Goal: Task Accomplishment & Management: Manage account settings

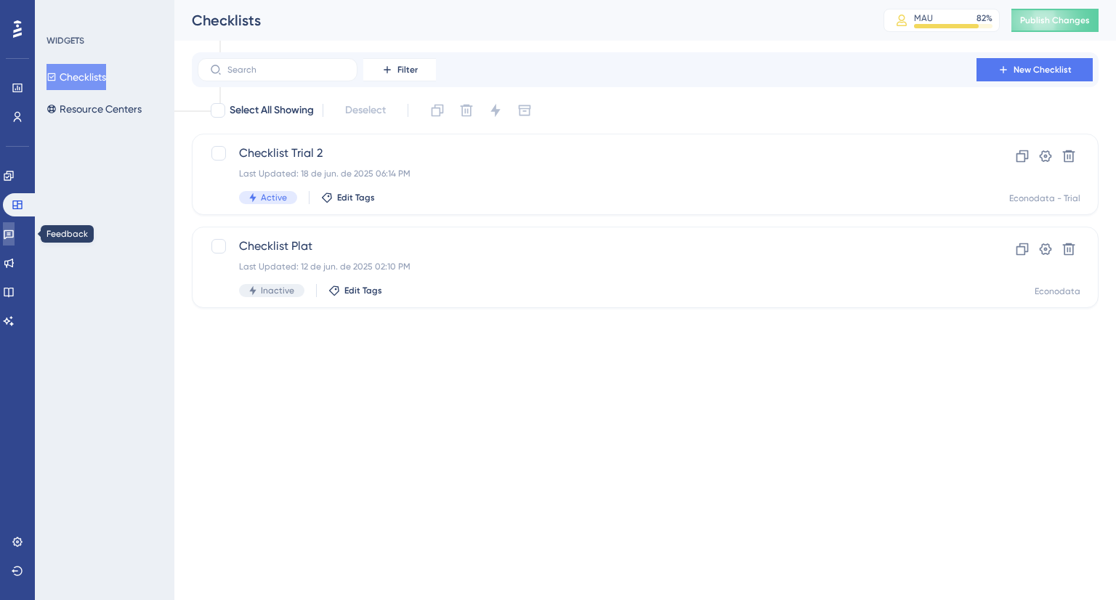
click at [15, 232] on icon at bounding box center [9, 234] width 12 height 12
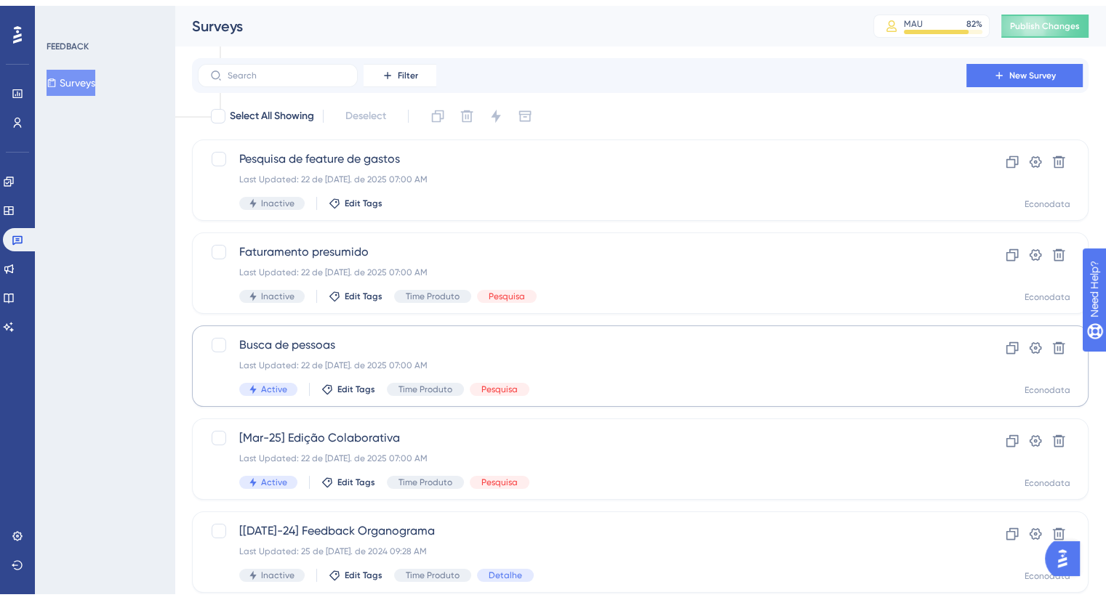
scroll to position [218, 0]
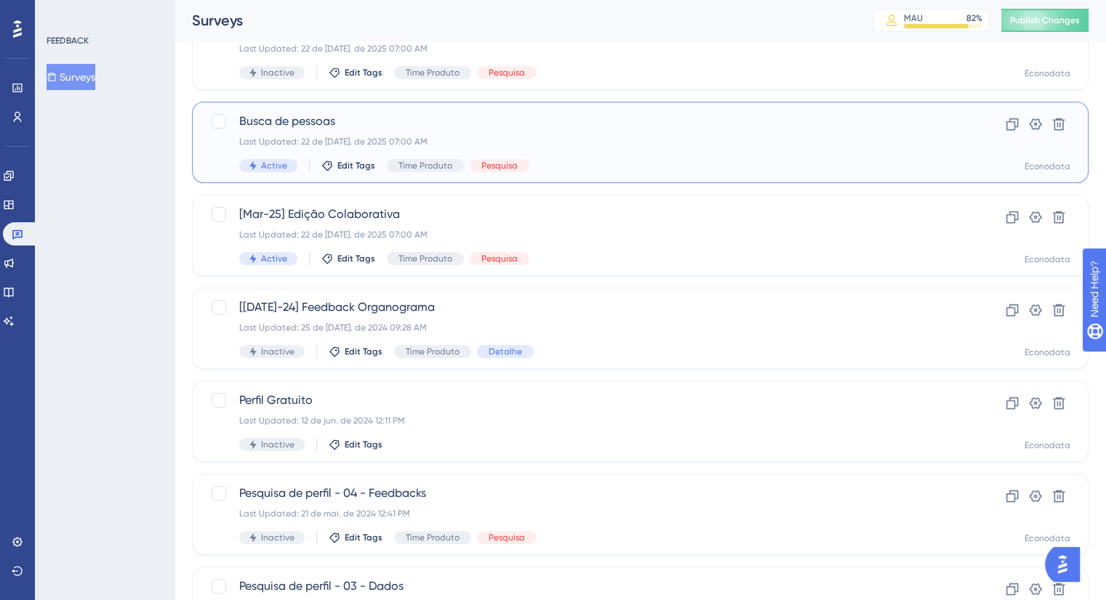
click at [660, 163] on div "Active Edit Tags Time Produto Pesquisa" at bounding box center [581, 165] width 685 height 13
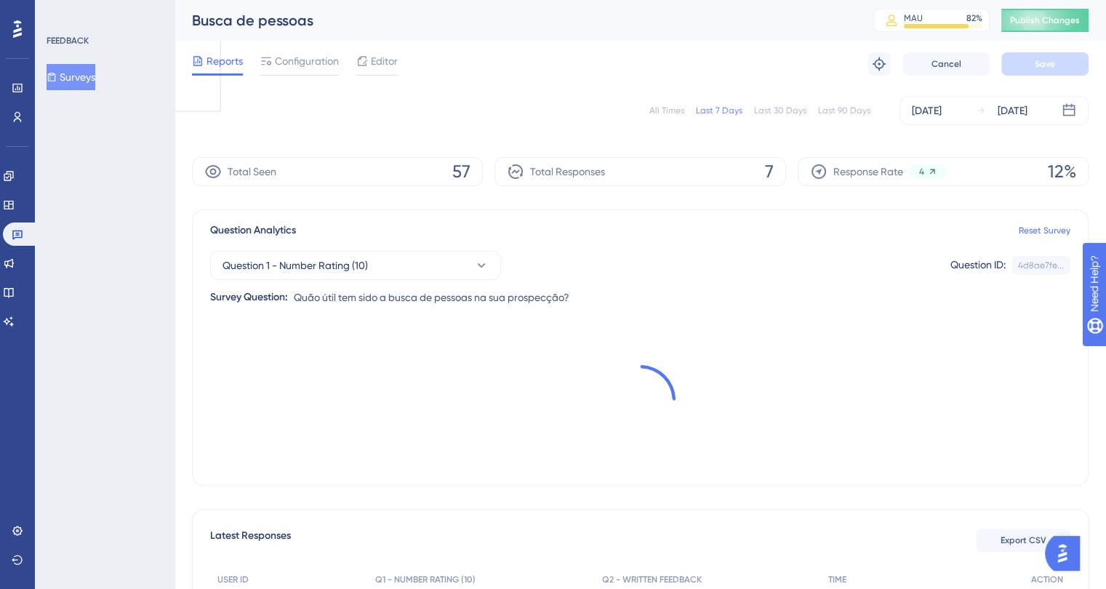
click at [852, 110] on div "Last 90 Days" at bounding box center [844, 111] width 52 height 12
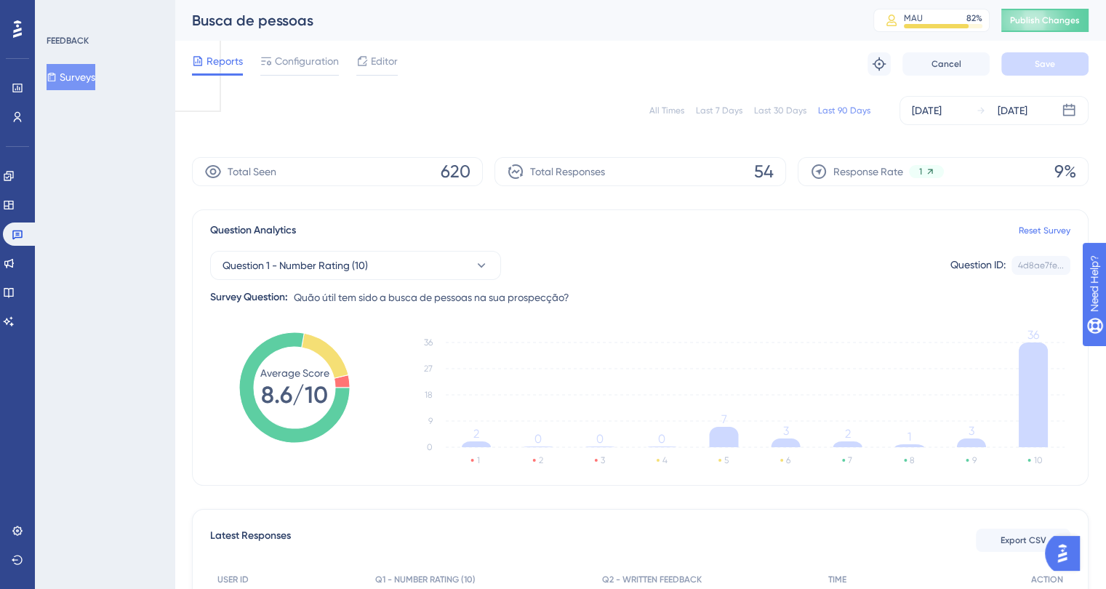
click at [76, 82] on button "Surveys" at bounding box center [71, 77] width 49 height 26
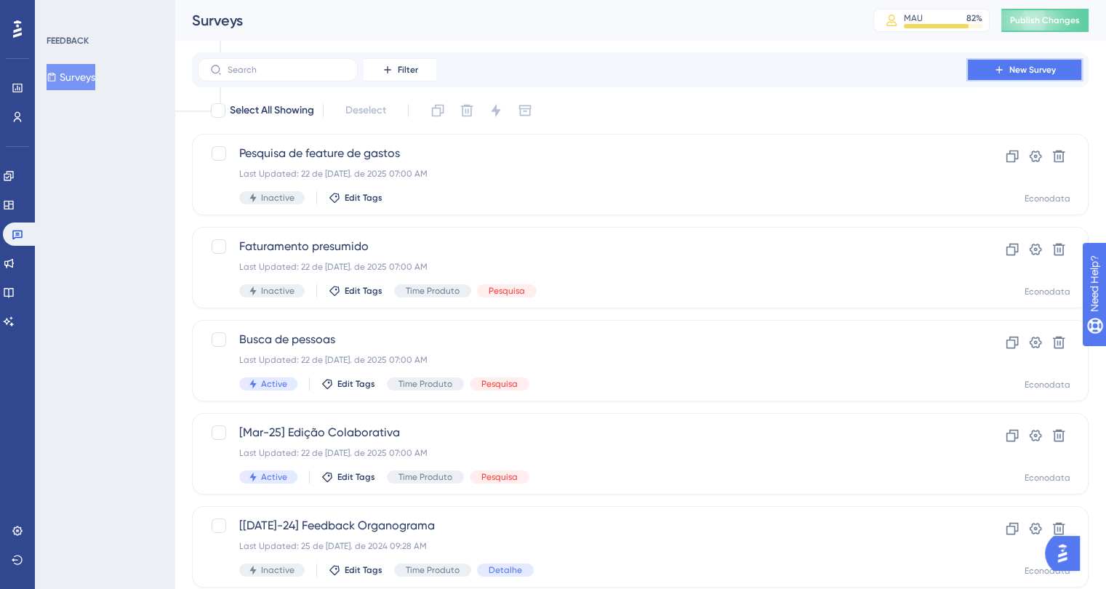
click at [1035, 68] on span "New Survey" at bounding box center [1032, 70] width 47 height 12
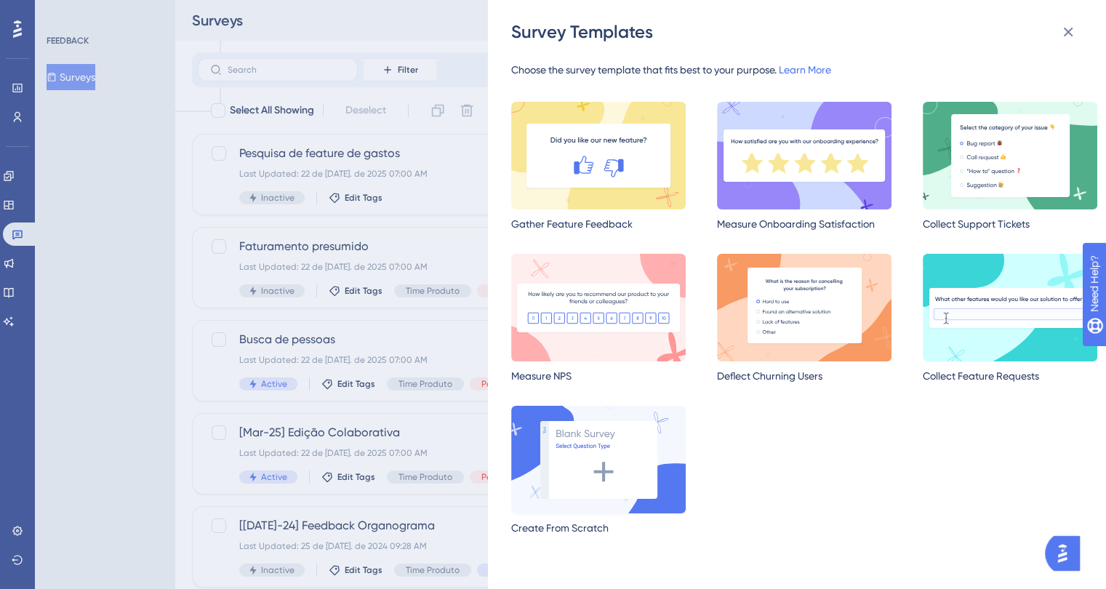
click at [575, 459] on img at bounding box center [598, 460] width 174 height 108
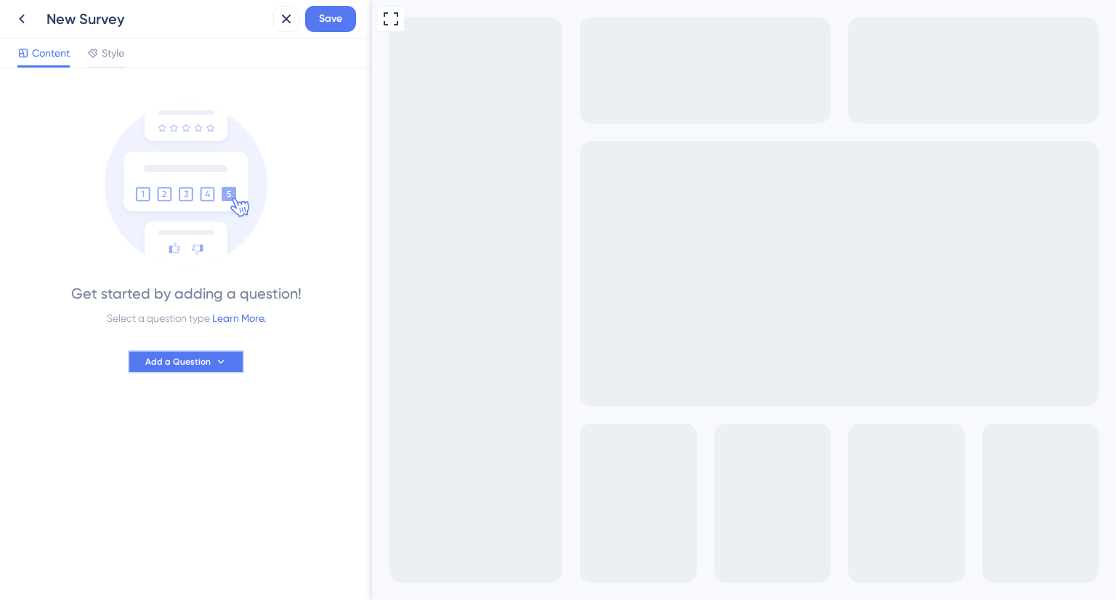
click at [195, 360] on span "Add a Question" at bounding box center [177, 362] width 65 height 12
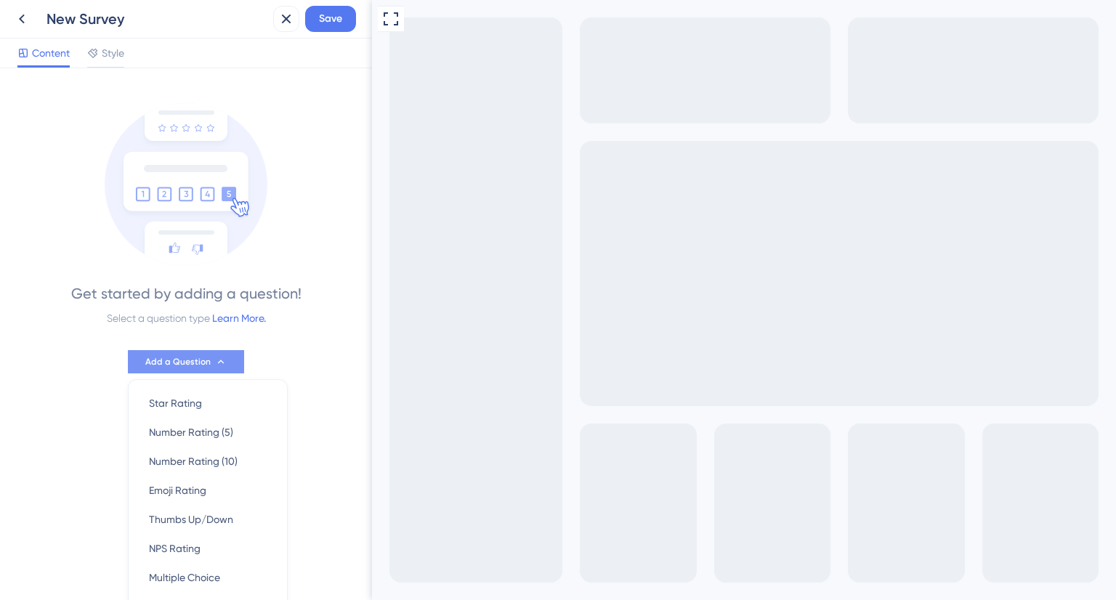
scroll to position [89, 0]
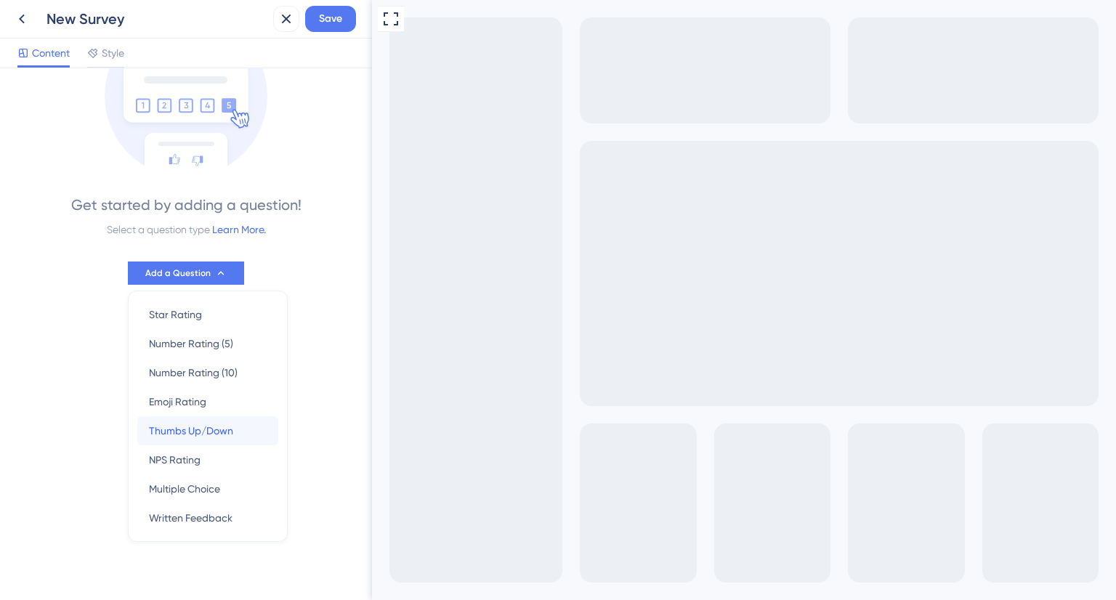
click at [190, 433] on span "Thumbs Up/Down" at bounding box center [191, 430] width 84 height 17
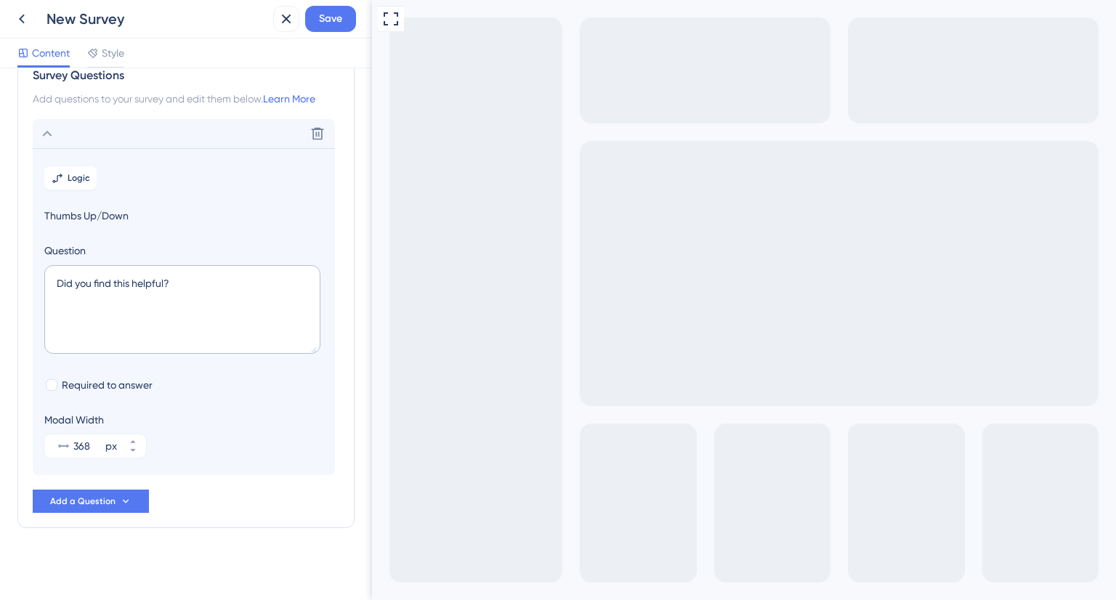
scroll to position [38, 0]
click at [111, 283] on textarea "Did you find this helpful?" at bounding box center [182, 306] width 276 height 89
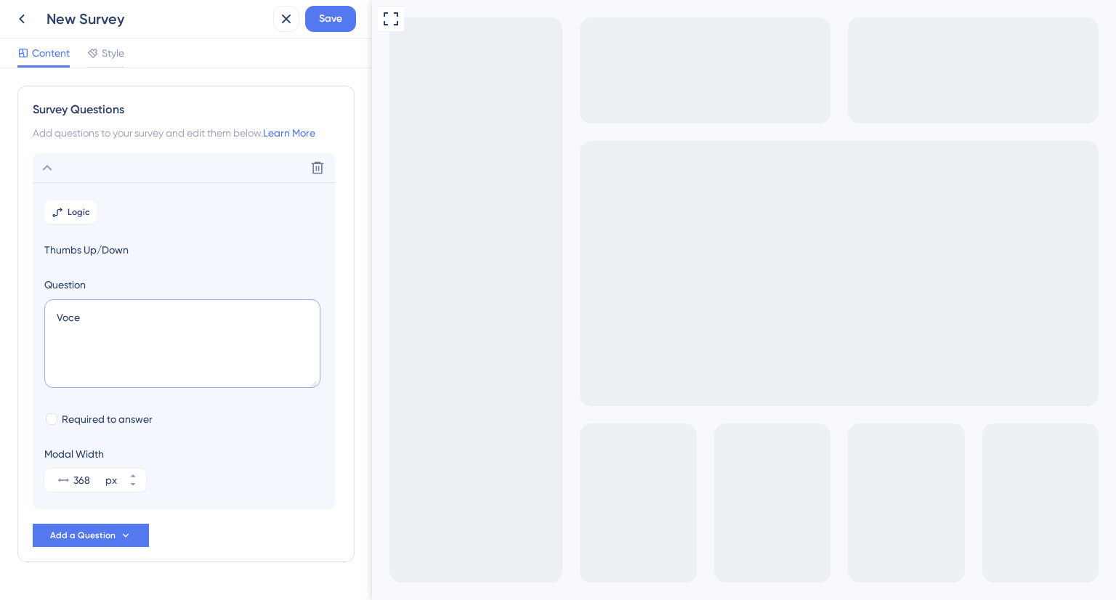
click at [23, 305] on div "Survey Questions Add questions to your survey and edit them below. Learn More D…" at bounding box center [185, 324] width 337 height 477
paste textarea "ê trabalha com mais de um ICP (perfil de cliente ideal)?"
type textarea "Você trabalha com mais de um ICP (perfil de cliente ideal)?"
click at [52, 421] on div at bounding box center [52, 420] width 12 height 12
click at [49, 420] on icon at bounding box center [52, 419] width 6 height 10
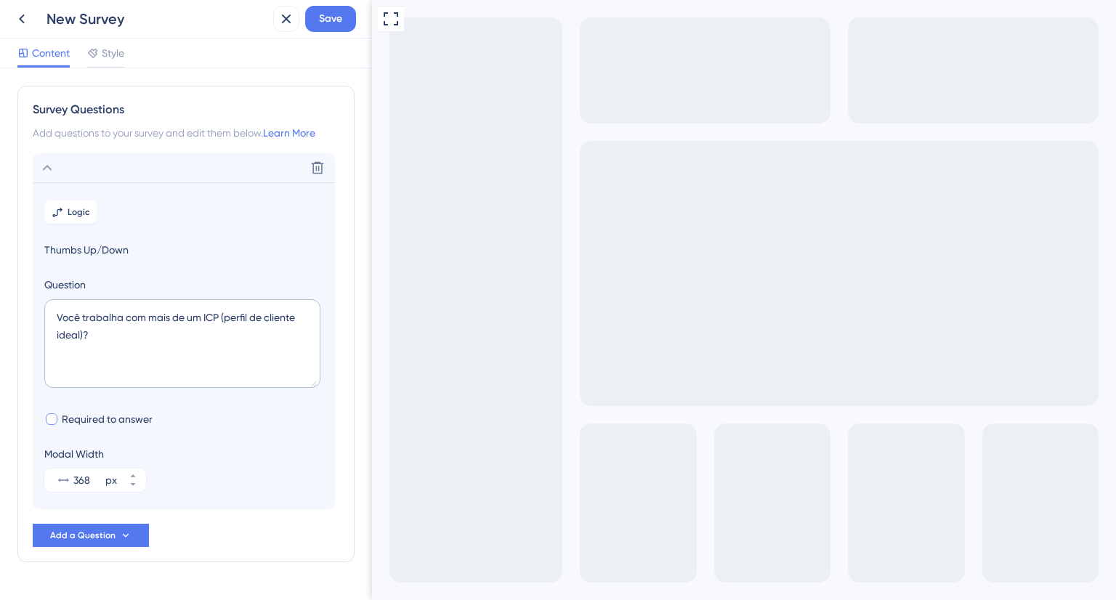
click at [48, 421] on div at bounding box center [52, 420] width 12 height 12
checkbox input "true"
click at [79, 218] on button "Logic" at bounding box center [70, 212] width 52 height 23
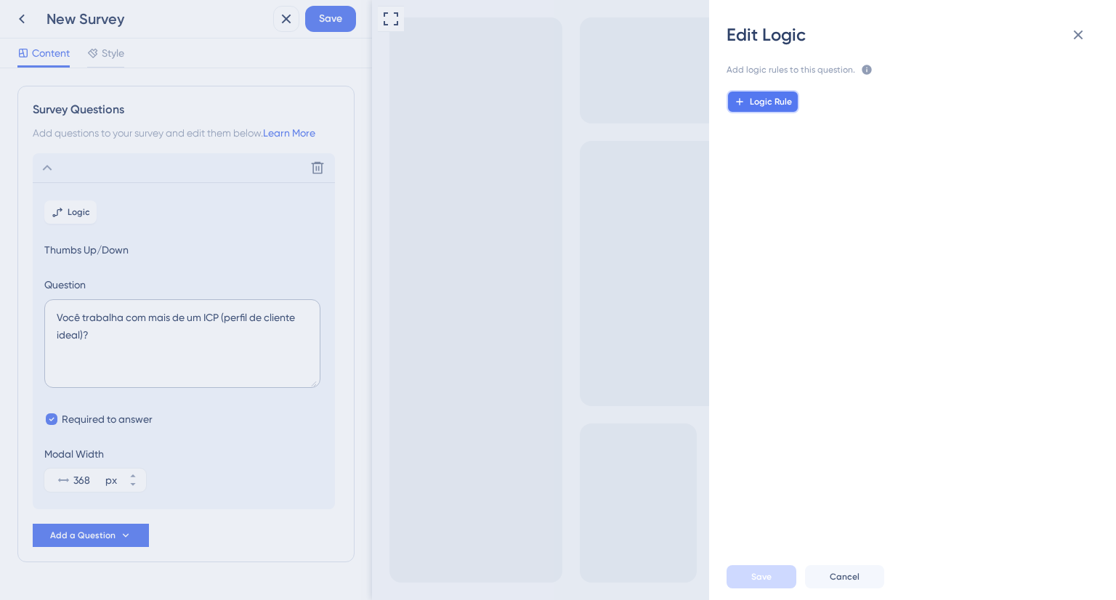
click at [766, 103] on span "Logic Rule" at bounding box center [771, 102] width 42 height 12
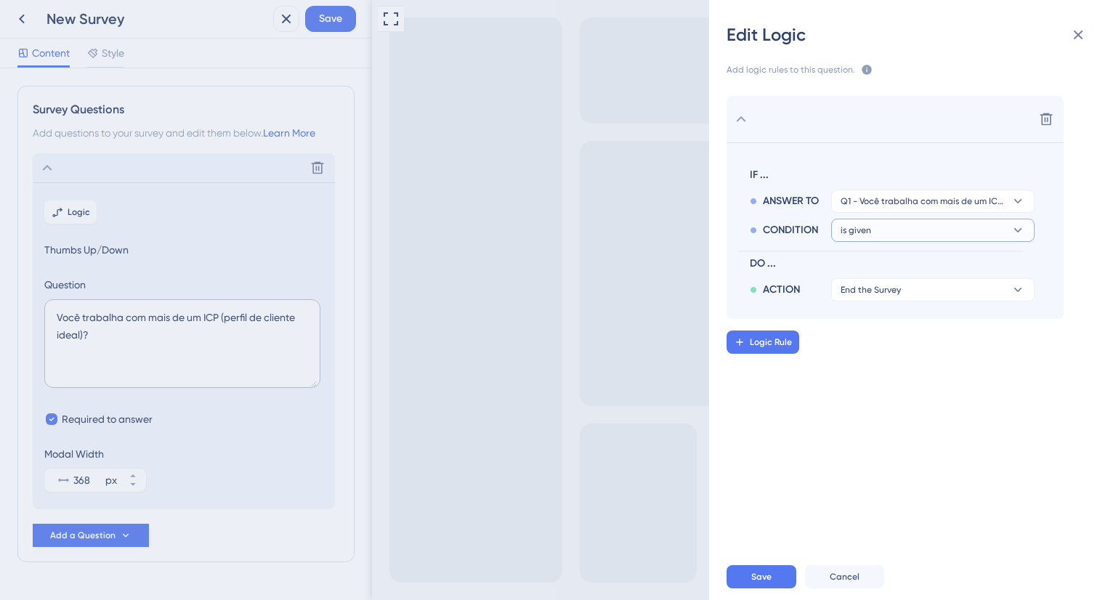
click at [880, 213] on button "is given" at bounding box center [934, 201] width 204 height 23
click at [880, 228] on button "is given" at bounding box center [934, 230] width 204 height 23
click at [890, 204] on span "Q1 - Você trabalha com mais de um ICP (perfil de cliente ideal)?" at bounding box center [923, 202] width 164 height 12
click at [879, 213] on button "is given" at bounding box center [934, 201] width 204 height 23
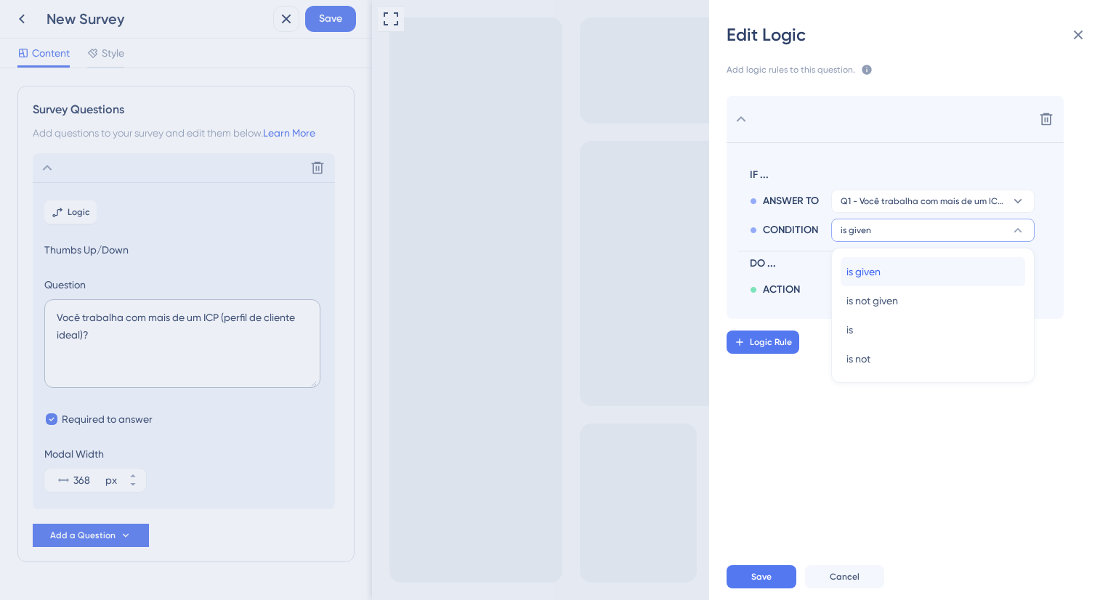
click at [884, 274] on div "is given is given" at bounding box center [933, 271] width 173 height 29
click at [892, 259] on span "DO ..." at bounding box center [889, 263] width 279 height 17
click at [904, 213] on button "is given" at bounding box center [934, 201] width 204 height 23
click at [896, 321] on div "is is" at bounding box center [933, 329] width 173 height 29
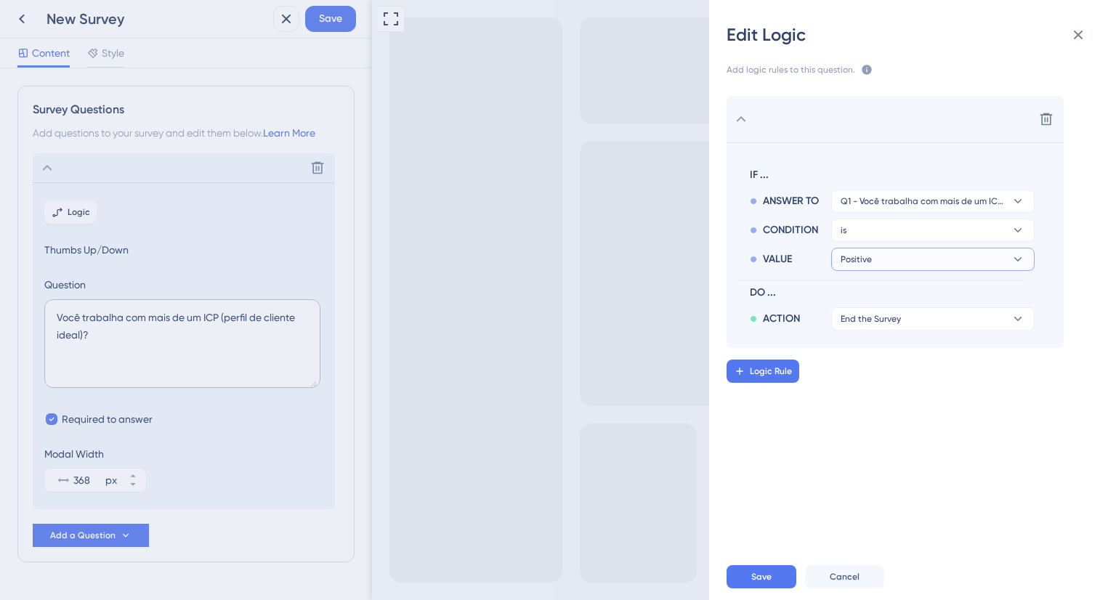
click at [877, 213] on button "Positive" at bounding box center [934, 201] width 204 height 23
click at [875, 325] on span "Negative" at bounding box center [868, 329] width 42 height 17
click at [889, 374] on div "Logic Rule" at bounding box center [930, 371] width 407 height 23
click at [129, 523] on div "Edit Logic Add logic rules to this question. The rules will apply after this qu…" at bounding box center [558, 300] width 1116 height 600
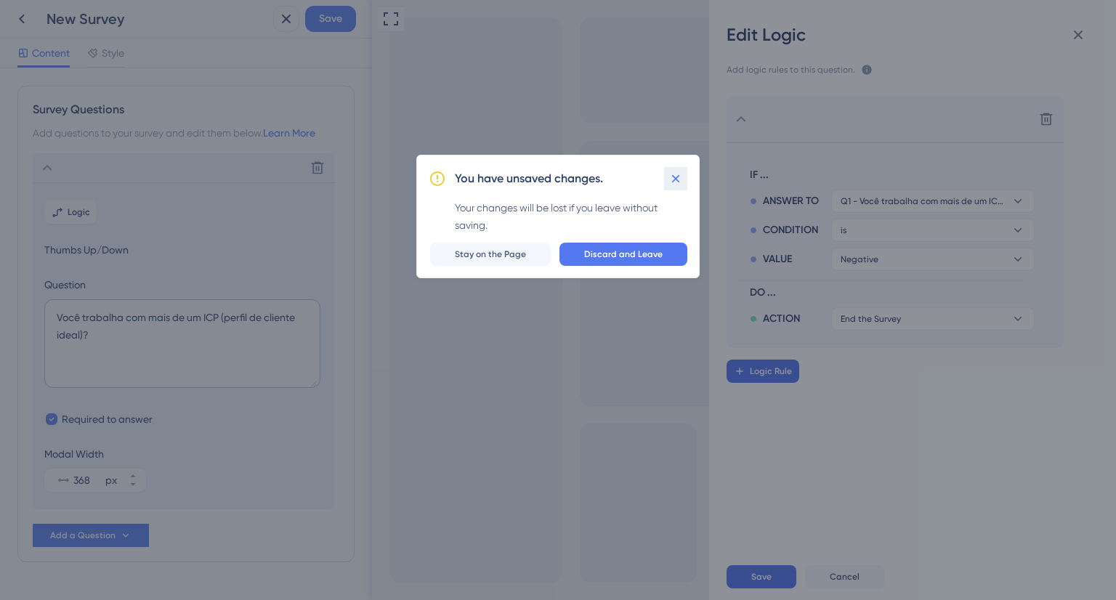
click at [677, 183] on icon at bounding box center [676, 179] width 15 height 15
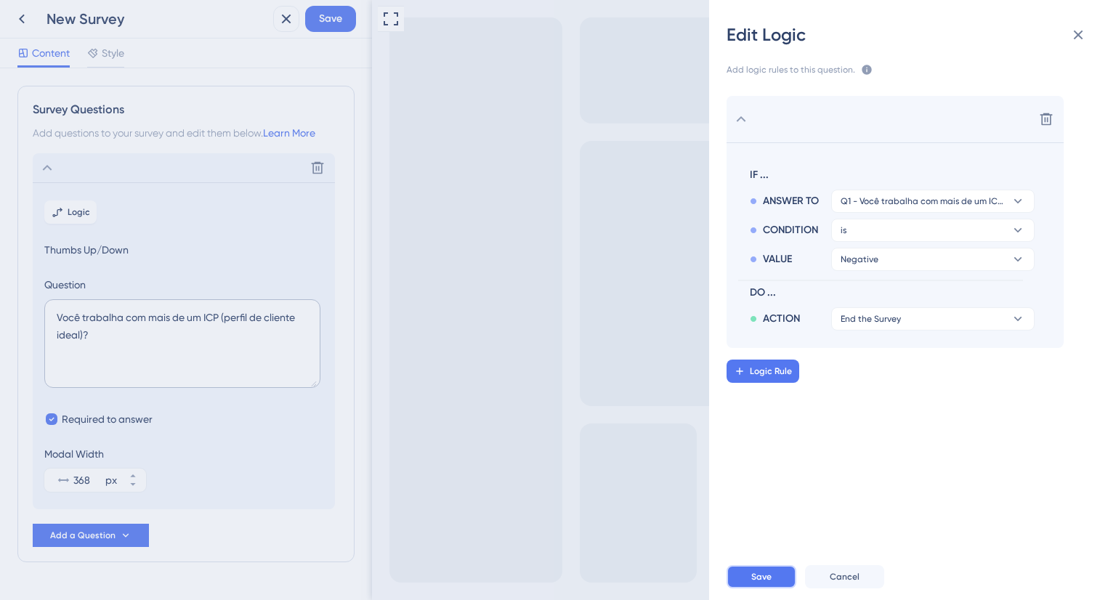
click at [761, 581] on span "Save" at bounding box center [762, 577] width 20 height 12
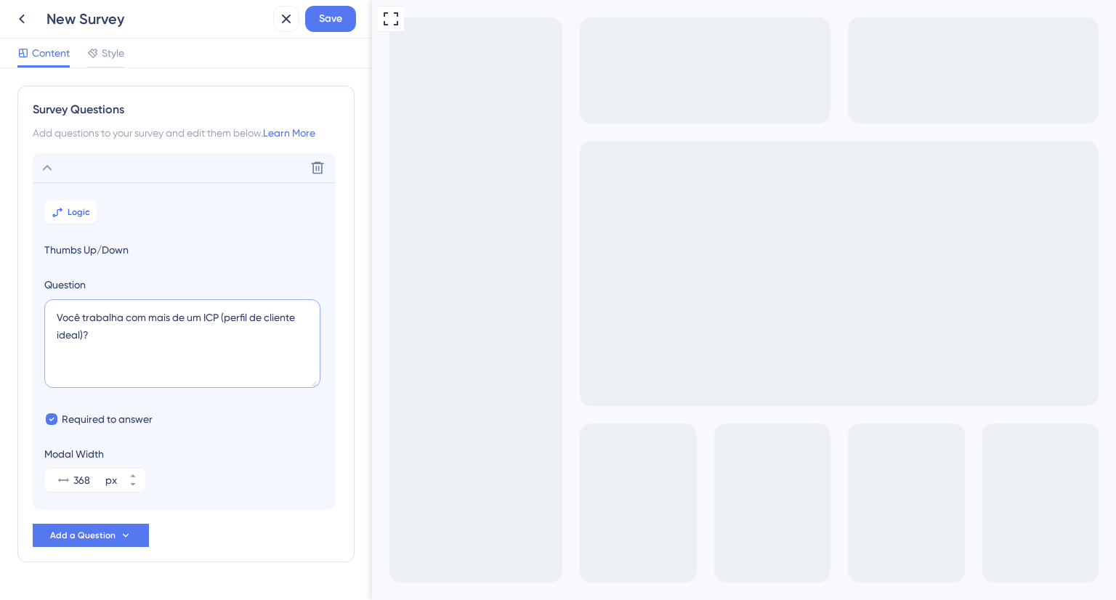
click at [76, 319] on textarea "Você trabalha com mais de um ICP (perfil de cliente ideal)?" at bounding box center [182, 343] width 276 height 89
click at [113, 329] on textarea "Você trabalha com mais de um ICP (perfil de cliente ideal)?" at bounding box center [182, 343] width 276 height 89
click at [105, 52] on span "Style" at bounding box center [113, 52] width 23 height 17
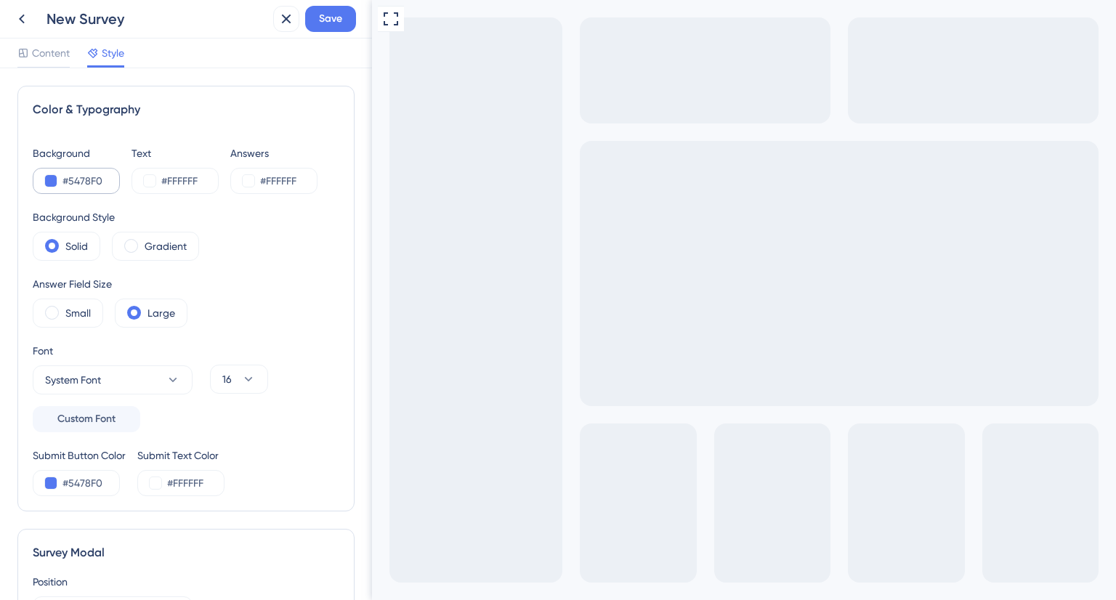
click at [57, 181] on div "#5478F0" at bounding box center [76, 181] width 87 height 26
click at [44, 178] on div "#5478F0" at bounding box center [76, 181] width 87 height 26
click at [84, 183] on input "#5478F0" at bounding box center [93, 180] width 60 height 17
paste input "0B73D9"
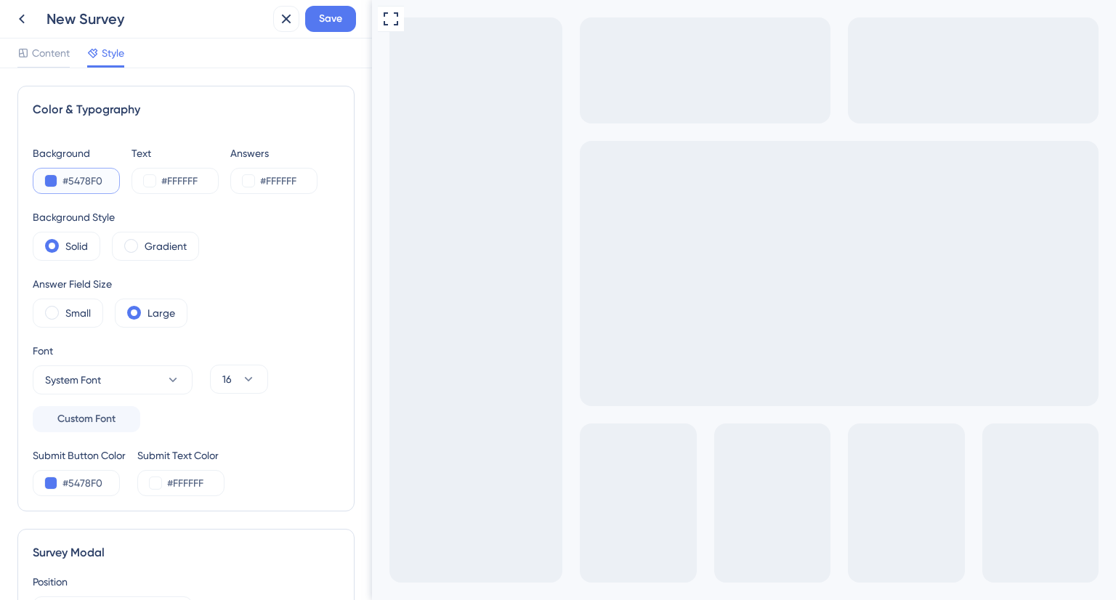
type input "#0B73D9"
click at [278, 246] on div "Background Style Solid Gradient" at bounding box center [186, 235] width 307 height 52
click at [132, 376] on button "System Font" at bounding box center [113, 380] width 160 height 29
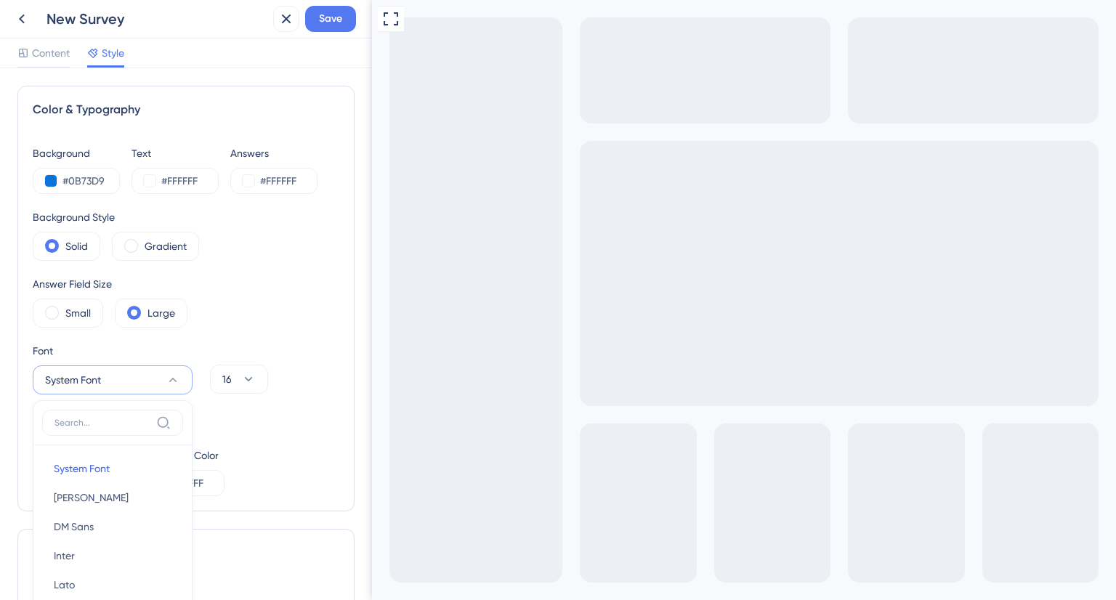
scroll to position [208, 0]
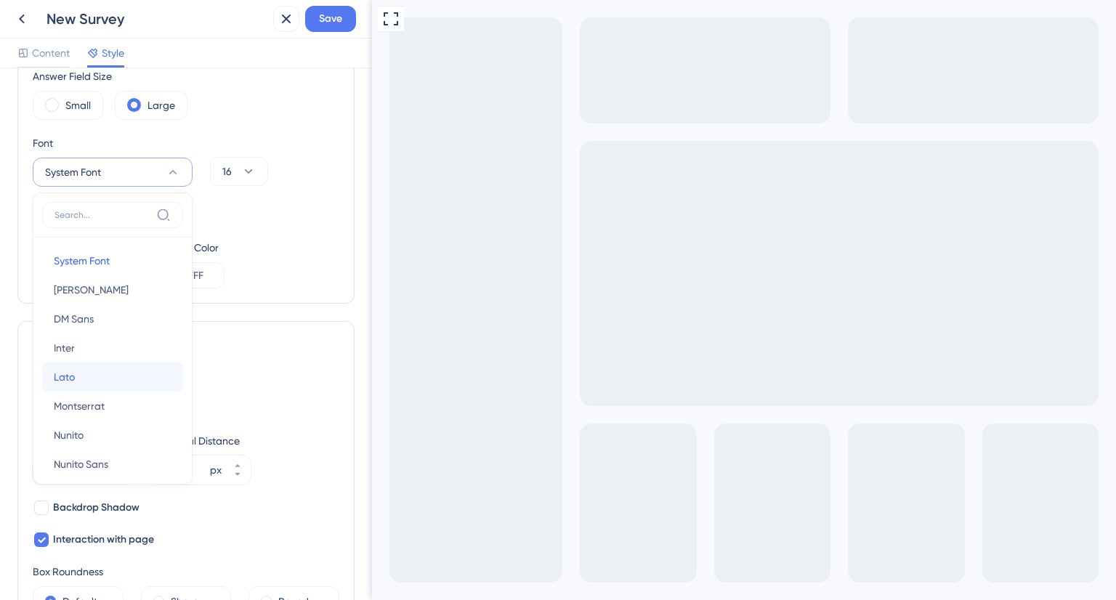
click at [124, 364] on button "Lato Lato" at bounding box center [112, 377] width 141 height 29
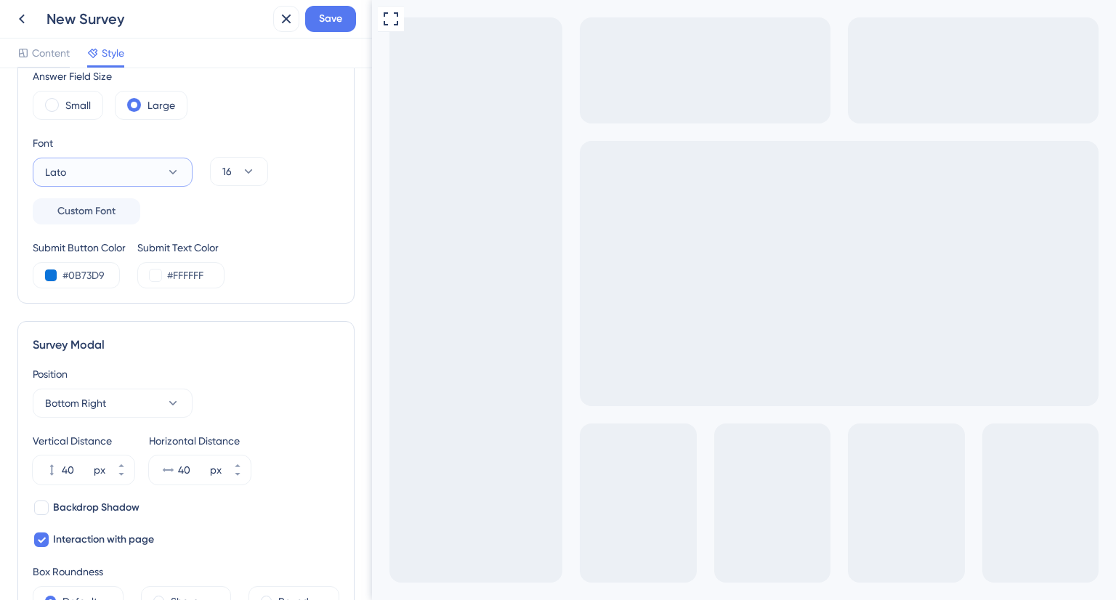
click at [116, 174] on button "Lato" at bounding box center [113, 172] width 160 height 29
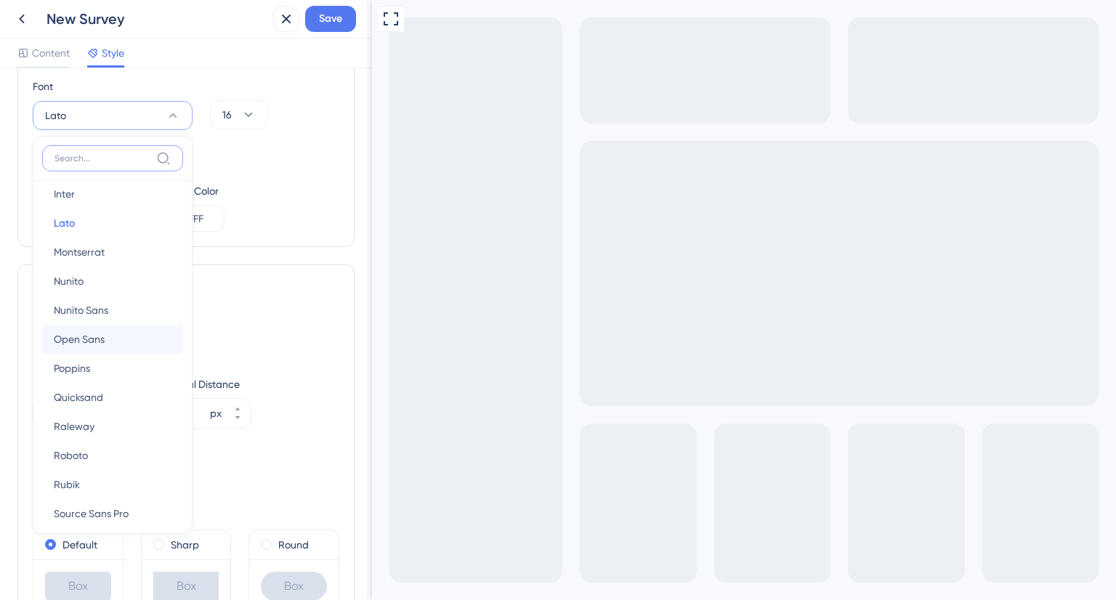
scroll to position [108, 0]
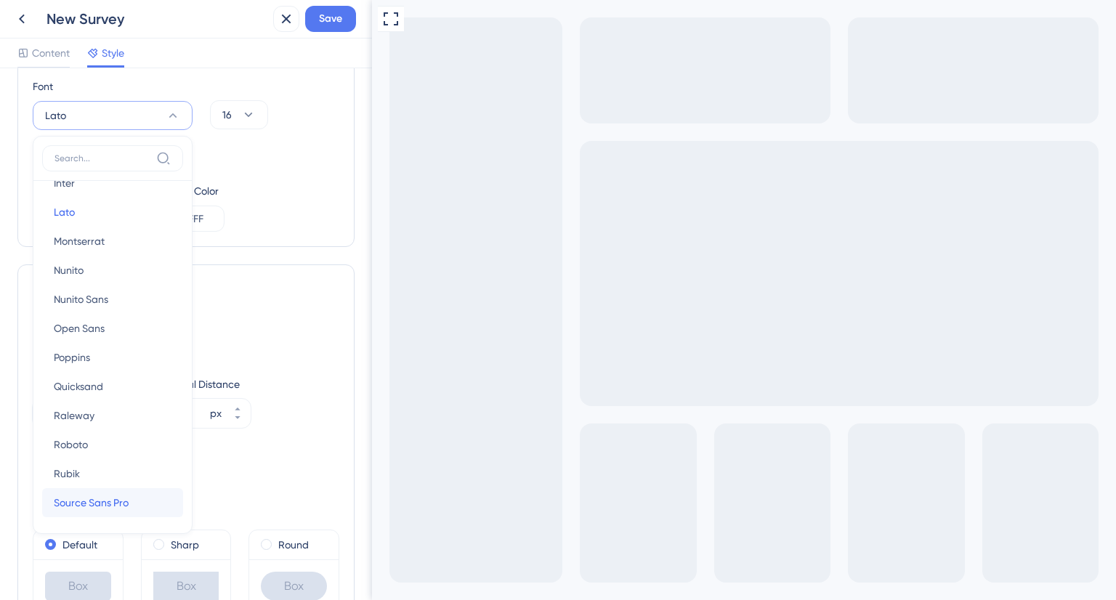
click at [109, 502] on span "Source Sans Pro" at bounding box center [91, 502] width 75 height 17
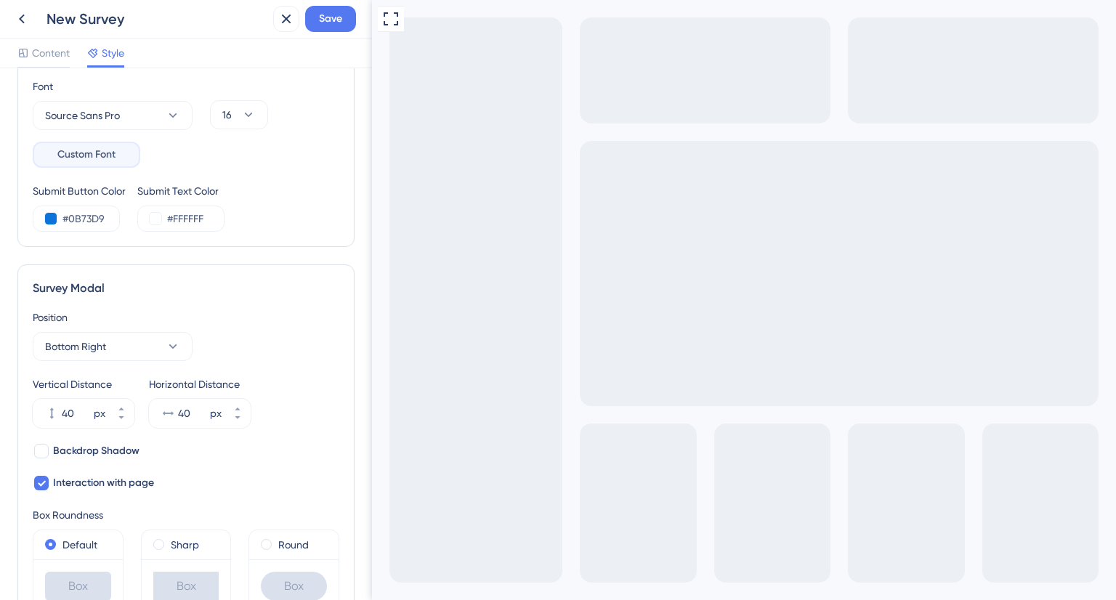
click at [95, 152] on span "Custom Font" at bounding box center [86, 154] width 58 height 17
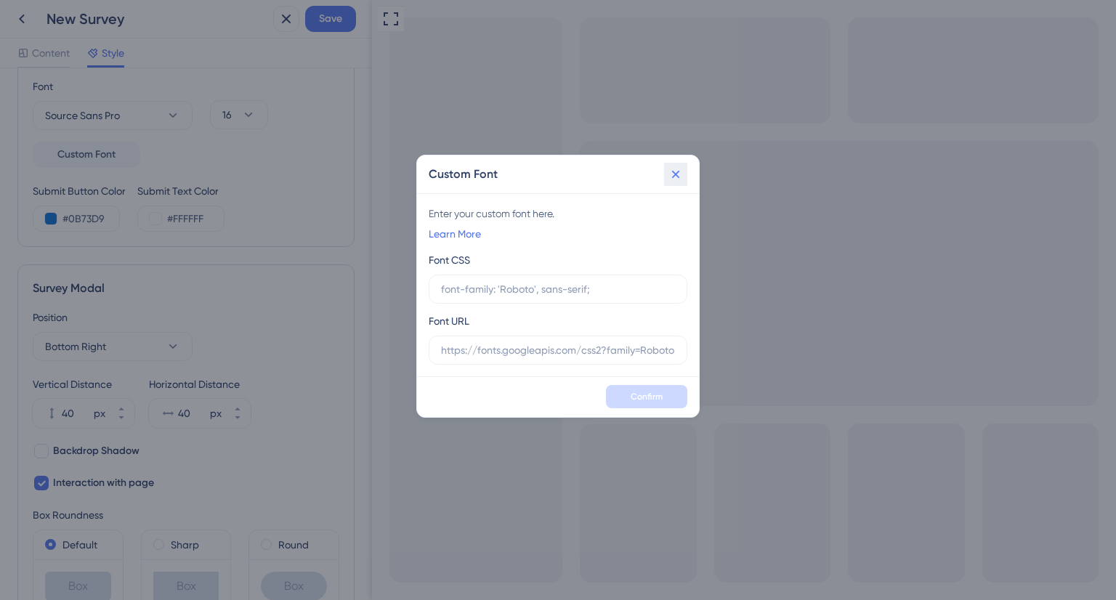
click at [674, 171] on icon at bounding box center [676, 174] width 15 height 15
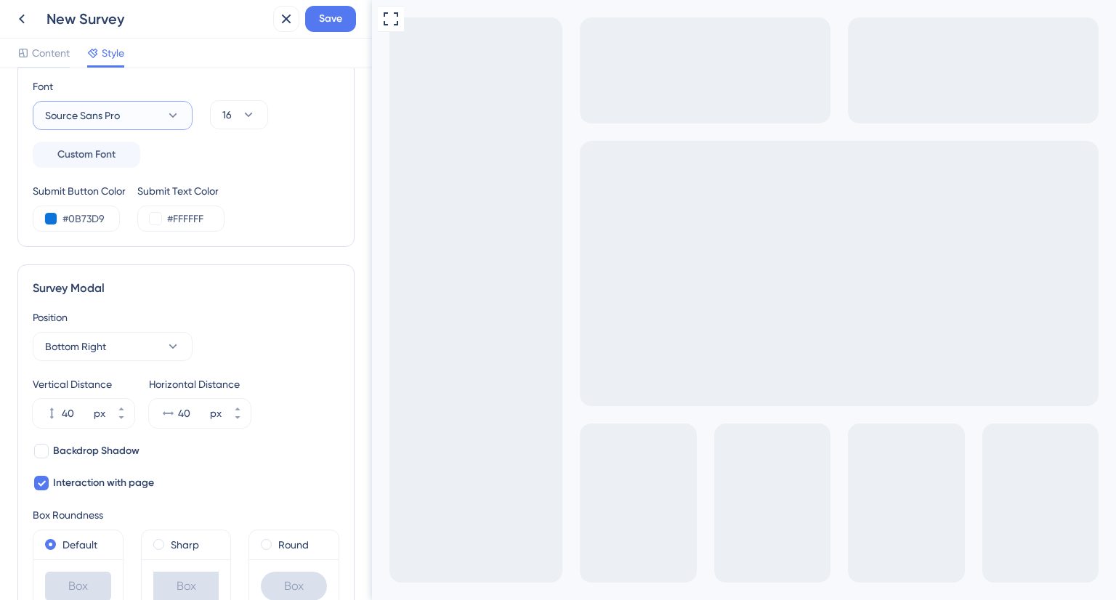
click at [103, 117] on span "Source Sans Pro" at bounding box center [82, 115] width 75 height 17
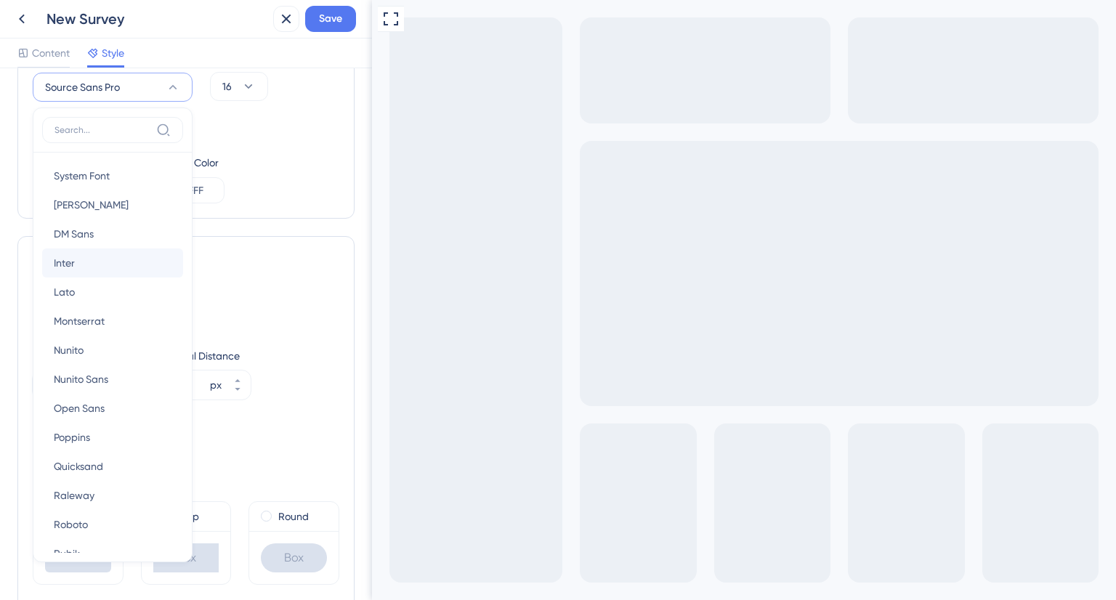
scroll to position [75, 0]
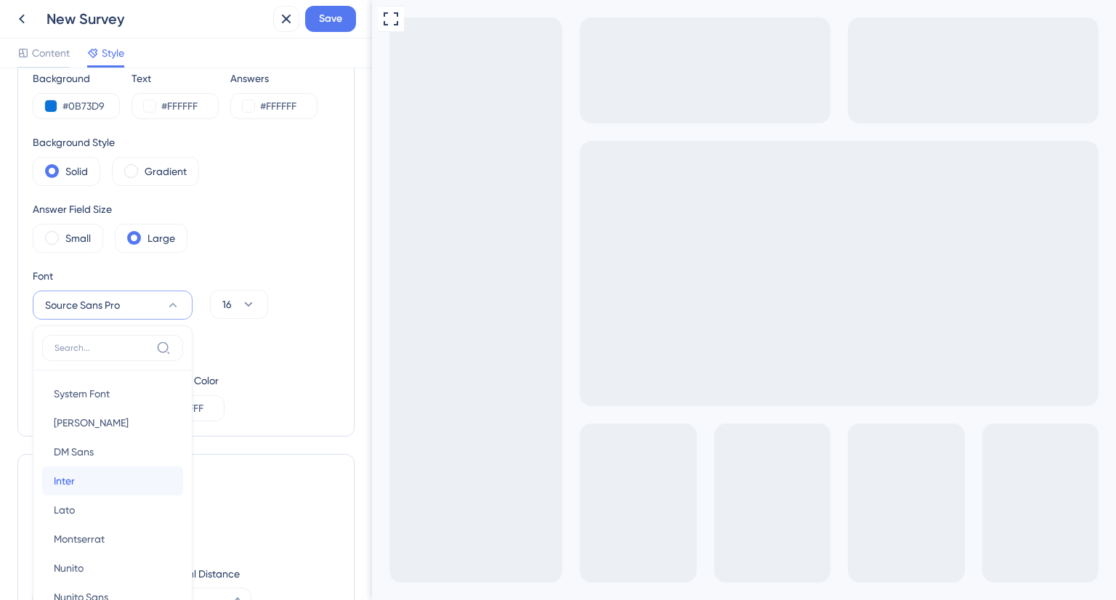
click at [99, 483] on button "Inter Inter" at bounding box center [112, 481] width 141 height 29
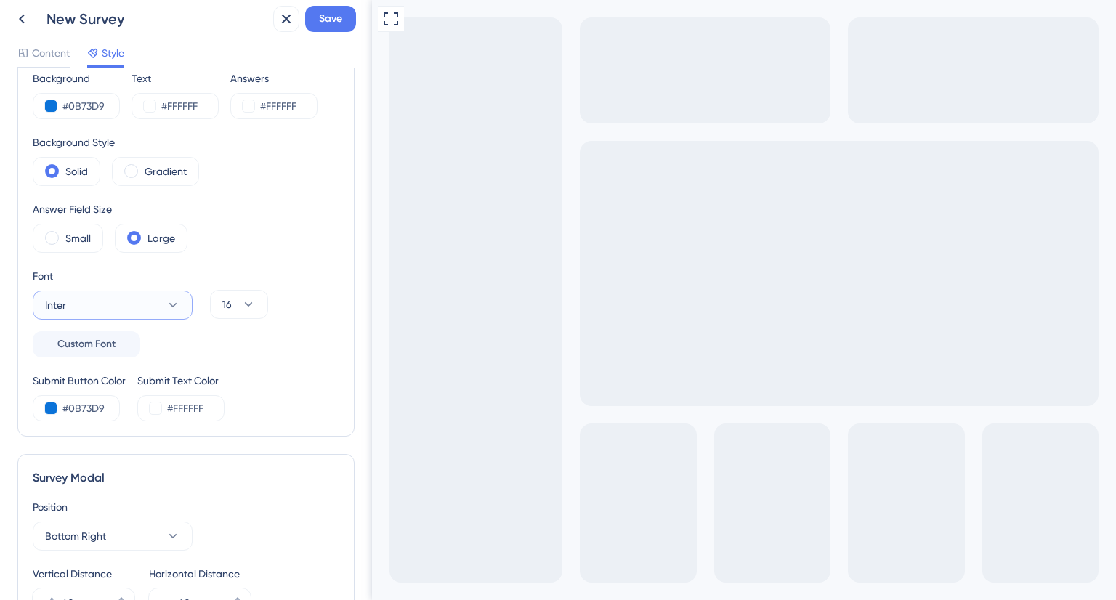
click at [82, 302] on button "Inter" at bounding box center [113, 305] width 160 height 29
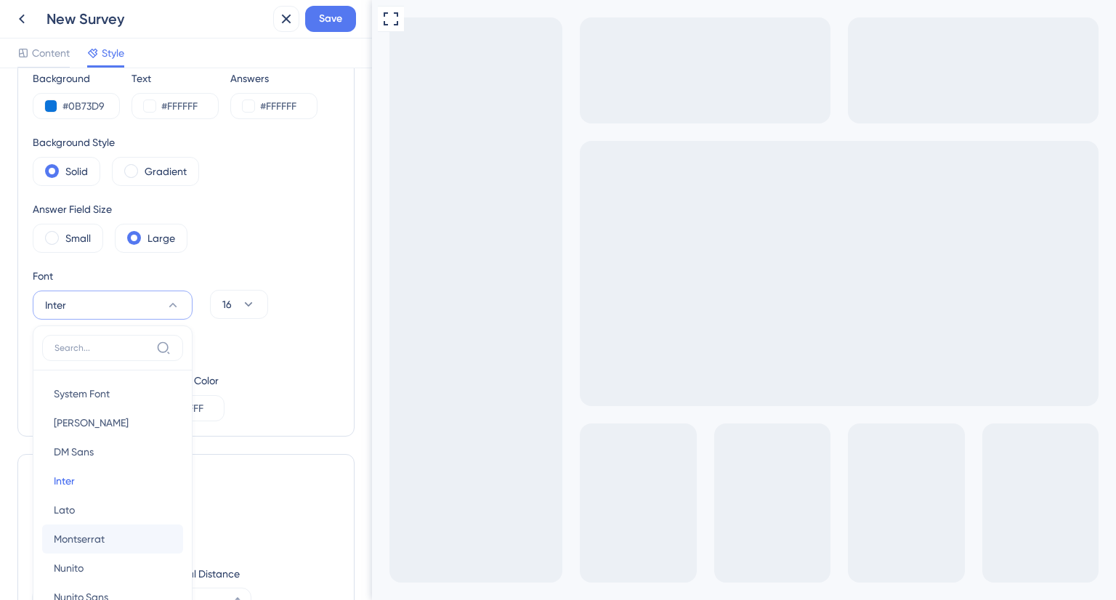
scroll to position [212, 0]
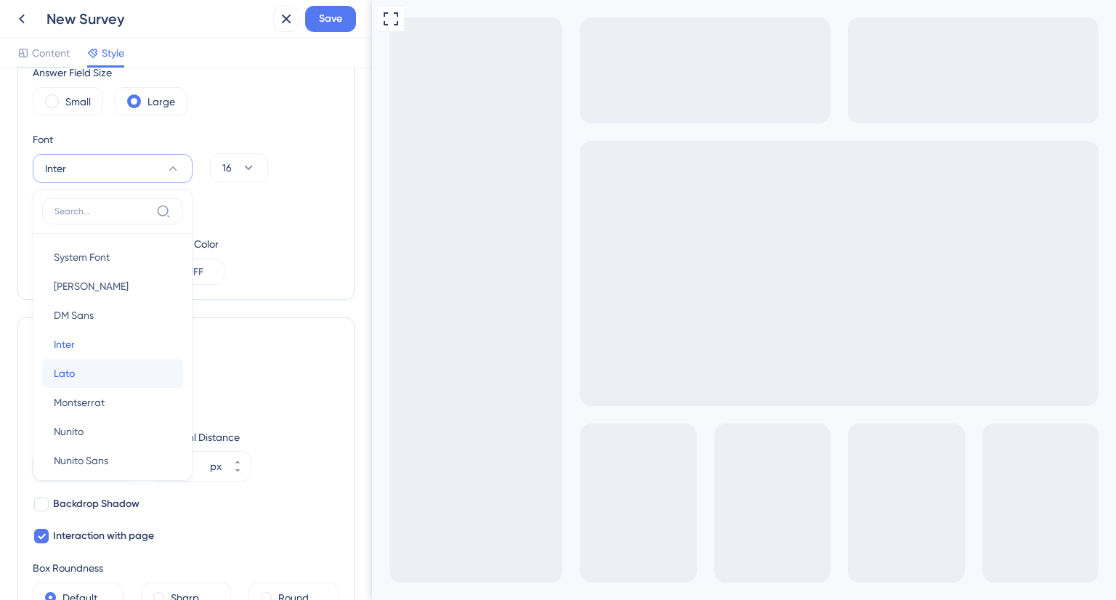
click at [101, 375] on button "Lato Lato" at bounding box center [112, 373] width 141 height 29
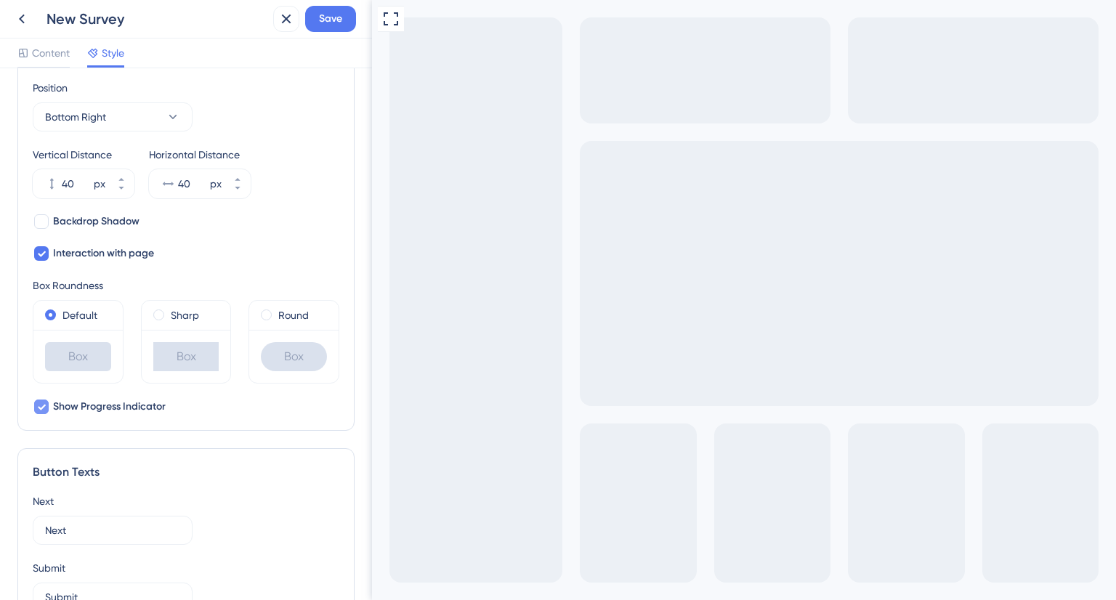
scroll to position [648, 0]
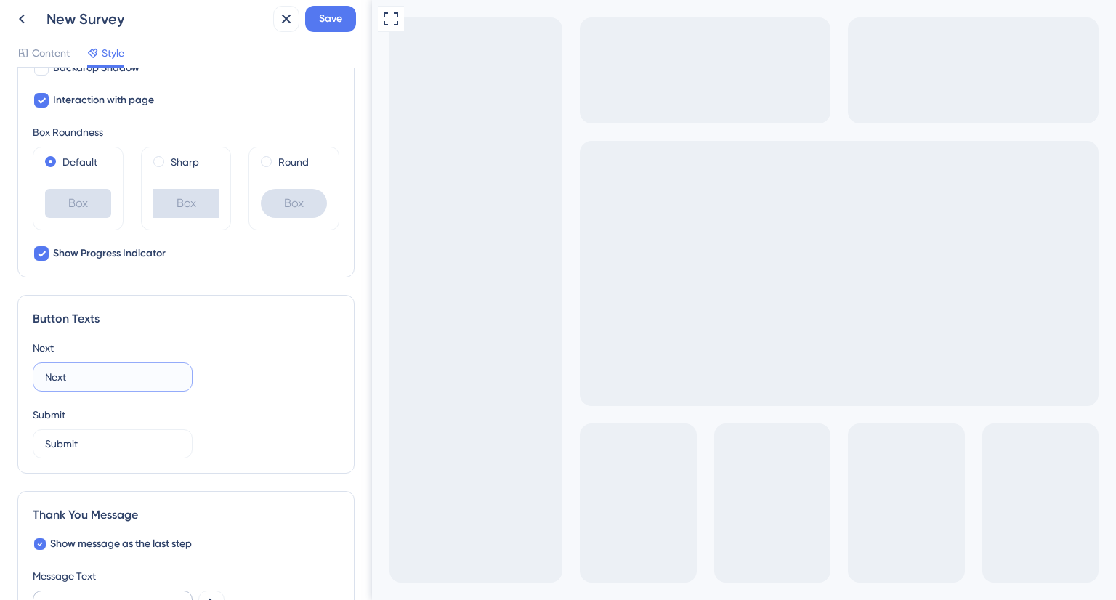
click at [101, 377] on input "Next" at bounding box center [112, 377] width 135 height 16
type input "Próximo"
click at [119, 432] on label "Submit" at bounding box center [113, 444] width 160 height 29
click at [119, 436] on input "Submit" at bounding box center [112, 444] width 135 height 16
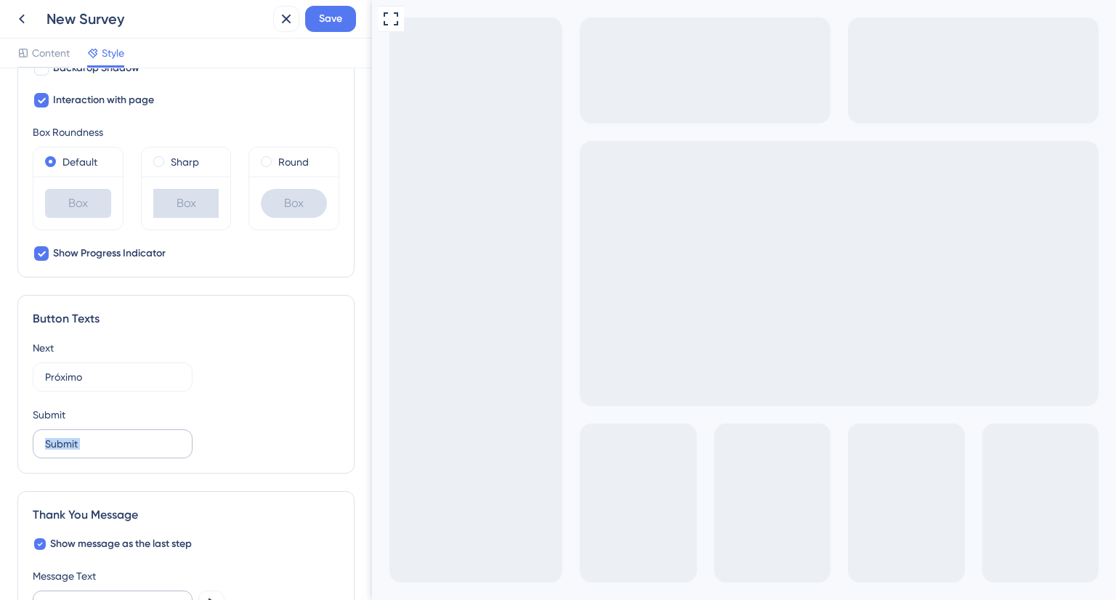
click at [119, 431] on label "Submit" at bounding box center [113, 444] width 160 height 29
click at [119, 436] on input "Submit" at bounding box center [112, 444] width 135 height 16
click at [119, 431] on label "Submit" at bounding box center [113, 444] width 160 height 29
click at [119, 436] on input "Submit" at bounding box center [112, 444] width 135 height 16
click at [77, 447] on input "Submit" at bounding box center [112, 444] width 135 height 16
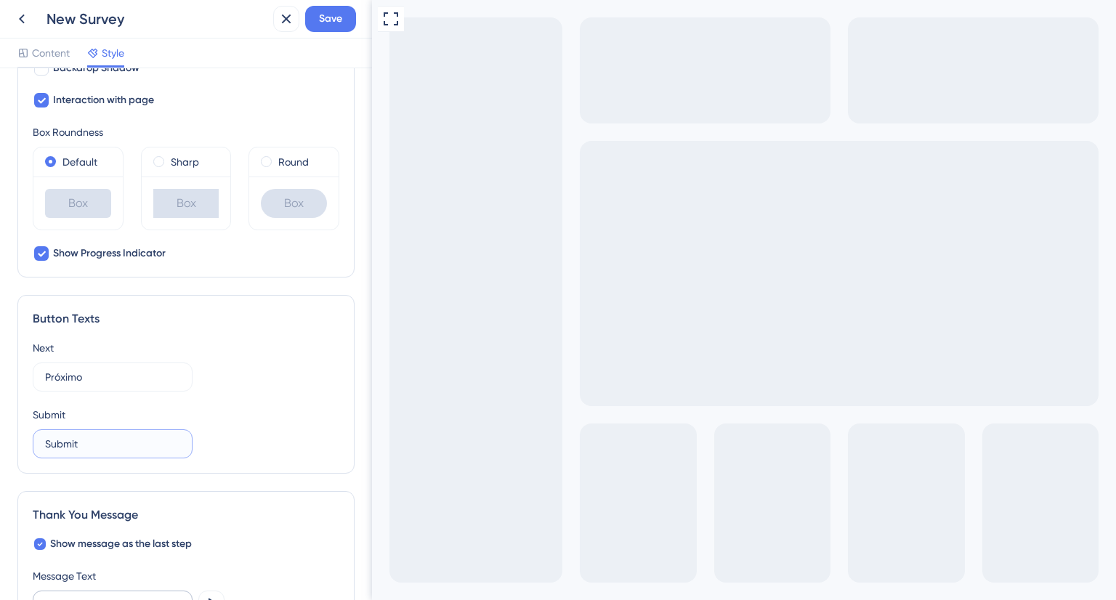
click at [77, 447] on input "Submit" at bounding box center [112, 444] width 135 height 16
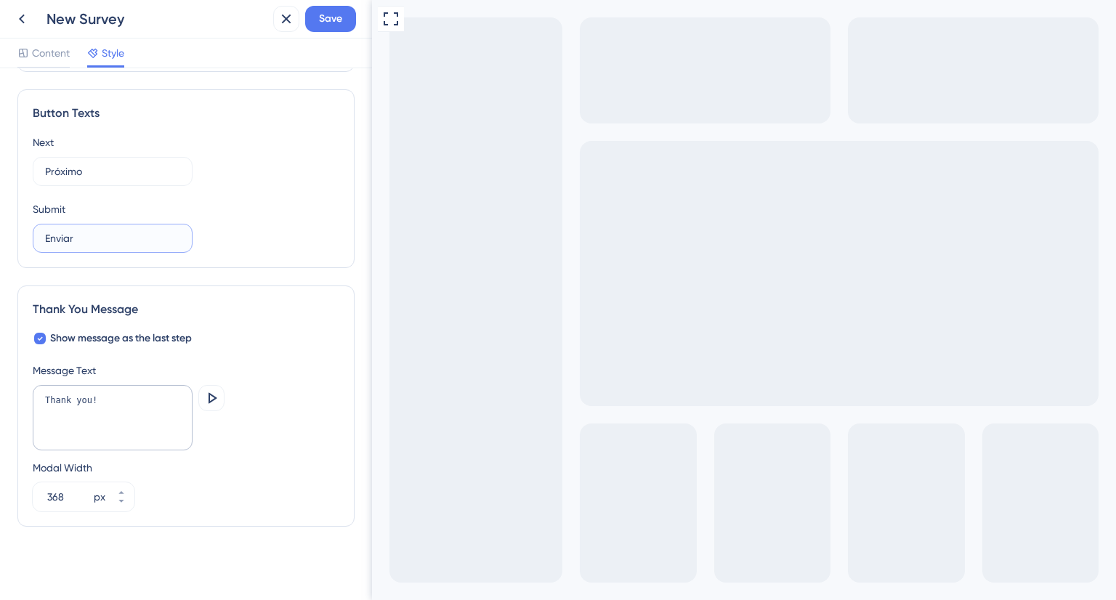
type input "Enviar"
click at [94, 395] on textarea "Thank you!" at bounding box center [113, 417] width 160 height 65
type textarea "M"
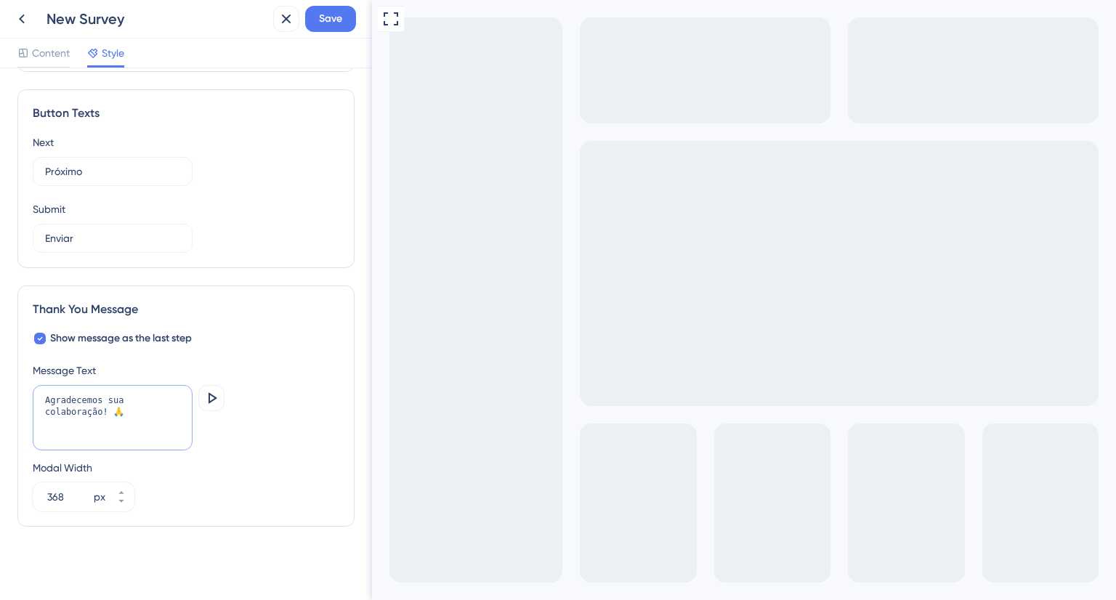
type textarea "Agradecemos sua colaboração! 🙏"
click at [277, 459] on div "Modal Width 368 px" at bounding box center [186, 485] width 307 height 52
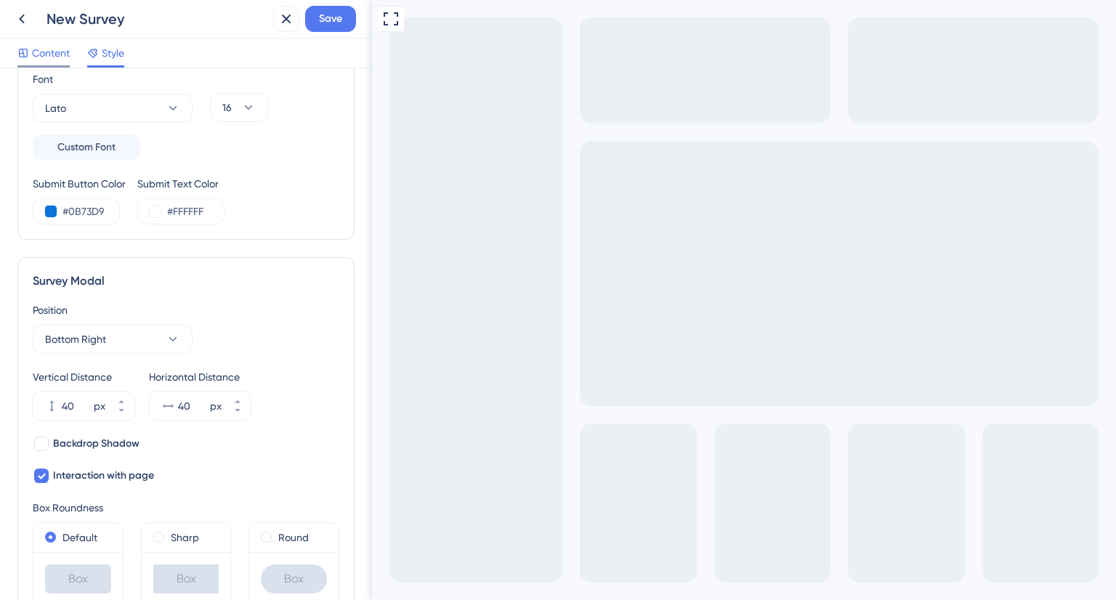
click at [57, 50] on span "Content" at bounding box center [51, 52] width 38 height 17
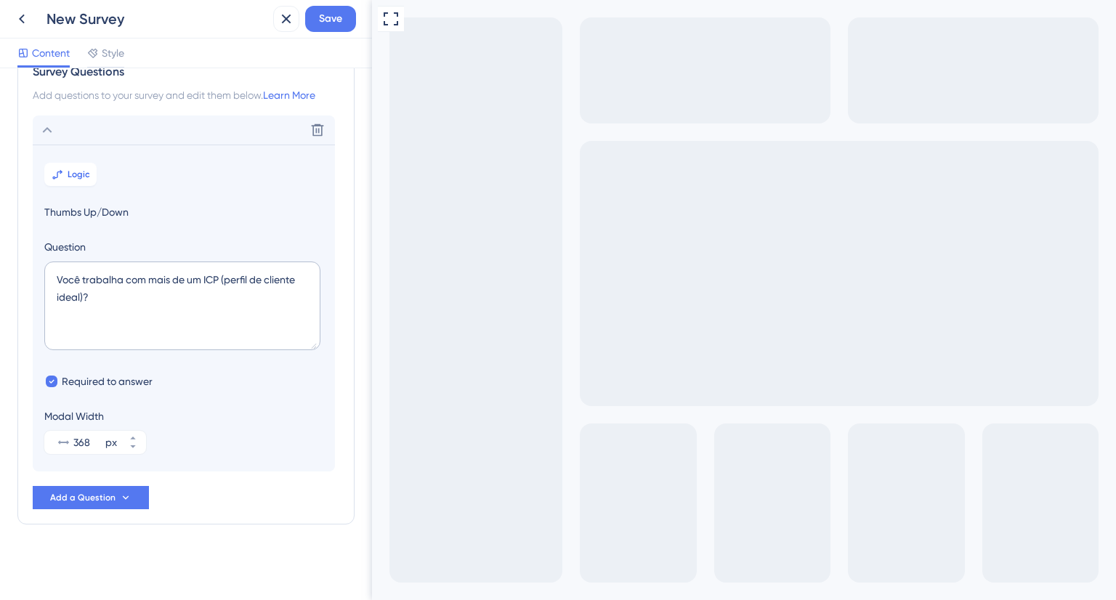
scroll to position [38, 0]
click at [93, 502] on span "Add a Question" at bounding box center [82, 498] width 65 height 12
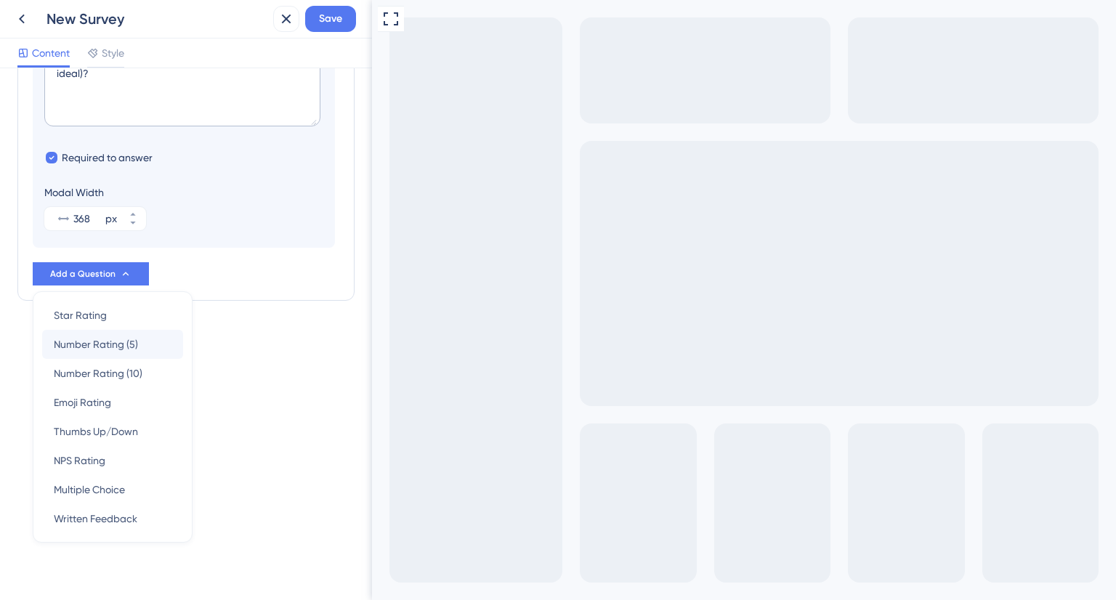
scroll to position [0, 0]
click at [108, 486] on span "Multiple Choice" at bounding box center [89, 489] width 71 height 17
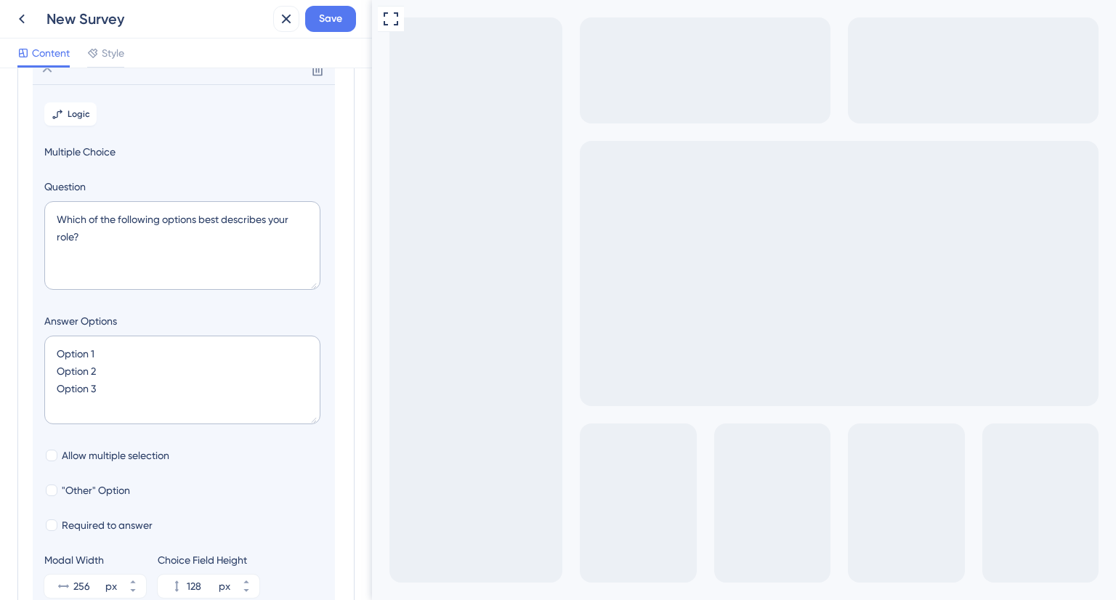
scroll to position [125, 0]
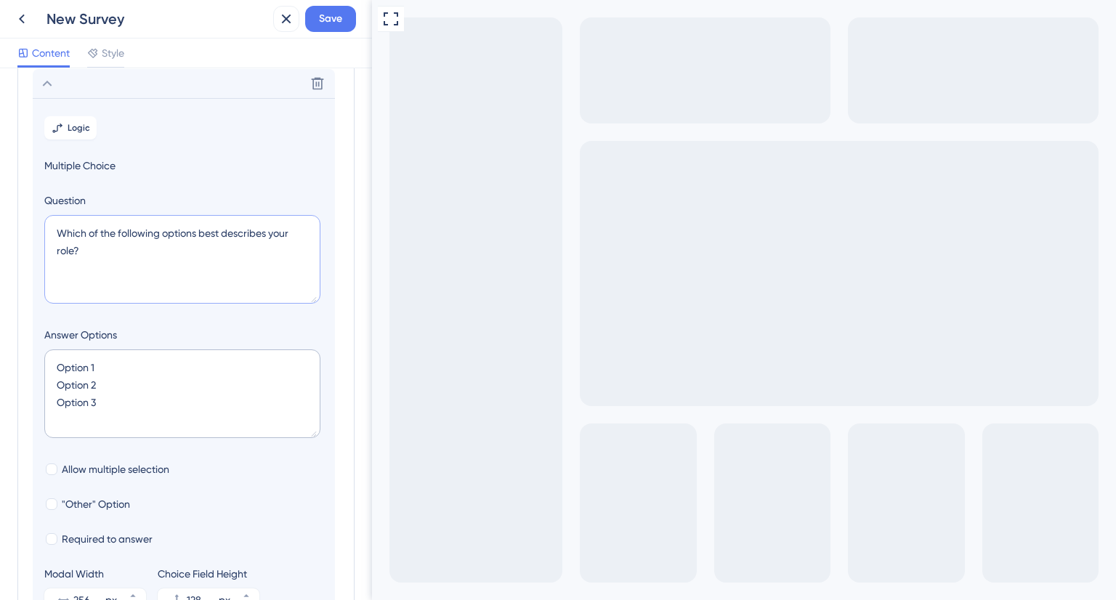
click at [122, 242] on textarea "Which of the following options best describes your role?" at bounding box center [182, 259] width 276 height 89
paste textarea "Com quantos ICPs você trabalha hoj"
type textarea "Com quantos ICPs você trabalha hoje?"
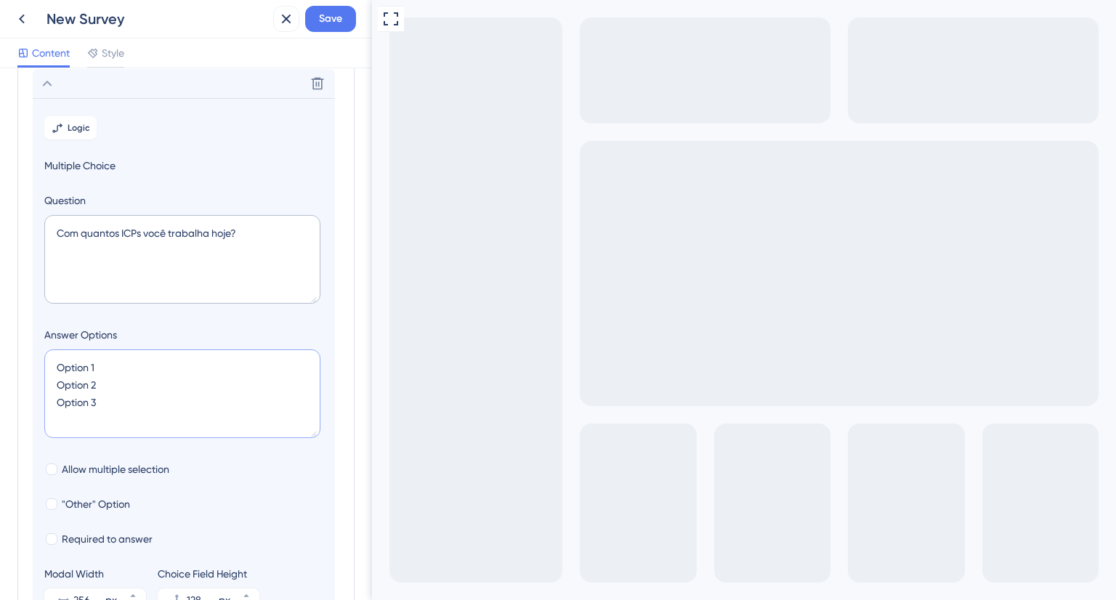
drag, startPoint x: 83, startPoint y: 396, endPoint x: 55, endPoint y: 364, distance: 42.3
click at [55, 364] on textarea "Option 1 Option 2 Option 3" at bounding box center [182, 394] width 276 height 89
paste textarea "( ) 2 a 3 ( ) 4 a 5 ( ) 6 a 10 ( ) Mais de 10"
type textarea "( ) 2 a 3 ( ) 4 a 5 ( ) 6 a 10 ( ) Mais de 10"
type input "172"
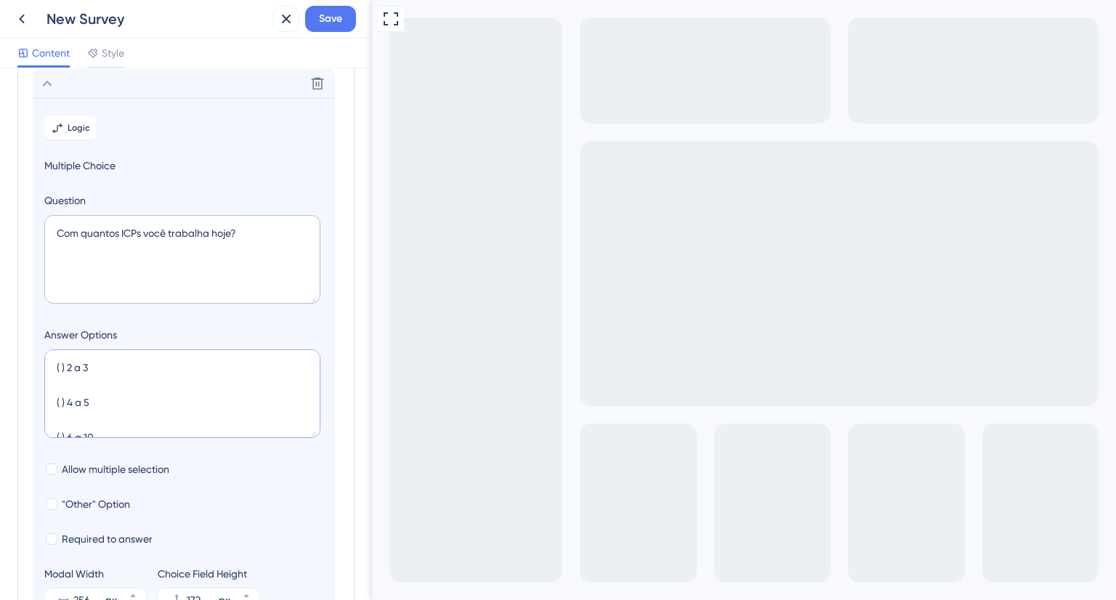
scroll to position [41, 0]
click at [65, 382] on textarea "( ) 2 a 3 ( ) 4 a 5 ( ) 6 a 10 ( ) Mais de 10" at bounding box center [182, 394] width 276 height 89
drag, startPoint x: 68, startPoint y: 372, endPoint x: 49, endPoint y: 369, distance: 19.2
click at [49, 369] on textarea "( ) 2 a 3 ( ) 4 a 5 ( ) 6 a 10 ( ) Mais de 10" at bounding box center [182, 394] width 276 height 89
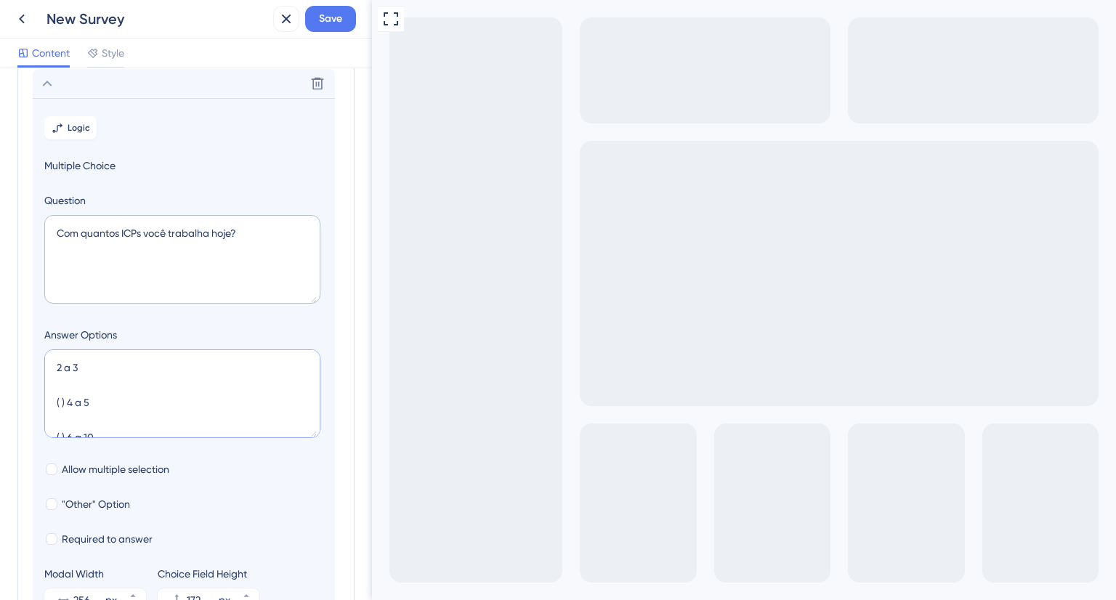
drag, startPoint x: 68, startPoint y: 402, endPoint x: 48, endPoint y: 401, distance: 19.6
click at [48, 401] on textarea "2 a 3 ( ) 4 a 5 ( ) 6 a 10 ( ) Mais de 10" at bounding box center [182, 394] width 276 height 89
drag, startPoint x: 65, startPoint y: 387, endPoint x: 53, endPoint y: 384, distance: 12.2
click at [53, 384] on textarea "2 a 3 4 a 5 ( ) 6 a 10 ( ) Mais de 10" at bounding box center [182, 394] width 276 height 89
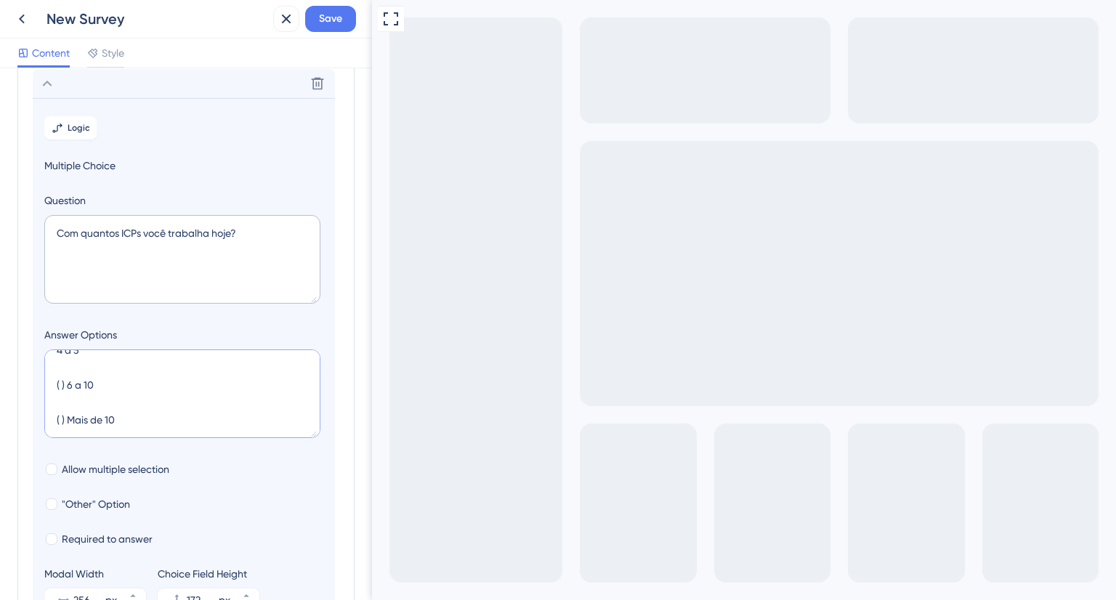
drag, startPoint x: 67, startPoint y: 389, endPoint x: 57, endPoint y: 387, distance: 9.7
click at [57, 387] on textarea "2 a 3 4 a 5 ( ) 6 a 10 ( ) Mais de 10" at bounding box center [182, 394] width 276 height 89
drag, startPoint x: 68, startPoint y: 422, endPoint x: 41, endPoint y: 416, distance: 27.0
click at [41, 416] on section "Logic Multiple Choice Question Com quantos ICPs você trabalha hoje? Answer Opti…" at bounding box center [184, 363] width 302 height 531
type textarea "2 a 3 4 a 5 6 a 10 Mais de 10"
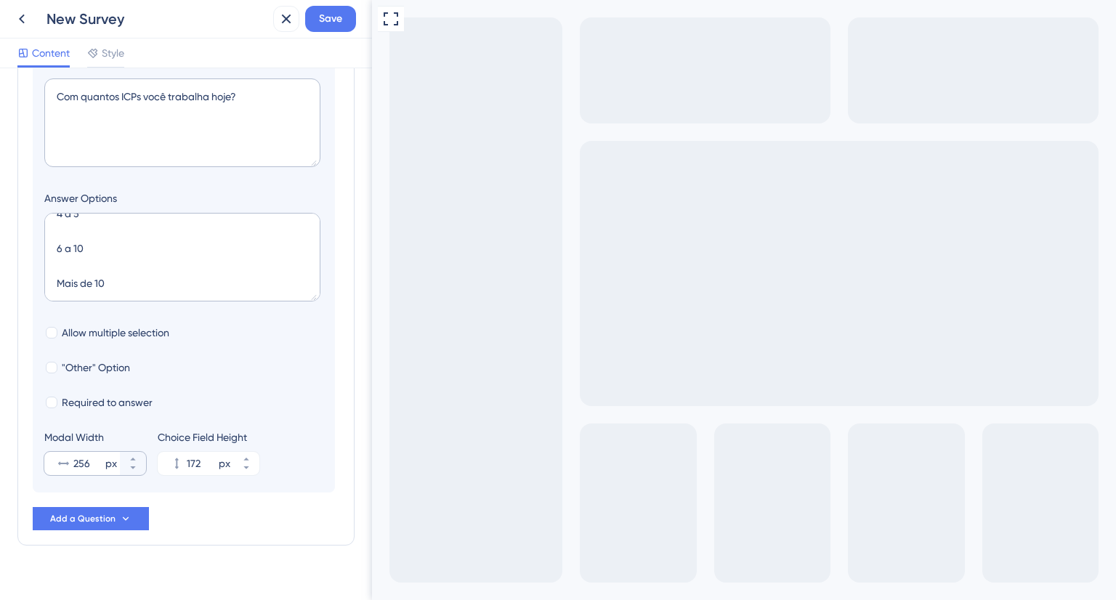
scroll to position [270, 0]
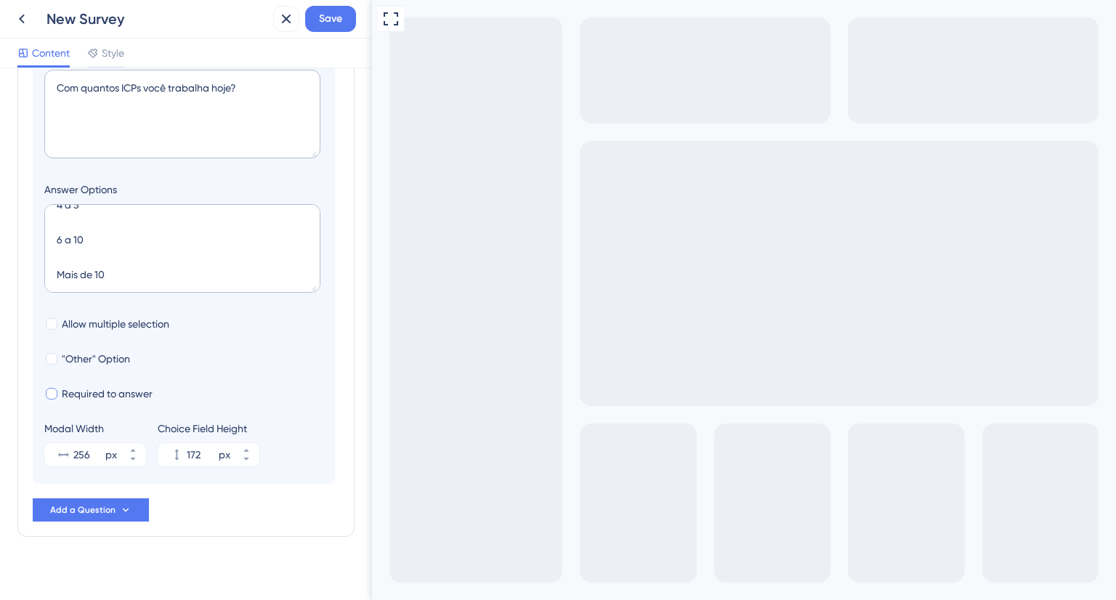
click at [49, 393] on div at bounding box center [52, 394] width 12 height 12
checkbox input "true"
click at [86, 514] on span "Add a Question" at bounding box center [82, 510] width 65 height 12
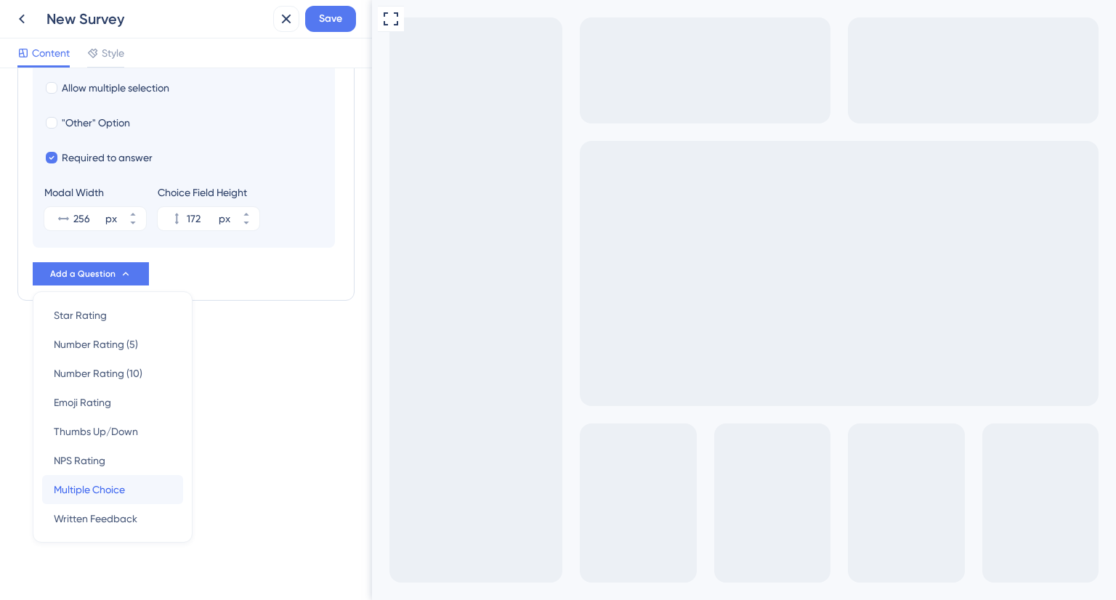
click at [108, 486] on span "Multiple Choice" at bounding box center [89, 489] width 71 height 17
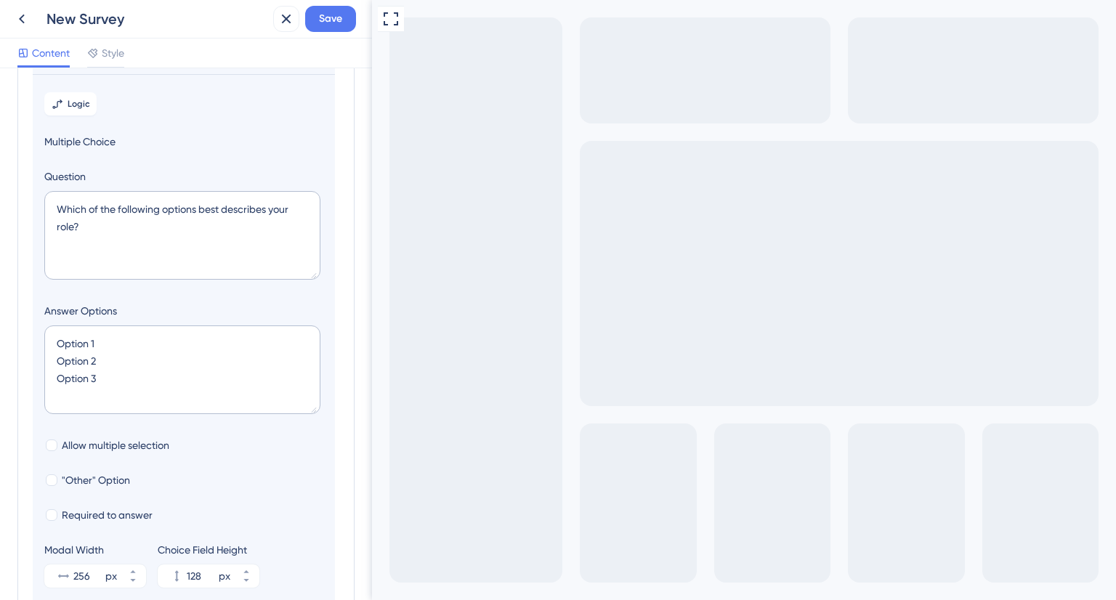
scroll to position [166, 0]
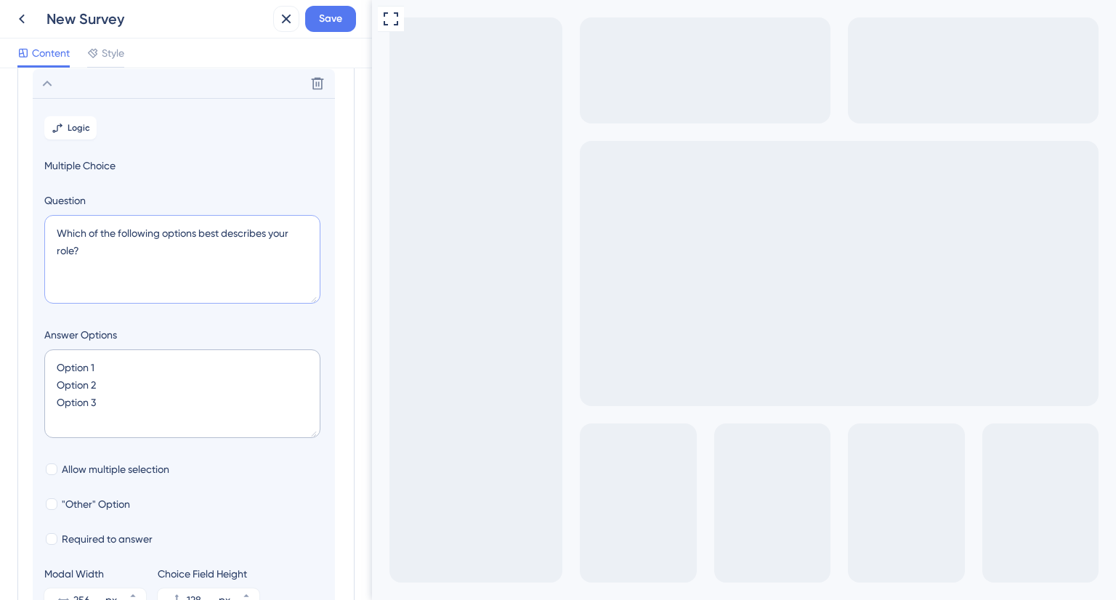
drag, startPoint x: 79, startPoint y: 254, endPoint x: 50, endPoint y: 226, distance: 39.6
click at [50, 226] on textarea "Which of the following options best describes your role?" at bounding box center [182, 259] width 276 height 89
paste textarea "Como você costuma chamar seus ICPs"
type textarea "Como você costuma chamar seus ICPs?"
drag, startPoint x: 118, startPoint y: 400, endPoint x: 49, endPoint y: 361, distance: 79.8
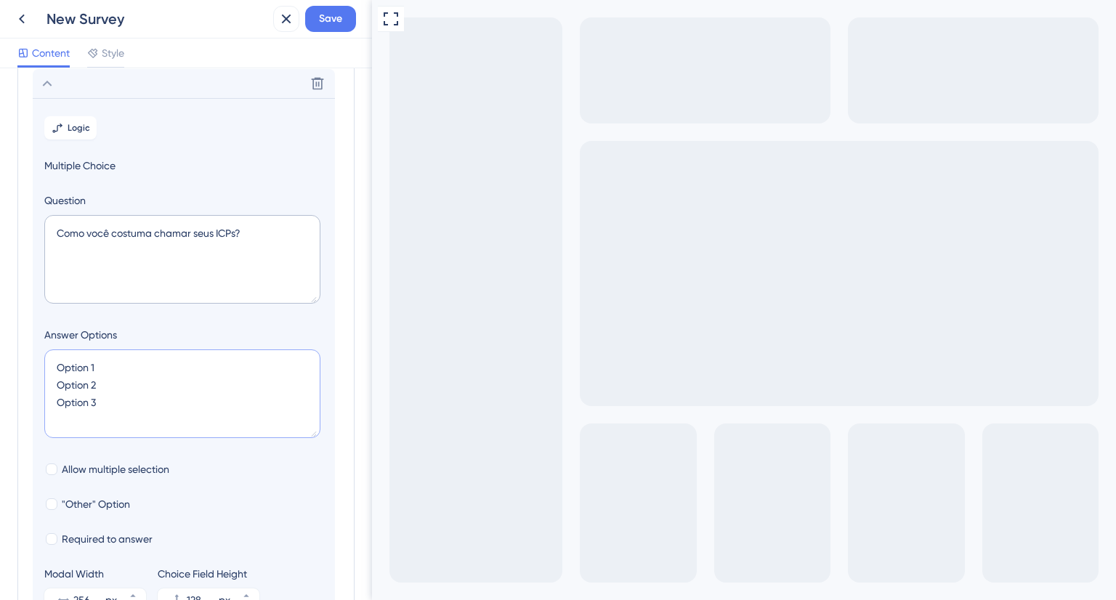
click at [49, 361] on textarea "Option 1 Option 2 Option 3" at bounding box center [182, 394] width 276 height 89
paste textarea "ICP Perfil de cliente ideal [PERSON_NAME] Público-alvo Segmento Outro: ________…"
type textarea "ICP Perfil de cliente ideal [PERSON_NAME] Público-alvo Segmento Outro: ________…"
type input "260"
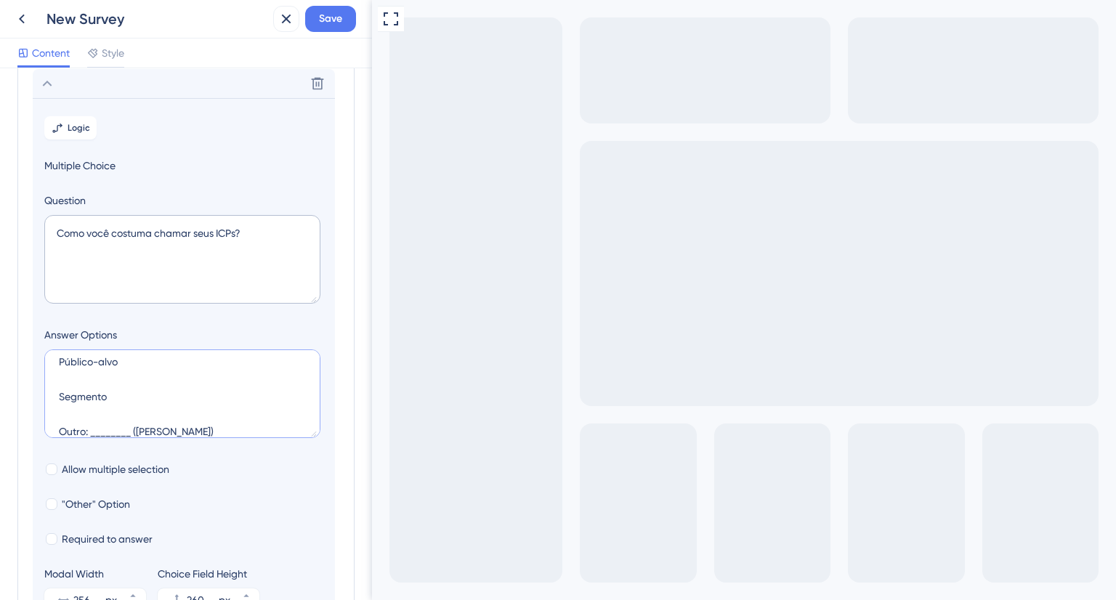
drag, startPoint x: 217, startPoint y: 423, endPoint x: 58, endPoint y: 414, distance: 159.5
click at [58, 414] on textarea "ICP Perfil de cliente ideal [PERSON_NAME] Público-alvo Segmento Outro: ________…" at bounding box center [182, 394] width 276 height 89
type textarea "ICP Perfil de cliente ideal [PERSON_NAME] Público-alvo Segmento"
type input "216"
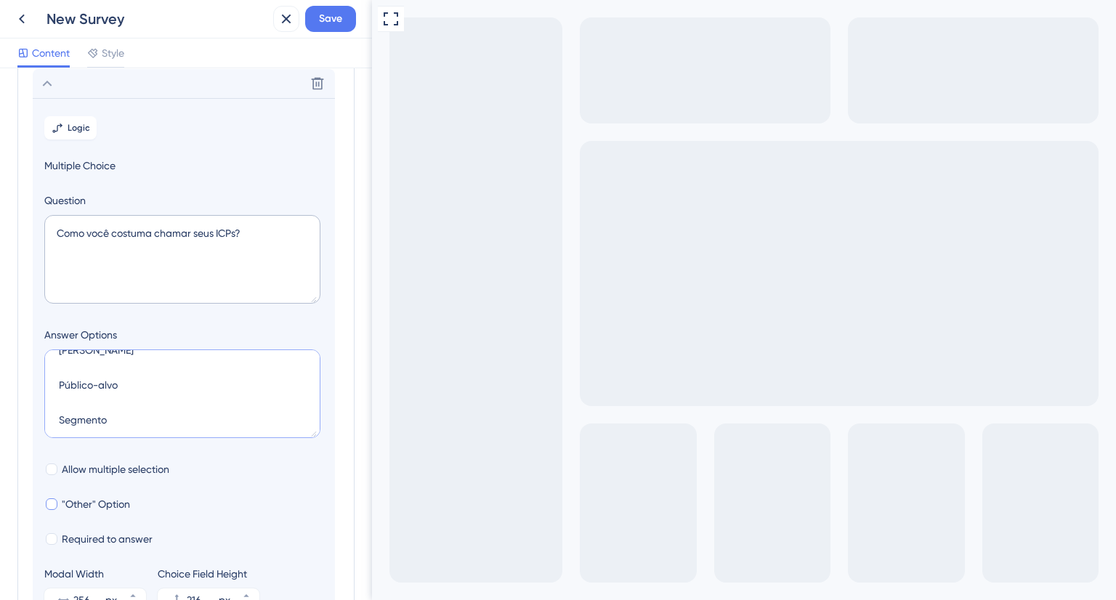
type textarea "ICP Perfil de cliente ideal [PERSON_NAME] Público-alvo Segmento"
click at [52, 504] on div at bounding box center [52, 505] width 12 height 12
checkbox input "true"
type input "268"
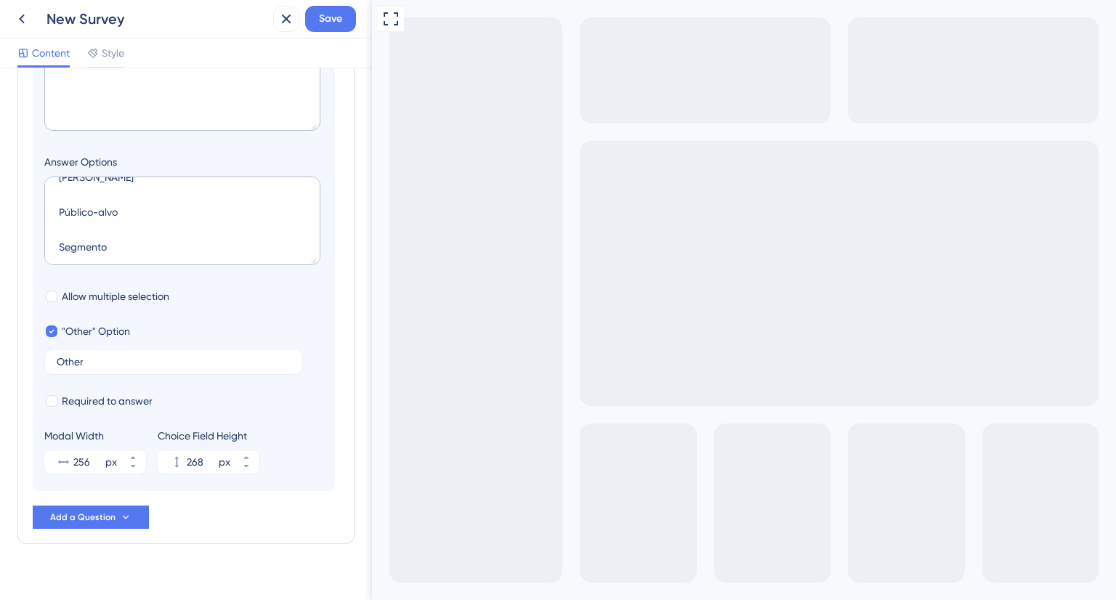
scroll to position [358, 0]
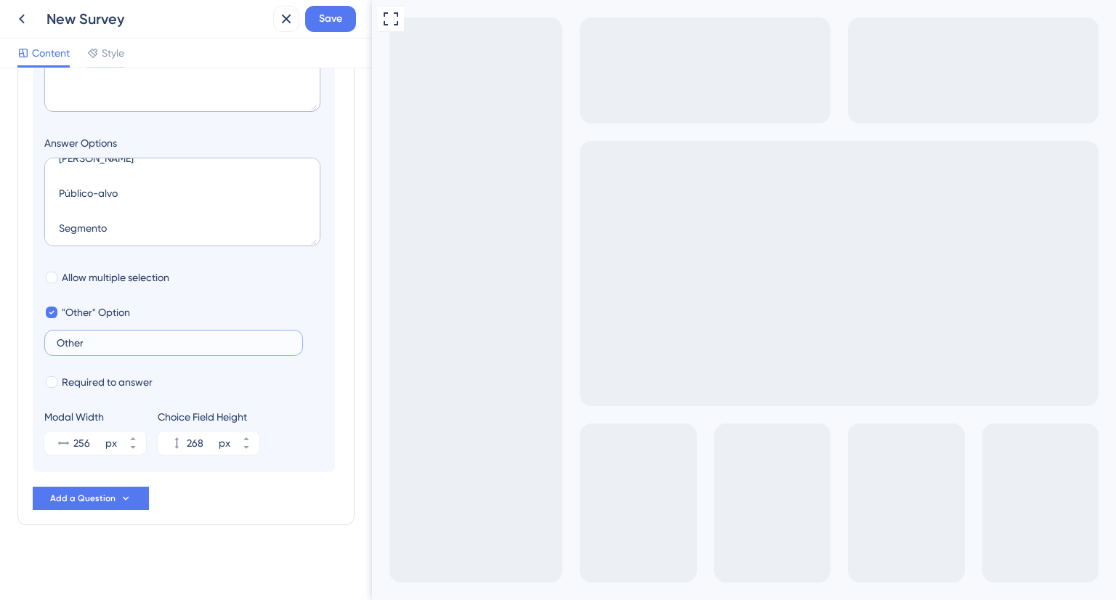
click at [68, 346] on input "Other" at bounding box center [174, 343] width 234 height 10
type input "Outro"
click at [49, 381] on div at bounding box center [52, 383] width 12 height 12
checkbox input "true"
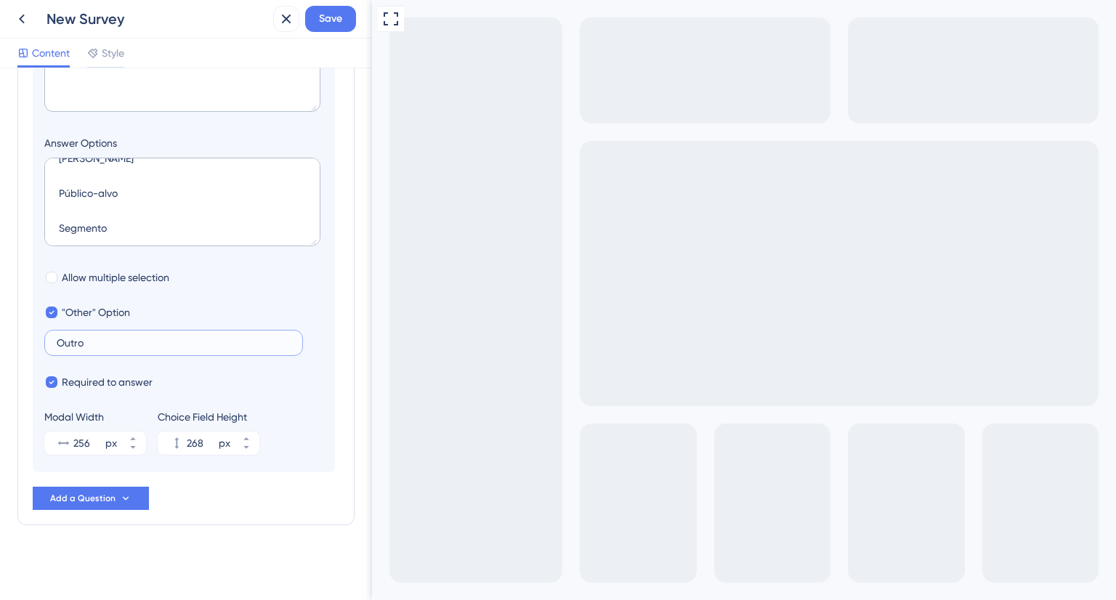
click at [96, 342] on input "Outro" at bounding box center [174, 343] width 234 height 10
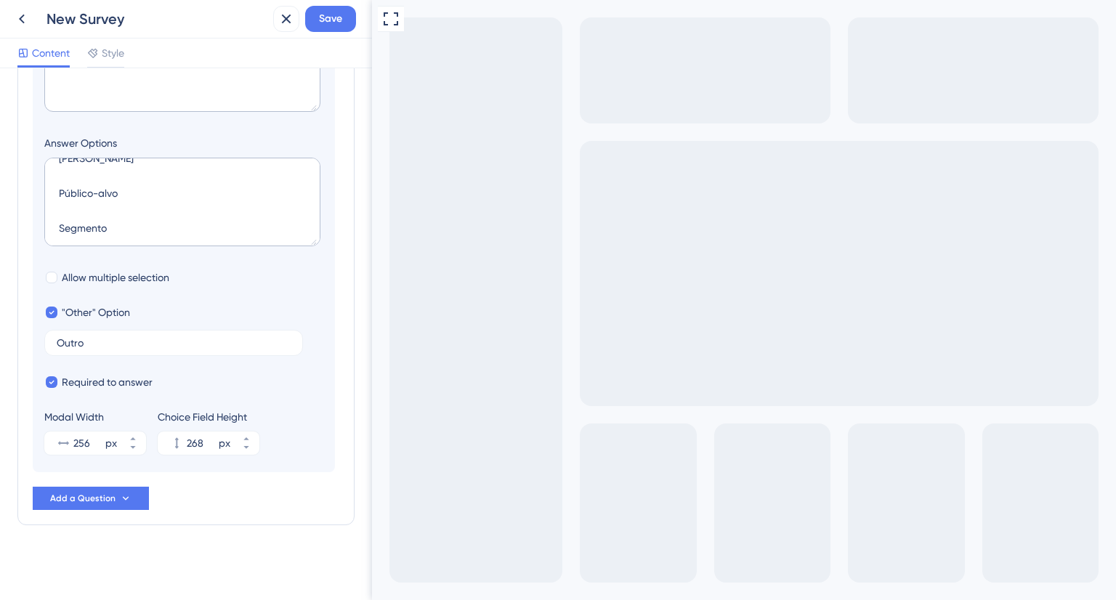
click at [96, 332] on label "Outro" at bounding box center [173, 343] width 259 height 26
click at [96, 338] on input "Outro" at bounding box center [174, 343] width 234 height 10
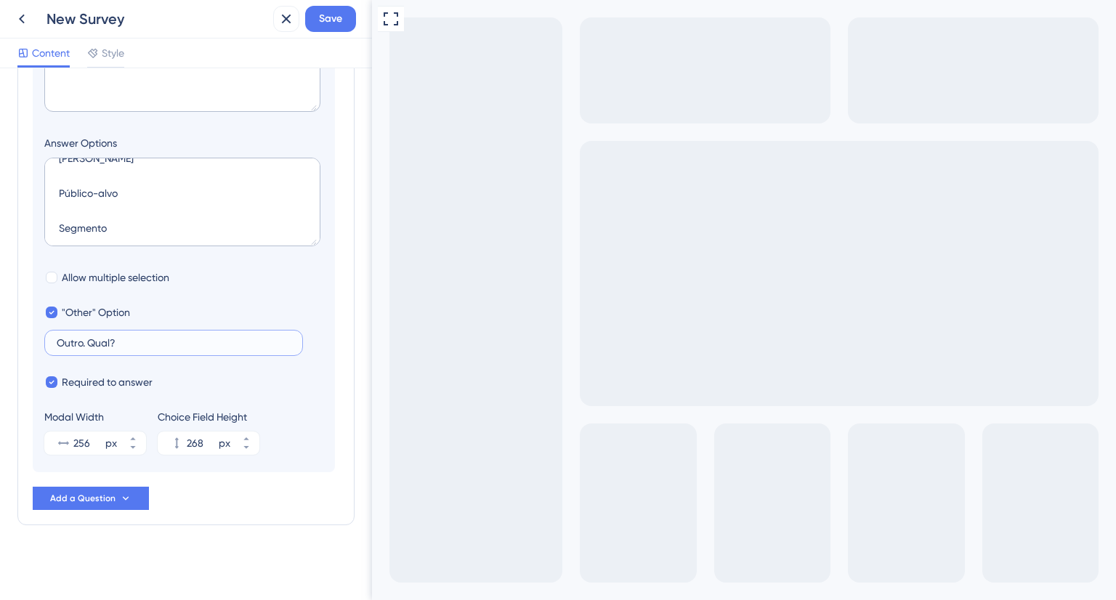
click at [155, 346] on input "Outro. Qual?" at bounding box center [174, 343] width 234 height 10
type input "Outro. Qual?"
click at [108, 494] on span "Add a Question" at bounding box center [82, 499] width 65 height 12
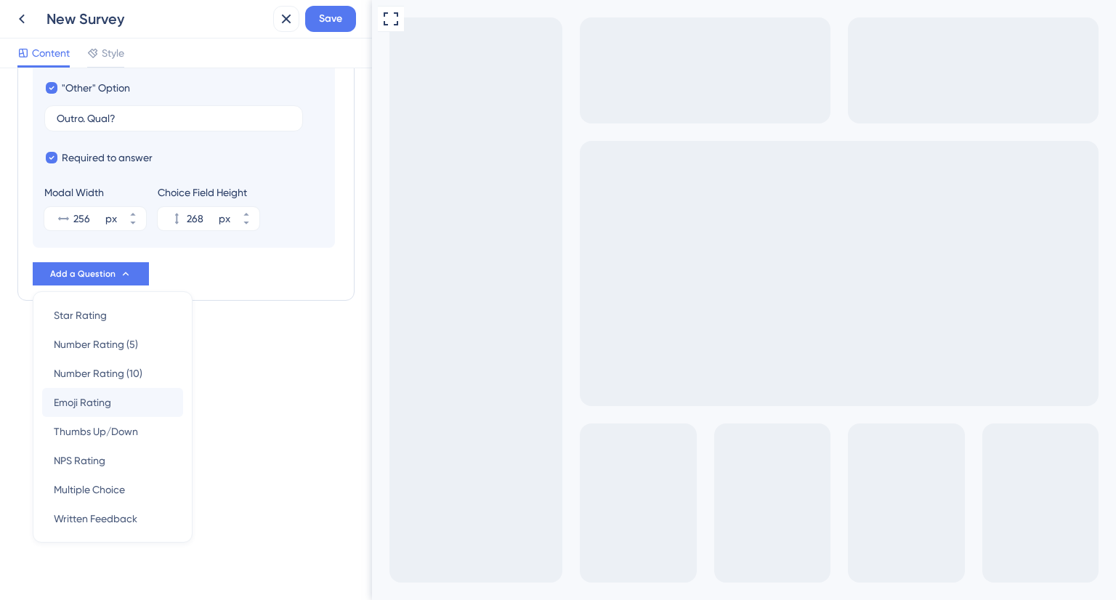
click at [113, 399] on div "Emoji Rating Emoji Rating" at bounding box center [113, 402] width 118 height 29
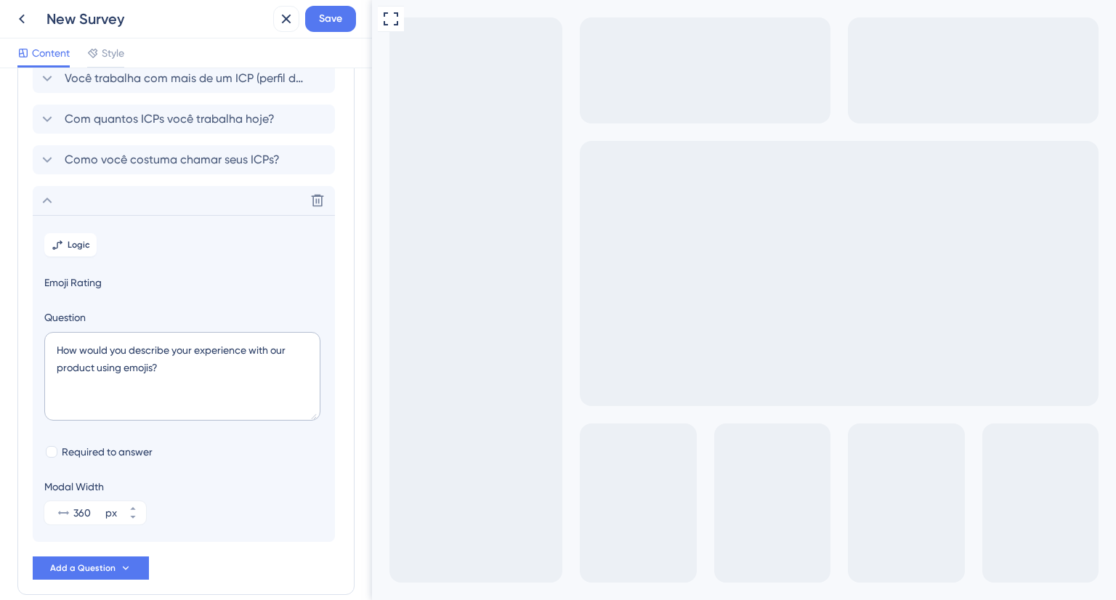
scroll to position [87, 0]
click at [319, 206] on icon at bounding box center [317, 203] width 15 height 15
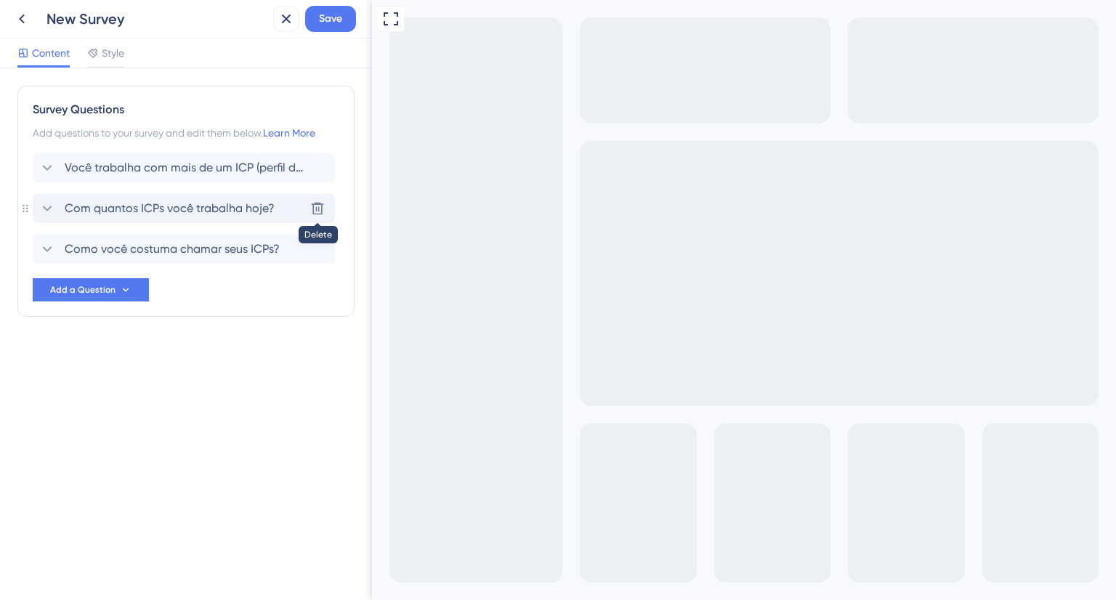
scroll to position [0, 0]
click at [100, 293] on span "Add a Question" at bounding box center [82, 290] width 65 height 12
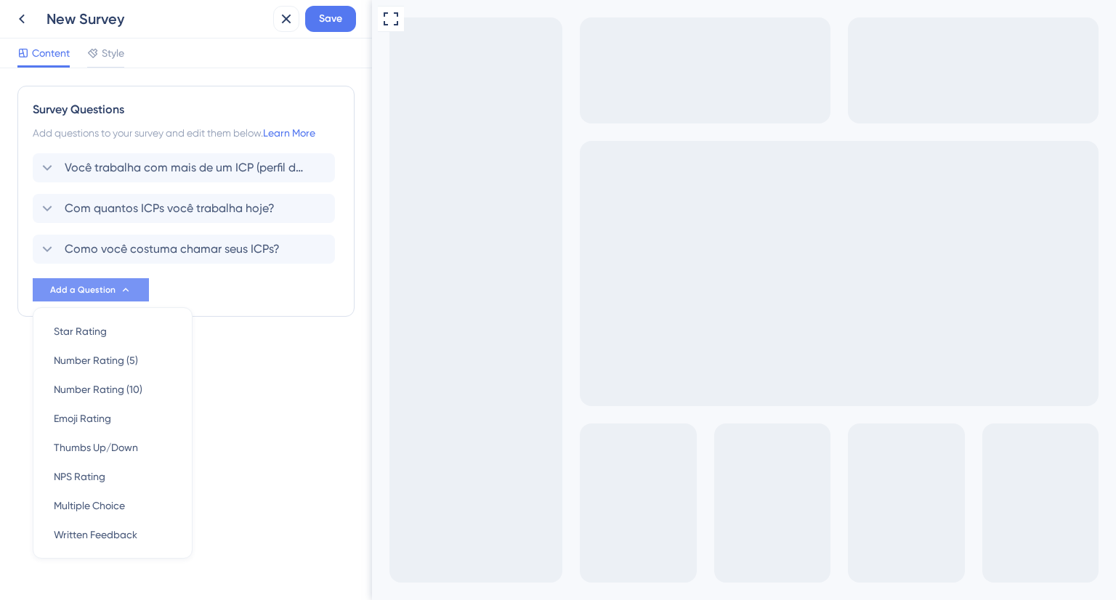
scroll to position [17, 0]
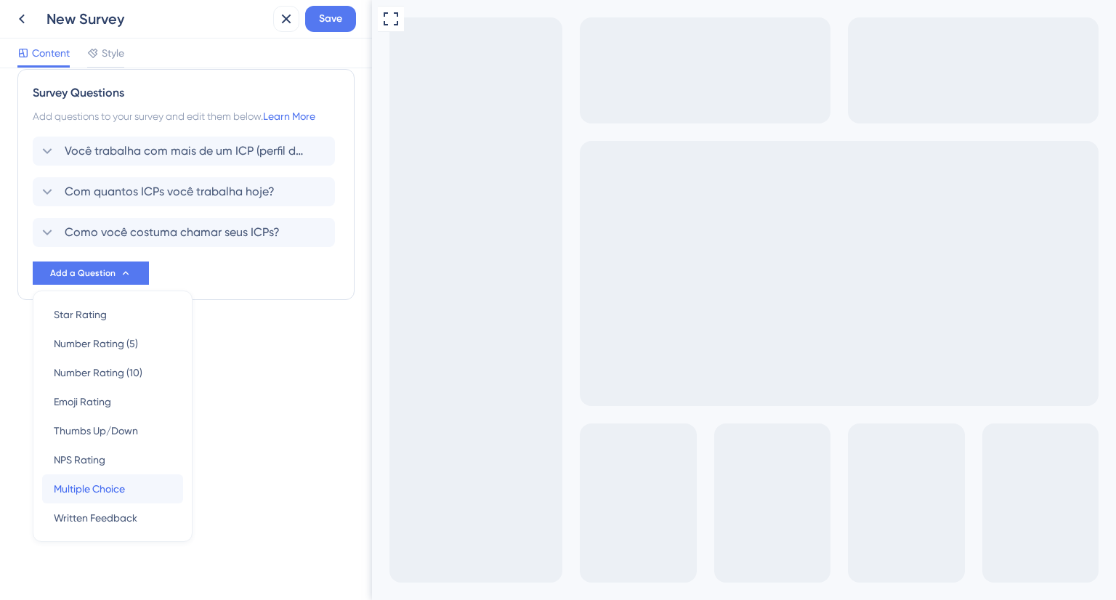
click at [104, 483] on span "Multiple Choice" at bounding box center [89, 488] width 71 height 17
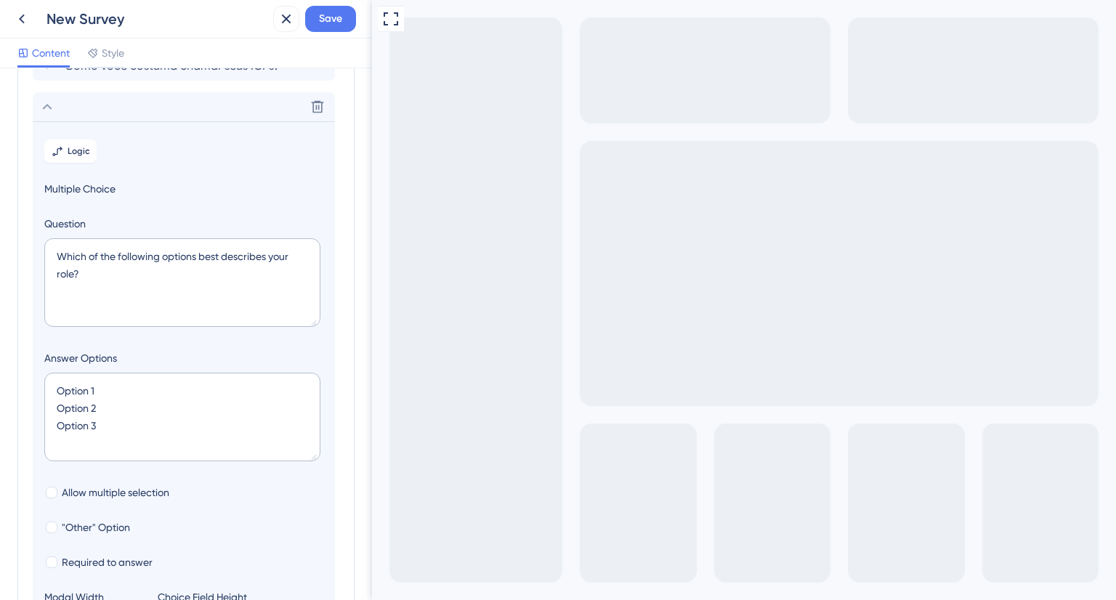
scroll to position [206, 0]
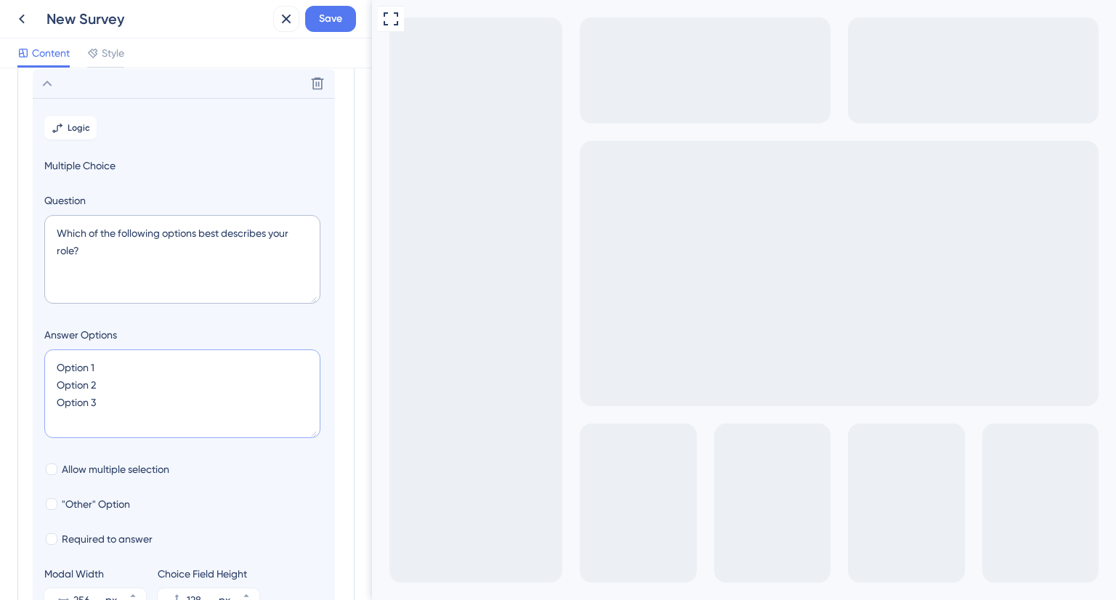
drag, startPoint x: 102, startPoint y: 403, endPoint x: 51, endPoint y: 382, distance: 55.1
click at [51, 382] on textarea "Option 1 Option 2 Option 3" at bounding box center [182, 394] width 276 height 89
click at [145, 241] on textarea "Which of the following options best describes your role?" at bounding box center [182, 259] width 276 height 89
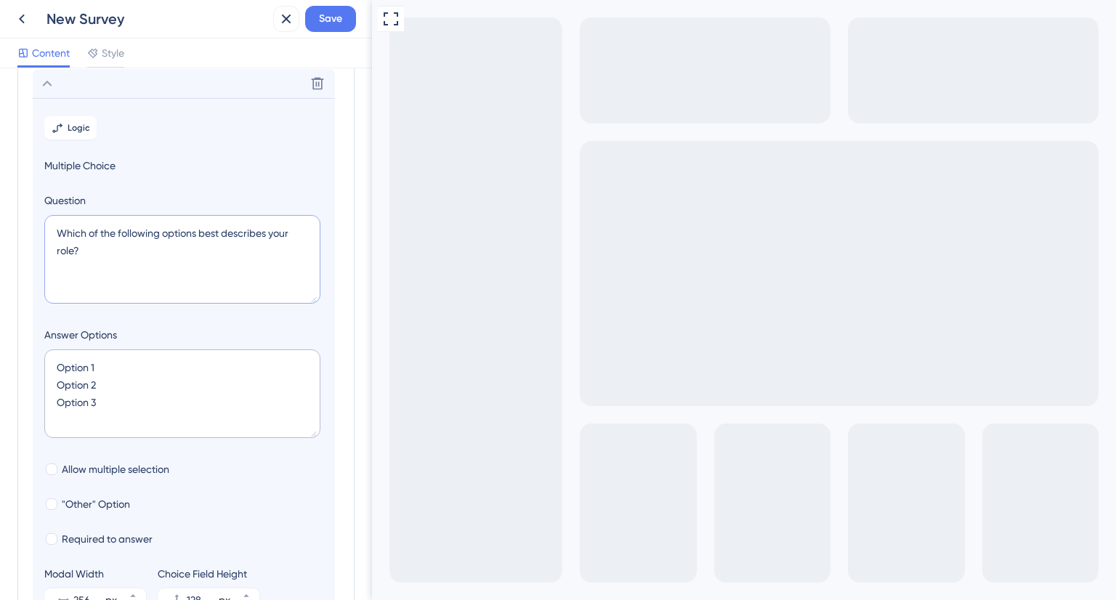
paste textarea "Podemos entrar em contato para entender melhor seu processo"
type textarea "Podemos entrar em contato para entender melhor seu processo?"
click at [102, 385] on textarea "Option 1 Option 2 Option 3" at bounding box center [182, 394] width 276 height 89
drag, startPoint x: 79, startPoint y: 397, endPoint x: 43, endPoint y: 360, distance: 51.9
click at [43, 360] on section "Logic Multiple Choice Question Podemos entrar em contato para entender melhor s…" at bounding box center [184, 363] width 302 height 531
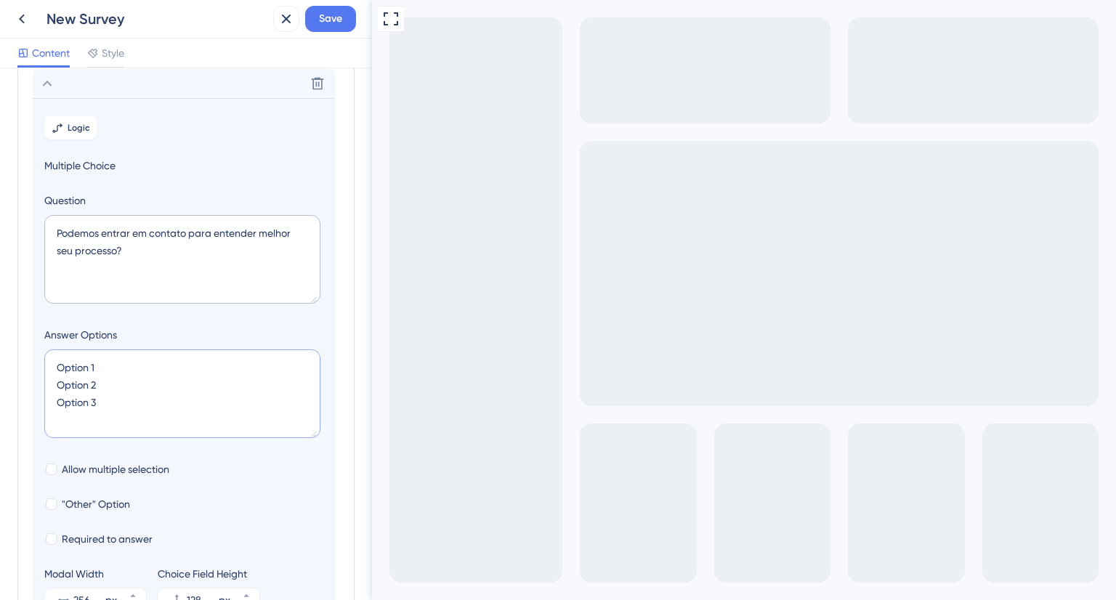
paste textarea "( ) Sim, pode chamar ( ) Não, prefiro não"
type textarea "( ) Sim, pode chamar ( ) Não, prefiro não"
type input "84"
click at [86, 390] on textarea "( ) Sim, pode chamar ( ) Não, prefiro não" at bounding box center [182, 394] width 276 height 89
drag, startPoint x: 69, startPoint y: 369, endPoint x: 49, endPoint y: 363, distance: 20.5
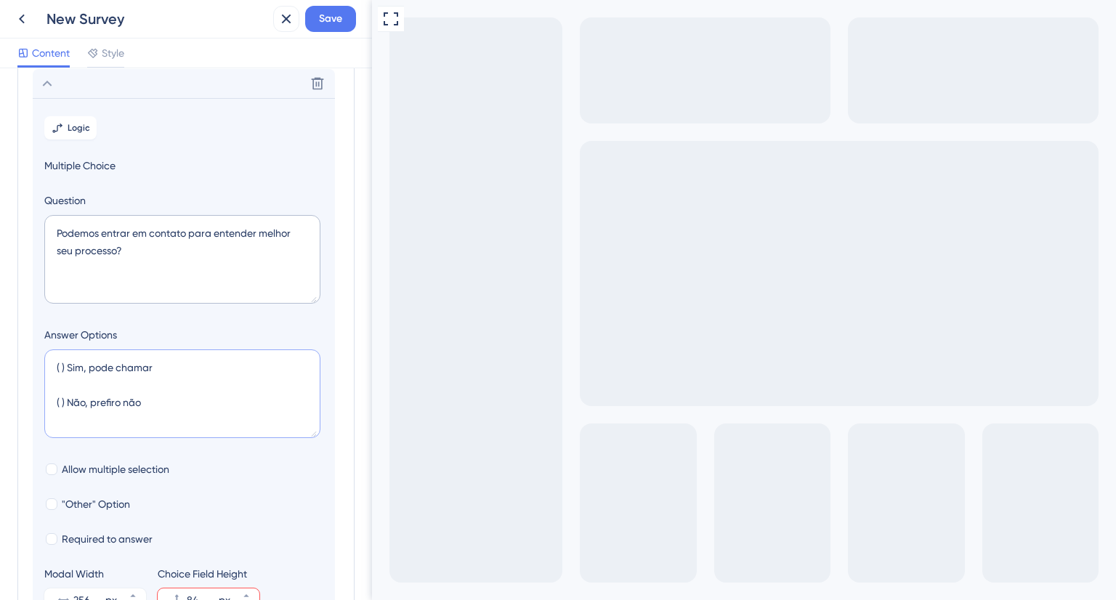
click at [49, 363] on textarea "( ) Sim, pode chamar ( ) Não, prefiro não" at bounding box center [182, 394] width 276 height 89
click at [150, 368] on textarea "Sim, pode chamar ( ) Não, prefiro não" at bounding box center [182, 394] width 276 height 89
click at [90, 403] on textarea "Sim, pode chamar ( ) Não, prefiro não" at bounding box center [182, 394] width 276 height 89
drag, startPoint x: 92, startPoint y: 403, endPoint x: 161, endPoint y: 399, distance: 69.1
click at [161, 399] on textarea "Sim, pode chamar ( ) Não, prefiro não" at bounding box center [182, 394] width 276 height 89
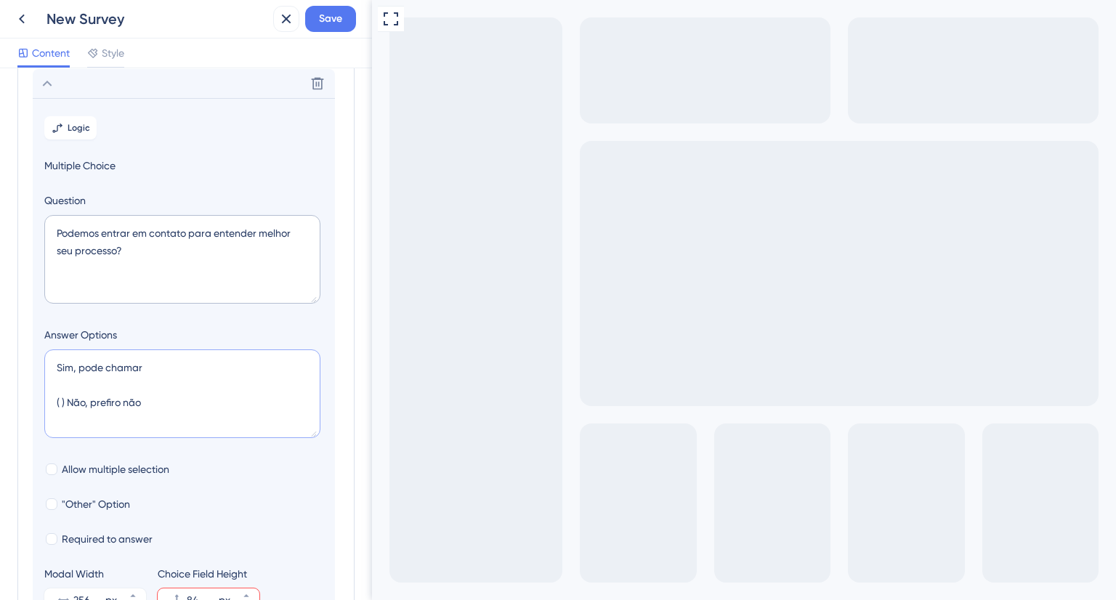
paste textarea "ser contatado"
click at [147, 372] on textarea "Sim, pode chamar ( ) Não, prefiro não ser contatado" at bounding box center [182, 394] width 276 height 89
drag, startPoint x: 68, startPoint y: 401, endPoint x: 44, endPoint y: 399, distance: 24.1
click at [44, 399] on section "Logic Multiple Choice Question Podemos entrar em contato para entender melhor s…" at bounding box center [184, 363] width 302 height 531
click at [204, 401] on textarea "Sim, pode chamar! Não, prefiro não ser contatado" at bounding box center [182, 394] width 276 height 89
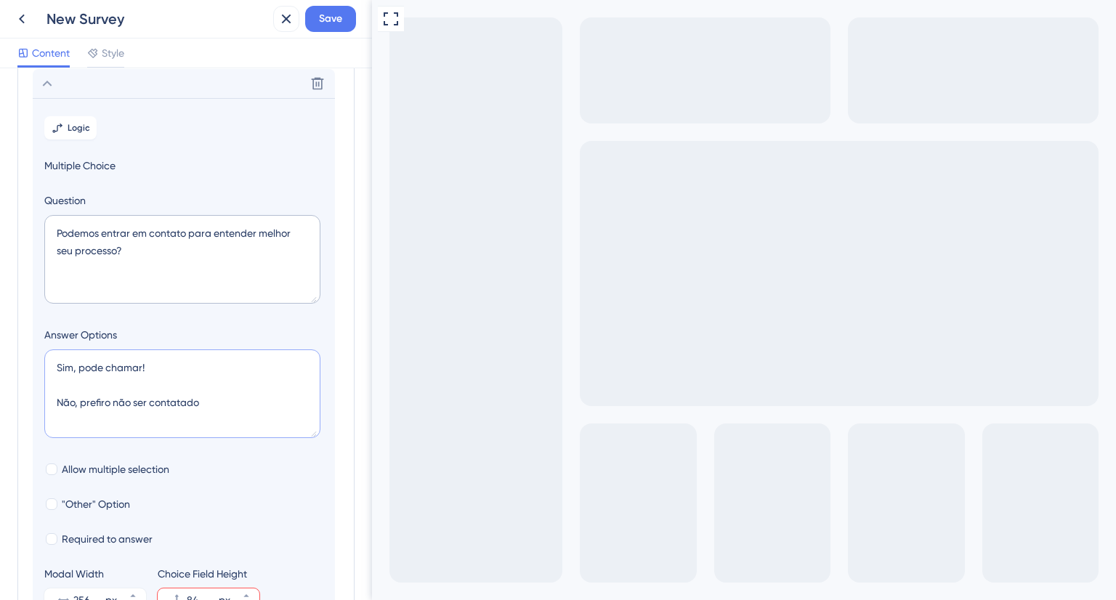
click at [172, 362] on textarea "Sim, pode chamar! Não, prefiro não ser contatado" at bounding box center [182, 394] width 276 height 89
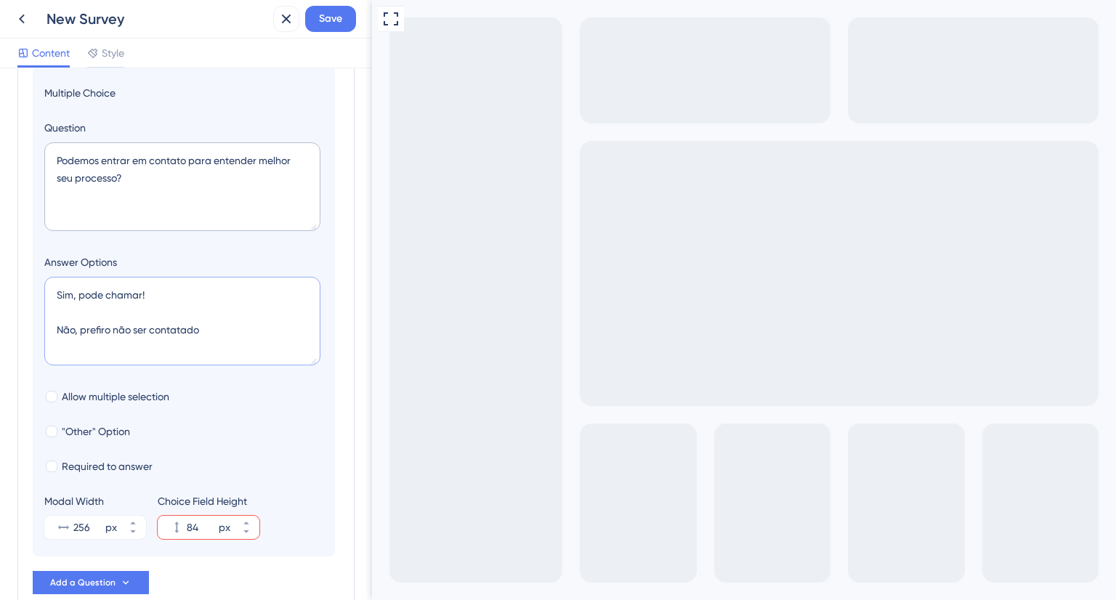
scroll to position [352, 0]
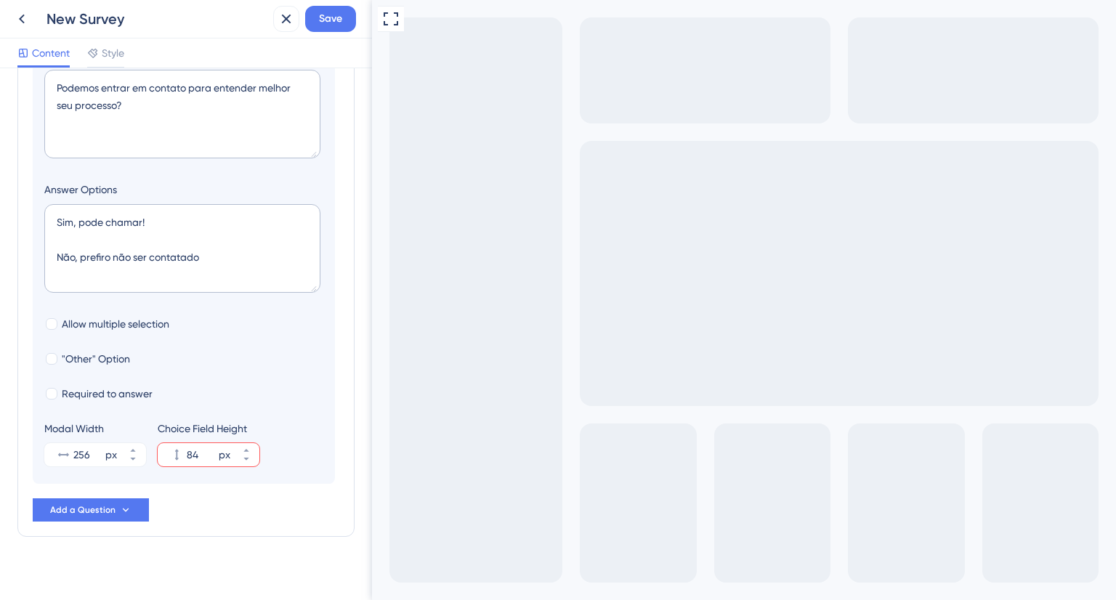
click at [192, 480] on section "Logic Multiple Choice Question Podemos entrar em contato para entender melhor s…" at bounding box center [184, 218] width 302 height 531
click at [198, 518] on div "Você trabalha com mais de um ICP (perfil de cliente ideal)? Com quantos ICPs vo…" at bounding box center [186, 162] width 307 height 720
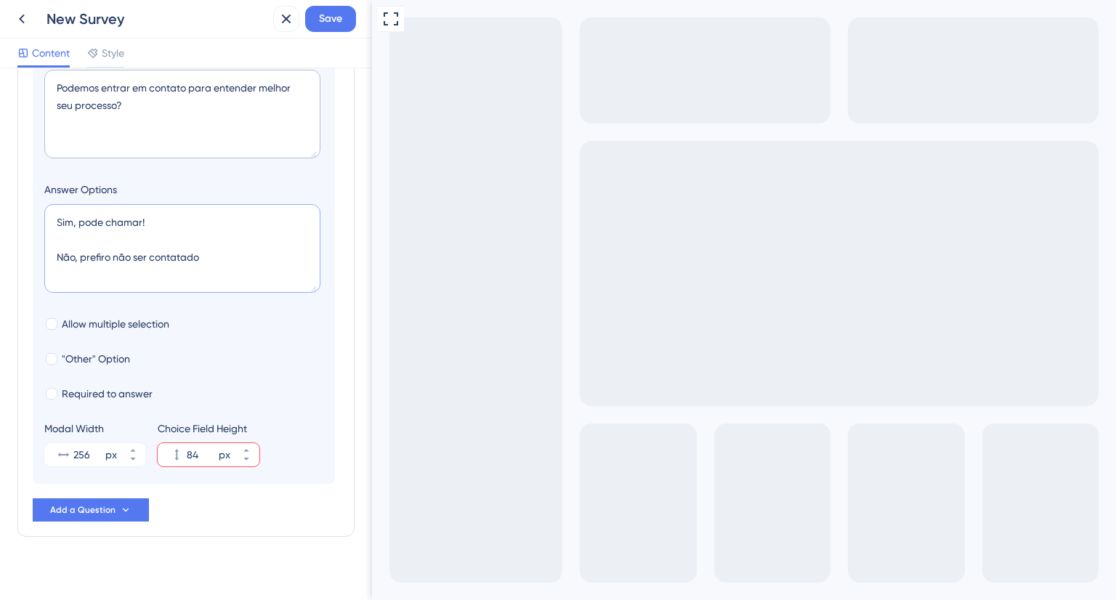
click at [153, 212] on textarea "Sim, pode chamar! Não, prefiro não ser contatado" at bounding box center [182, 248] width 276 height 89
click at [214, 259] on textarea "Sim, pode chamar! ✅ Não, prefiro não ser contatado" at bounding box center [182, 248] width 276 height 89
click at [145, 243] on textarea "Sim, pode chamar! ✅ Não, prefiro não ser contatado ❌" at bounding box center [182, 248] width 276 height 89
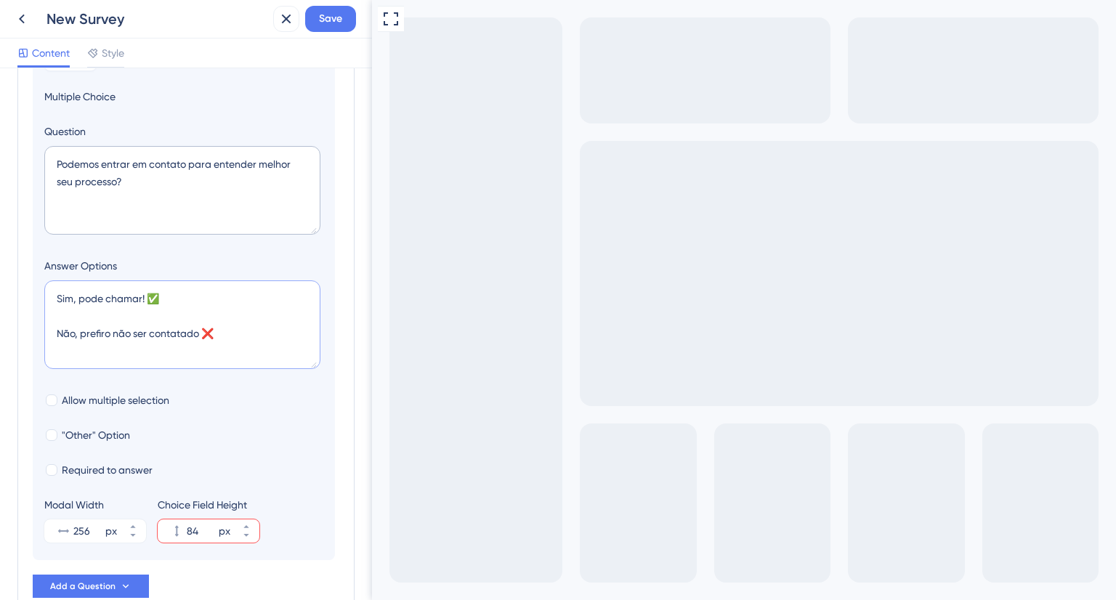
scroll to position [61, 0]
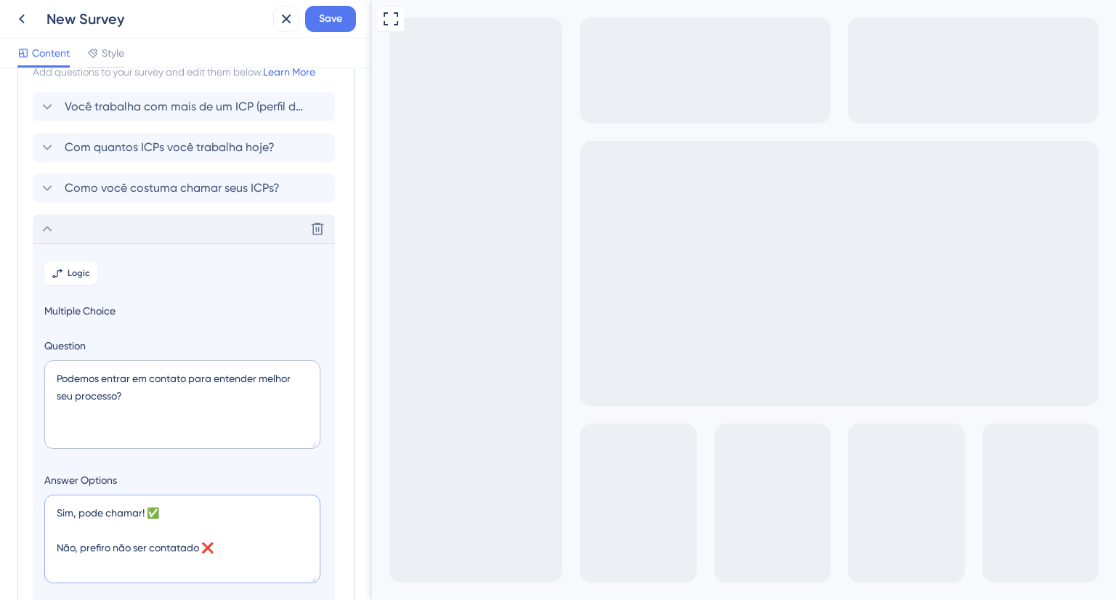
type textarea "Sim, pode chamar! ✅ Não, prefiro não ser contatado ❌"
click at [44, 221] on icon at bounding box center [47, 228] width 17 height 17
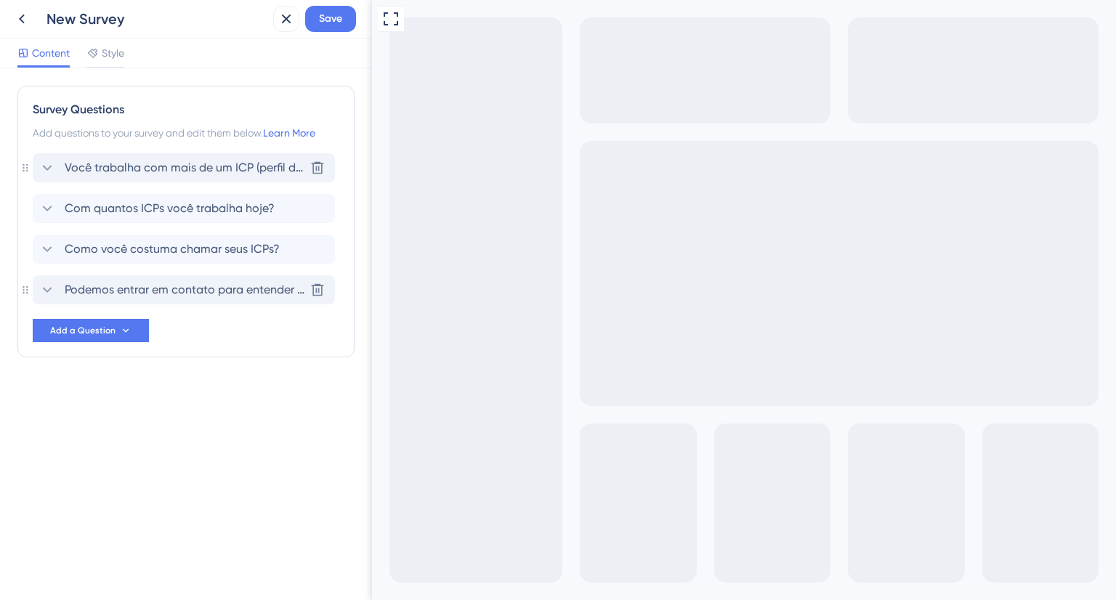
click at [161, 171] on span "Você trabalha com mais de um ICP (perfil de cliente ideal)?" at bounding box center [185, 167] width 240 height 17
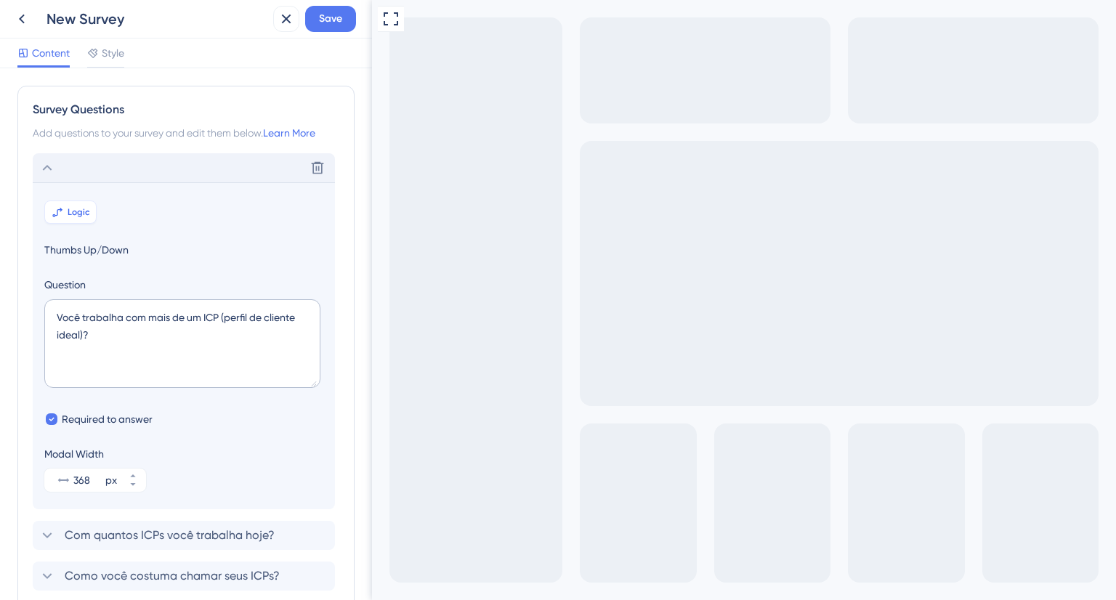
click at [81, 217] on span "Logic" at bounding box center [79, 212] width 23 height 12
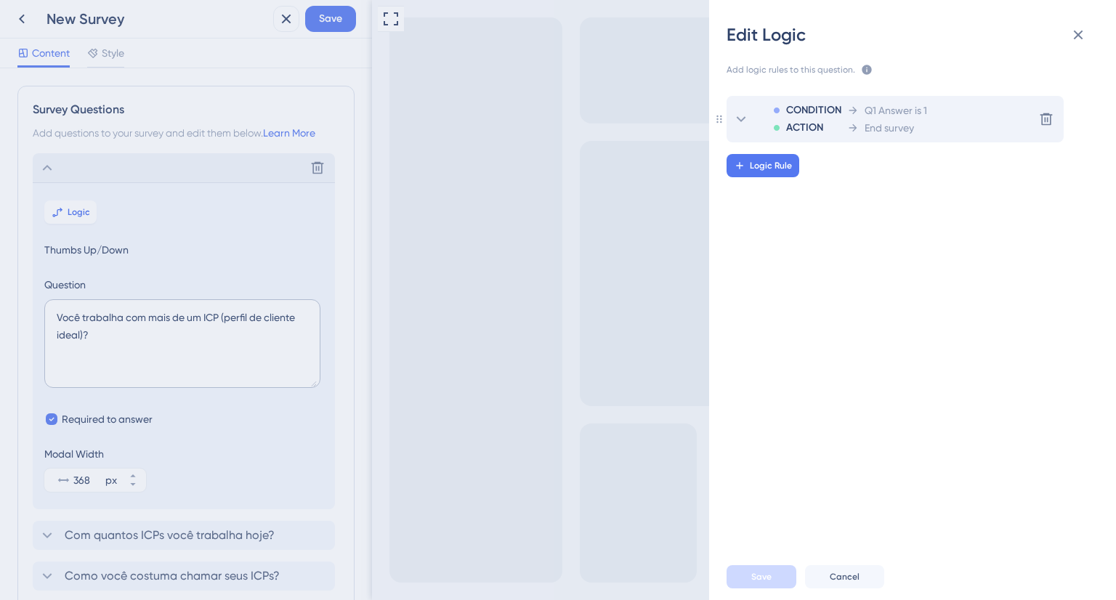
click at [814, 132] on span "ACTION" at bounding box center [804, 127] width 37 height 17
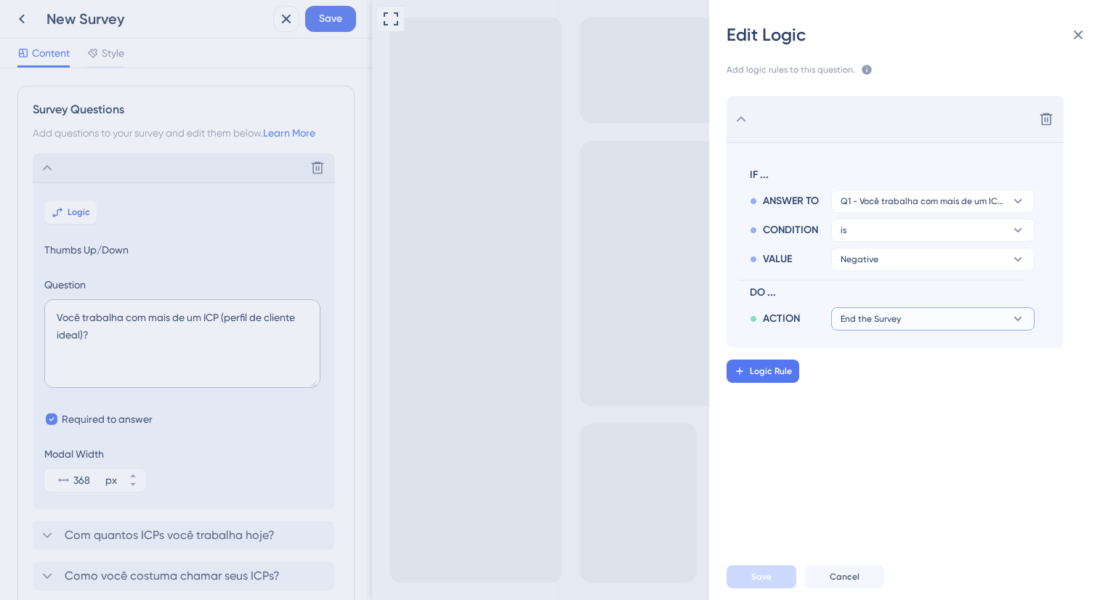
click at [871, 321] on span "End the Survey" at bounding box center [871, 319] width 60 height 12
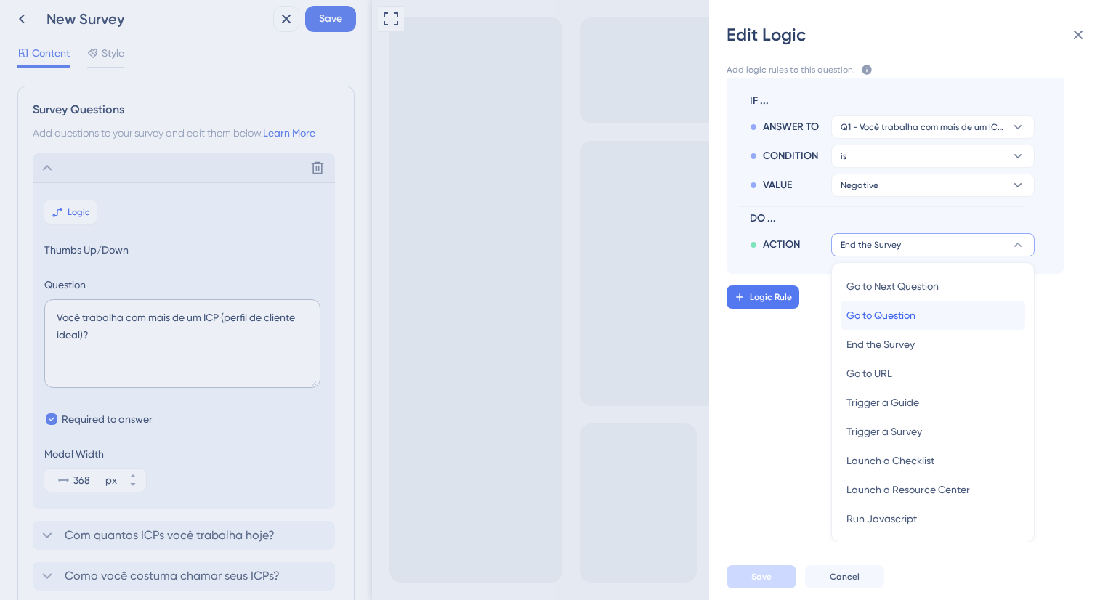
click at [931, 310] on div "Go to Question Go to Question" at bounding box center [933, 315] width 173 height 29
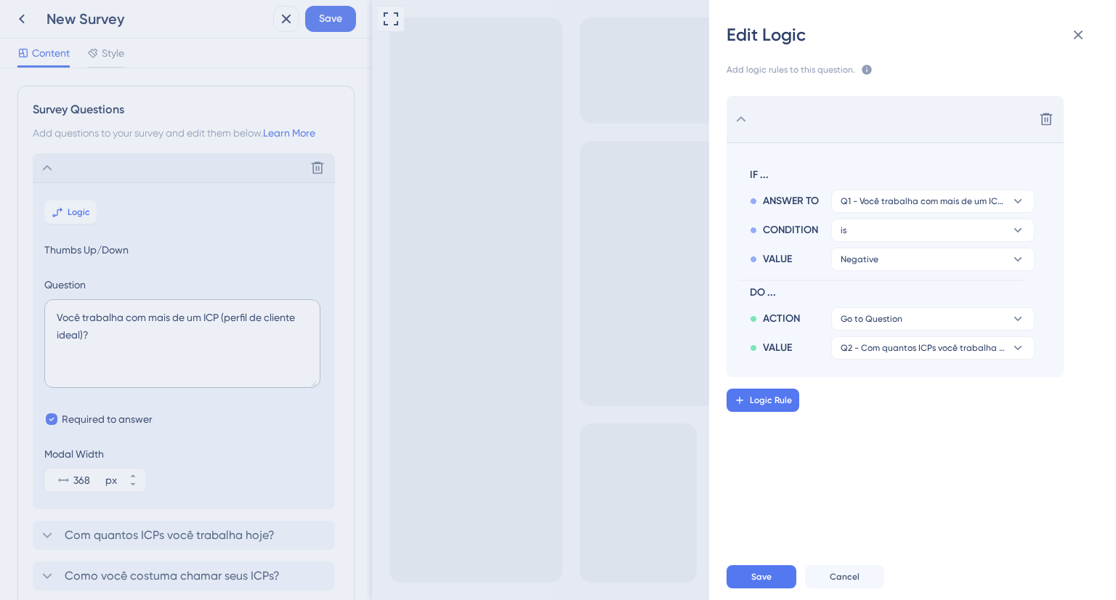
scroll to position [0, 0]
click at [885, 325] on span "Q2 - Com quantos ICPs você trabalha hoje?" at bounding box center [872, 319] width 62 height 12
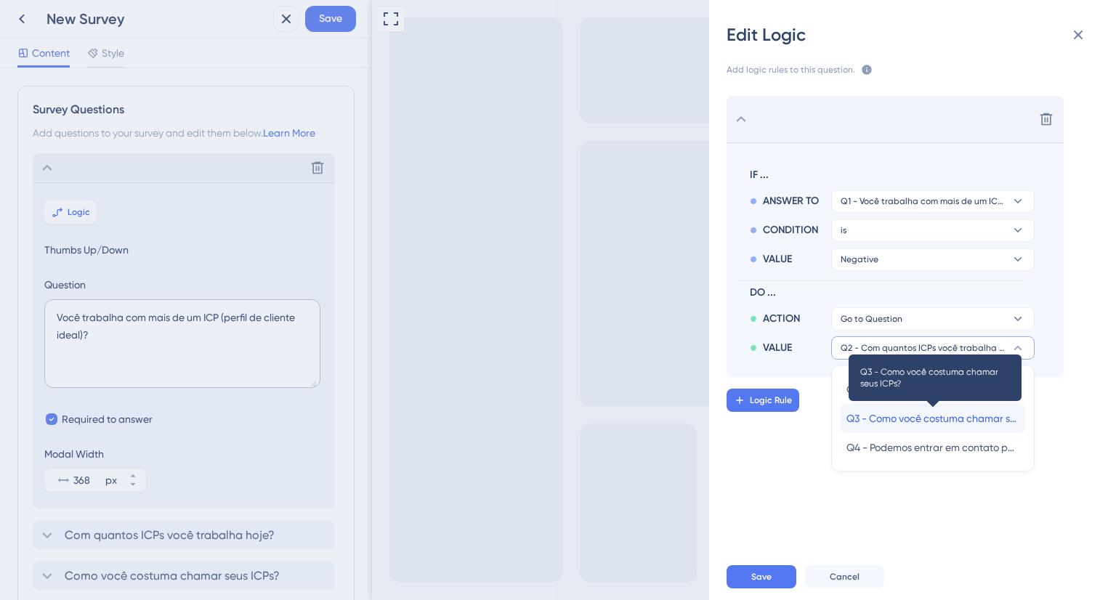
click at [897, 411] on span "Q3 - Como você costuma chamar seus ICPs?" at bounding box center [933, 418] width 173 height 17
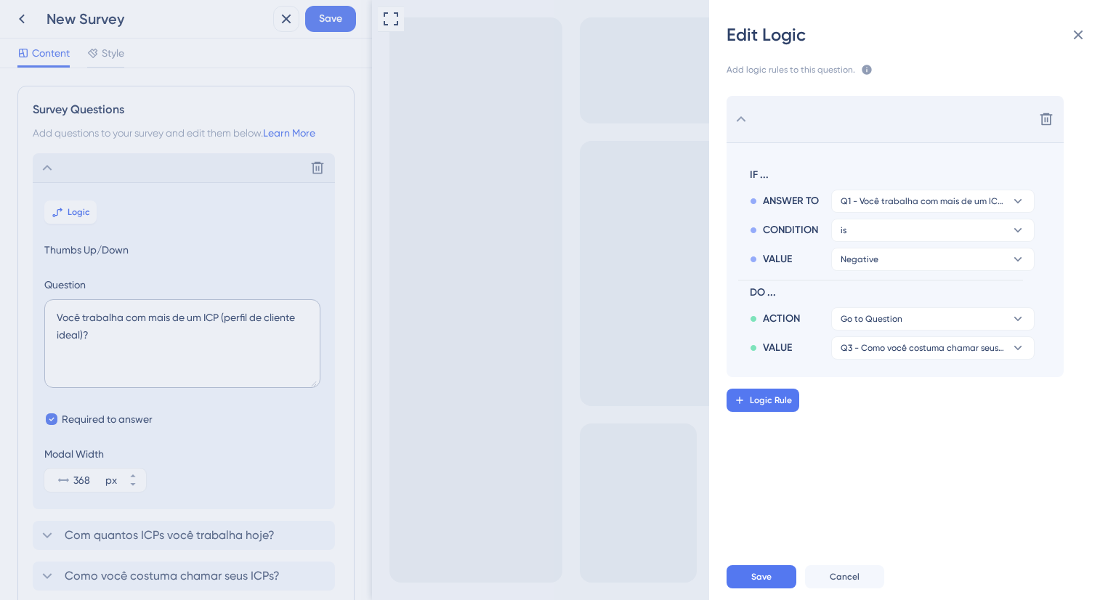
click at [852, 447] on div "Delete IF ... ANSWER TO Q1 - Você trabalha com mais de um ICP (perfil de client…" at bounding box center [919, 311] width 430 height 464
click at [871, 452] on div "Delete IF ... ANSWER TO Q1 - Você trabalha com mais de um ICP (perfil de client…" at bounding box center [919, 311] width 430 height 464
click at [754, 582] on button "Save" at bounding box center [762, 576] width 70 height 23
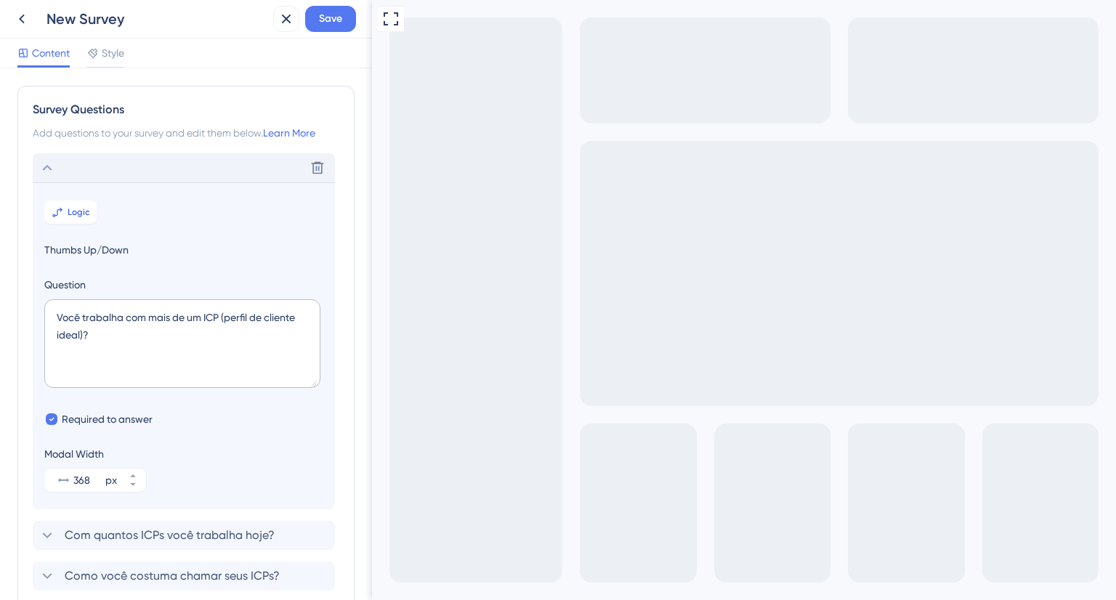
click at [137, 169] on div "Delete" at bounding box center [184, 167] width 302 height 29
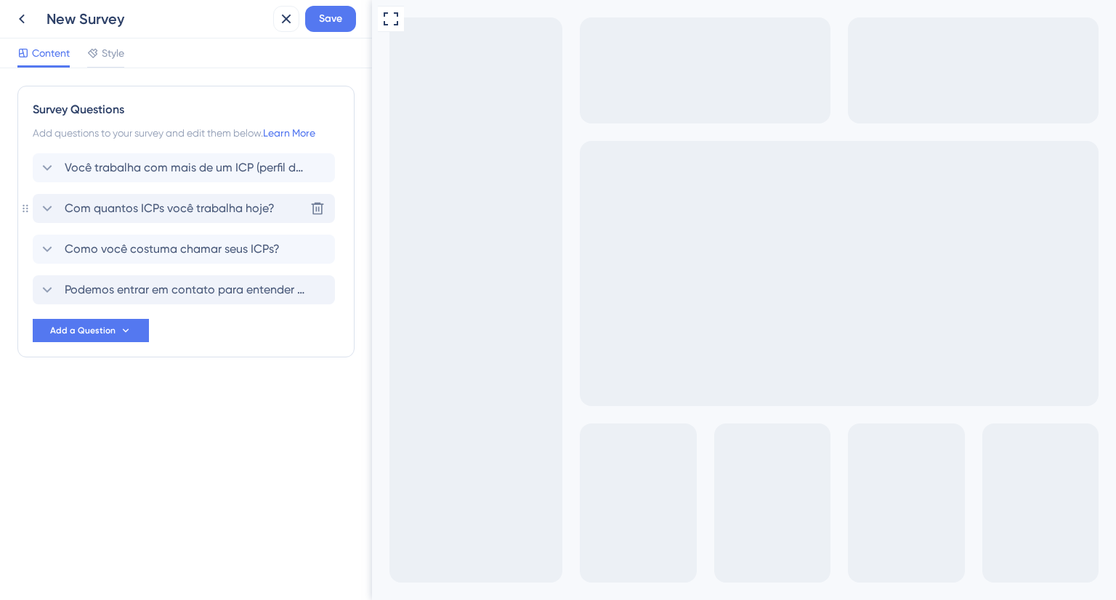
click at [120, 201] on span "Com quantos ICPs você trabalha hoje?" at bounding box center [170, 208] width 210 height 17
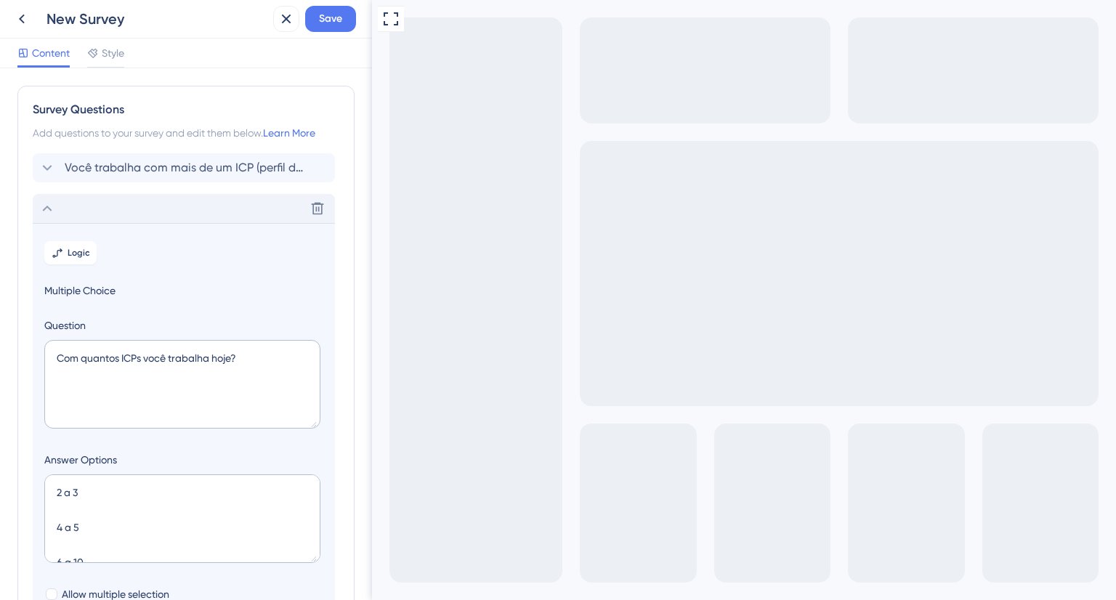
click at [50, 205] on icon at bounding box center [47, 208] width 17 height 17
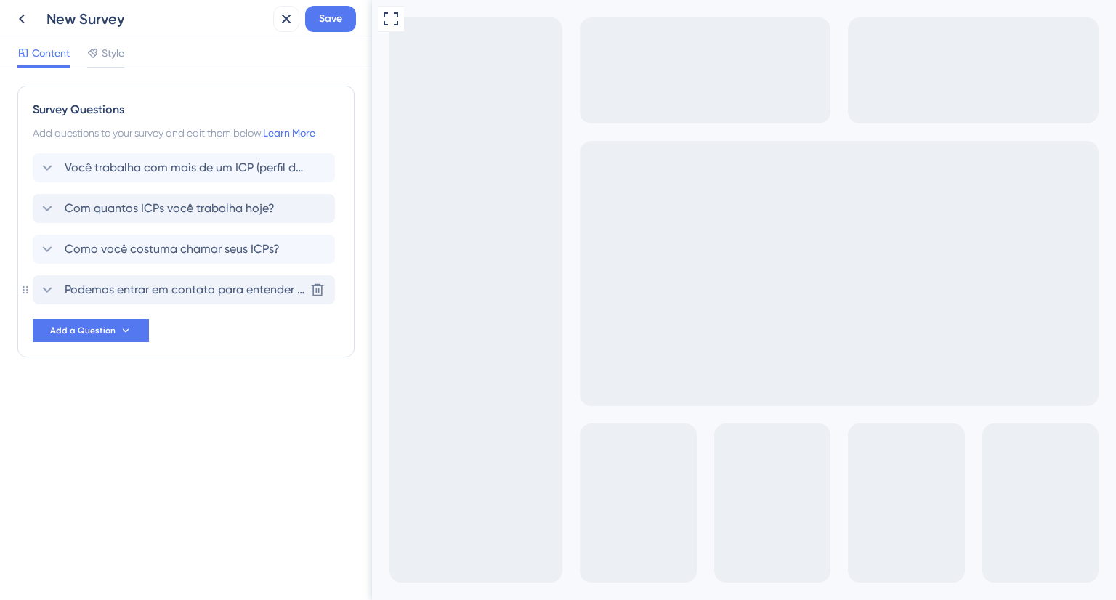
click at [143, 291] on span "Podemos entrar em contato para entender melhor seu processo?" at bounding box center [185, 289] width 240 height 17
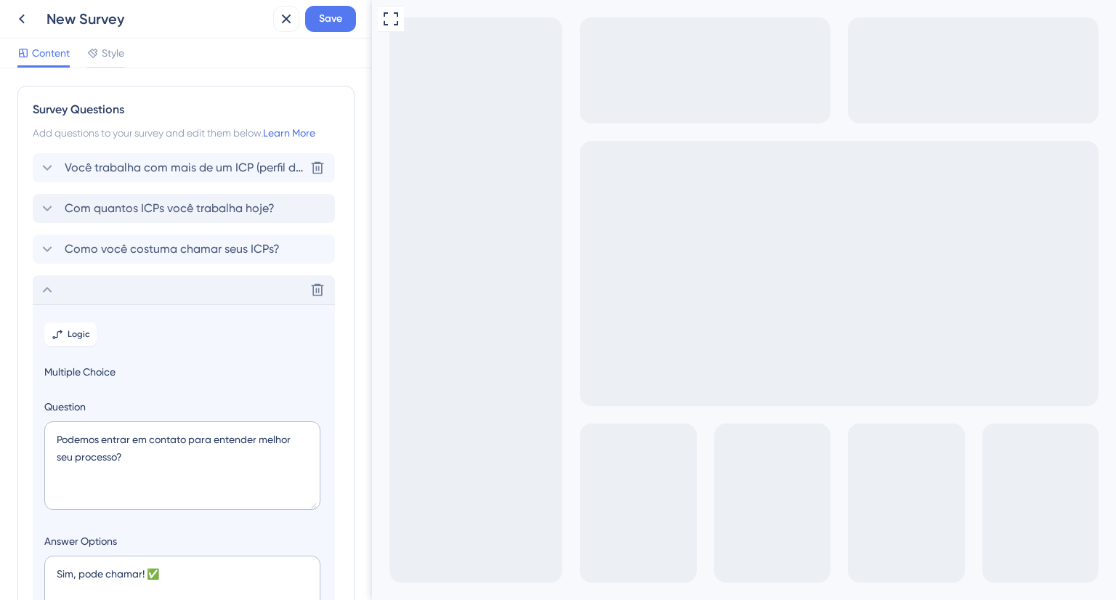
click at [171, 169] on span "Você trabalha com mais de um ICP (perfil de cliente ideal)?" at bounding box center [185, 167] width 240 height 17
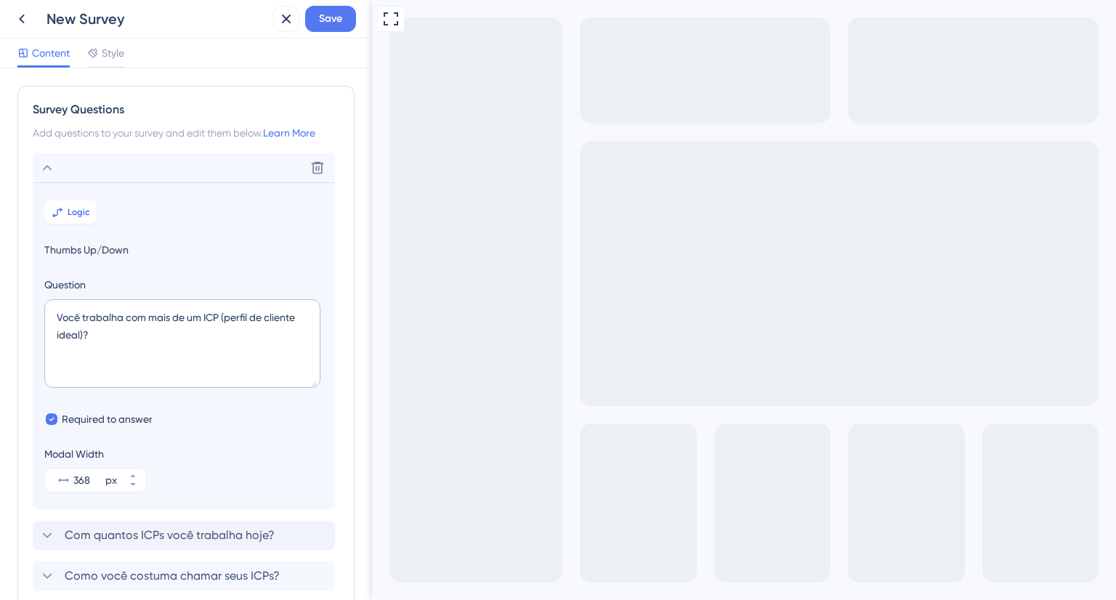
scroll to position [73, 0]
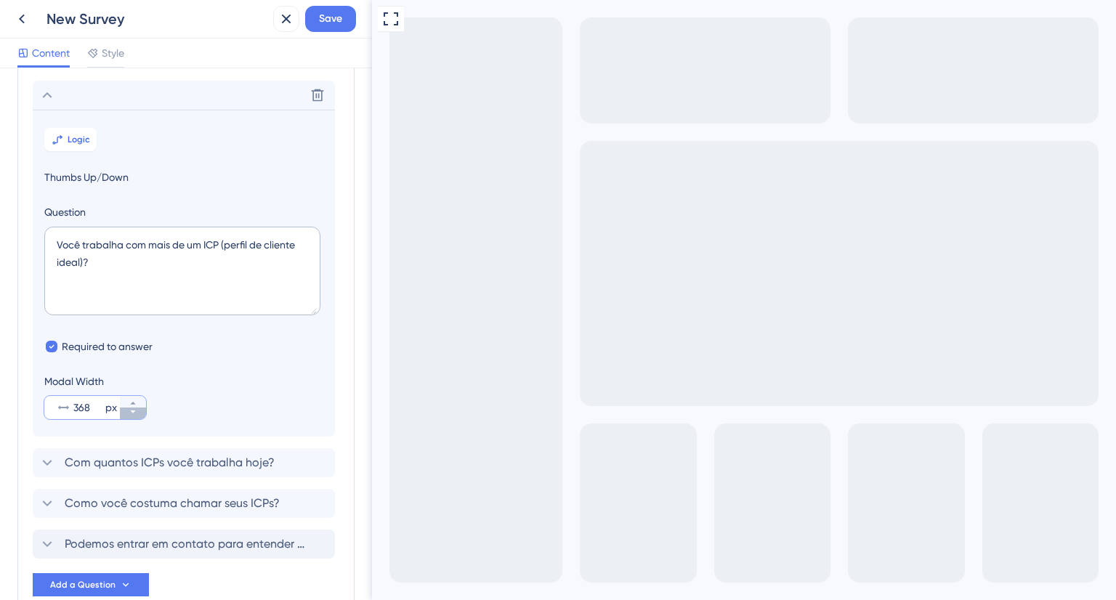
click at [132, 414] on icon at bounding box center [133, 412] width 9 height 9
click at [132, 413] on icon at bounding box center [133, 412] width 9 height 9
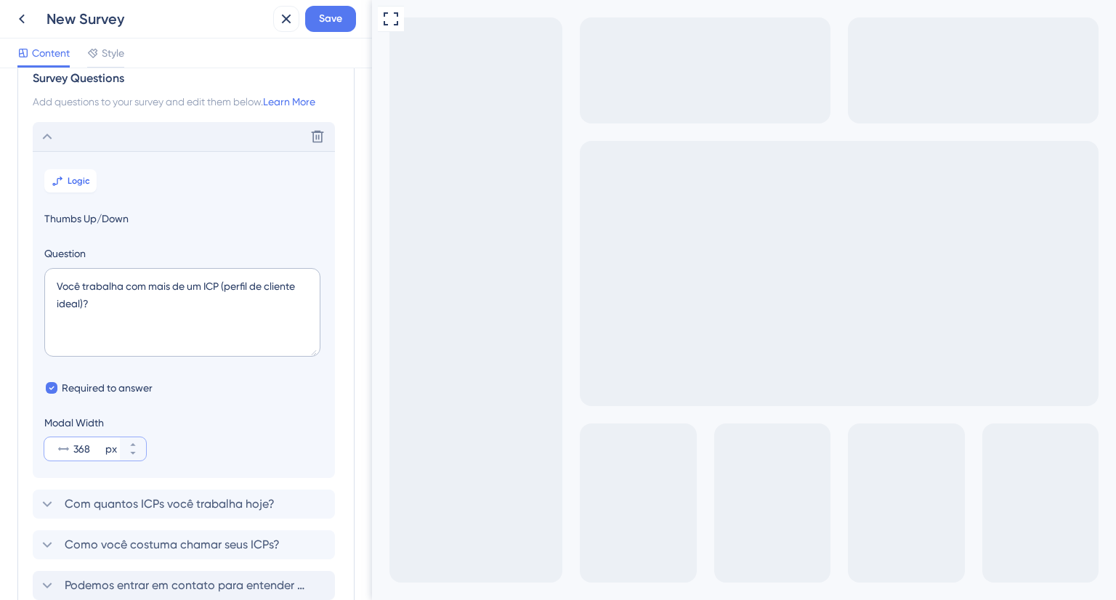
scroll to position [0, 0]
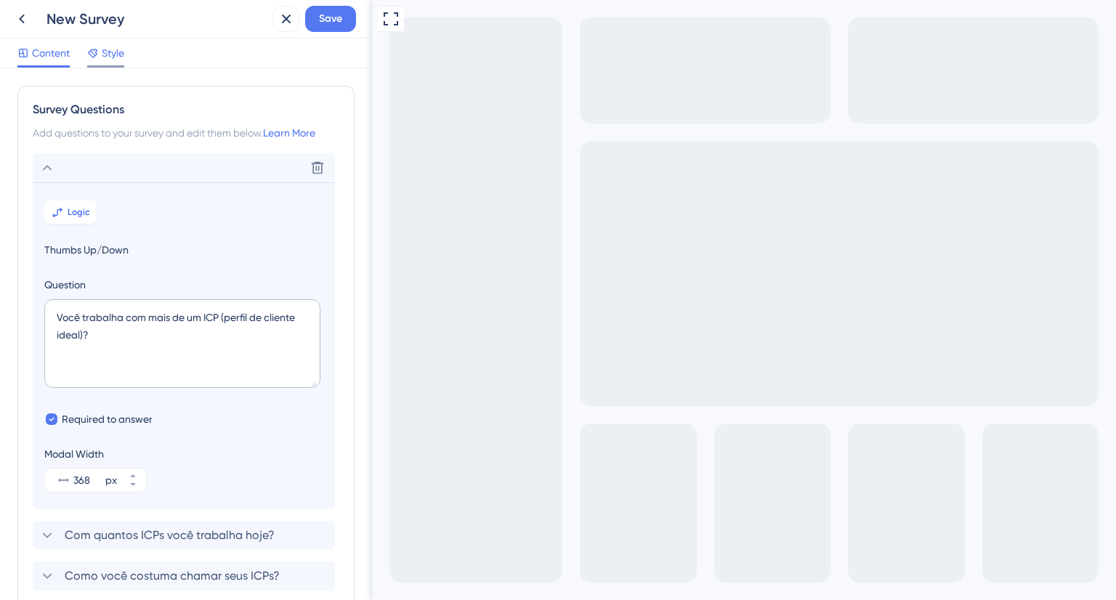
click at [104, 59] on span "Style" at bounding box center [113, 52] width 23 height 17
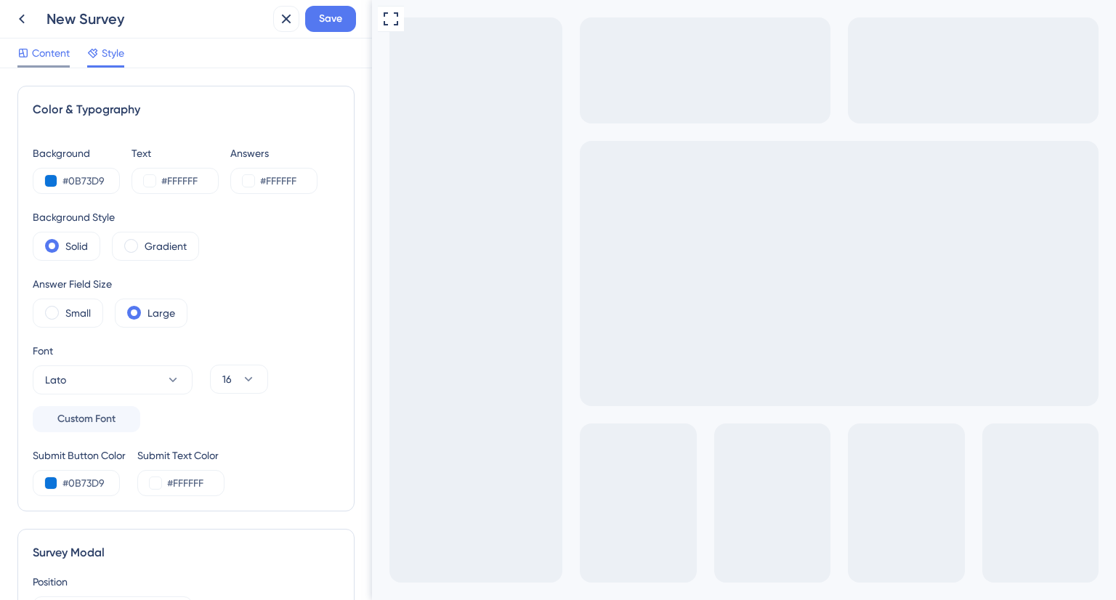
click at [46, 51] on span "Content" at bounding box center [51, 52] width 38 height 17
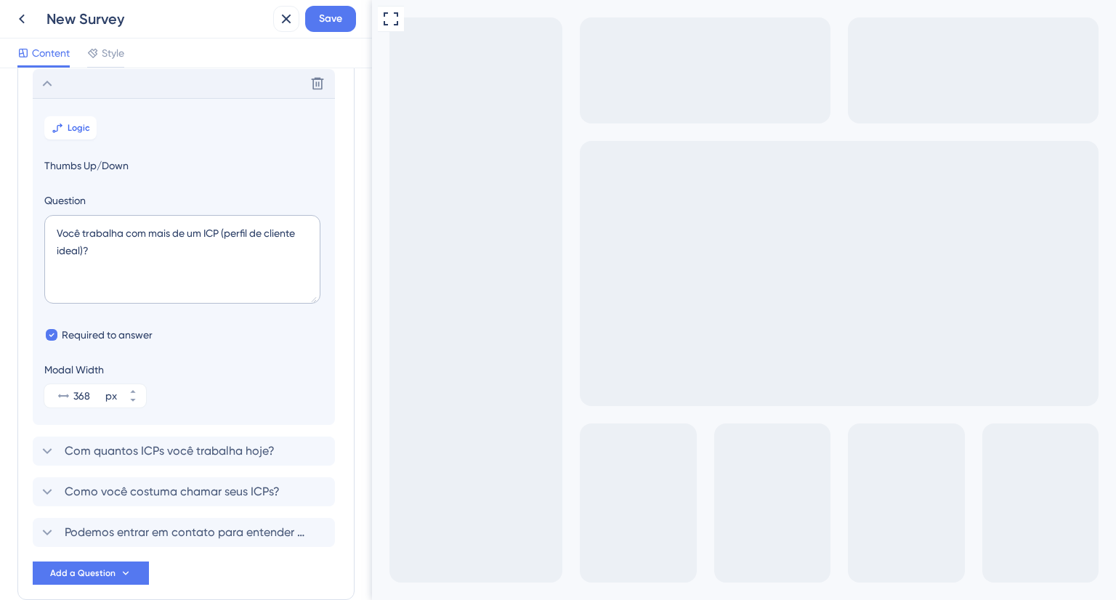
click at [47, 82] on icon at bounding box center [47, 83] width 17 height 17
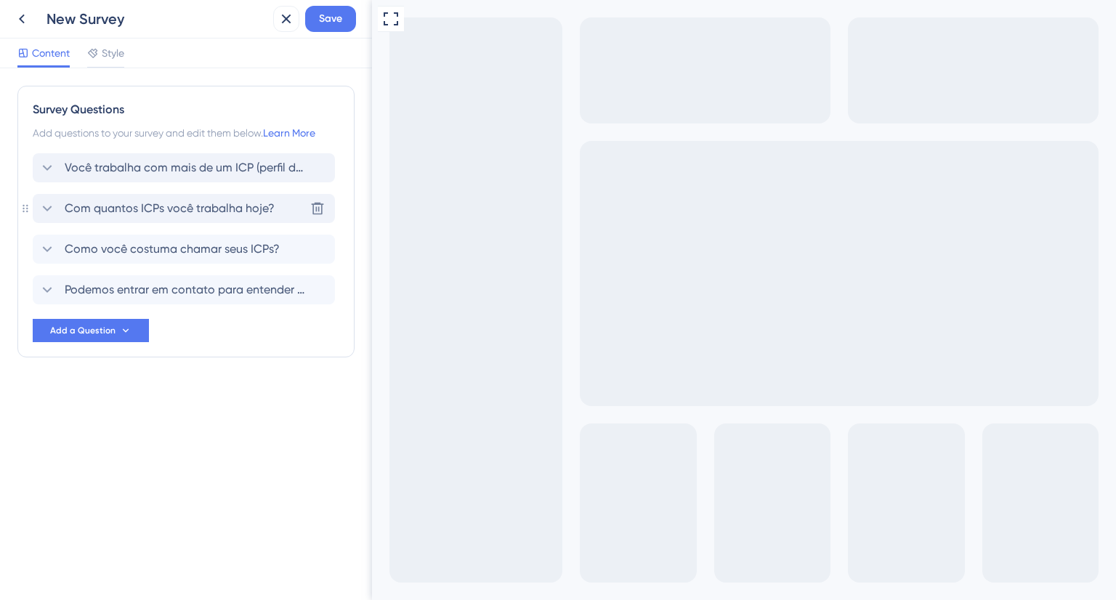
click at [124, 212] on span "Com quantos ICPs você trabalha hoje?" at bounding box center [170, 208] width 210 height 17
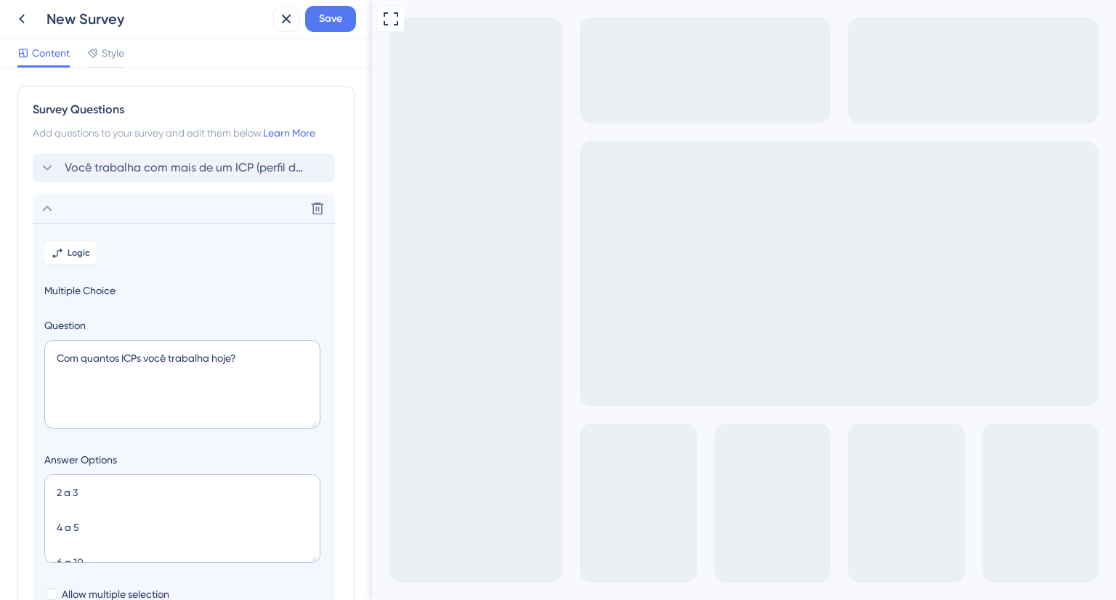
click at [47, 207] on icon at bounding box center [47, 208] width 17 height 17
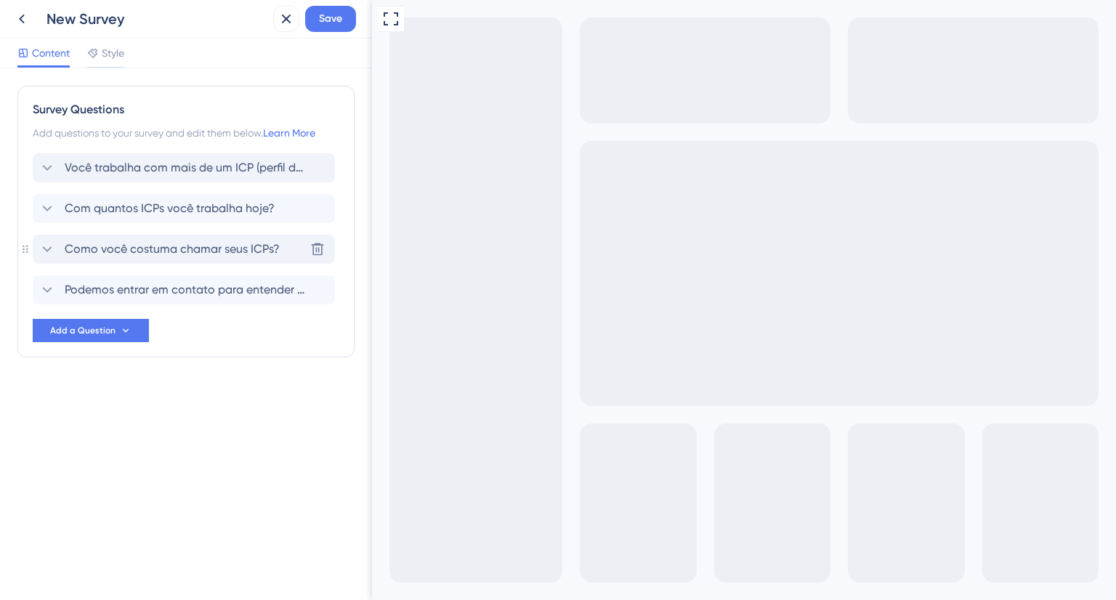
click at [116, 247] on span "Como você costuma chamar seus ICPs?" at bounding box center [172, 249] width 215 height 17
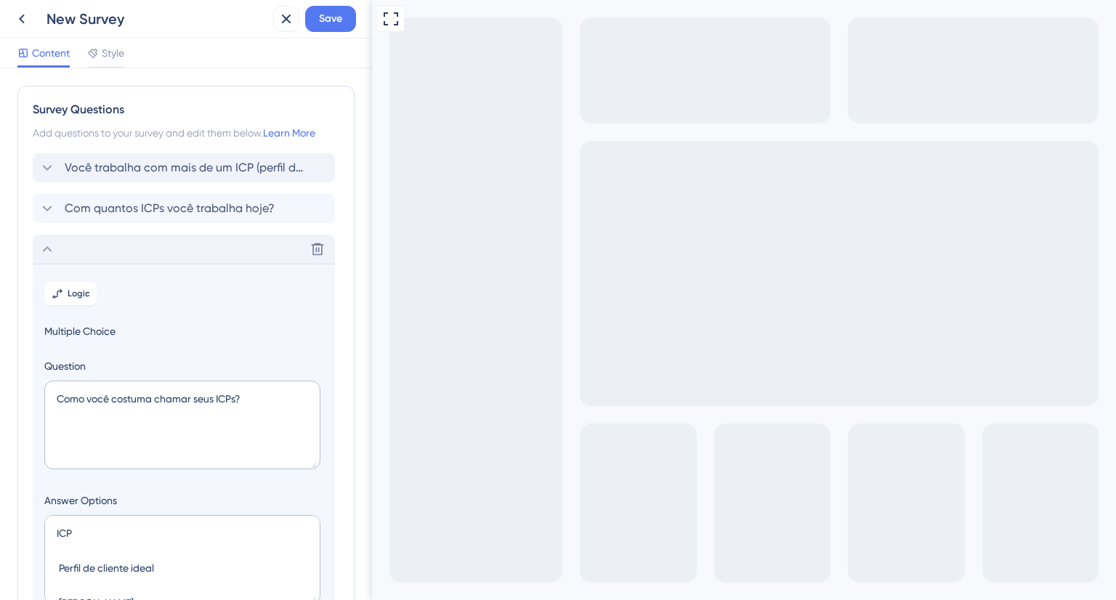
click at [49, 239] on div "Delete" at bounding box center [184, 249] width 302 height 29
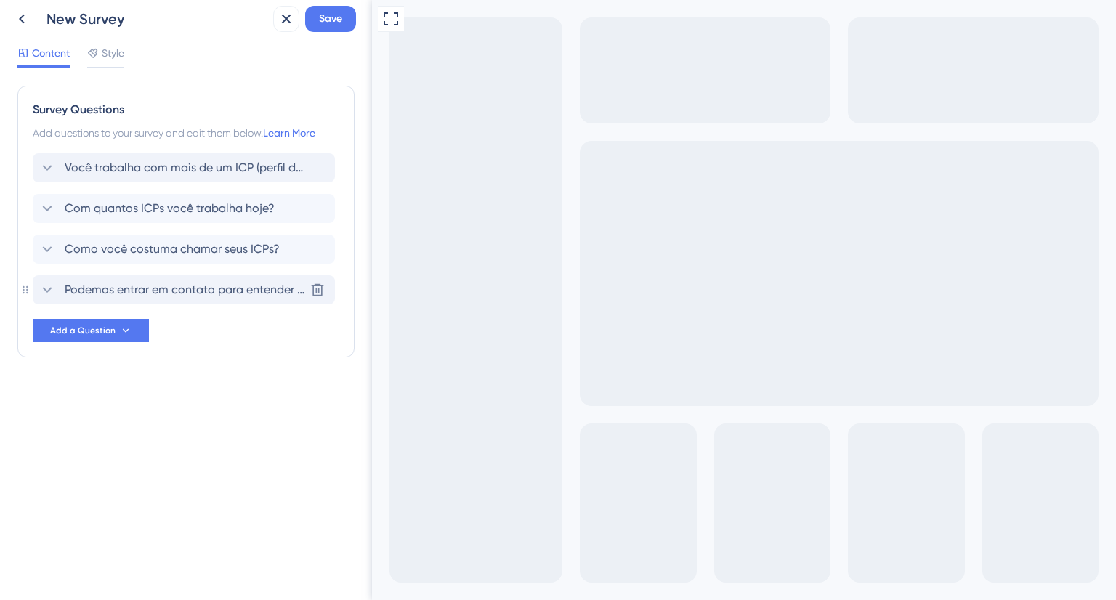
click at [94, 285] on span "Podemos entrar em contato para entender melhor seu processo?" at bounding box center [185, 289] width 240 height 17
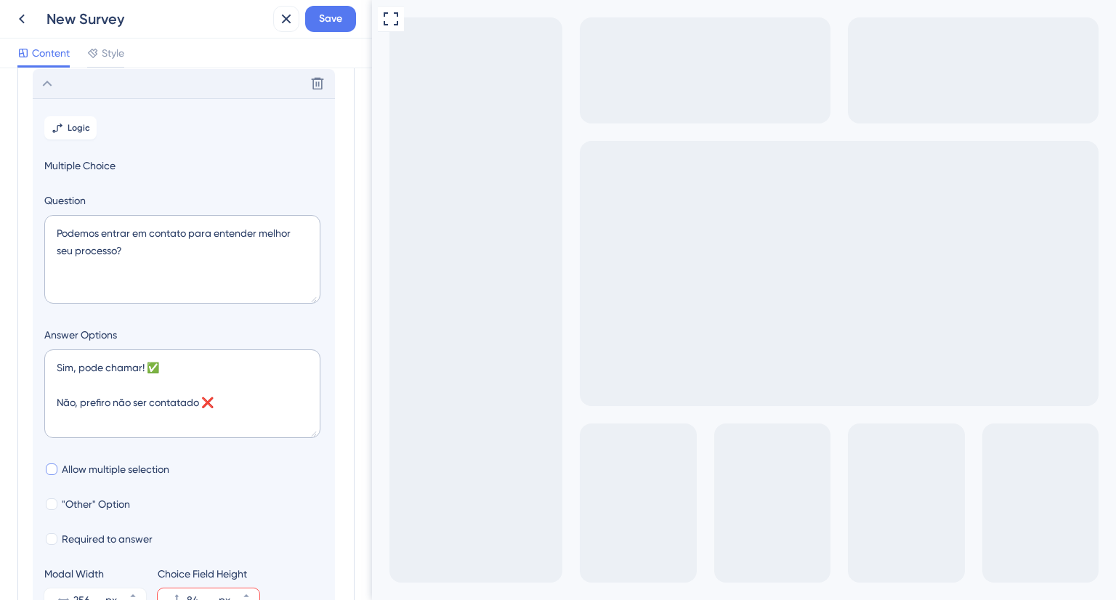
scroll to position [352, 0]
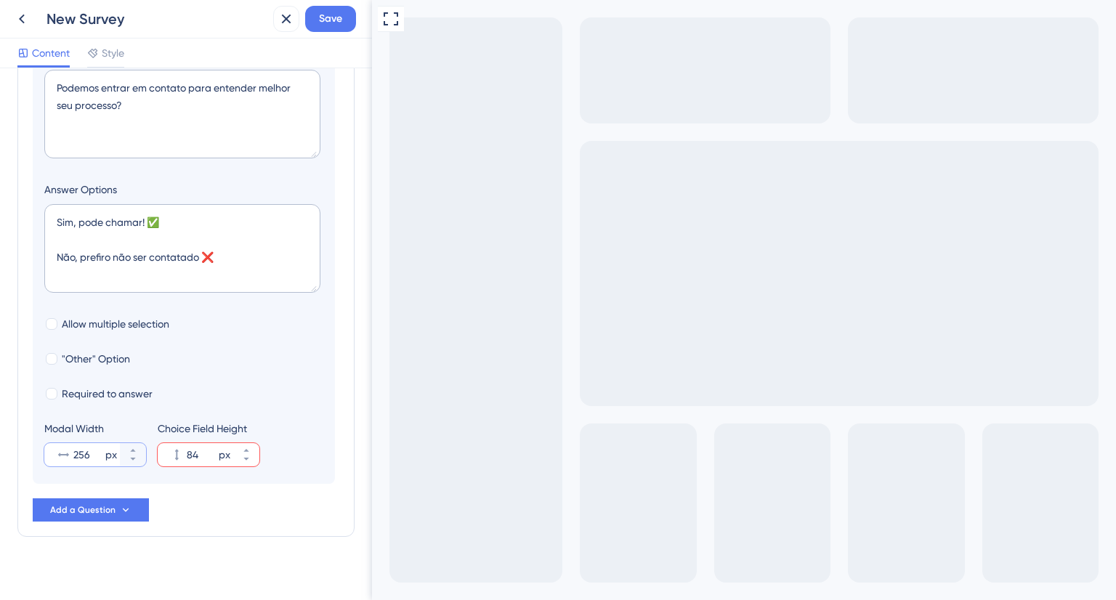
click at [83, 448] on input "256" at bounding box center [87, 454] width 29 height 17
drag, startPoint x: 83, startPoint y: 448, endPoint x: 85, endPoint y: 455, distance: 7.6
click at [83, 447] on input "256" at bounding box center [87, 454] width 29 height 17
click at [93, 457] on input "25650" at bounding box center [87, 454] width 29 height 17
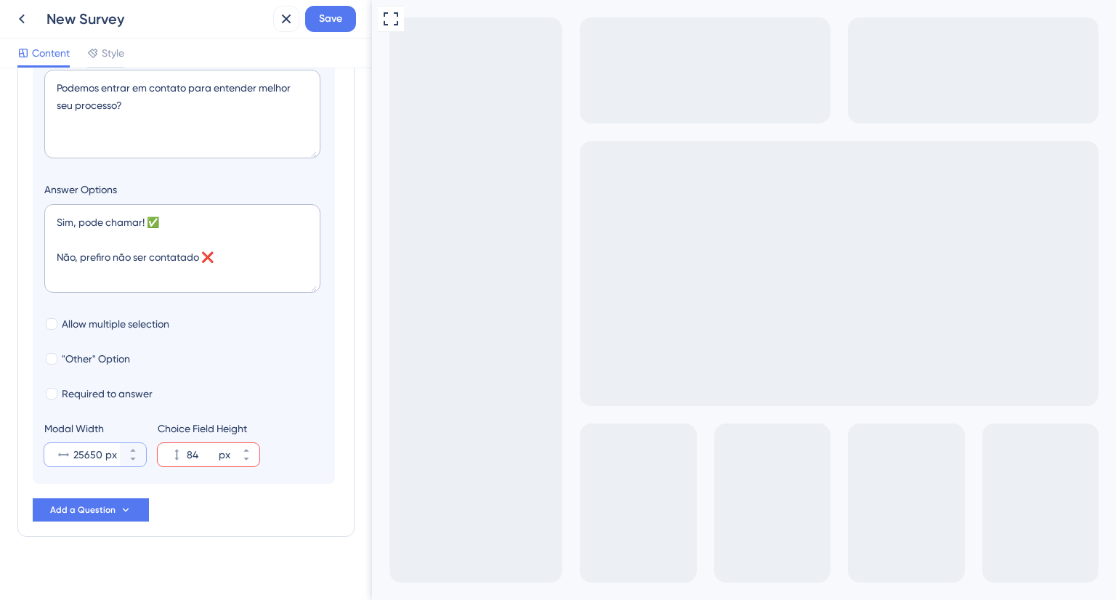
click at [93, 457] on input "25650" at bounding box center [87, 454] width 29 height 17
click at [131, 450] on icon at bounding box center [132, 450] width 5 height 3
click at [131, 448] on icon at bounding box center [133, 450] width 9 height 9
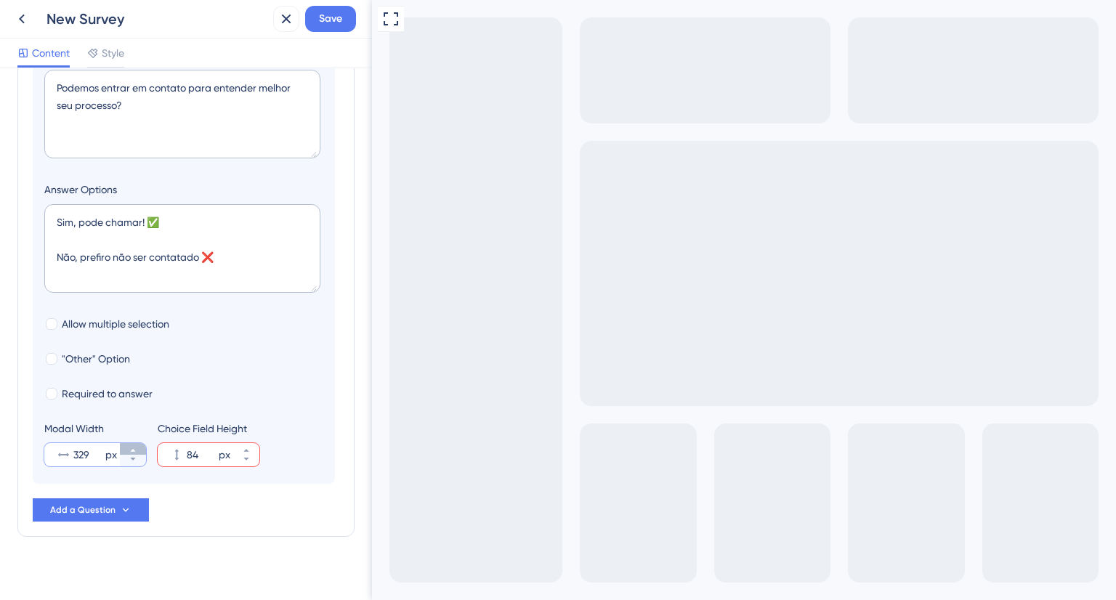
click at [131, 448] on icon at bounding box center [133, 450] width 9 height 9
type input "330"
click at [75, 454] on input "330" at bounding box center [87, 454] width 29 height 17
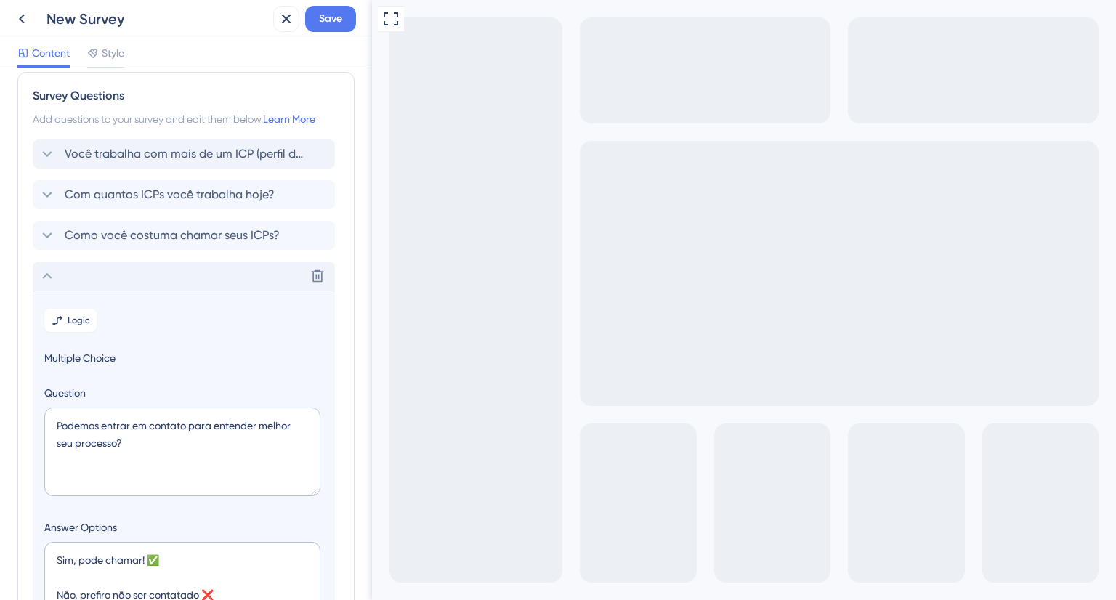
scroll to position [0, 0]
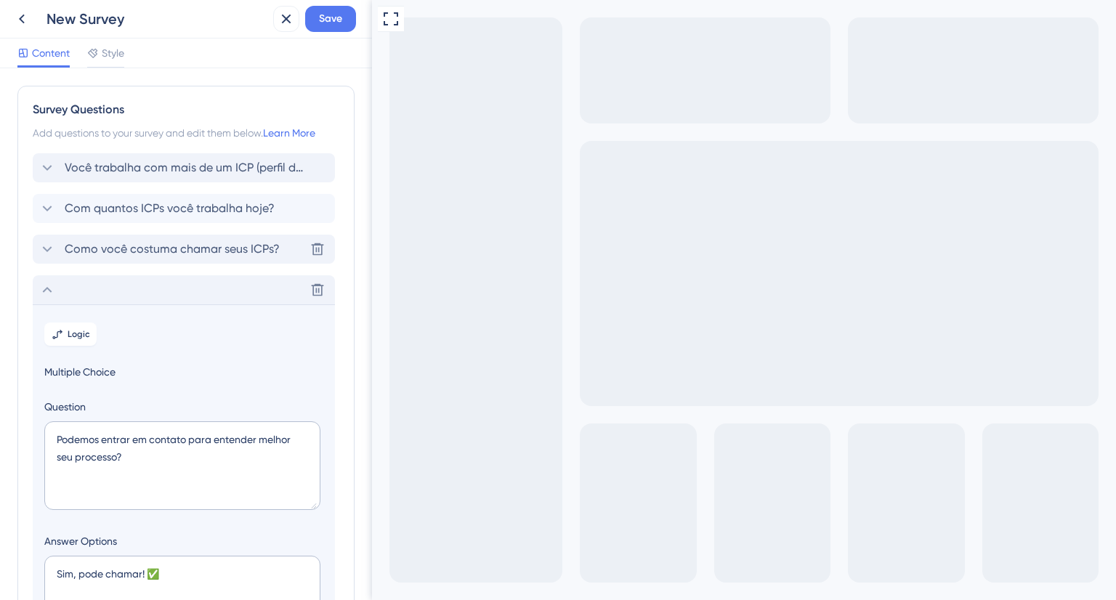
click at [92, 255] on span "Como você costuma chamar seus ICPs?" at bounding box center [172, 249] width 215 height 17
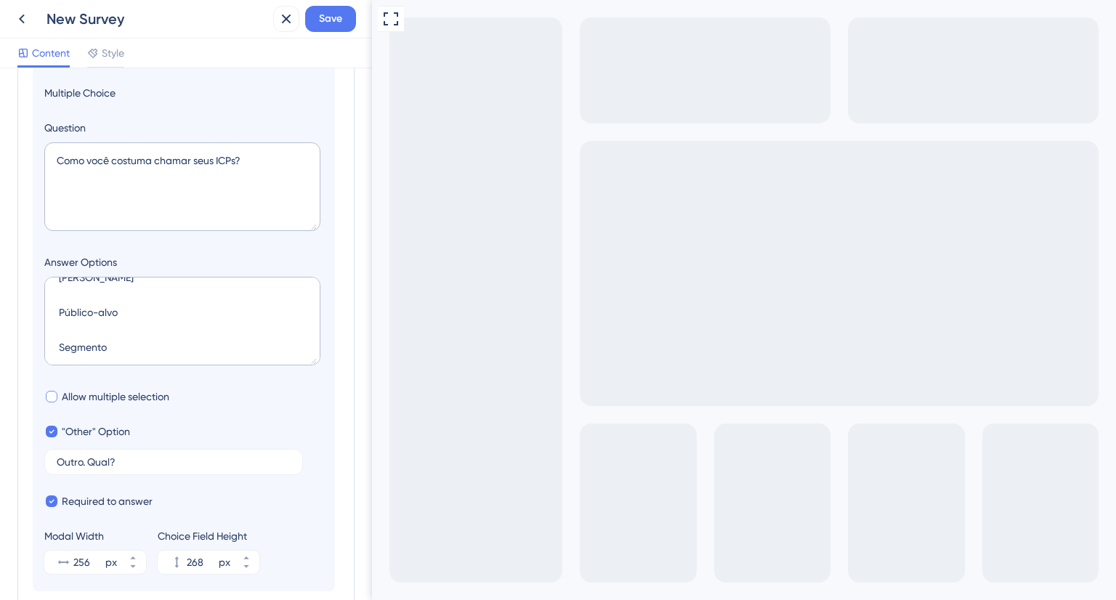
scroll to position [384, 0]
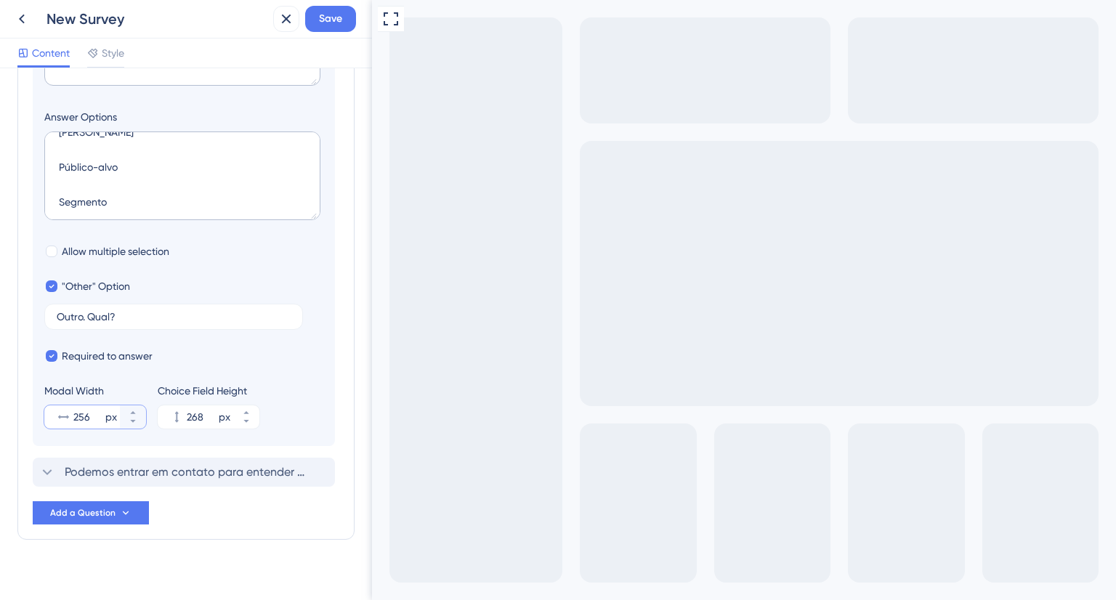
click at [87, 419] on input "256" at bounding box center [87, 416] width 29 height 17
paste input "330"
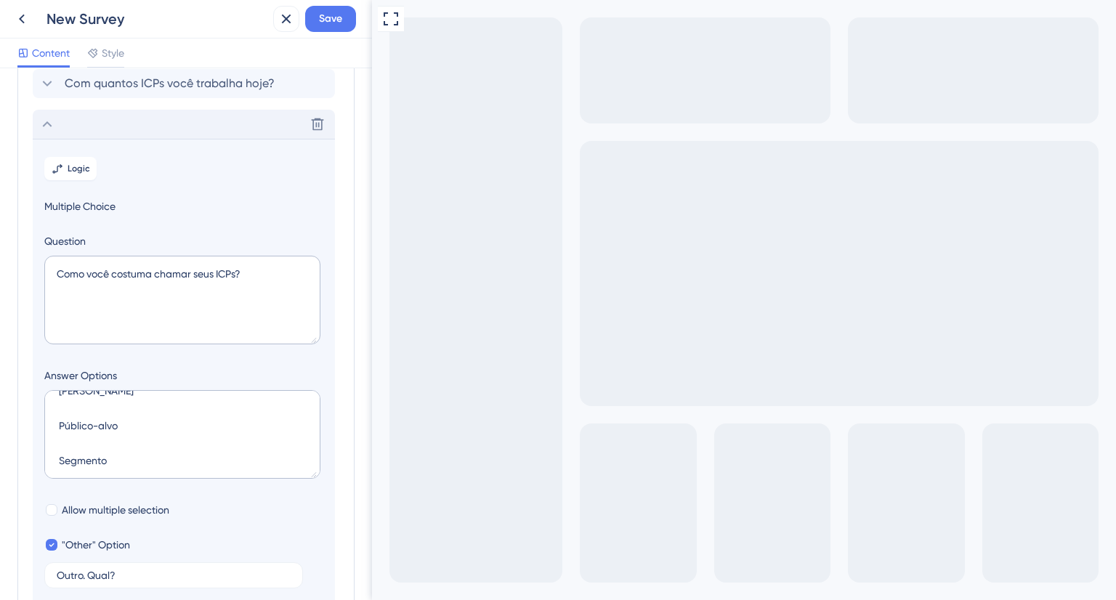
scroll to position [93, 0]
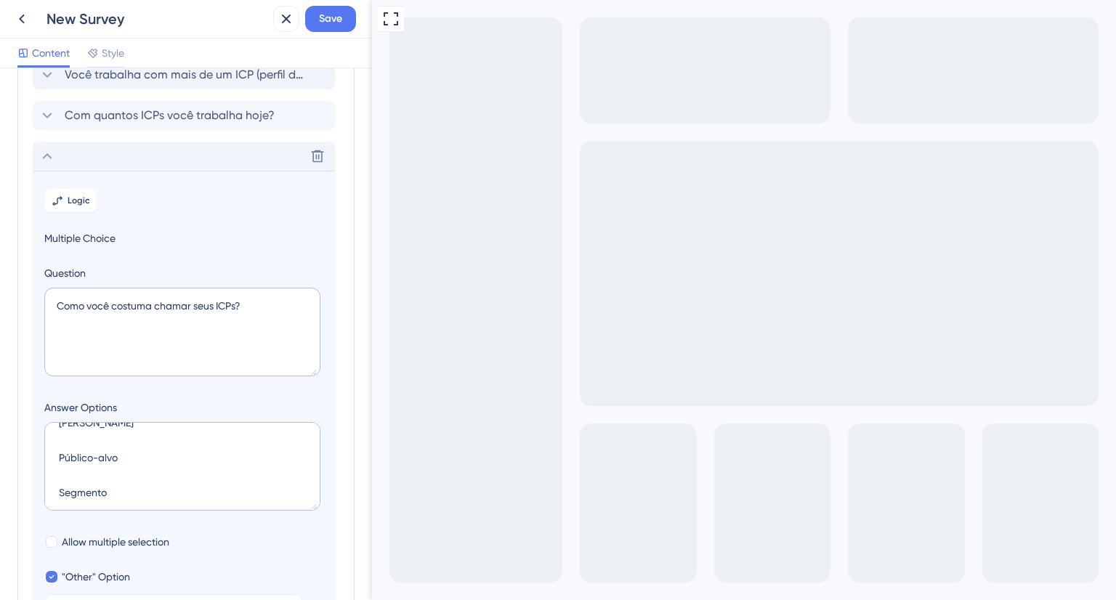
type input "330"
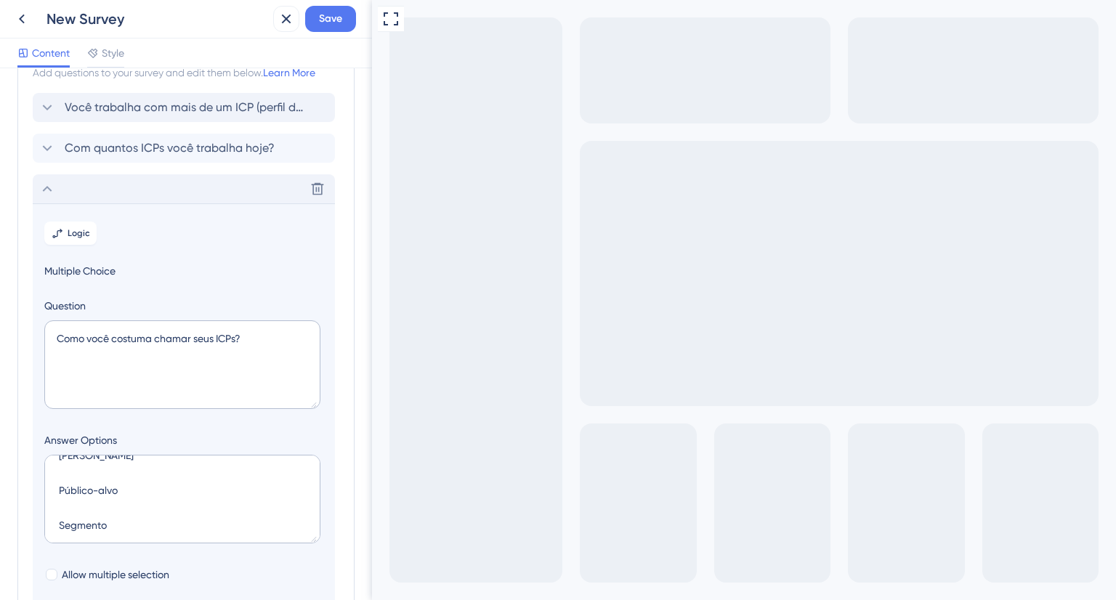
scroll to position [20, 0]
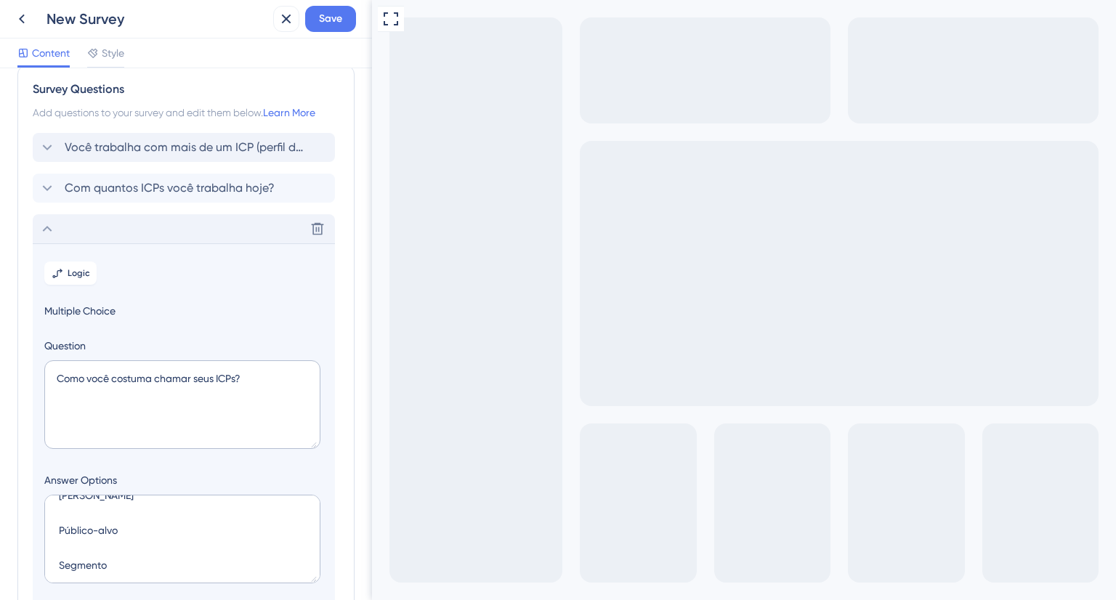
click at [49, 225] on icon at bounding box center [47, 228] width 17 height 17
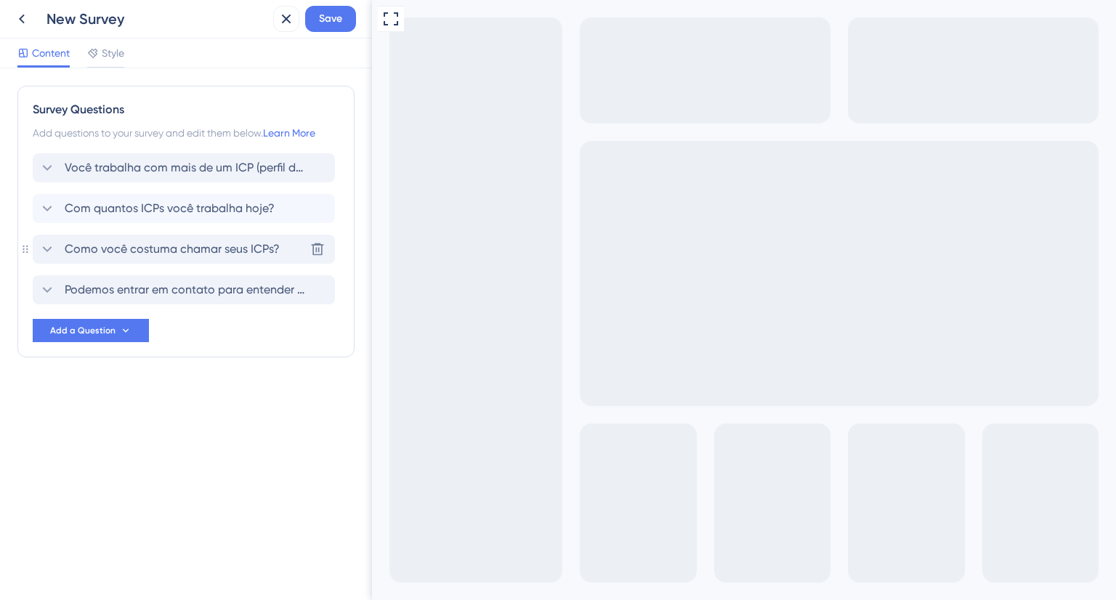
scroll to position [0, 0]
click at [49, 247] on icon at bounding box center [47, 249] width 17 height 17
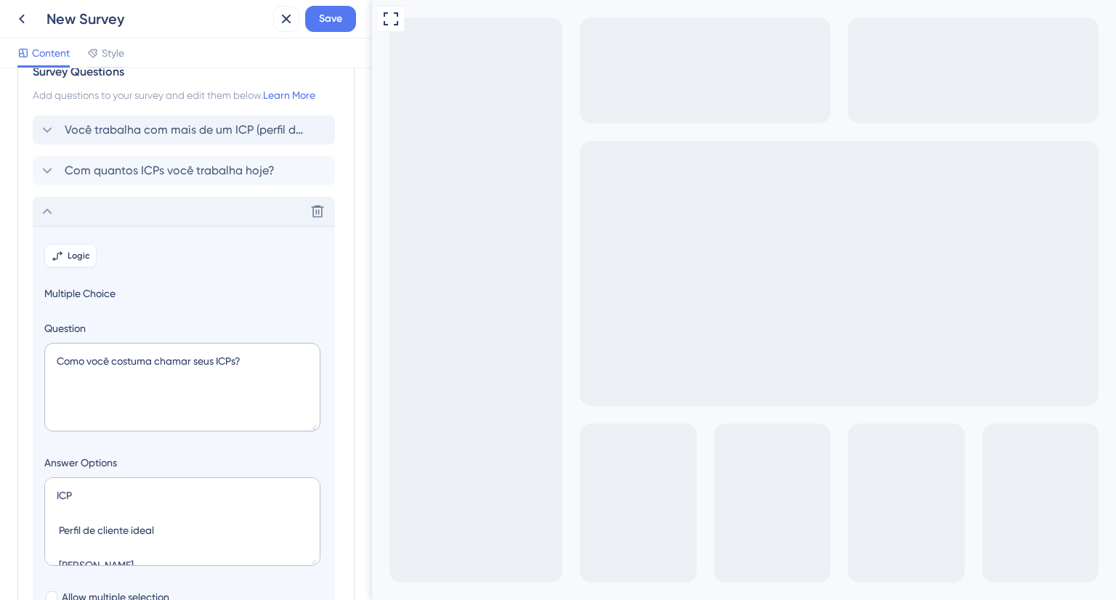
click at [49, 247] on section "Logic Multiple Choice Question Como você costuma chamar seus ICPs? Answer Optio…" at bounding box center [184, 509] width 302 height 566
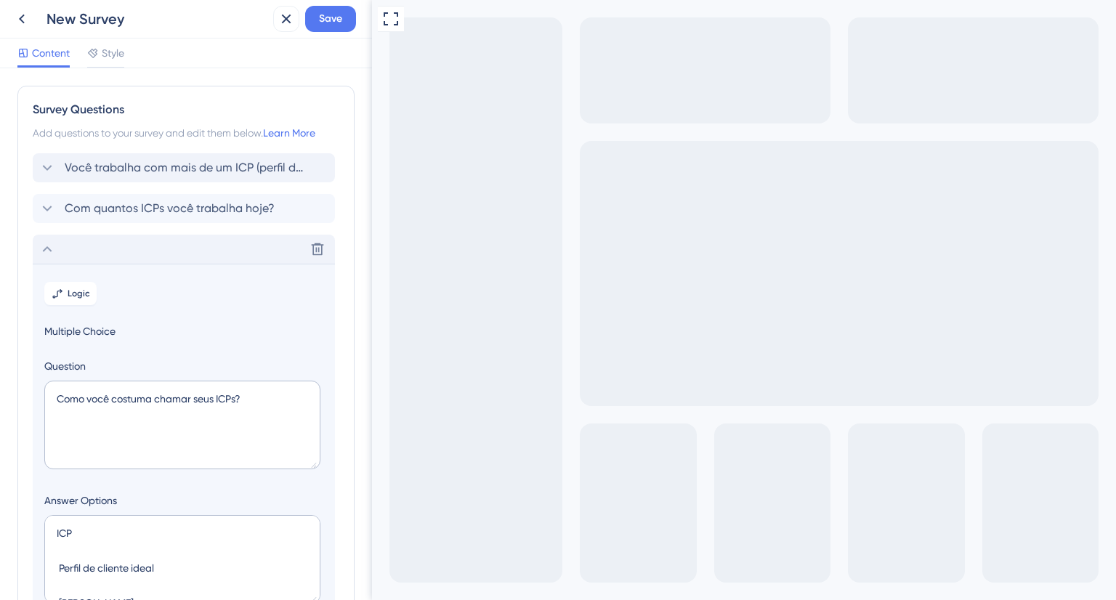
click at [45, 242] on icon at bounding box center [47, 249] width 17 height 17
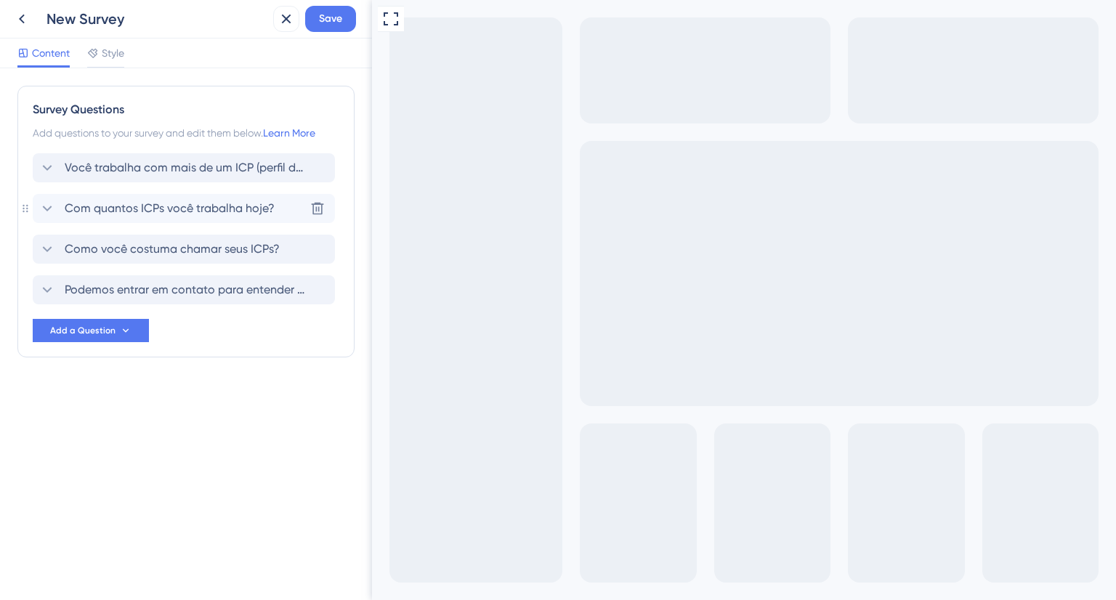
click at [104, 206] on span "Com quantos ICPs você trabalha hoje?" at bounding box center [170, 208] width 210 height 17
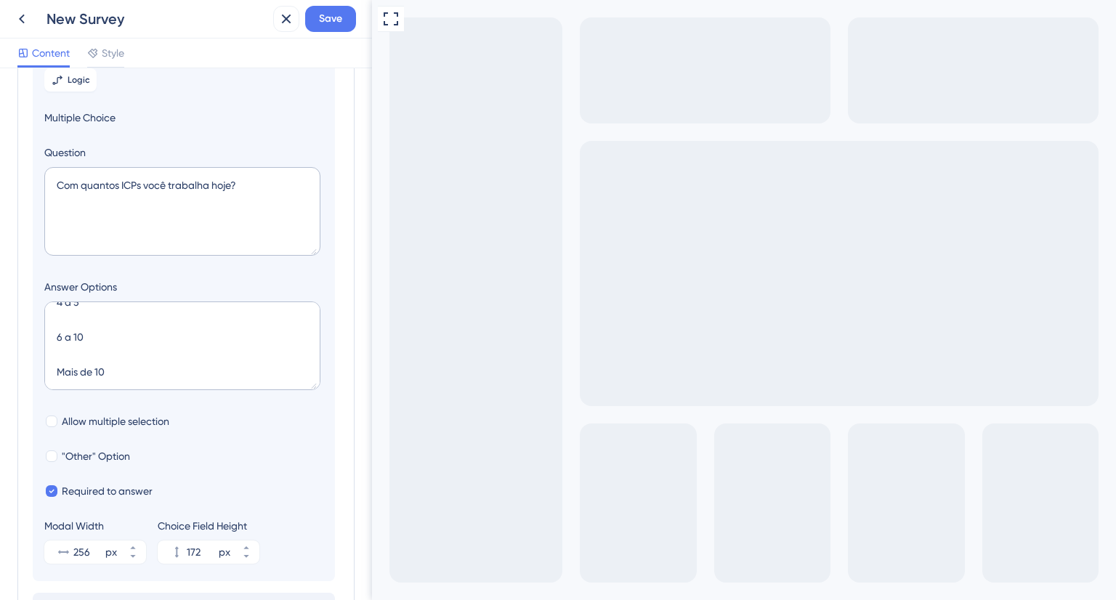
scroll to position [270, 0]
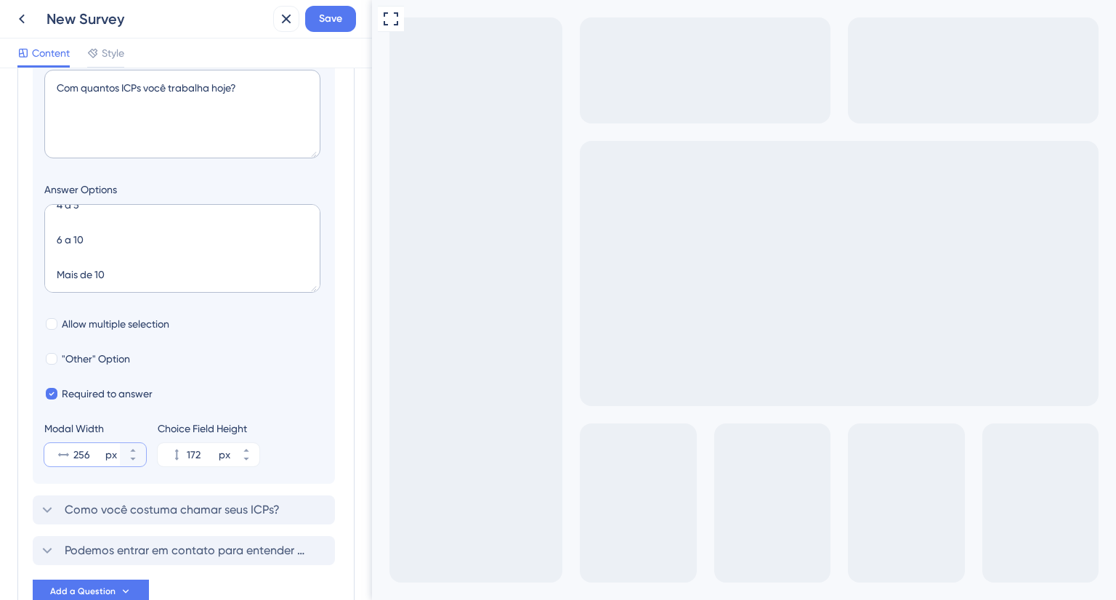
click at [82, 456] on input "256" at bounding box center [87, 454] width 29 height 17
paste input "3"
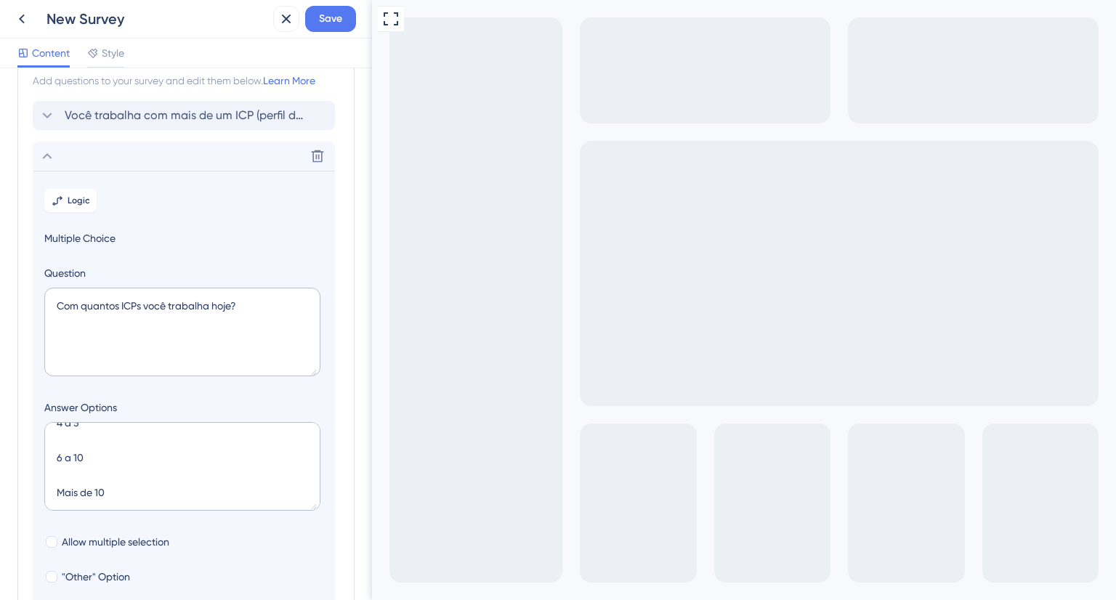
scroll to position [0, 0]
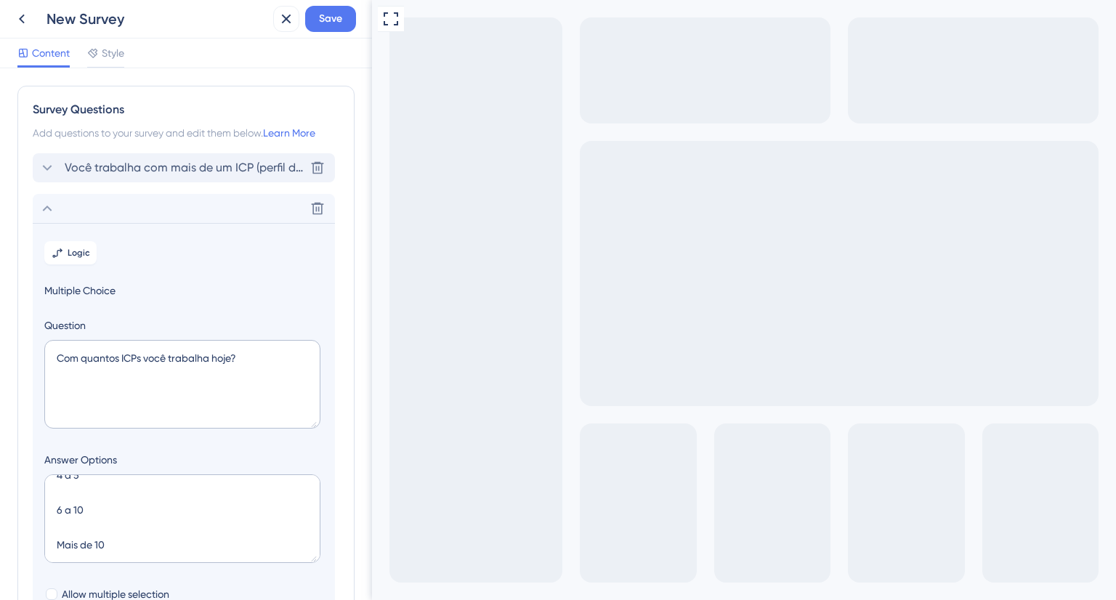
type input "330"
click at [163, 171] on span "Você trabalha com mais de um ICP (perfil de cliente ideal)?" at bounding box center [185, 167] width 240 height 17
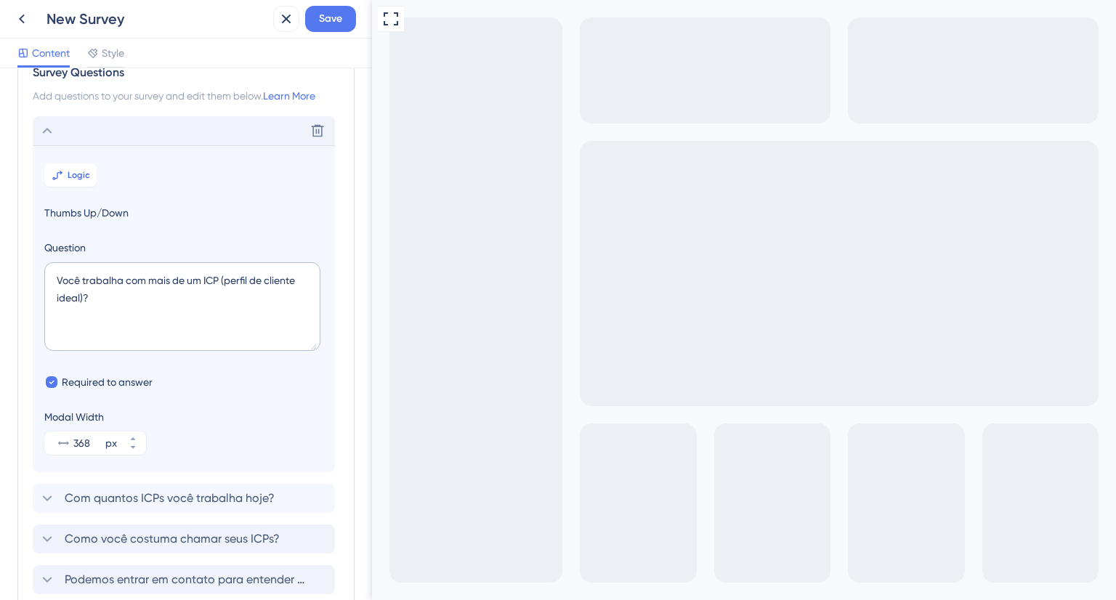
scroll to position [84, 0]
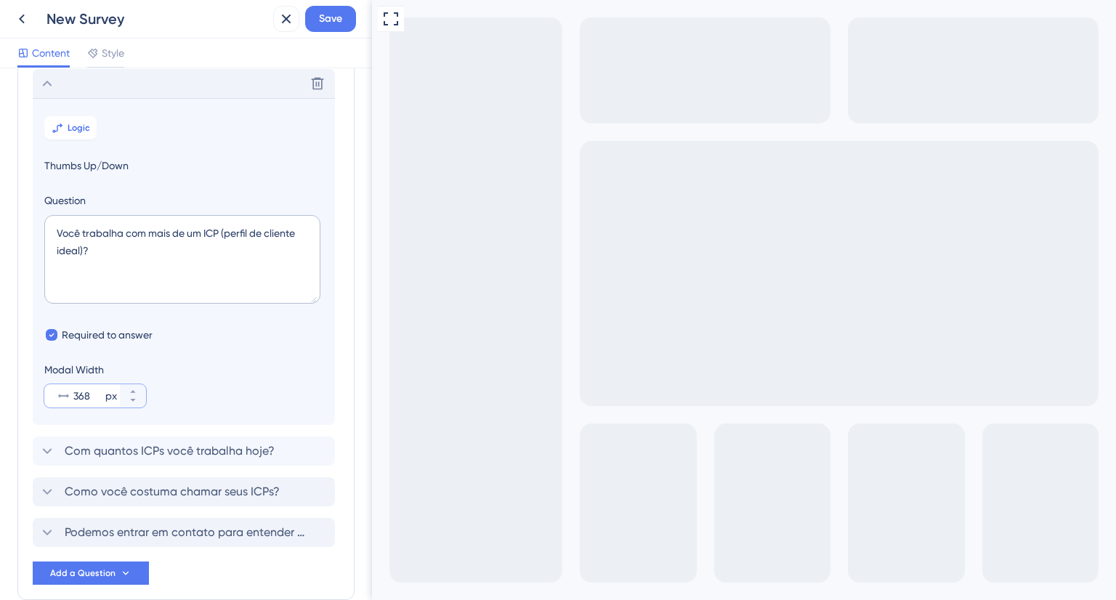
click at [88, 396] on input "368" at bounding box center [87, 395] width 29 height 17
paste input "number"
click at [132, 396] on icon at bounding box center [133, 400] width 9 height 9
click at [135, 400] on icon at bounding box center [133, 400] width 9 height 9
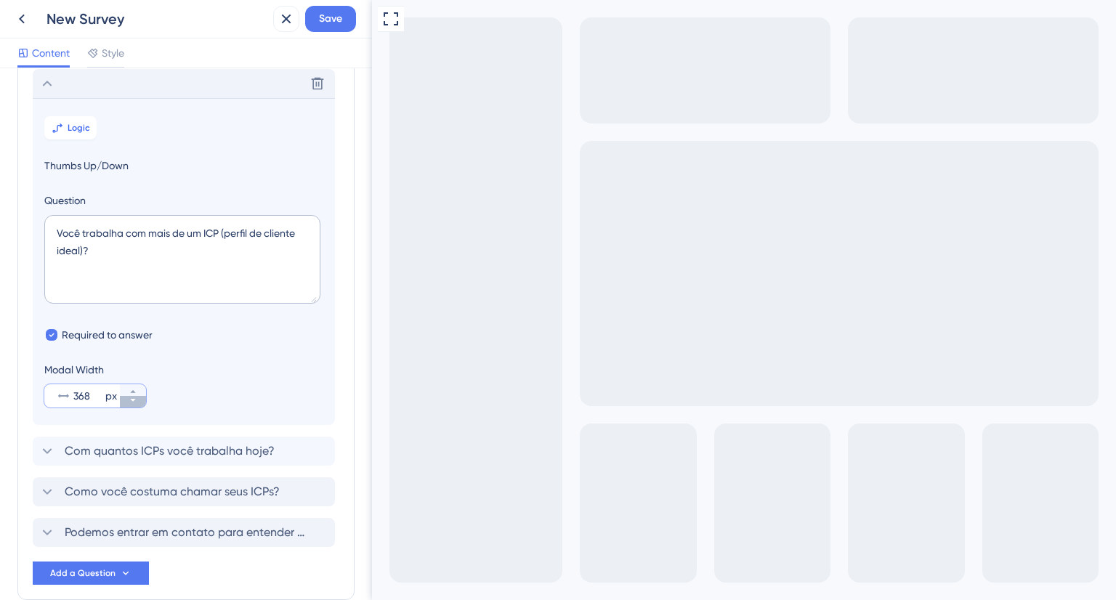
click at [135, 400] on icon at bounding box center [133, 400] width 9 height 9
click at [134, 387] on icon at bounding box center [133, 391] width 9 height 9
click at [132, 399] on icon at bounding box center [132, 400] width 5 height 3
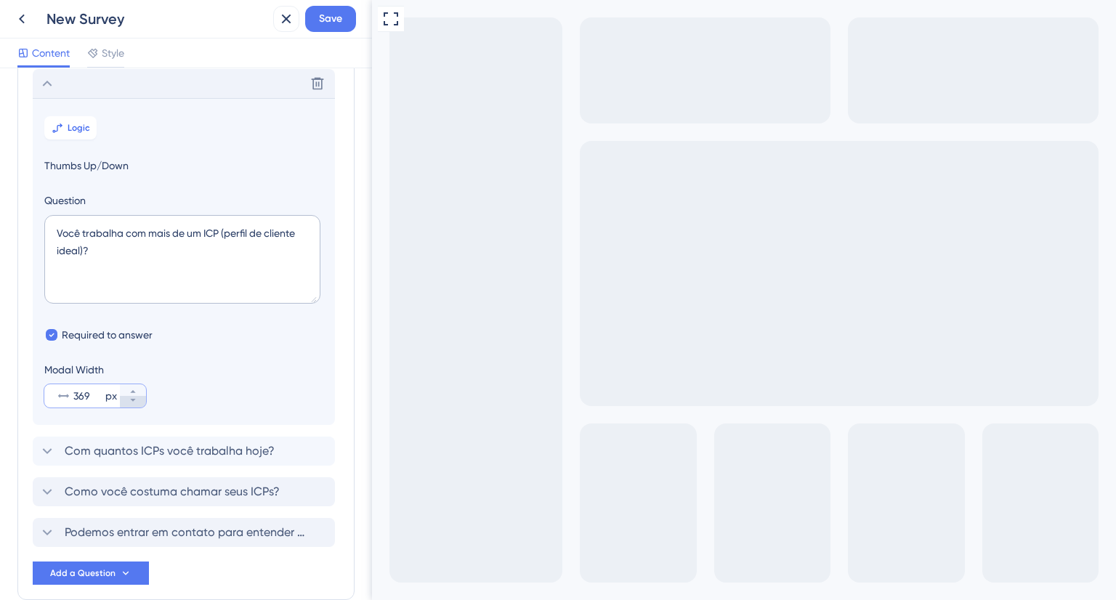
type input "368"
click at [132, 399] on icon at bounding box center [132, 400] width 5 height 3
click at [149, 454] on span "Com quantos ICPs você trabalha hoje?" at bounding box center [170, 451] width 210 height 17
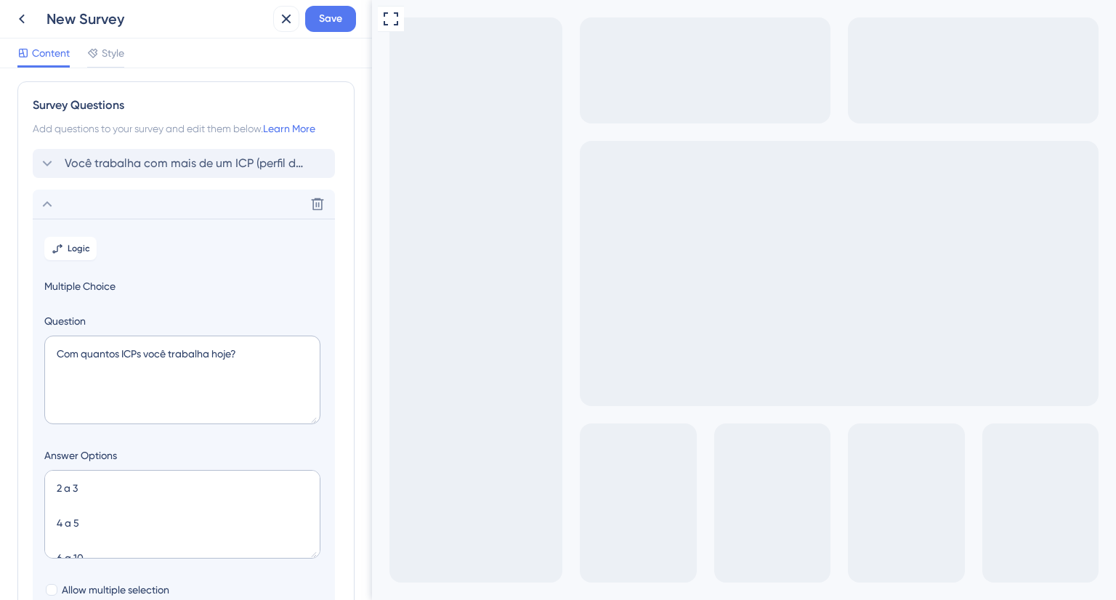
scroll to position [0, 0]
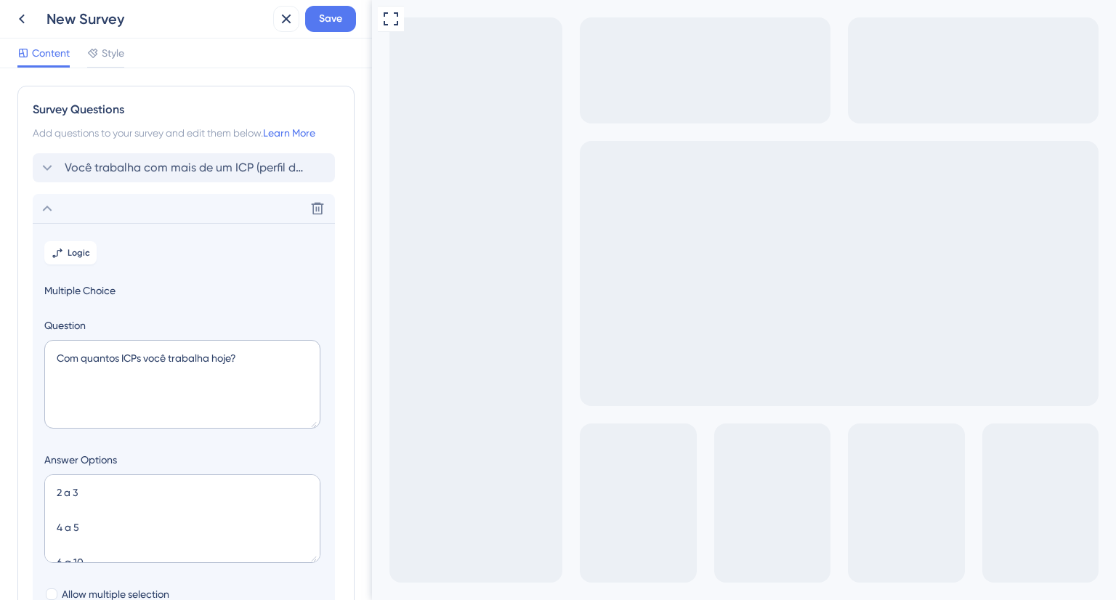
click at [52, 200] on icon at bounding box center [47, 208] width 17 height 17
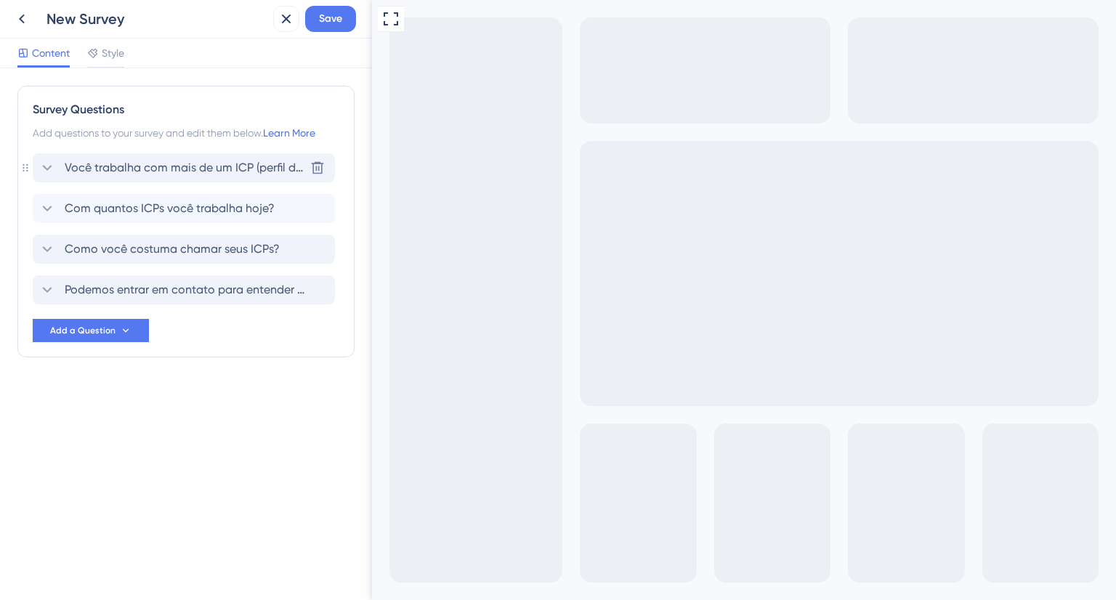
click at [52, 169] on icon at bounding box center [47, 167] width 17 height 17
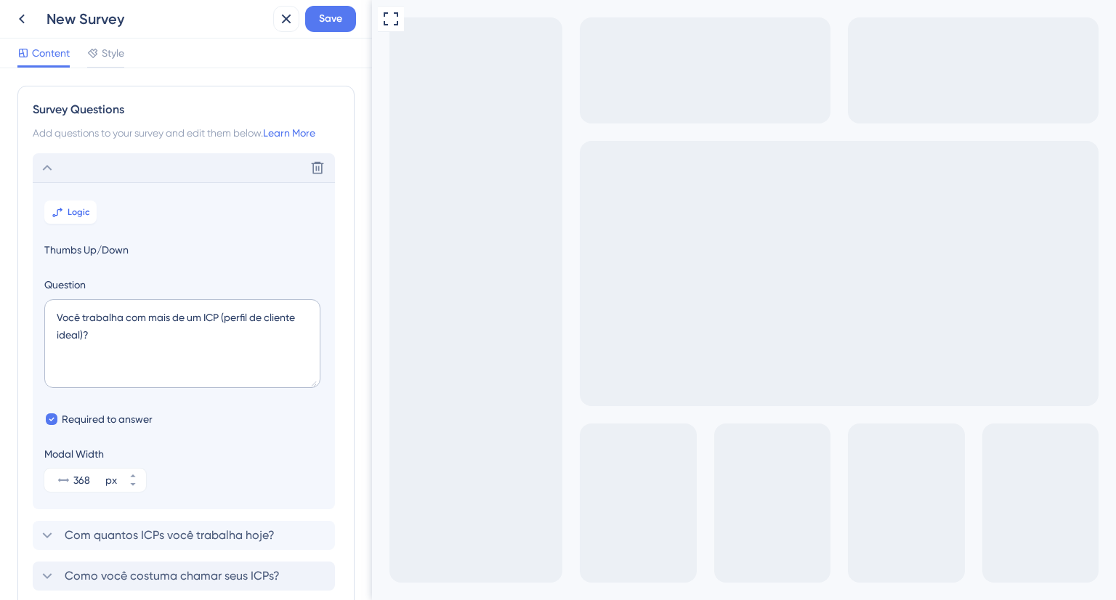
click at [49, 171] on icon at bounding box center [47, 167] width 17 height 17
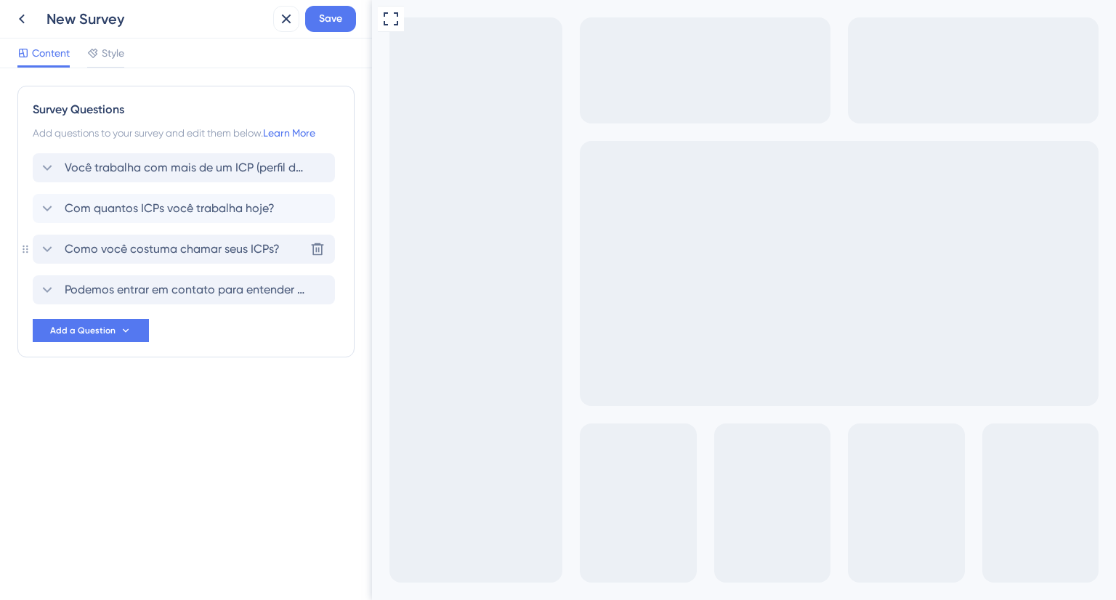
click at [47, 246] on icon at bounding box center [47, 249] width 17 height 17
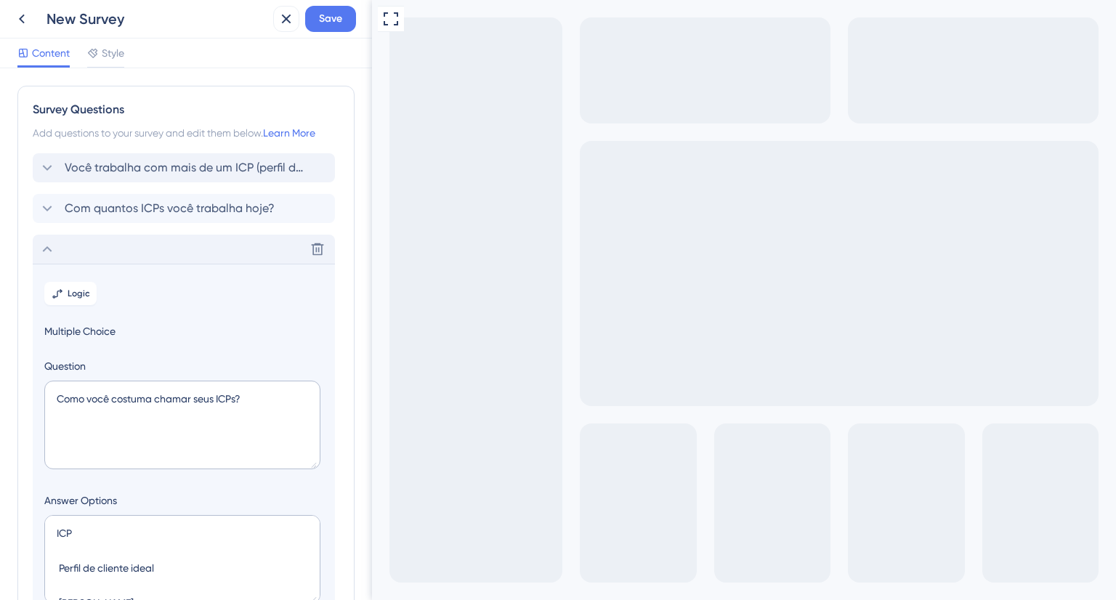
click at [48, 251] on icon at bounding box center [47, 249] width 17 height 17
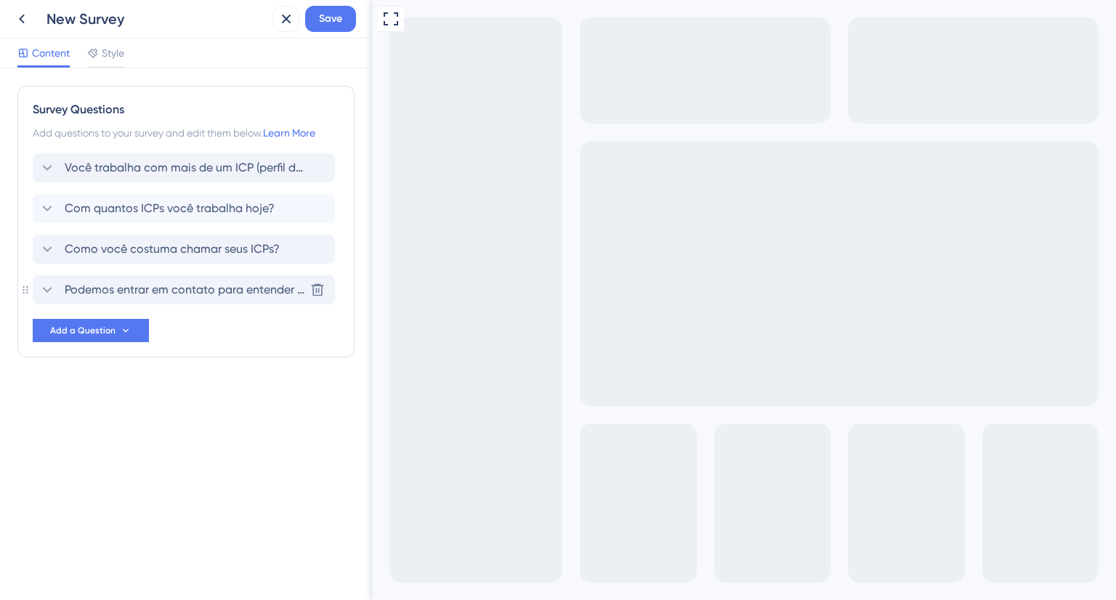
click at [60, 294] on div "Podemos entrar em contato para entender melhor seu processo?" at bounding box center [172, 289] width 266 height 17
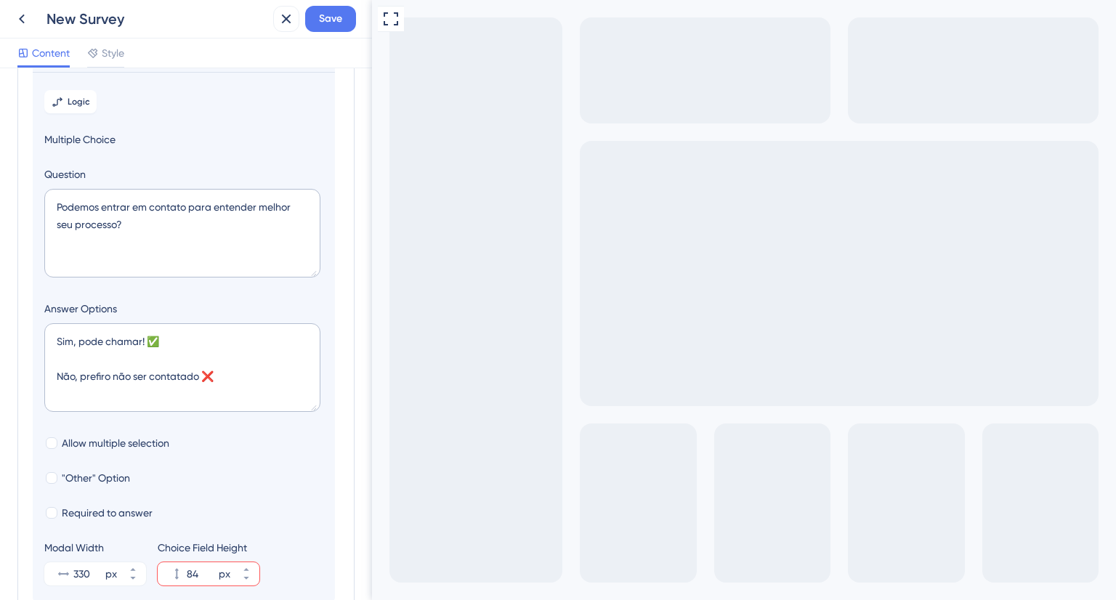
scroll to position [363, 0]
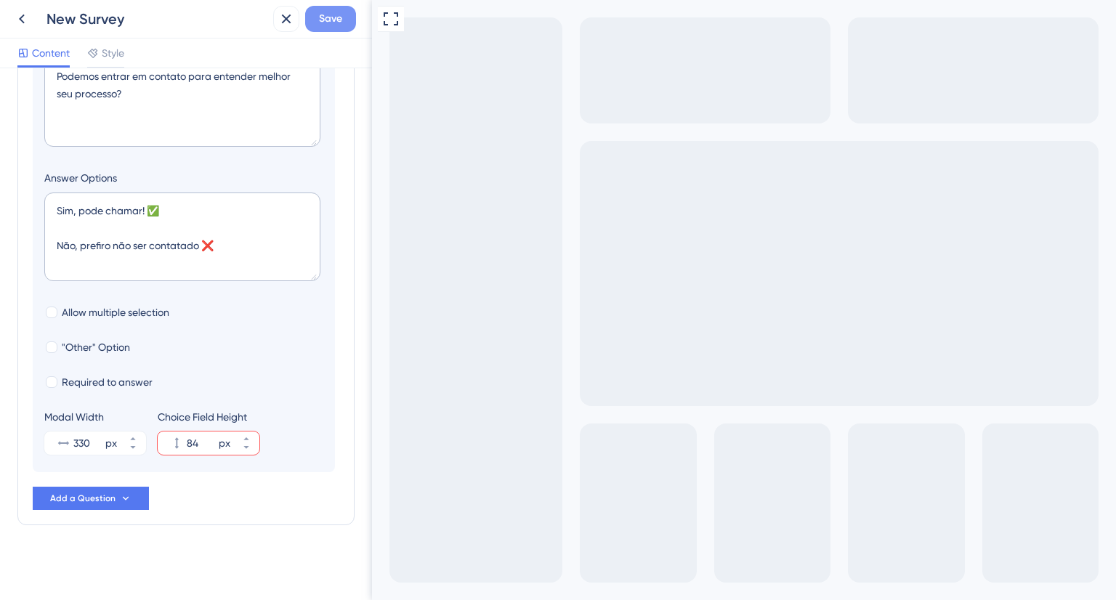
click at [329, 22] on span "Save" at bounding box center [330, 18] width 23 height 17
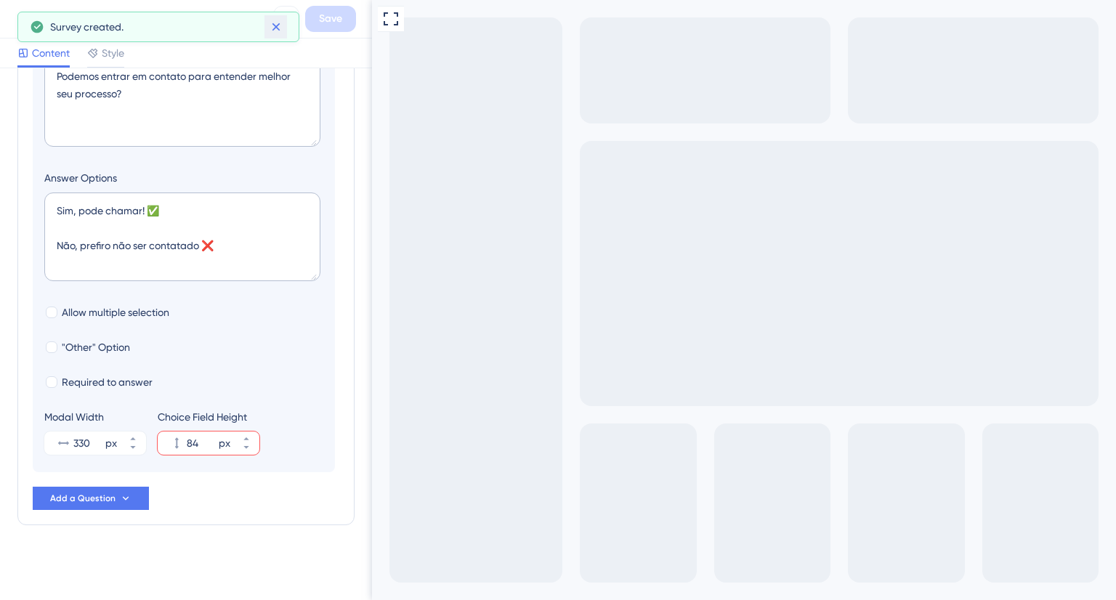
drag, startPoint x: 273, startPoint y: 26, endPoint x: 247, endPoint y: 32, distance: 26.8
click at [273, 25] on icon at bounding box center [276, 27] width 15 height 15
click at [20, 12] on icon at bounding box center [21, 18] width 17 height 17
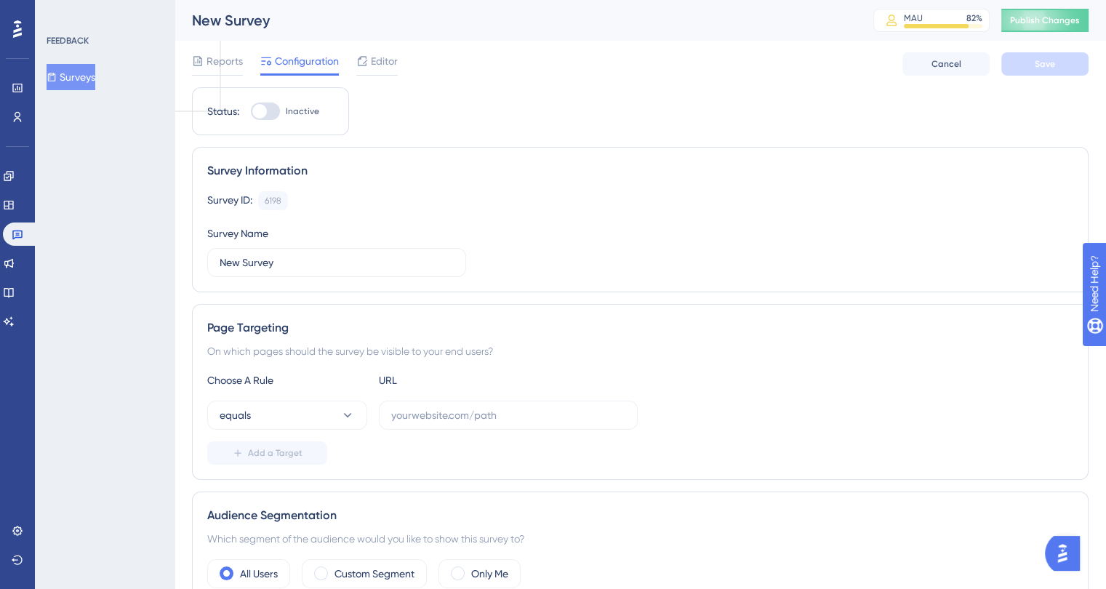
click at [238, 24] on div "New Survey" at bounding box center [514, 20] width 645 height 20
click at [230, 65] on span "Reports" at bounding box center [224, 60] width 36 height 17
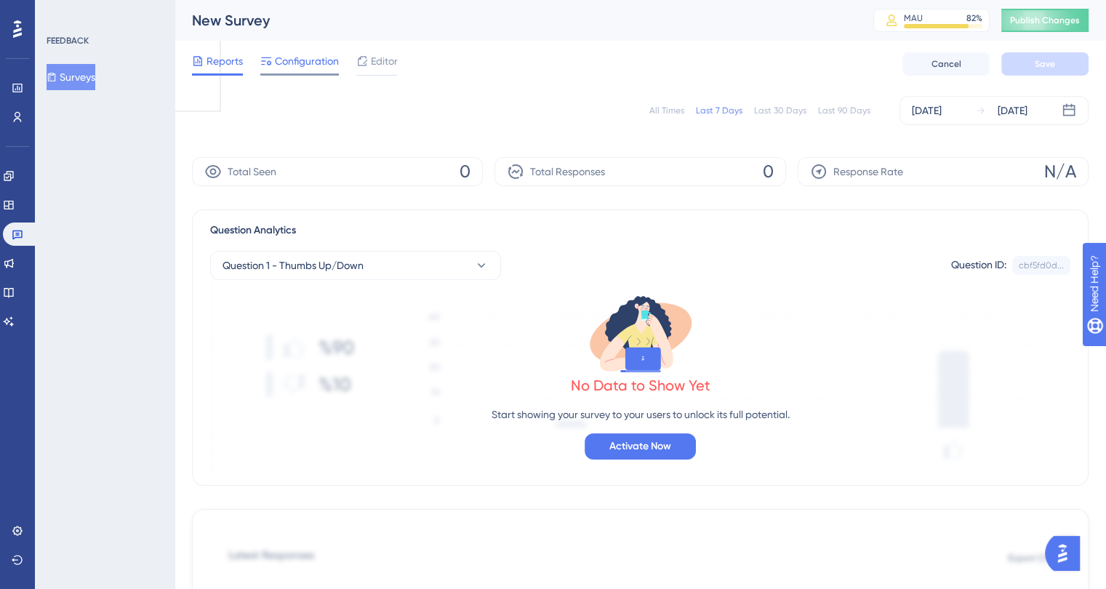
click at [310, 63] on span "Configuration" at bounding box center [307, 60] width 64 height 17
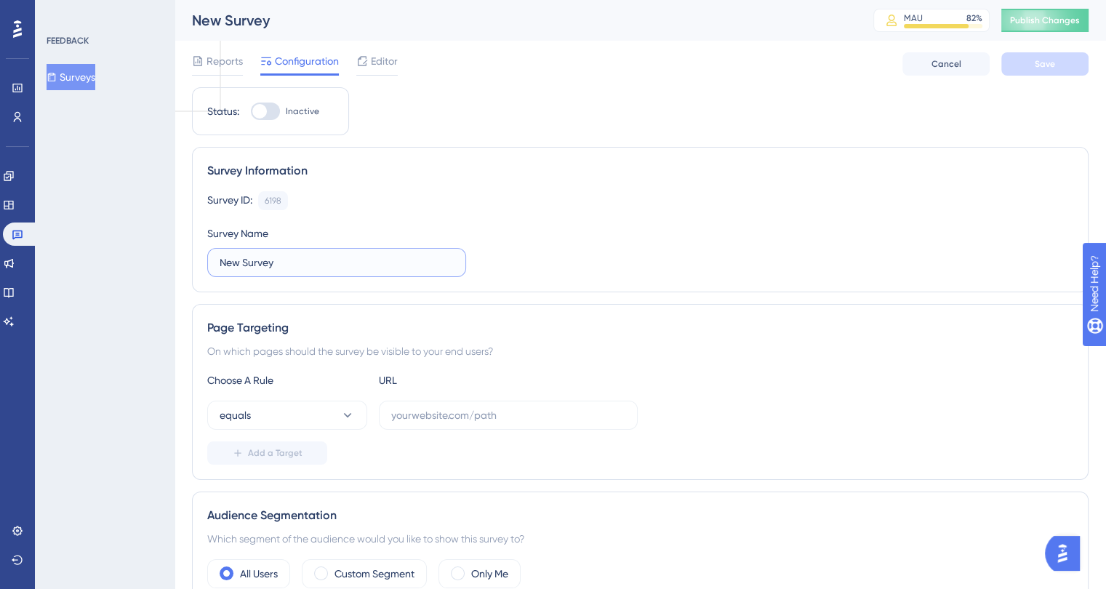
click at [261, 262] on input "New Survey" at bounding box center [337, 262] width 234 height 16
type input "I"
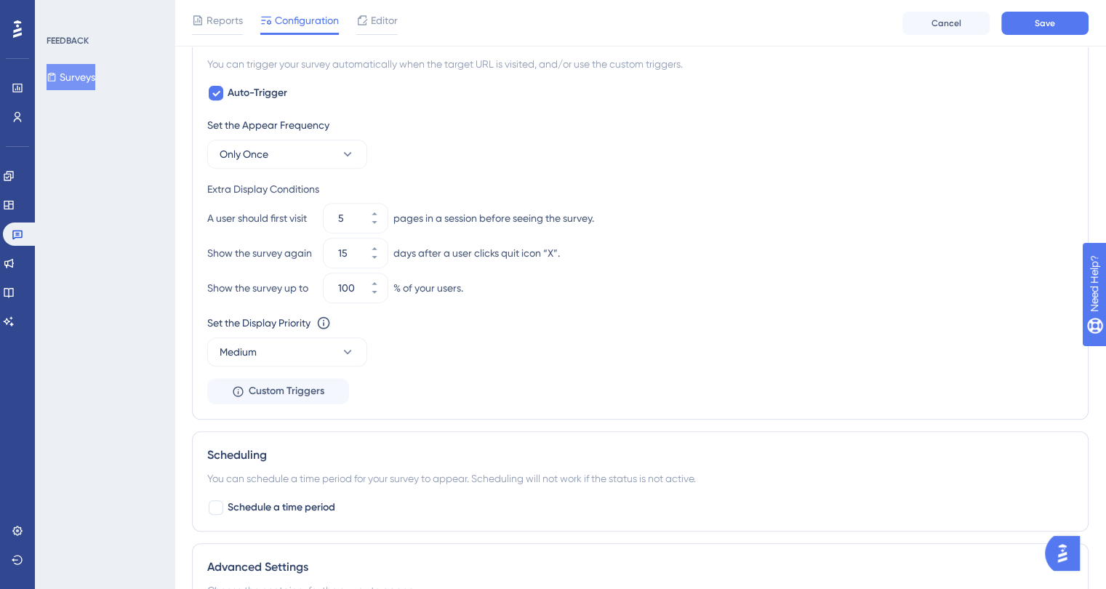
scroll to position [654, 0]
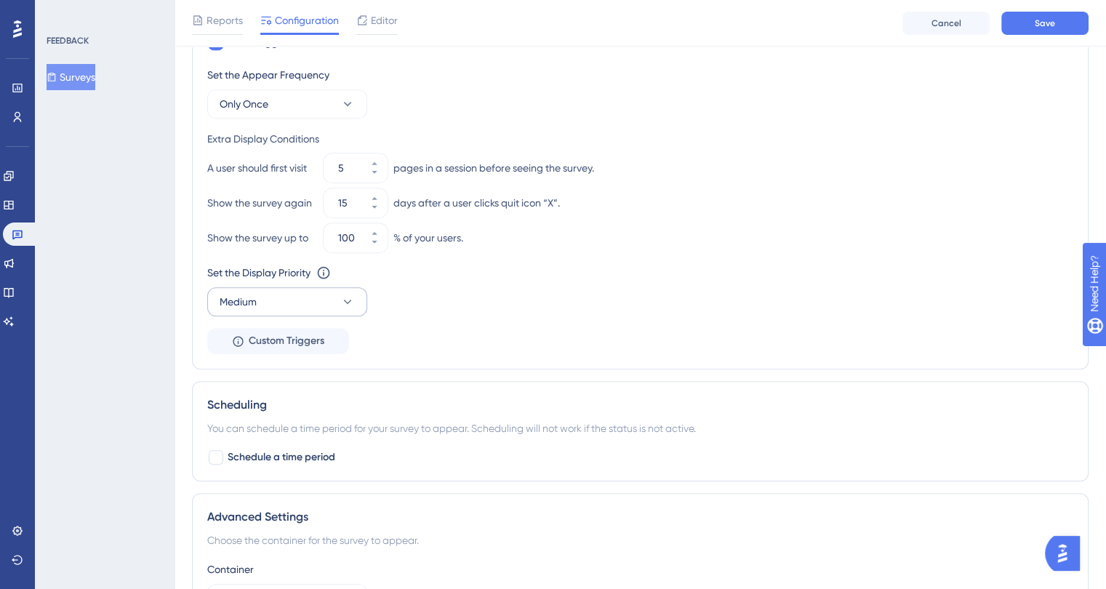
type input "Múltiplos ICPs"
click at [315, 300] on button "Medium" at bounding box center [287, 301] width 160 height 29
click at [300, 419] on div "Highest Highest" at bounding box center [287, 433] width 118 height 29
click at [554, 341] on div "Set the Appear Frequency Only Once Extra Display Conditions A user should first…" at bounding box center [640, 210] width 866 height 288
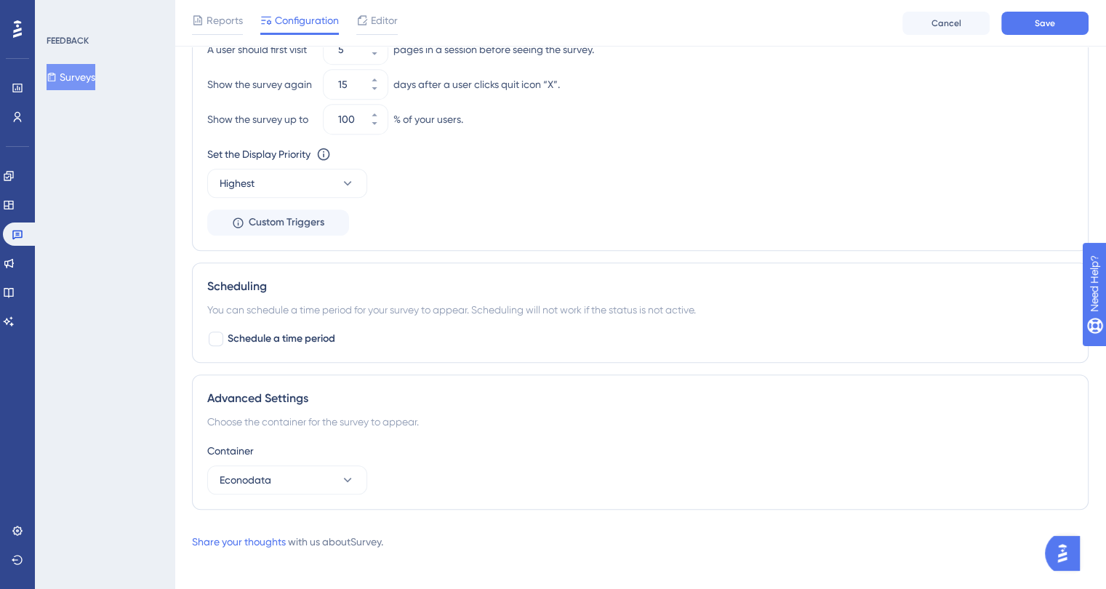
scroll to position [778, 0]
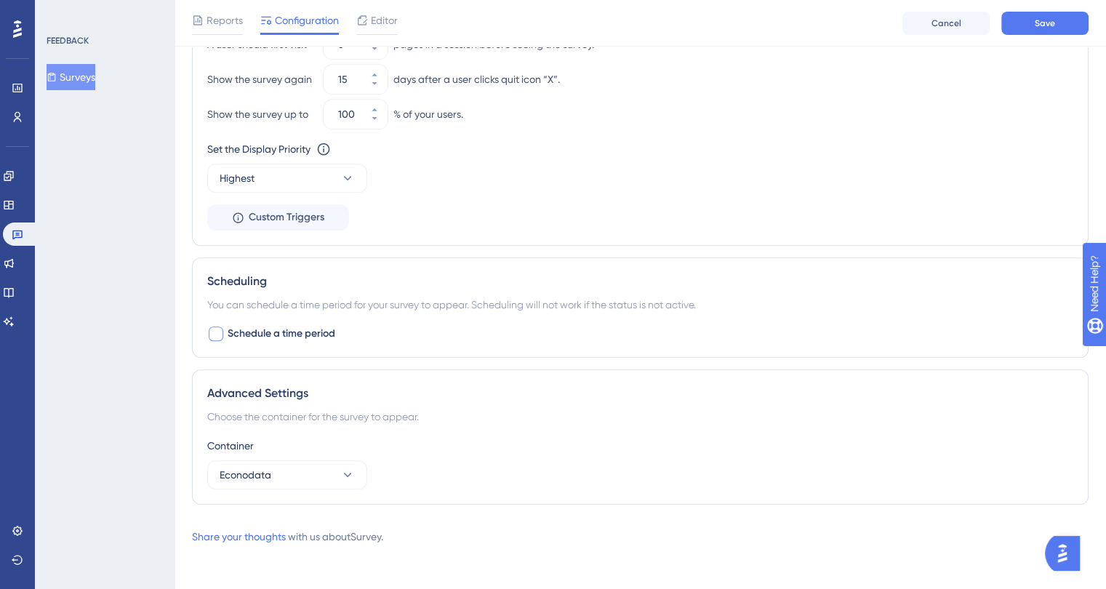
click at [215, 329] on div at bounding box center [216, 333] width 15 height 15
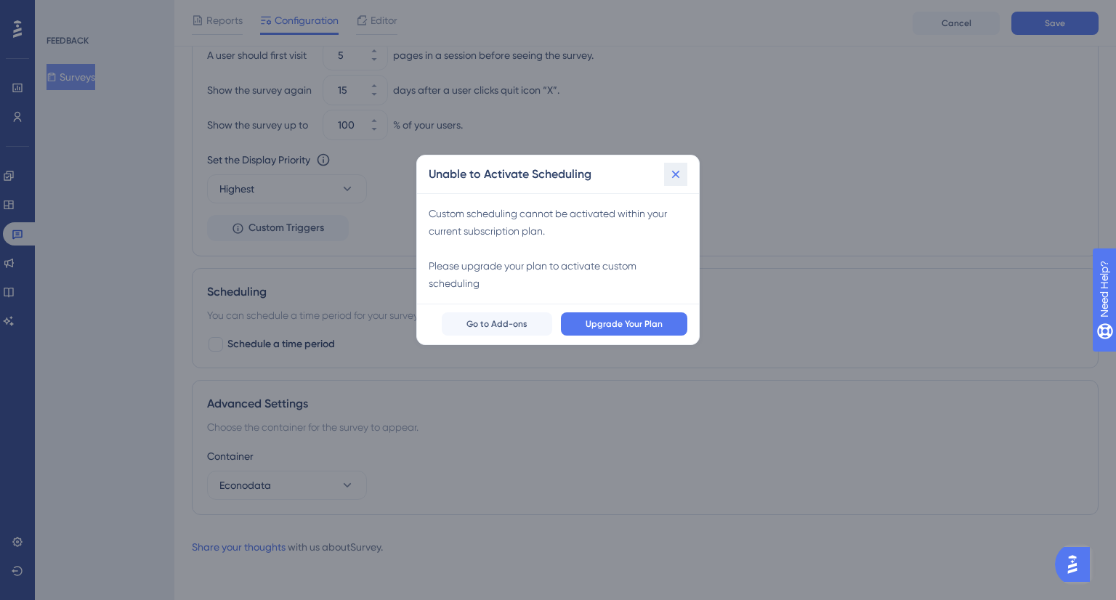
click at [678, 175] on icon at bounding box center [676, 174] width 15 height 15
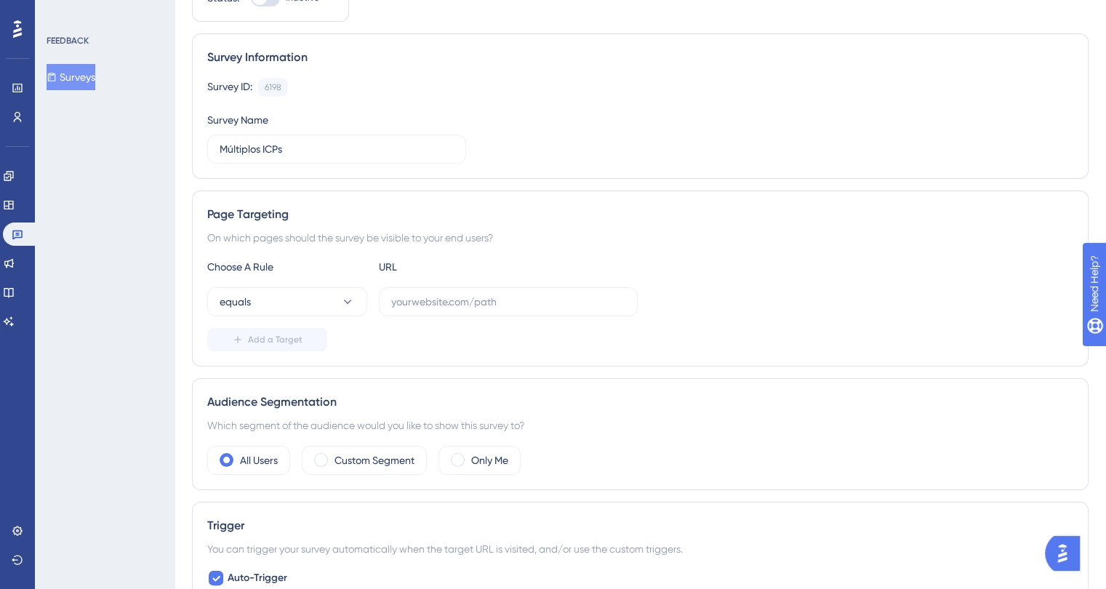
scroll to position [0, 0]
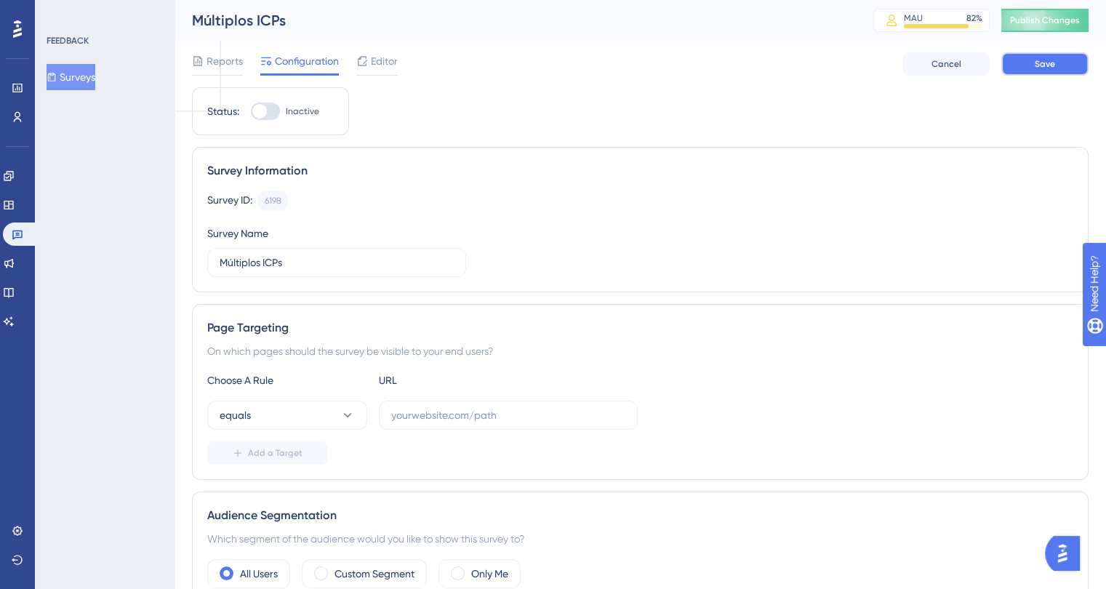
click at [1025, 68] on button "Save" at bounding box center [1044, 63] width 87 height 23
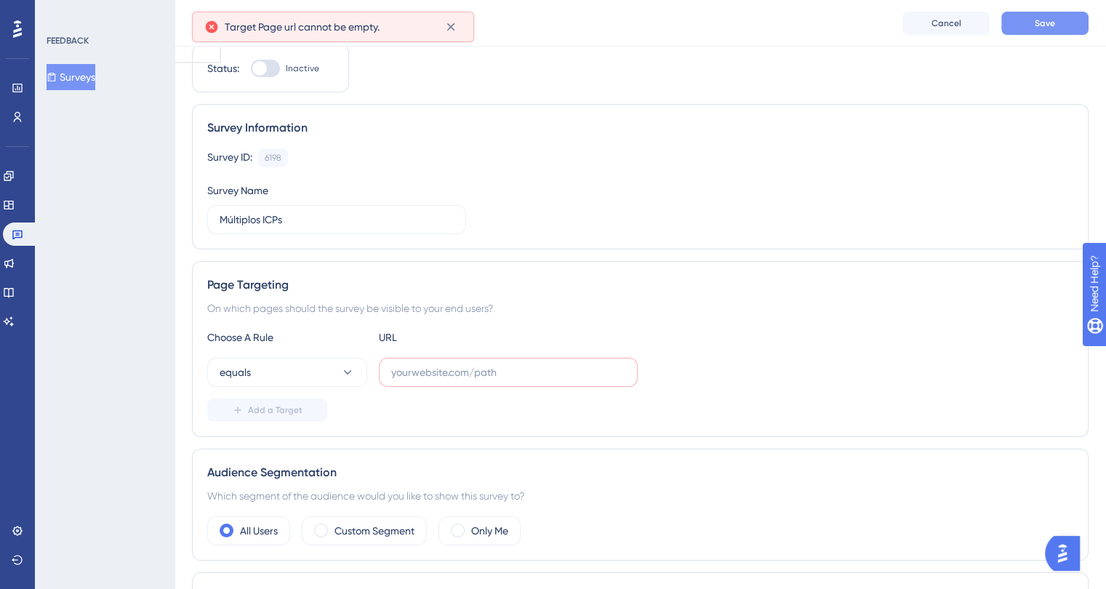
scroll to position [119, 0]
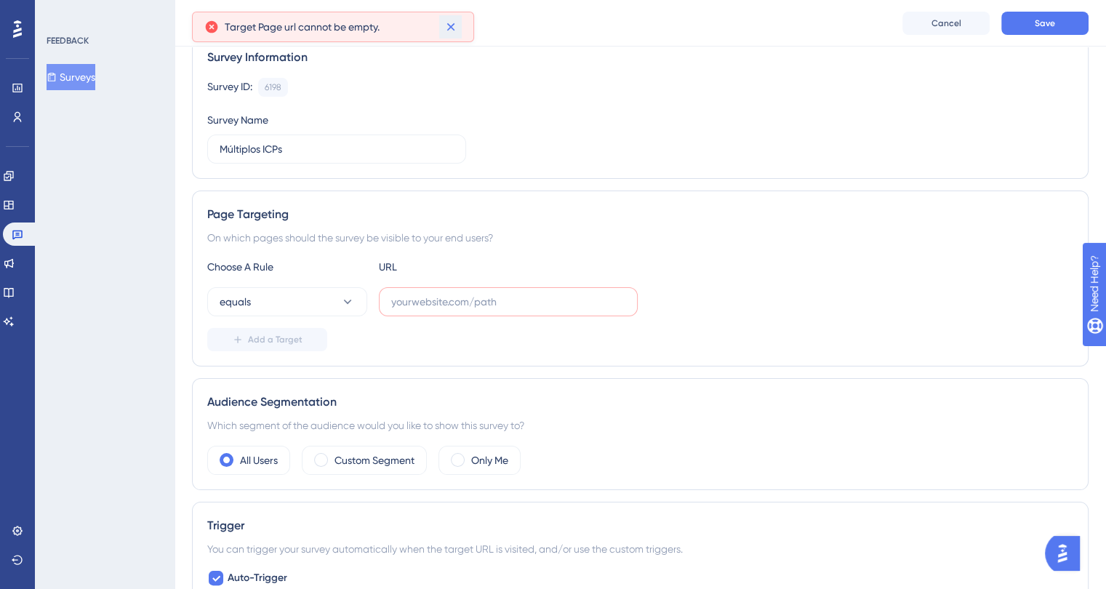
click at [452, 24] on icon at bounding box center [450, 27] width 8 height 8
click at [436, 313] on label at bounding box center [508, 301] width 259 height 29
click at [436, 310] on input "text" at bounding box center [508, 302] width 234 height 16
click at [404, 299] on input "text" at bounding box center [508, 302] width 234 height 16
paste input "[URL][DOMAIN_NAME]"
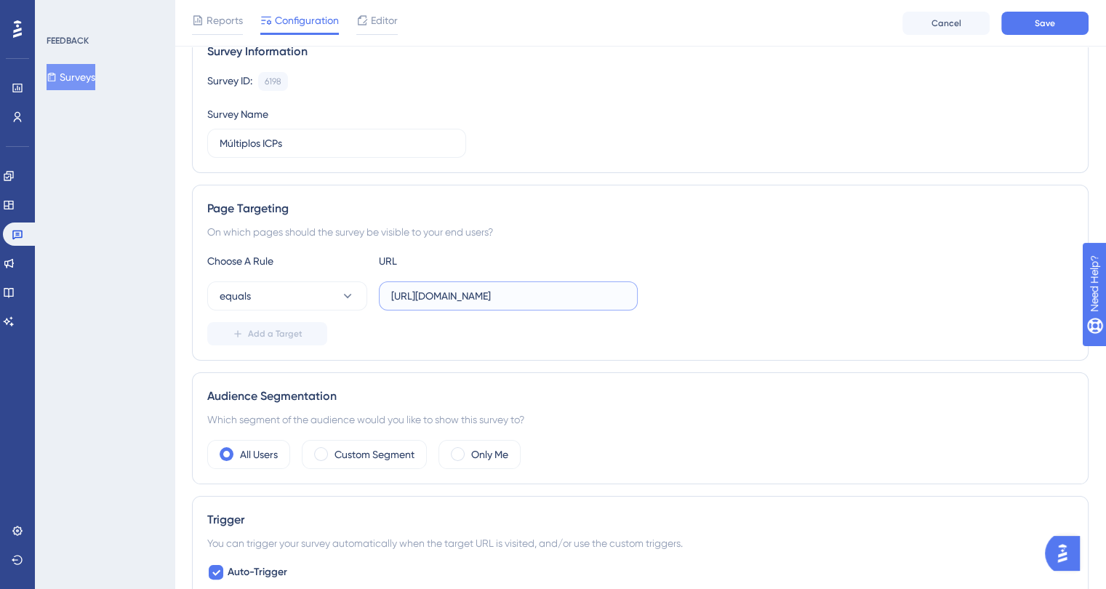
scroll to position [0, 11]
type input "[URL][DOMAIN_NAME]"
click at [752, 288] on div "equals [URL][DOMAIN_NAME]" at bounding box center [640, 295] width 866 height 29
click at [1033, 14] on button "Save" at bounding box center [1044, 23] width 87 height 23
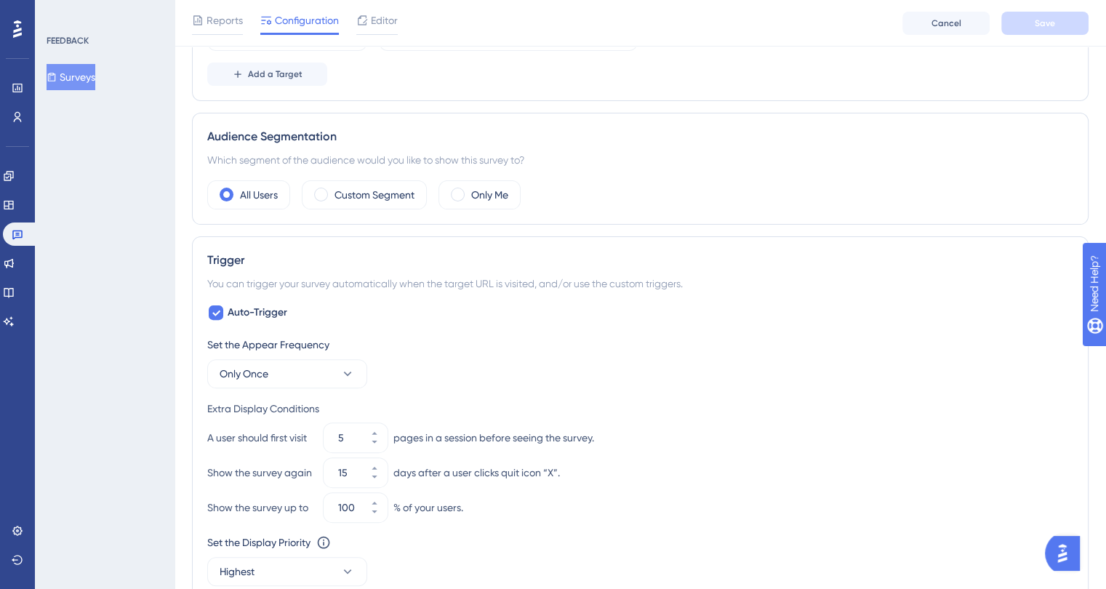
scroll to position [416, 0]
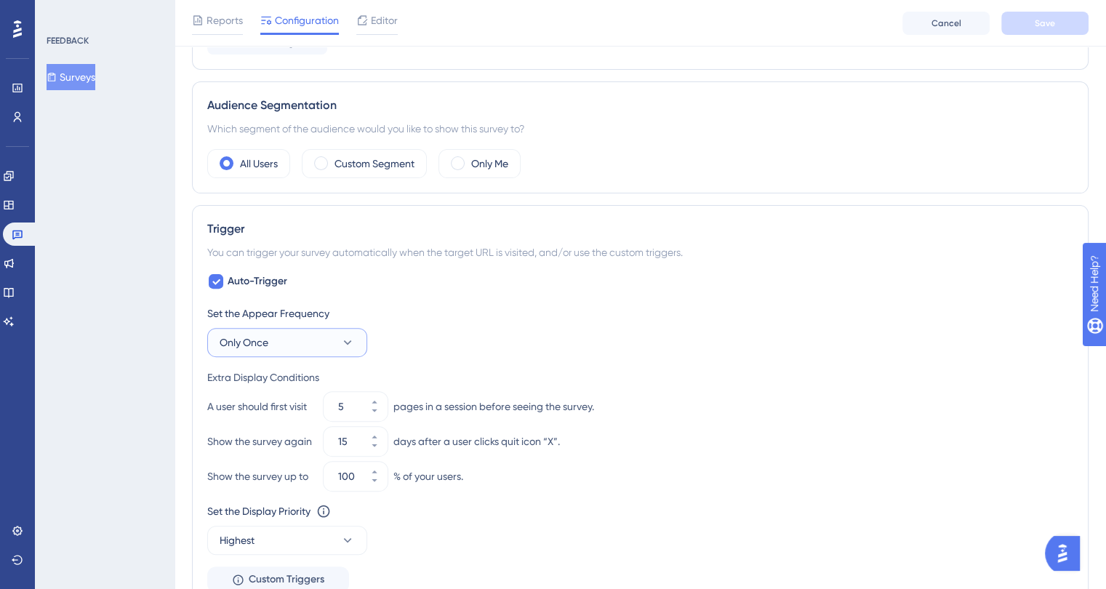
click at [276, 350] on button "Only Once" at bounding box center [287, 342] width 160 height 29
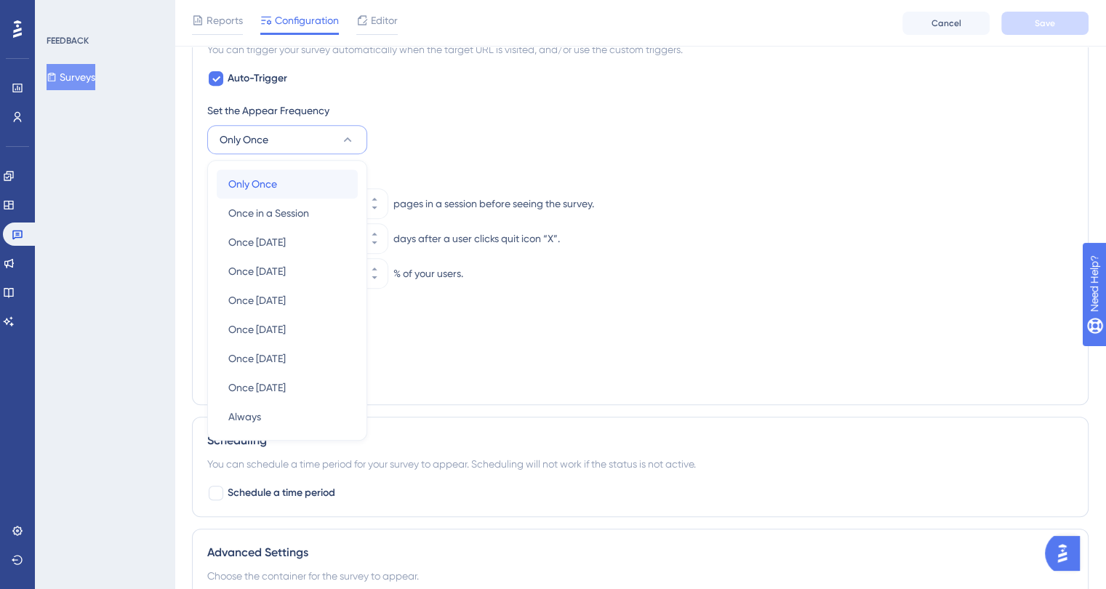
click at [294, 178] on div "Only Once Only Once" at bounding box center [287, 183] width 118 height 29
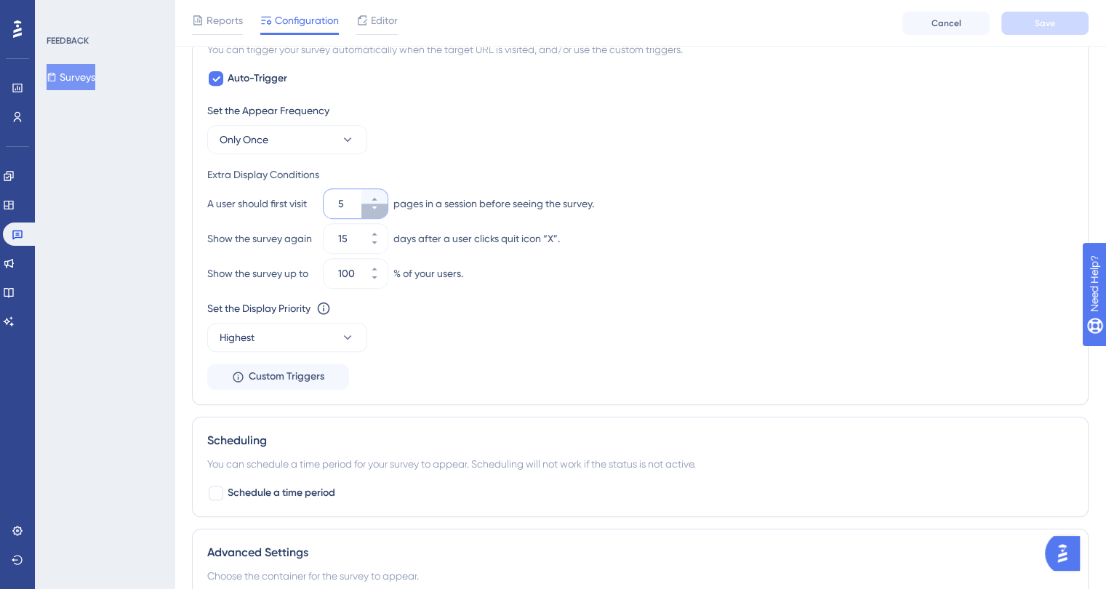
click at [372, 209] on icon at bounding box center [374, 208] width 9 height 9
click at [427, 221] on div "A user should first visit 1 pages in a session before seeing the survey. Show t…" at bounding box center [640, 221] width 866 height 64
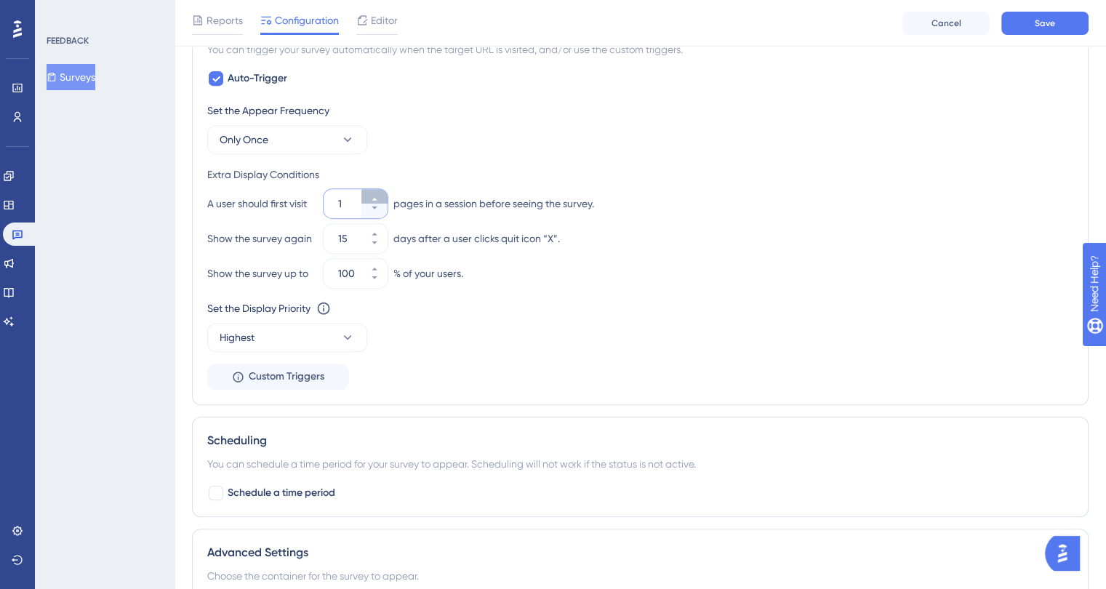
click at [374, 196] on icon at bounding box center [374, 199] width 9 height 9
click at [371, 189] on button "2" at bounding box center [374, 196] width 26 height 15
type input "3"
click at [375, 242] on icon at bounding box center [374, 242] width 9 height 9
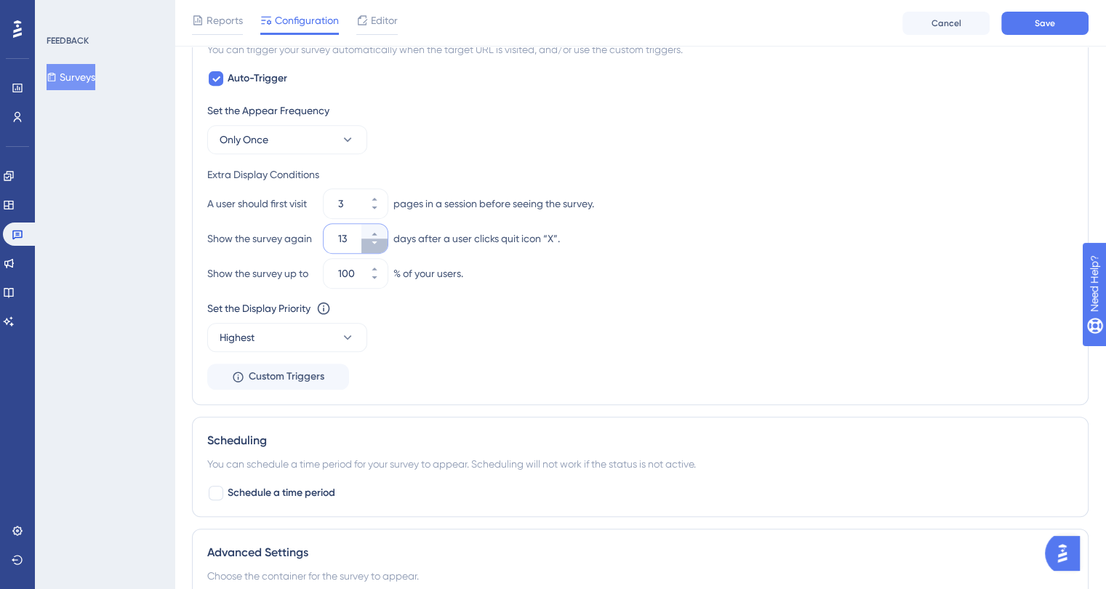
click at [375, 242] on icon at bounding box center [374, 242] width 9 height 9
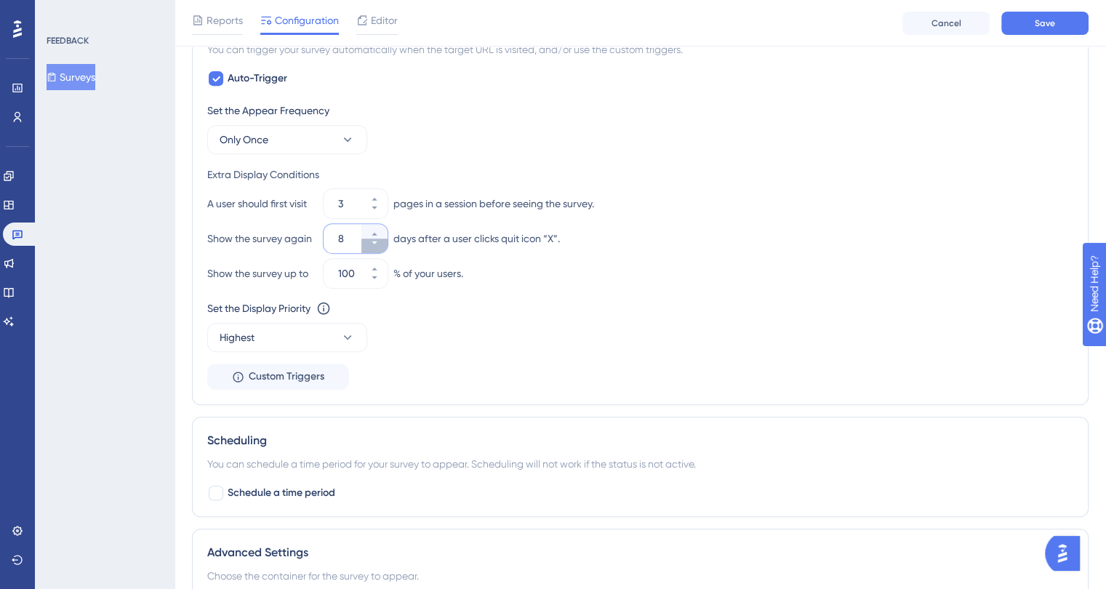
click at [375, 242] on icon at bounding box center [374, 242] width 9 height 9
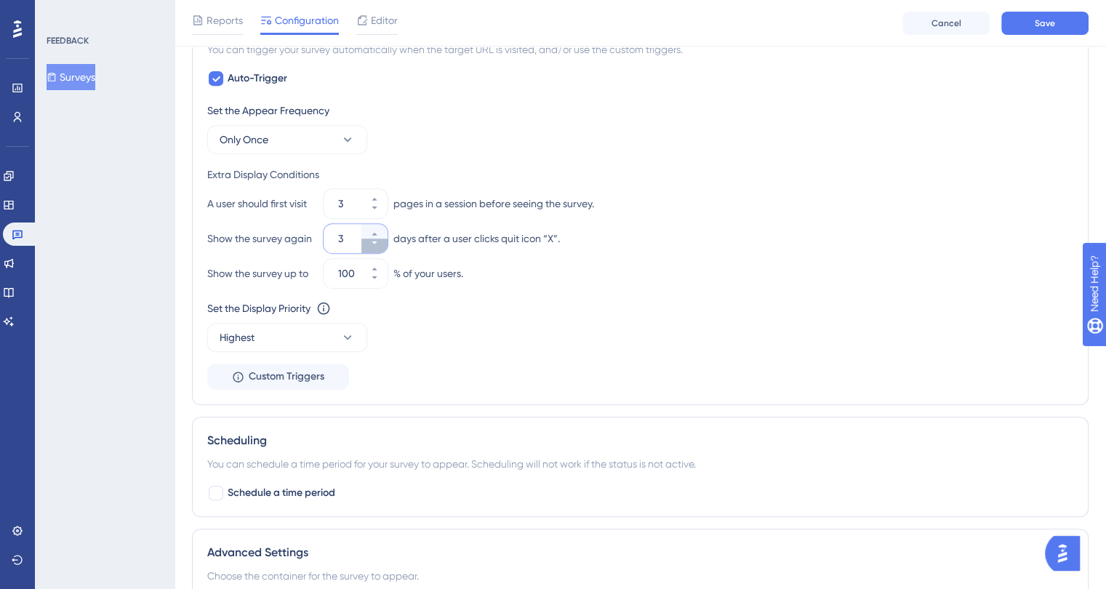
click at [375, 242] on icon at bounding box center [374, 242] width 9 height 9
type input "2"
click at [389, 349] on div "Set the Display Priority This option will set the display priority between auto…" at bounding box center [640, 325] width 866 height 52
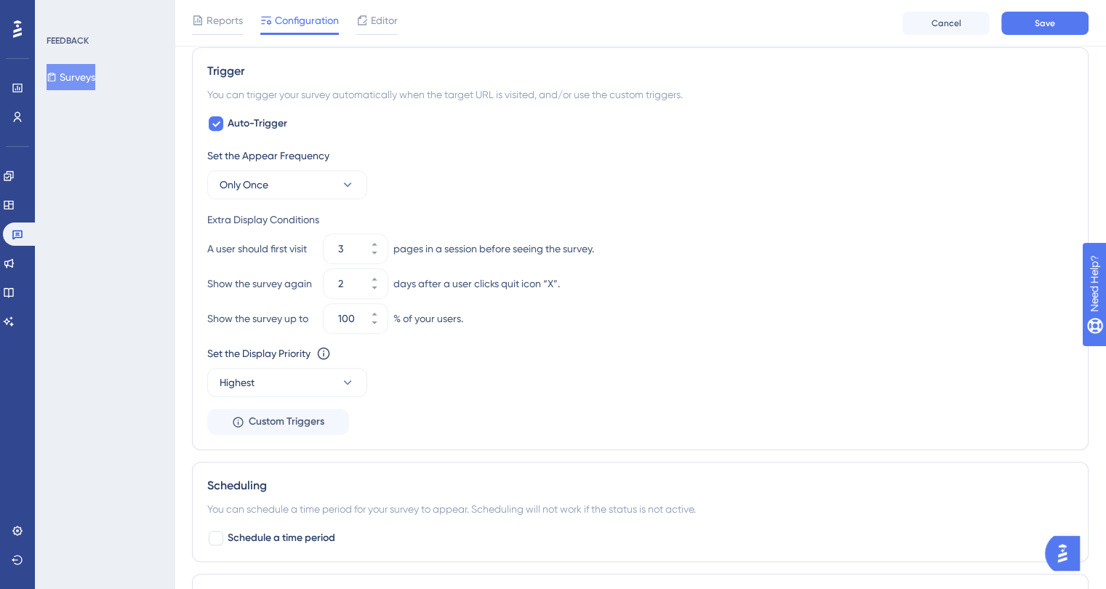
scroll to position [560, 0]
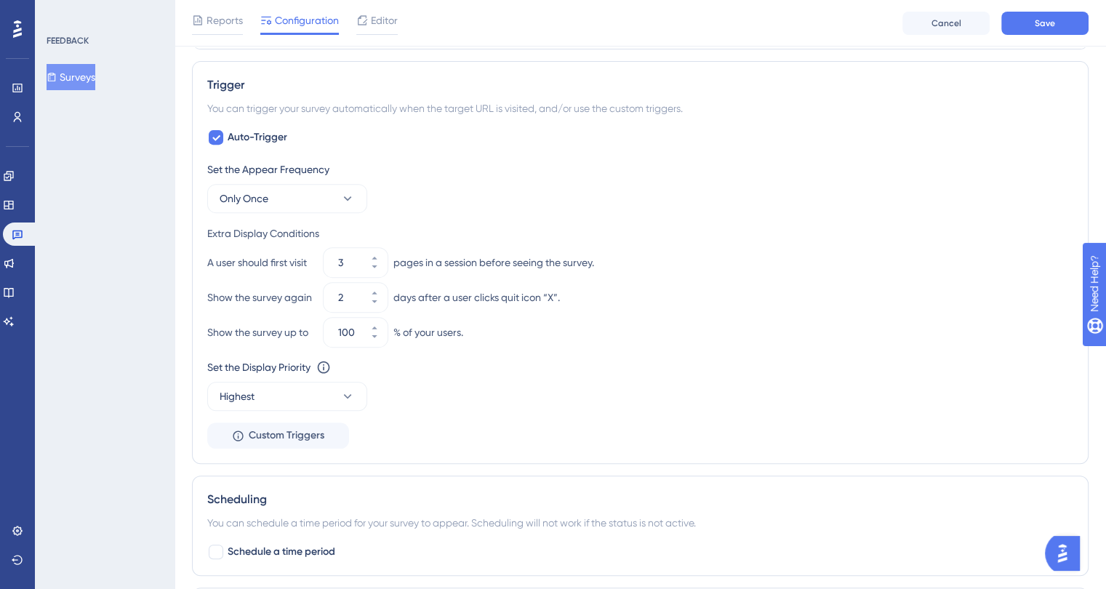
click at [303, 213] on div "Set the Appear Frequency Only Once Extra Display Conditions A user should first…" at bounding box center [640, 305] width 866 height 288
click at [297, 203] on button "Only Once" at bounding box center [287, 198] width 160 height 29
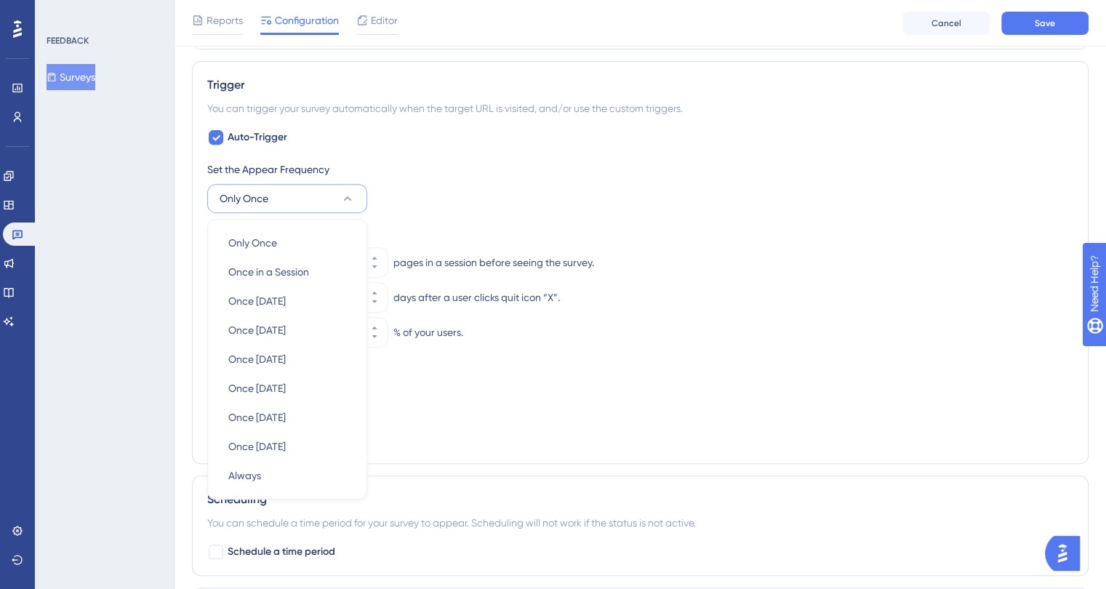
scroll to position [622, 0]
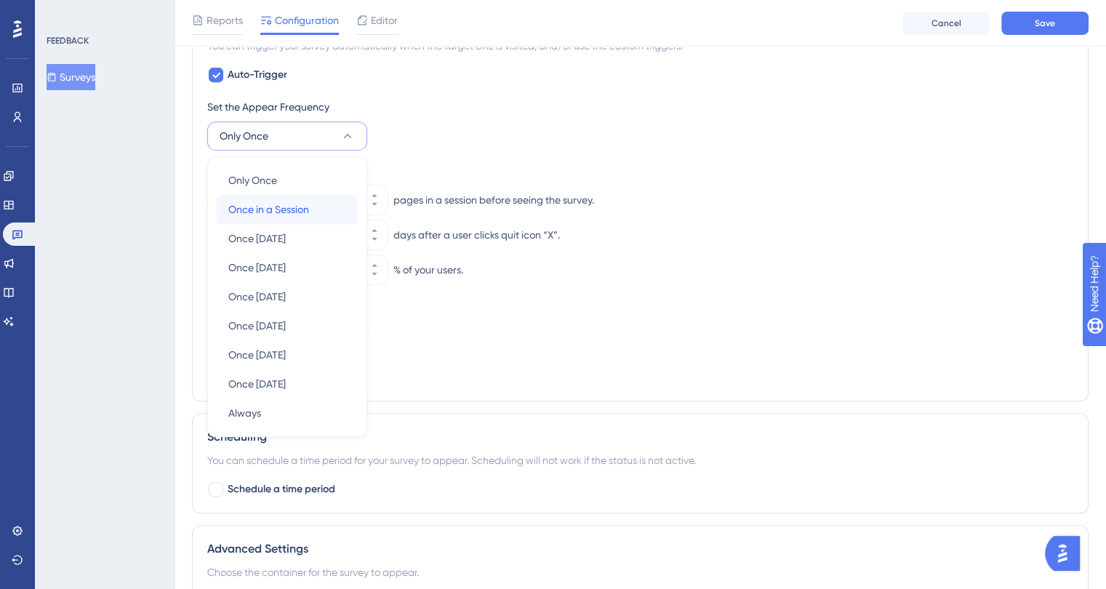
click at [282, 212] on span "Once in a Session" at bounding box center [268, 209] width 81 height 17
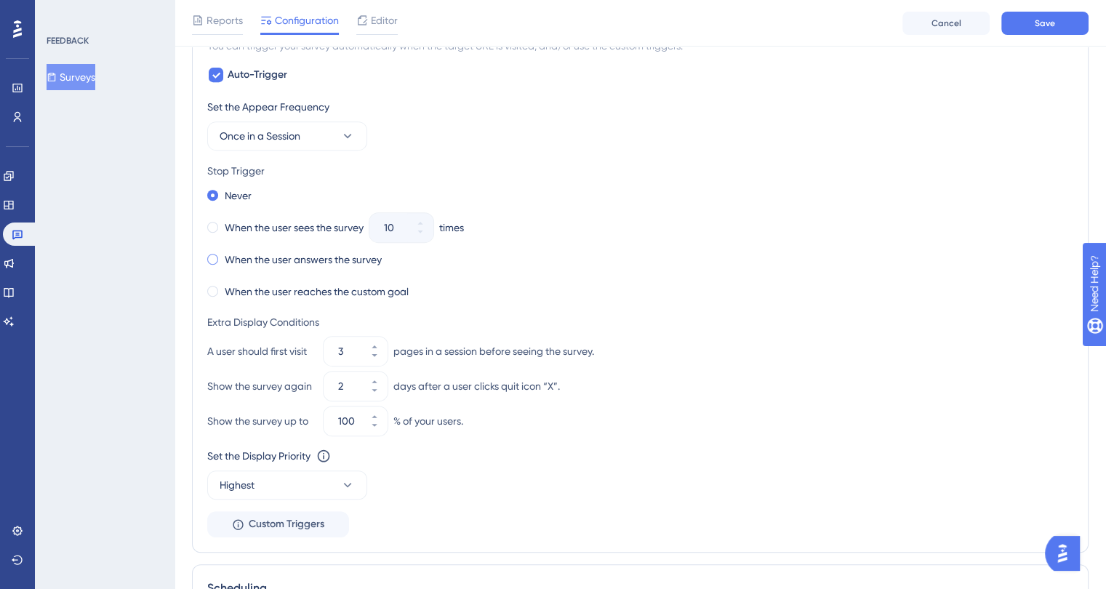
click at [212, 254] on span at bounding box center [212, 259] width 11 height 11
click at [222, 256] on input "radio" at bounding box center [222, 256] width 0 height 0
click at [329, 286] on label "When the user reaches the custom goal" at bounding box center [317, 291] width 184 height 17
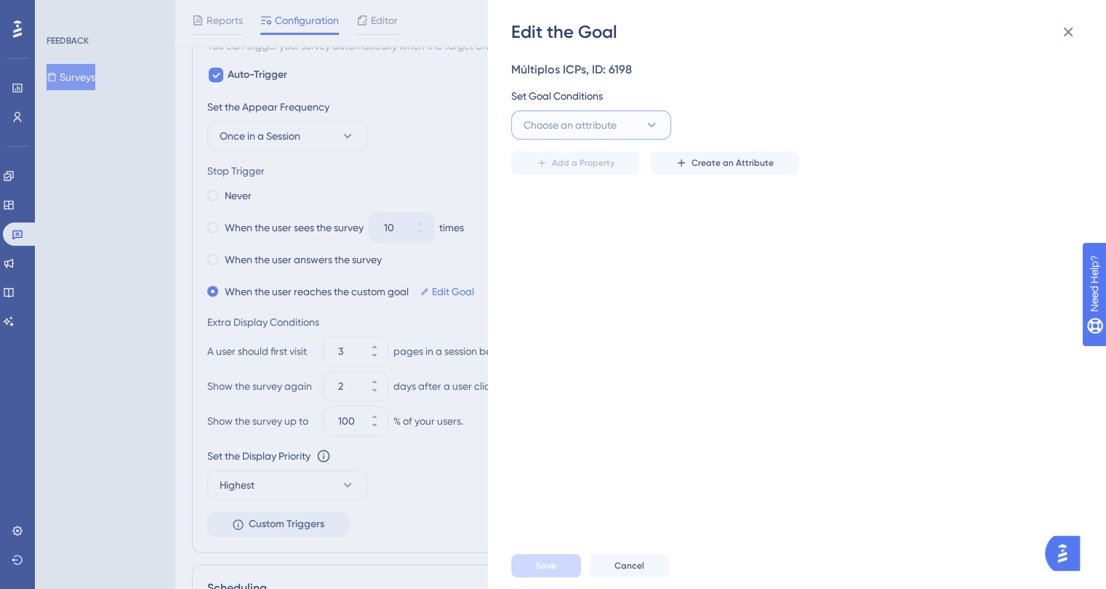
click at [589, 126] on span "Choose an attribute" at bounding box center [569, 124] width 93 height 17
click at [1063, 33] on icon at bounding box center [1067, 31] width 17 height 17
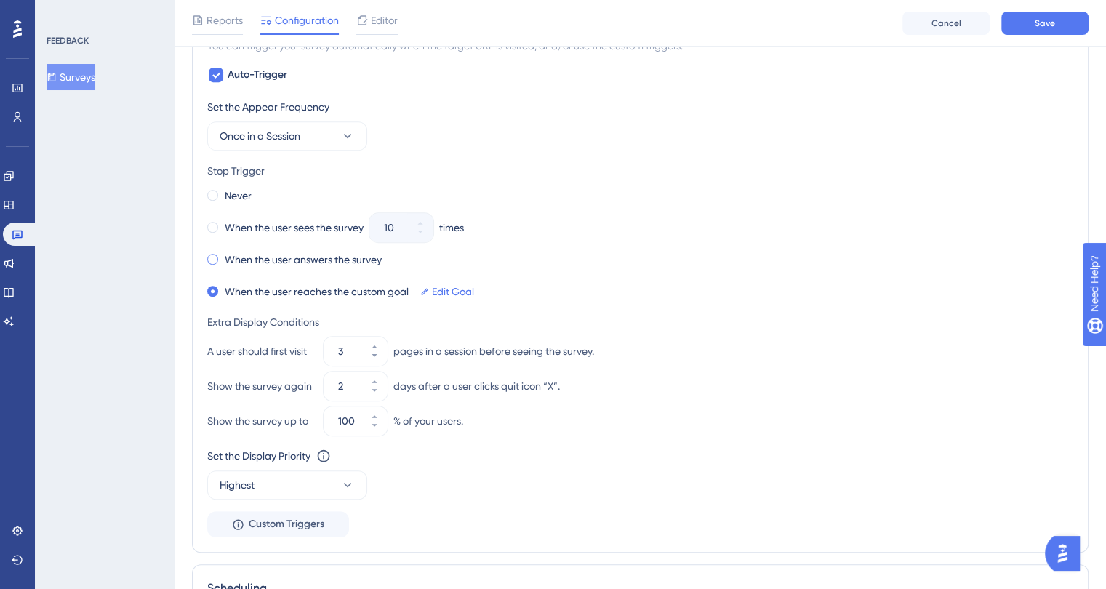
click at [285, 257] on label "When the user answers the survey" at bounding box center [303, 259] width 157 height 17
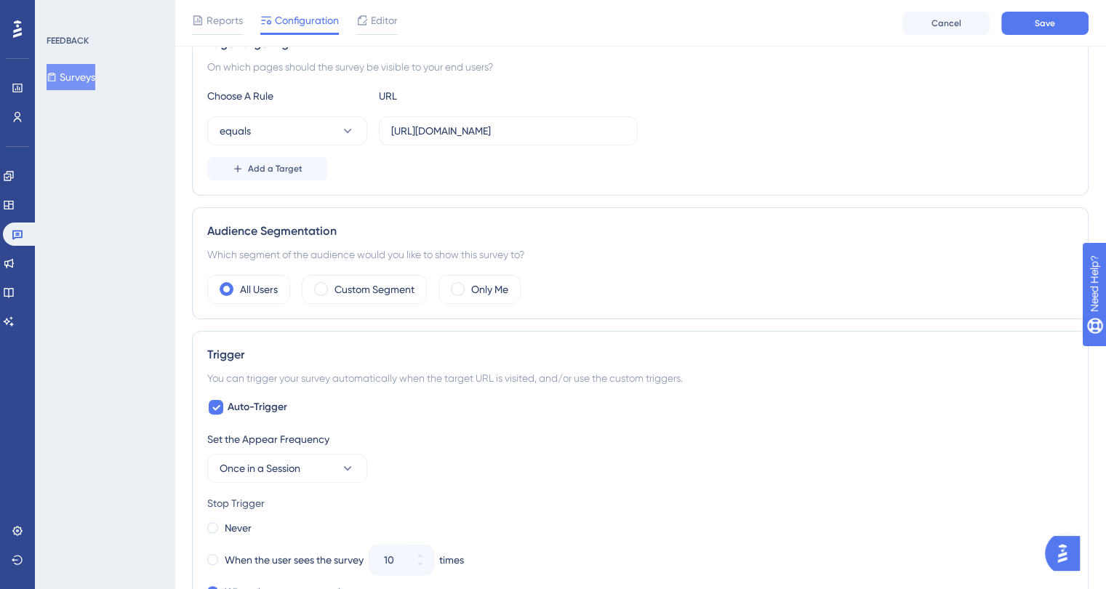
scroll to position [259, 0]
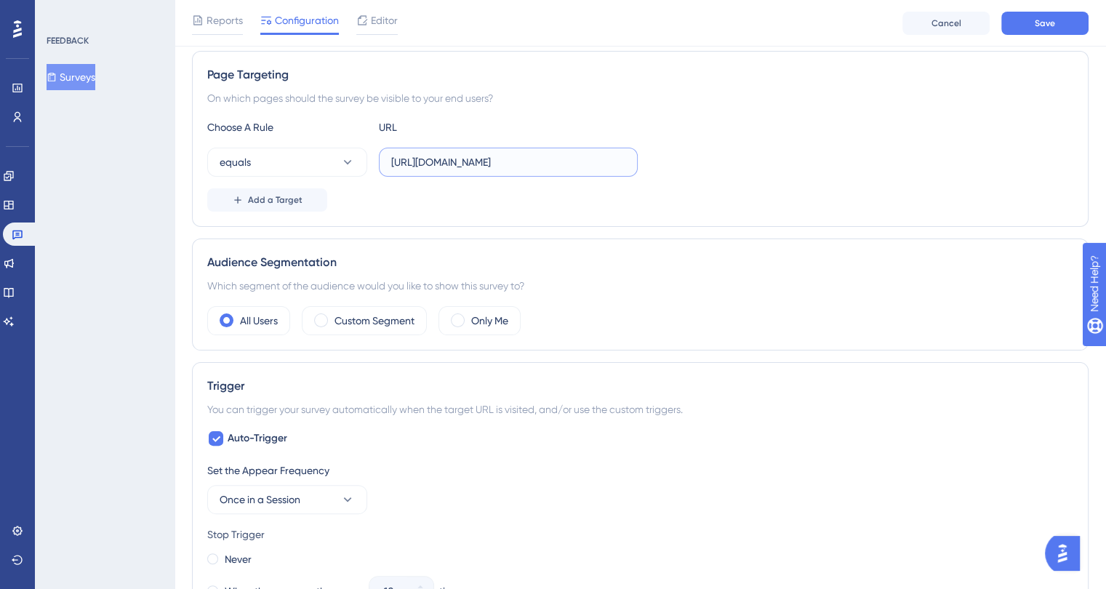
click at [477, 166] on input "[URL][DOMAIN_NAME]" at bounding box center [508, 162] width 234 height 16
click at [441, 170] on label "[URL][DOMAIN_NAME]" at bounding box center [508, 162] width 259 height 29
click at [441, 170] on input "[URL][DOMAIN_NAME]" at bounding box center [508, 162] width 234 height 16
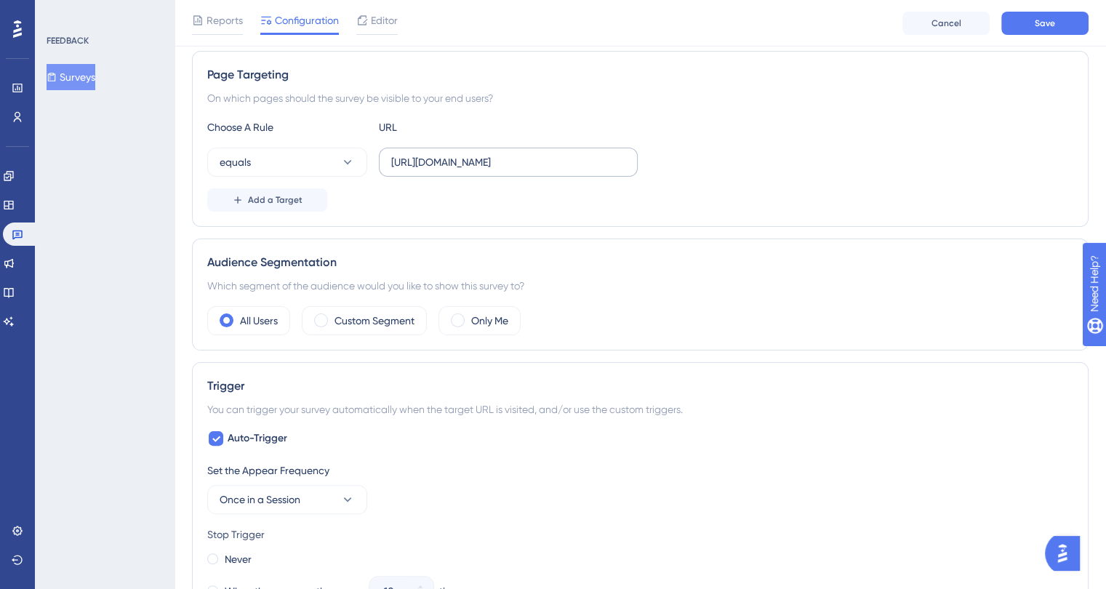
click at [441, 170] on label "[URL][DOMAIN_NAME]" at bounding box center [508, 162] width 259 height 29
click at [441, 170] on input "[URL][DOMAIN_NAME]" at bounding box center [508, 162] width 234 height 16
click at [441, 169] on label "[URL][DOMAIN_NAME]" at bounding box center [508, 162] width 259 height 29
click at [441, 169] on input "[URL][DOMAIN_NAME]" at bounding box center [508, 162] width 234 height 16
paste input "prospeccao/busca-empresa"
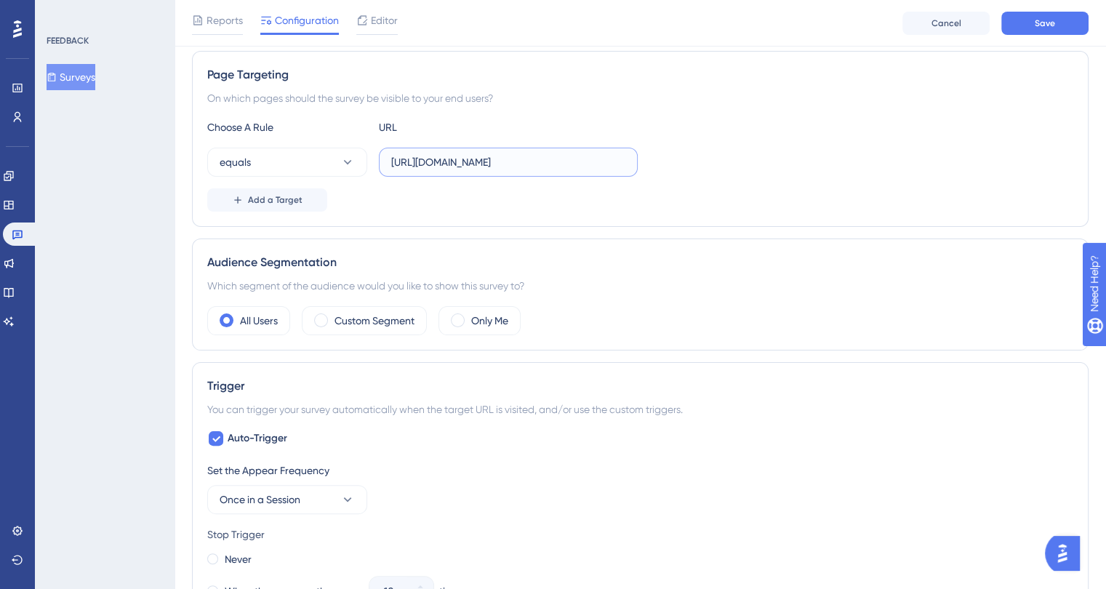
scroll to position [0, 64]
type input "[URL][DOMAIN_NAME]"
click at [291, 164] on button "equals" at bounding box center [287, 162] width 160 height 29
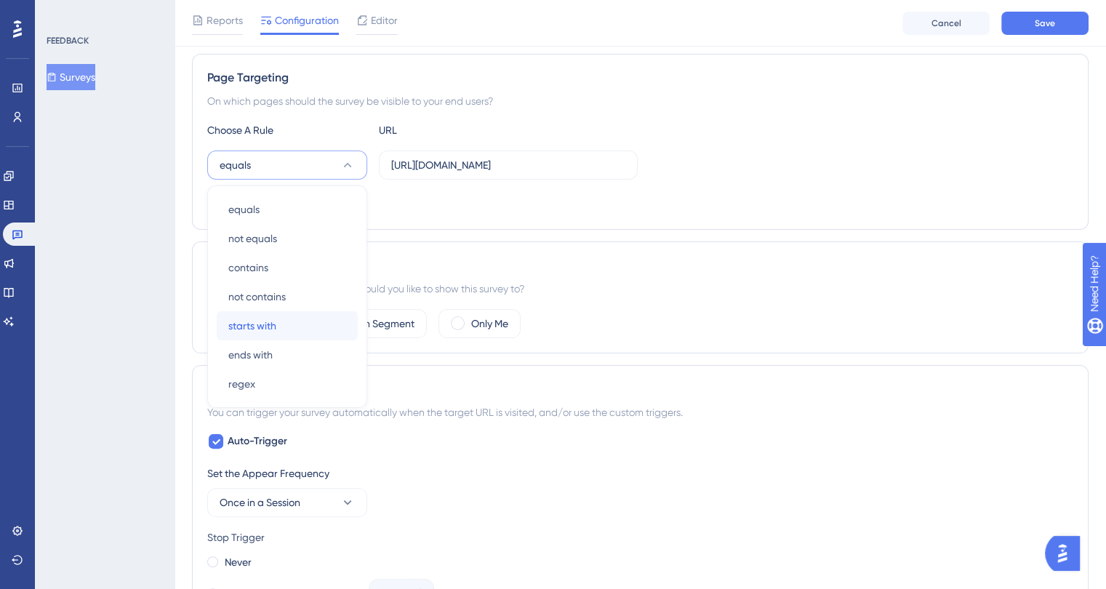
click at [282, 315] on div "starts with starts with" at bounding box center [287, 325] width 118 height 29
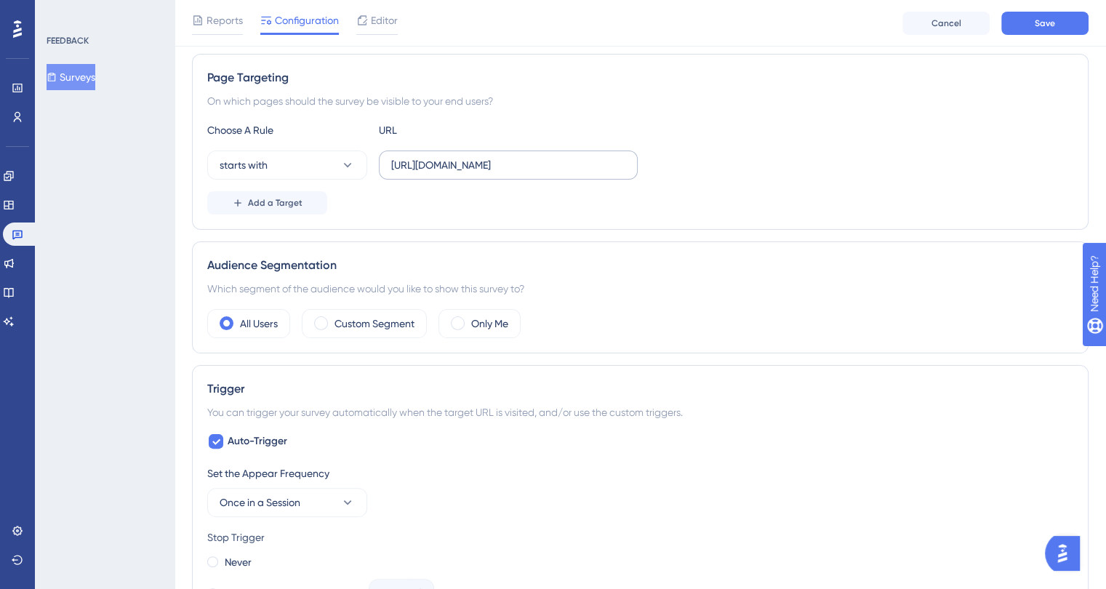
click at [521, 177] on label "[URL][DOMAIN_NAME]" at bounding box center [508, 164] width 259 height 29
click at [521, 173] on input "[URL][DOMAIN_NAME]" at bounding box center [508, 165] width 234 height 16
click at [508, 198] on div "Add a Target" at bounding box center [640, 202] width 866 height 23
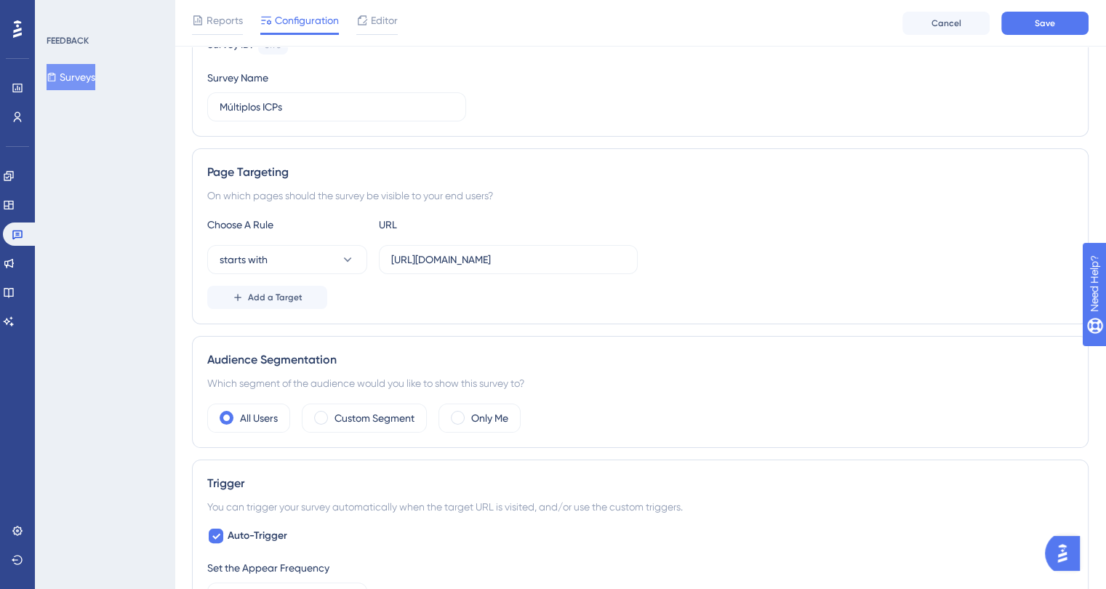
scroll to position [0, 0]
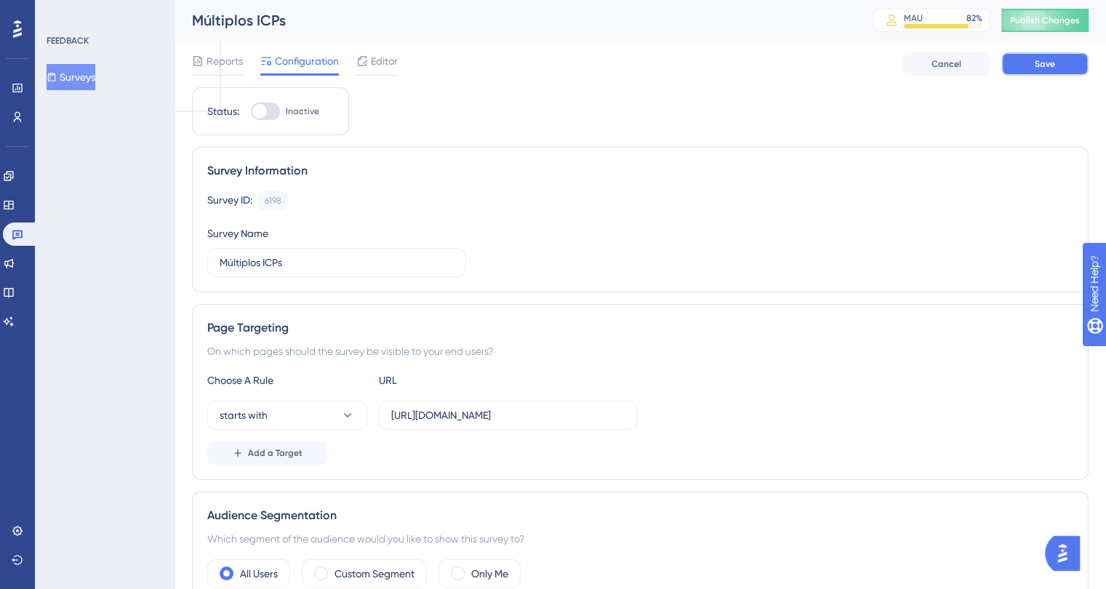
click at [1041, 70] on button "Save" at bounding box center [1044, 63] width 87 height 23
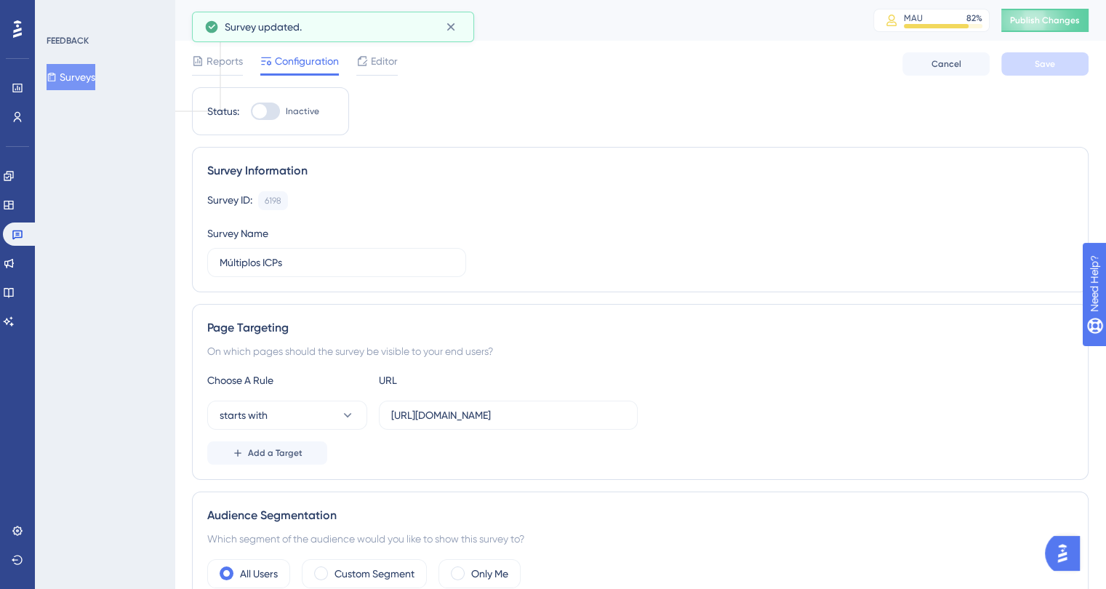
click at [273, 110] on div at bounding box center [265, 110] width 29 height 17
click at [251, 111] on input "Inactive" at bounding box center [250, 111] width 1 height 1
checkbox input "true"
click at [1022, 66] on button "Save" at bounding box center [1044, 63] width 87 height 23
click at [455, 28] on icon at bounding box center [450, 27] width 15 height 15
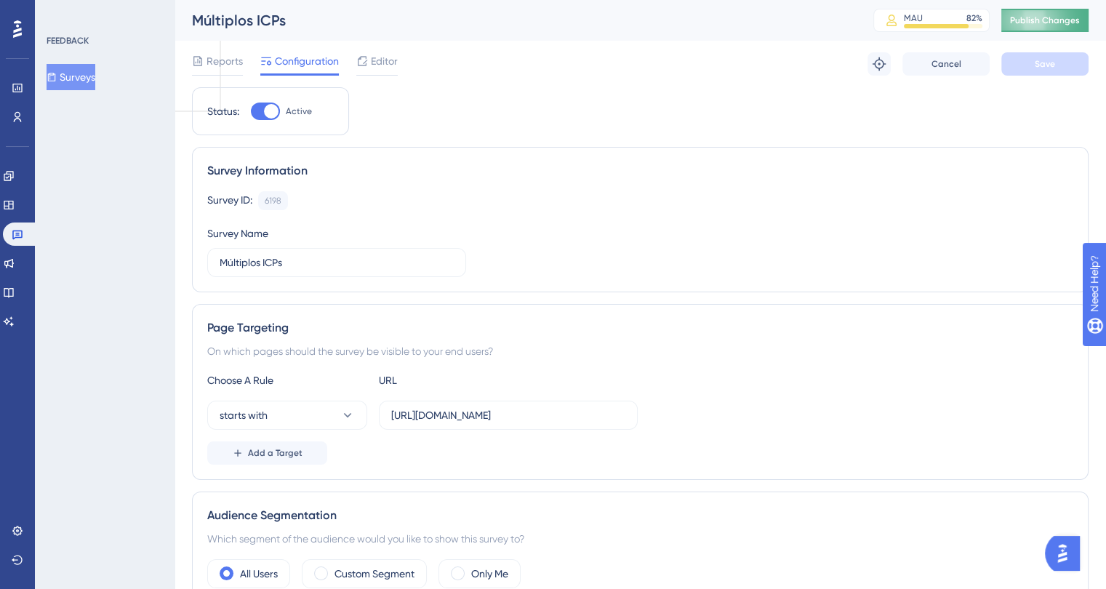
click at [1041, 22] on span "Publish Changes" at bounding box center [1045, 21] width 70 height 12
click at [73, 76] on button "Surveys" at bounding box center [71, 77] width 49 height 26
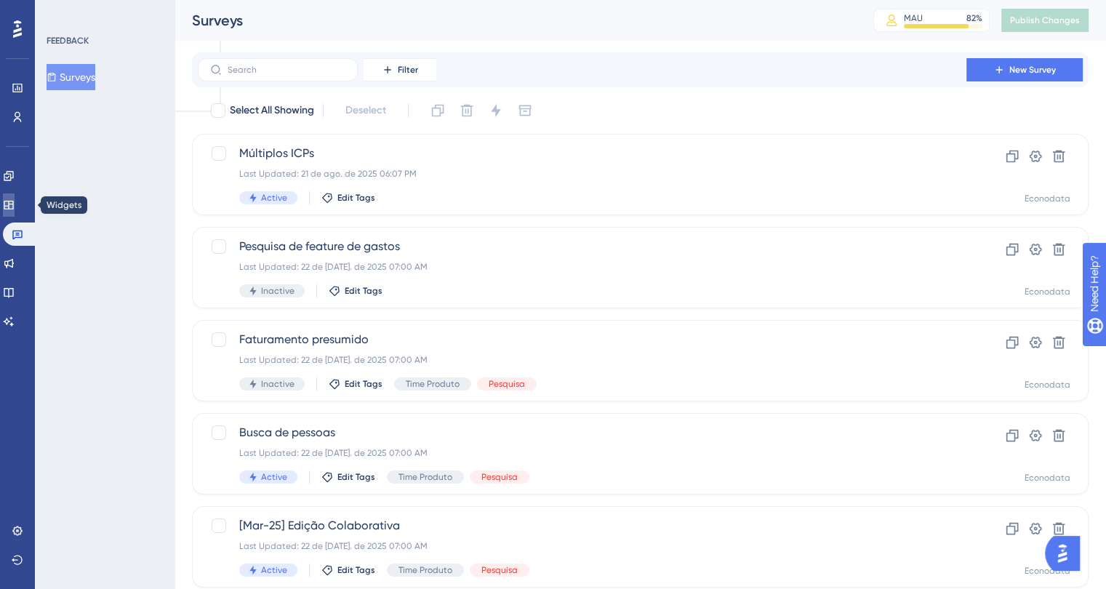
click at [13, 201] on icon at bounding box center [8, 205] width 9 height 9
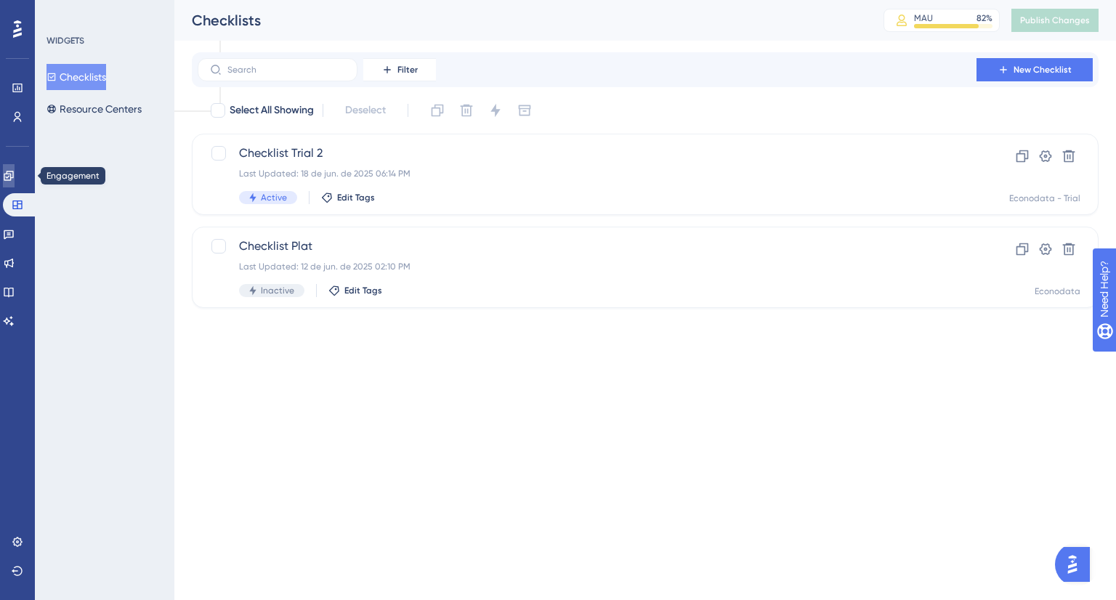
click at [15, 172] on icon at bounding box center [9, 176] width 12 height 12
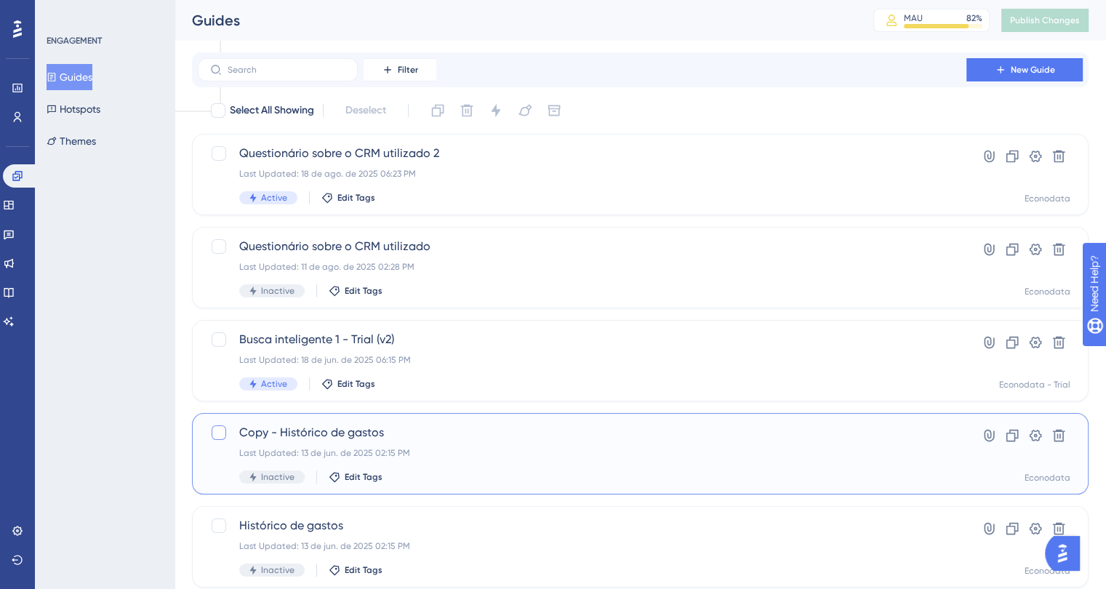
click at [212, 432] on div at bounding box center [219, 432] width 15 height 15
checkbox input "true"
click at [467, 111] on icon at bounding box center [466, 110] width 15 height 15
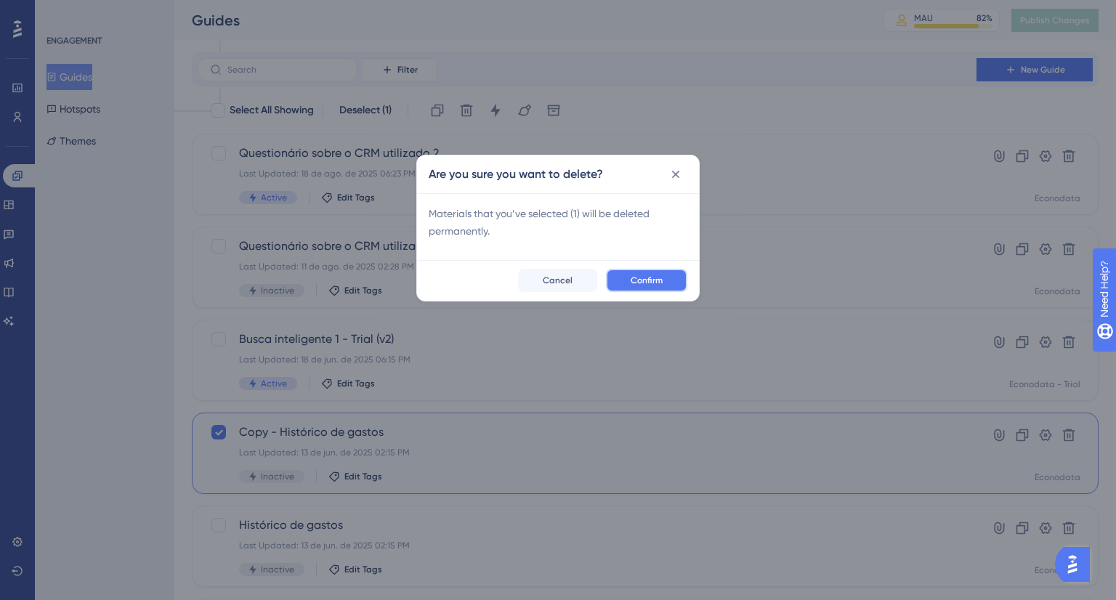
click at [632, 280] on span "Confirm" at bounding box center [647, 281] width 32 height 12
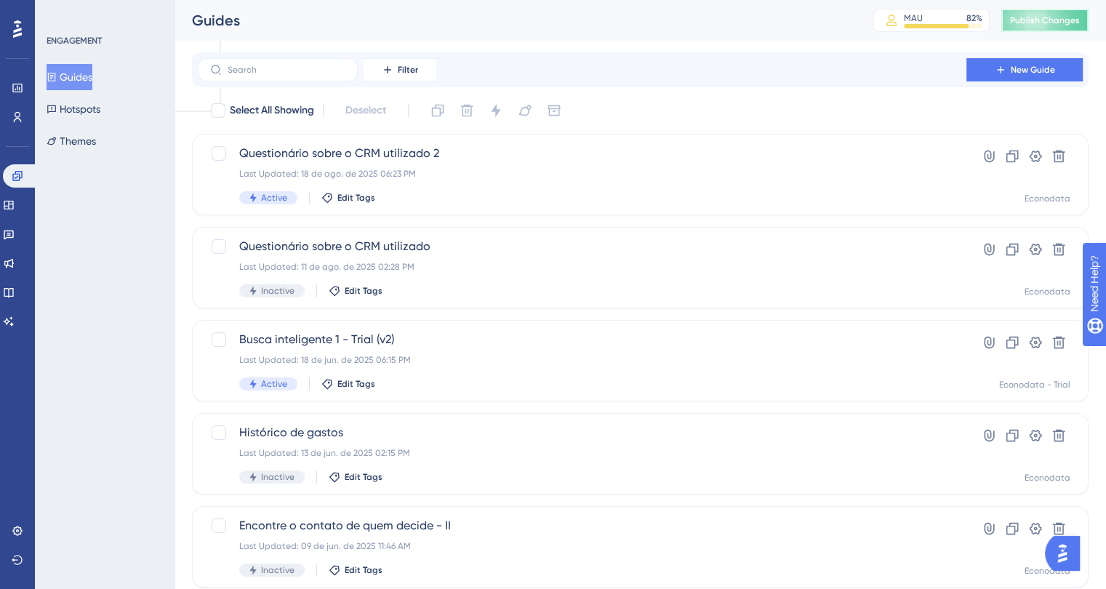
click at [1074, 26] on button "Publish Changes" at bounding box center [1044, 20] width 87 height 23
click at [18, 185] on link at bounding box center [20, 175] width 35 height 23
click at [15, 199] on icon at bounding box center [9, 205] width 12 height 12
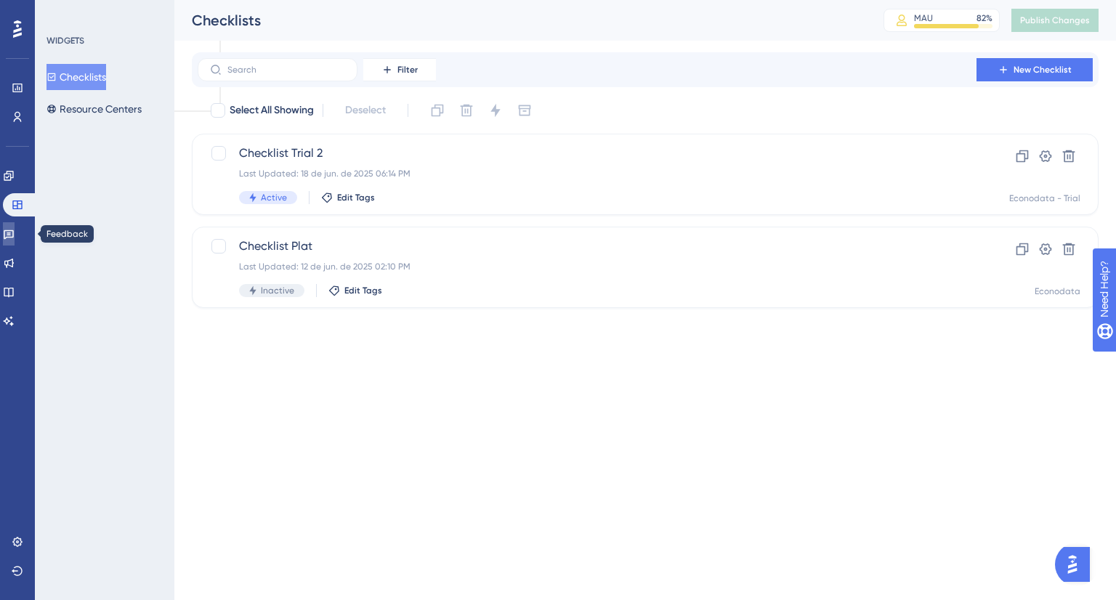
click at [15, 224] on link at bounding box center [9, 233] width 12 height 23
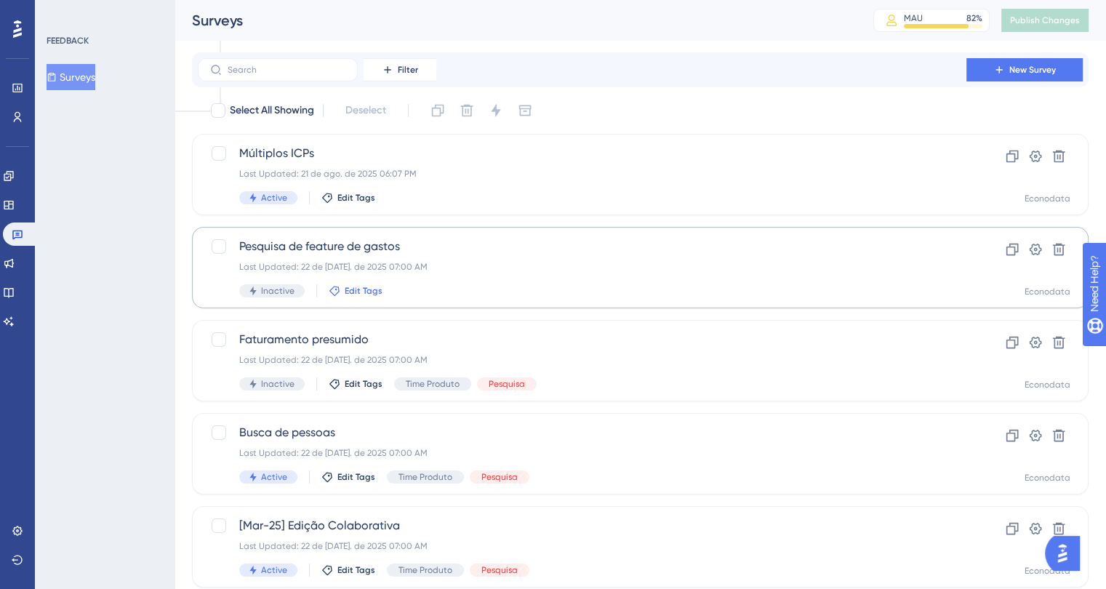
click at [358, 293] on span "Edit Tags" at bounding box center [364, 291] width 38 height 12
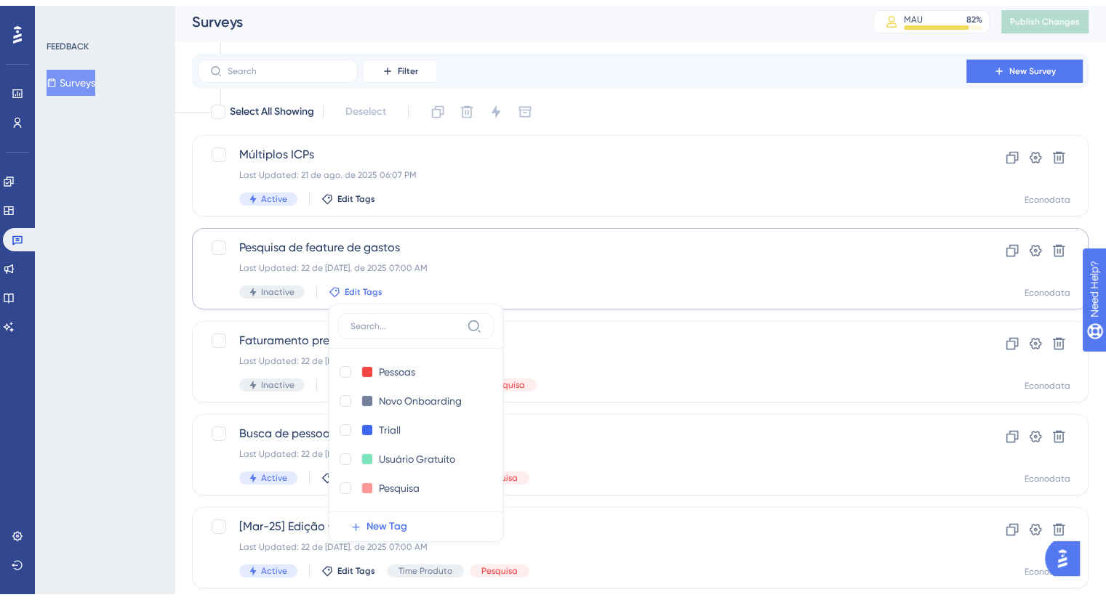
scroll to position [127, 0]
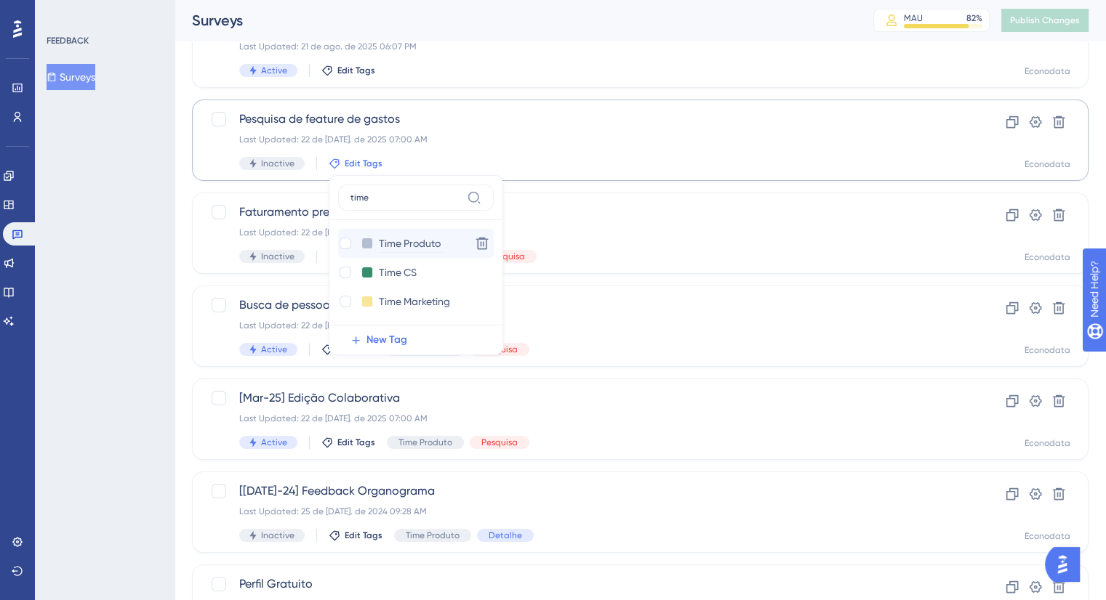
type input "time"
click at [404, 245] on input "Time Produto" at bounding box center [411, 244] width 65 height 18
click at [343, 244] on div at bounding box center [345, 244] width 12 height 12
checkbox input "true"
click at [154, 262] on div "FEEDBACK Surveys" at bounding box center [105, 300] width 140 height 600
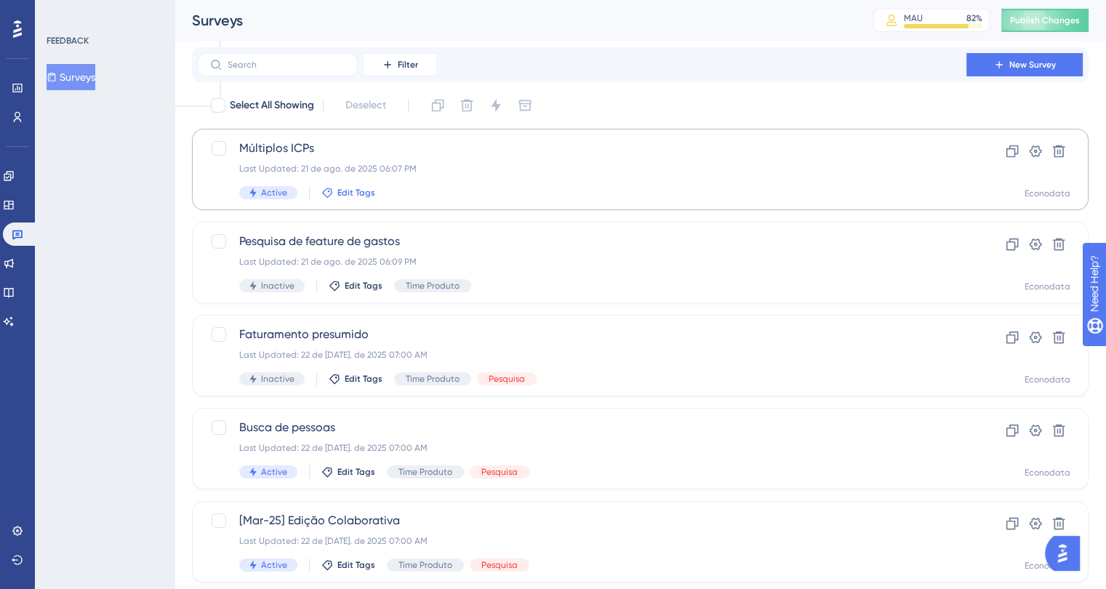
scroll to position [0, 0]
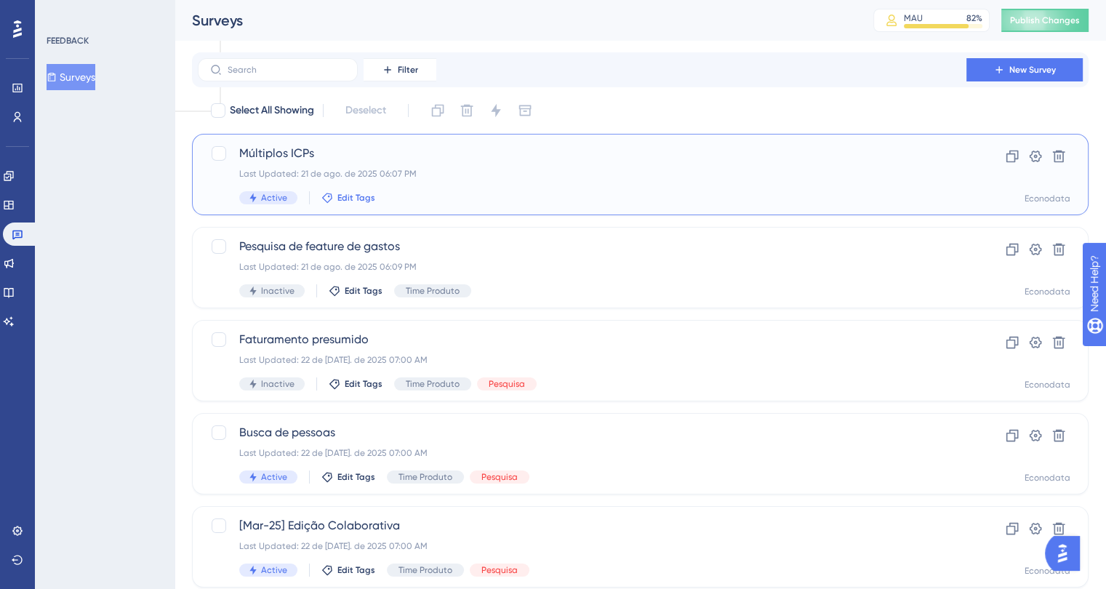
click at [343, 199] on span "Edit Tags" at bounding box center [356, 198] width 38 height 12
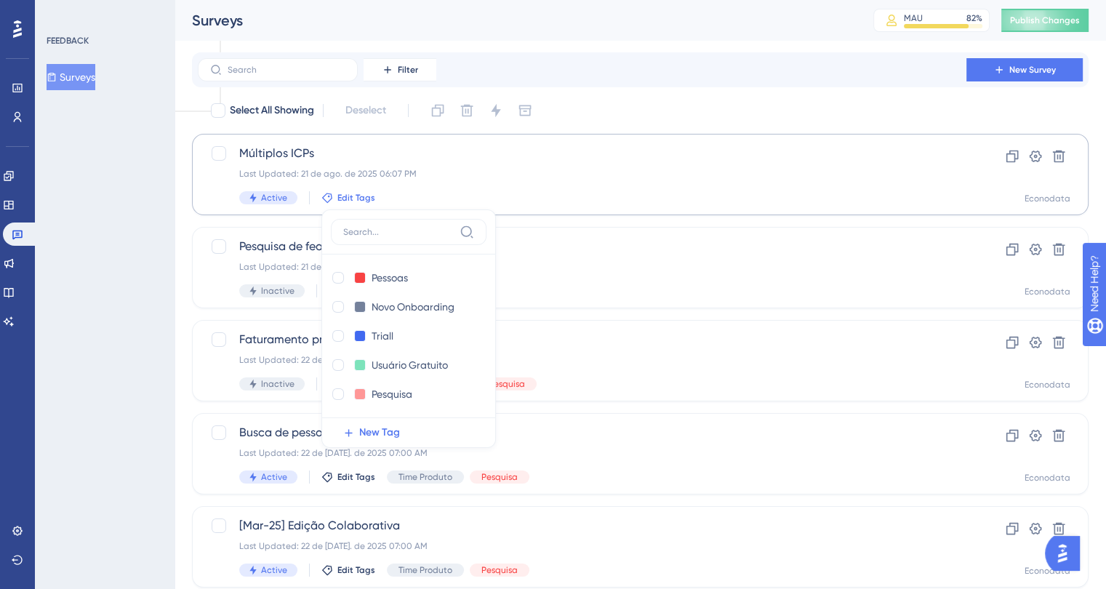
scroll to position [34, 0]
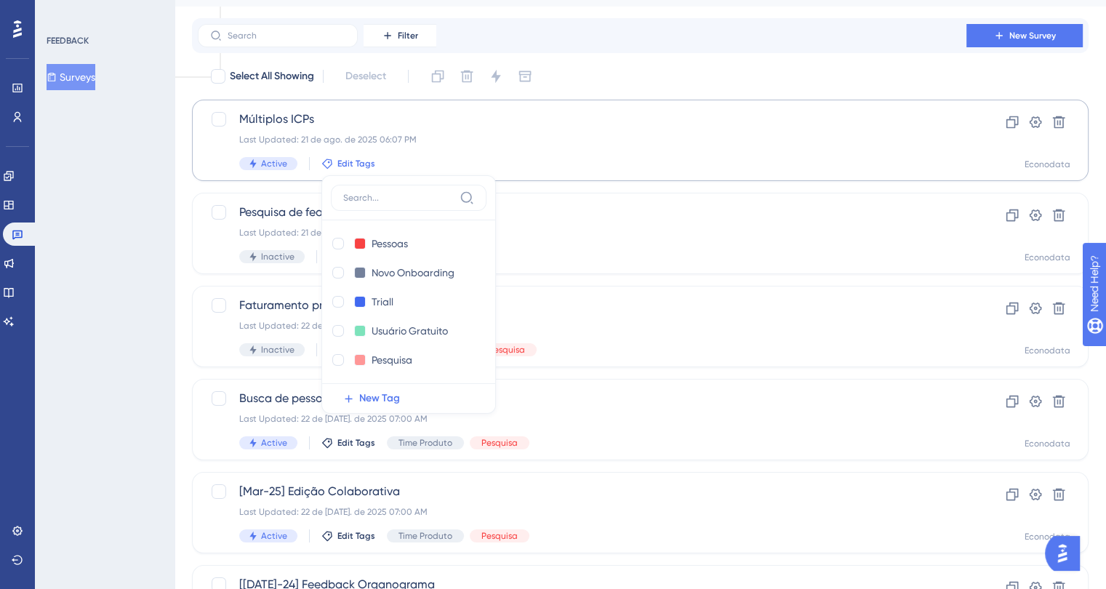
click at [404, 194] on input at bounding box center [398, 198] width 110 height 12
type input "time"
click at [339, 243] on div at bounding box center [338, 244] width 12 height 12
checkbox input "true"
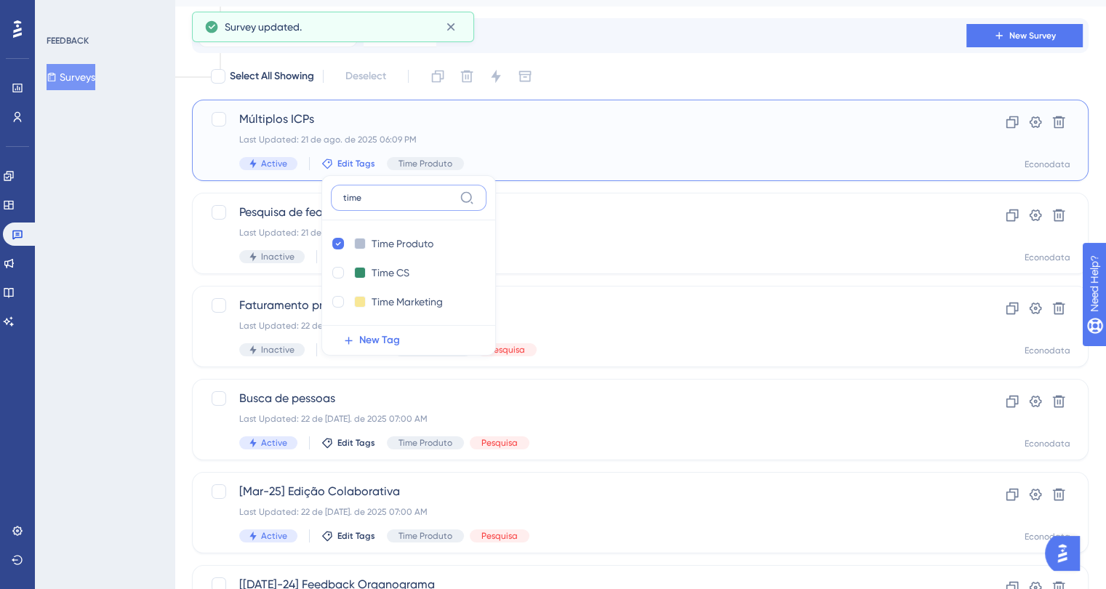
click at [403, 195] on input "time" at bounding box center [398, 198] width 110 height 12
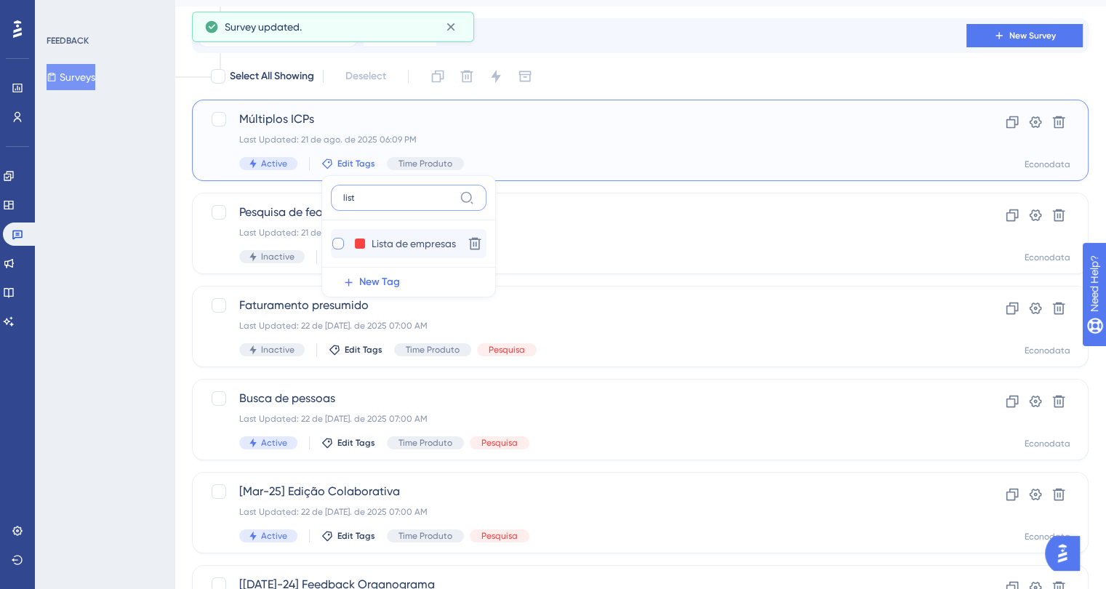
type input "list"
click at [340, 248] on div at bounding box center [338, 244] width 12 height 12
click at [338, 245] on div at bounding box center [338, 244] width 12 height 12
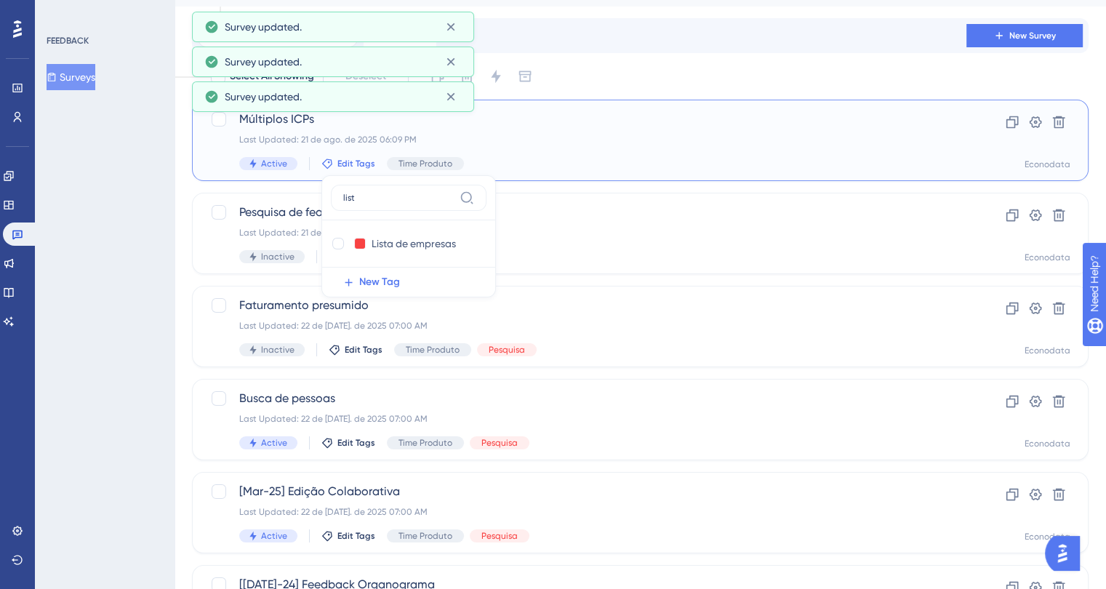
checkbox input "true"
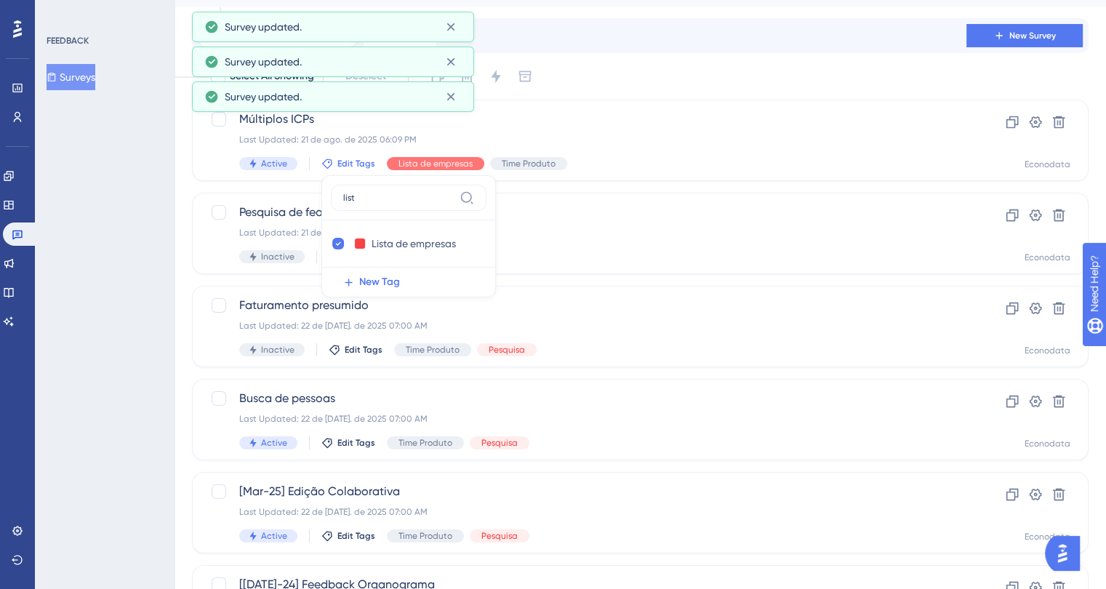
click at [110, 236] on div "FEEDBACK Surveys" at bounding box center [105, 294] width 140 height 589
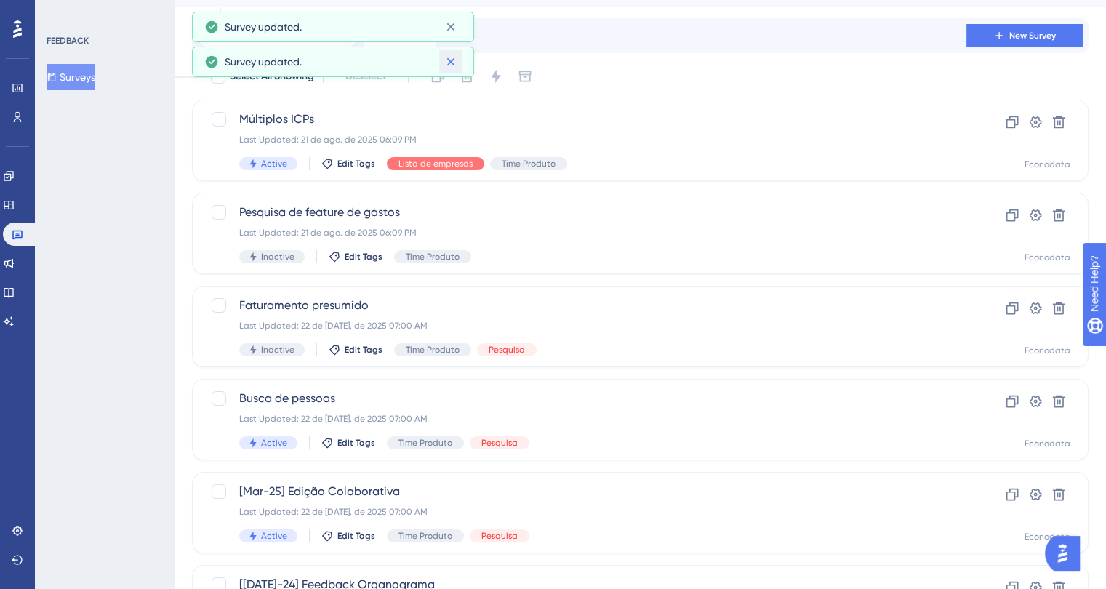
click at [451, 60] on icon at bounding box center [450, 62] width 8 height 8
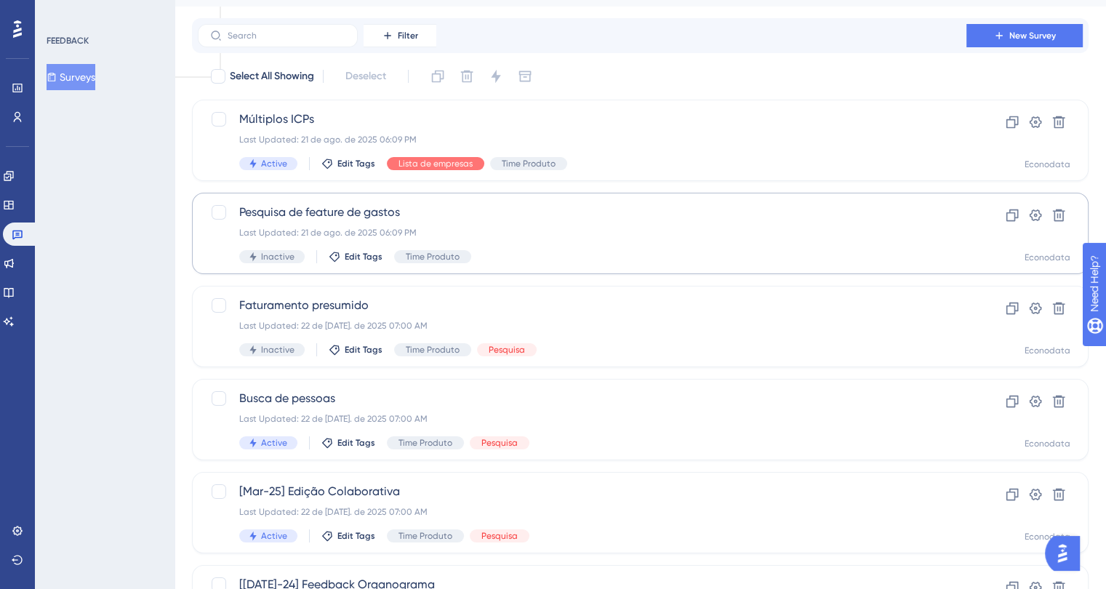
scroll to position [0, 0]
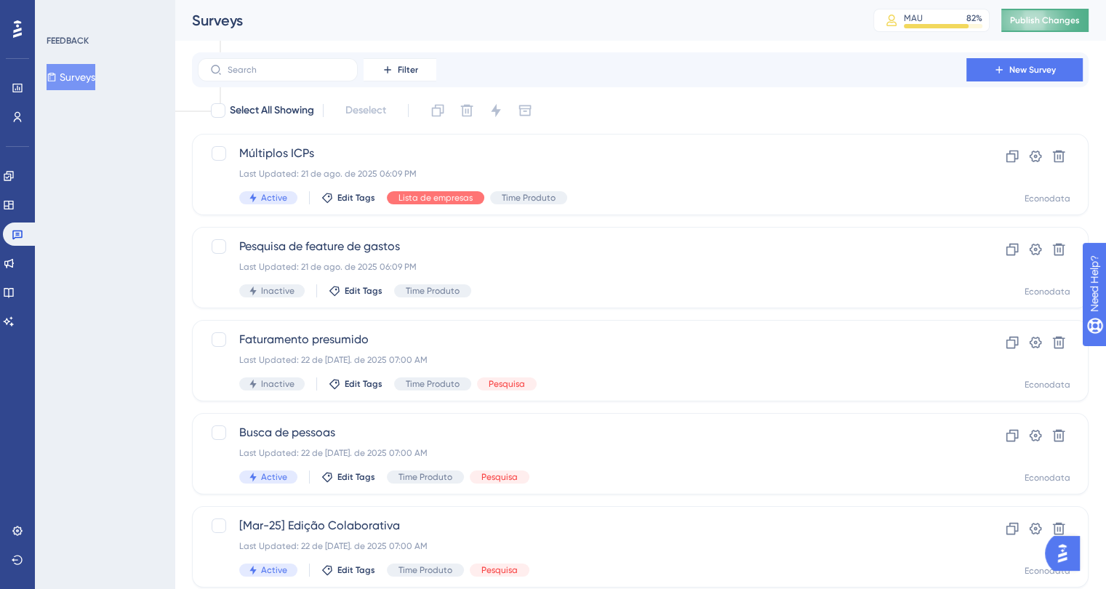
click at [1040, 21] on span "Publish Changes" at bounding box center [1045, 21] width 70 height 12
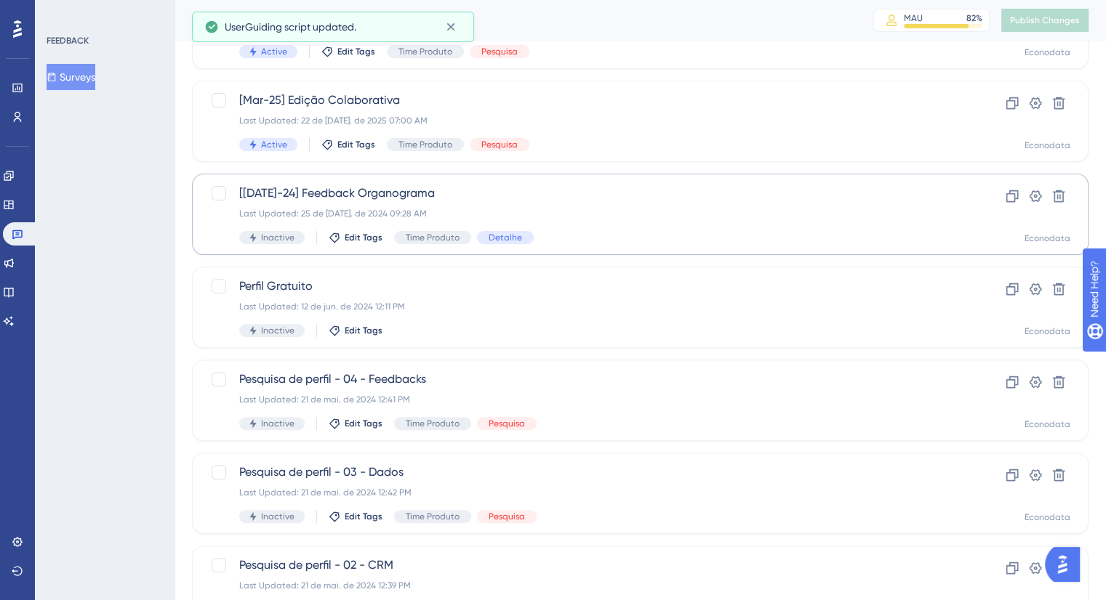
scroll to position [528, 0]
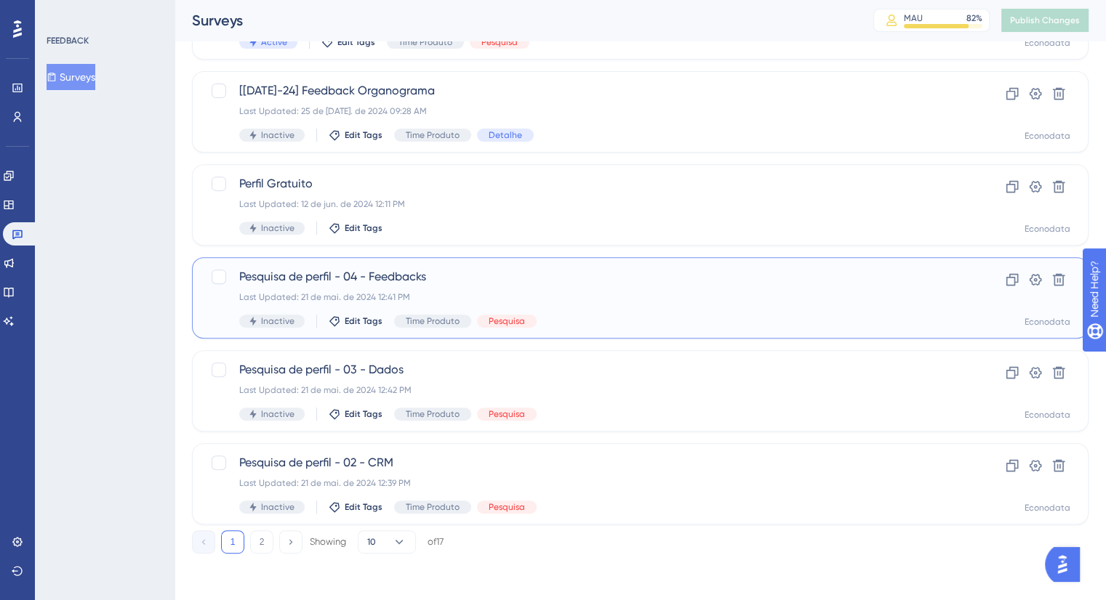
click at [629, 281] on span "Pesquisa de perfil - 04 - Feedbacks" at bounding box center [581, 276] width 685 height 17
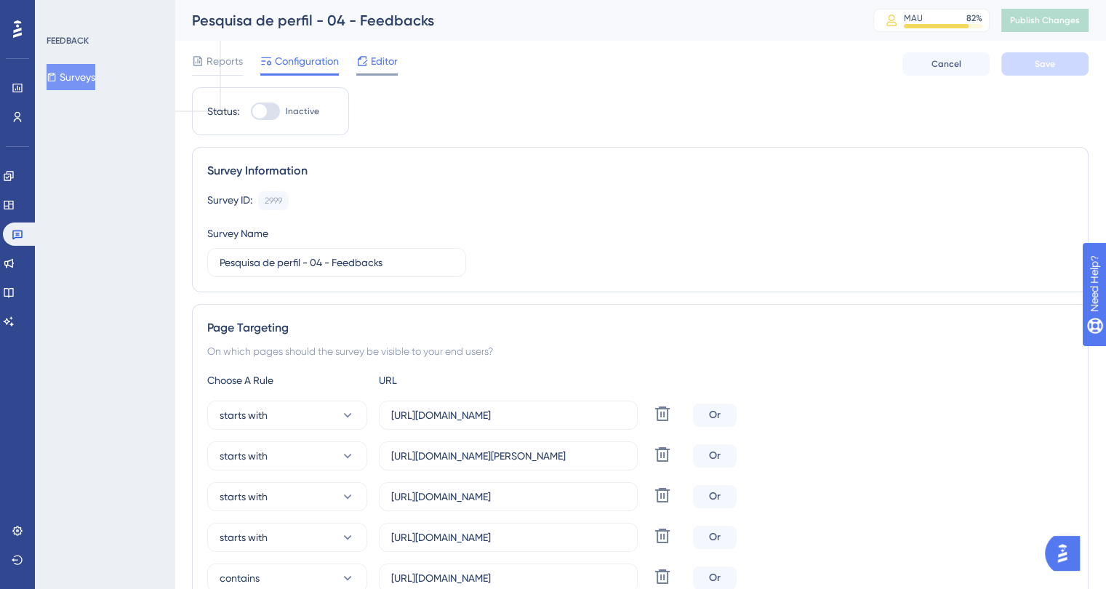
click at [389, 60] on span "Editor" at bounding box center [384, 60] width 27 height 17
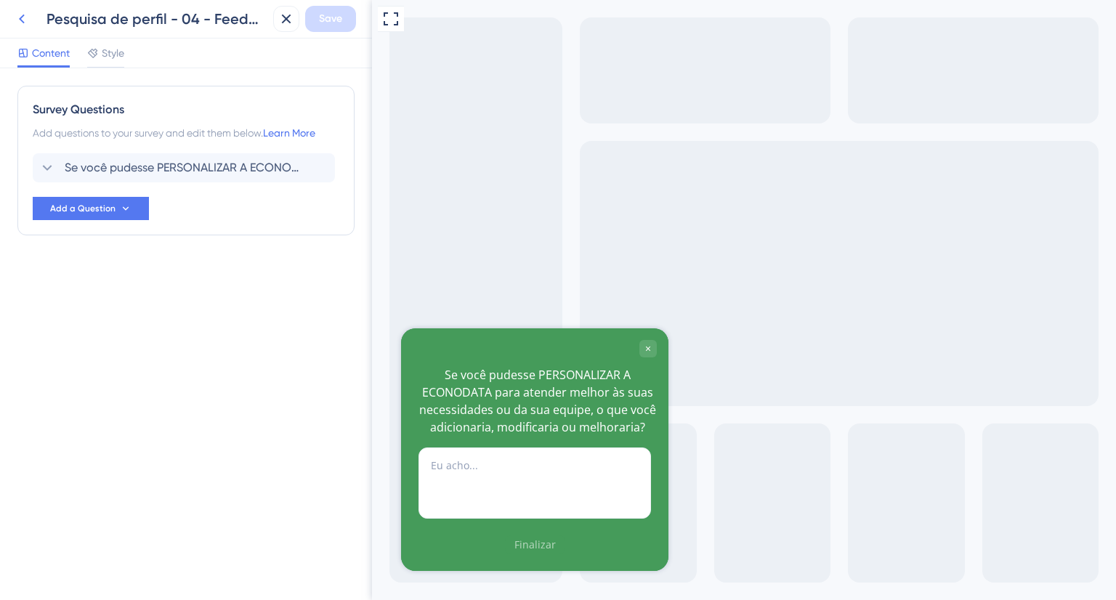
click at [22, 21] on icon at bounding box center [22, 19] width 6 height 9
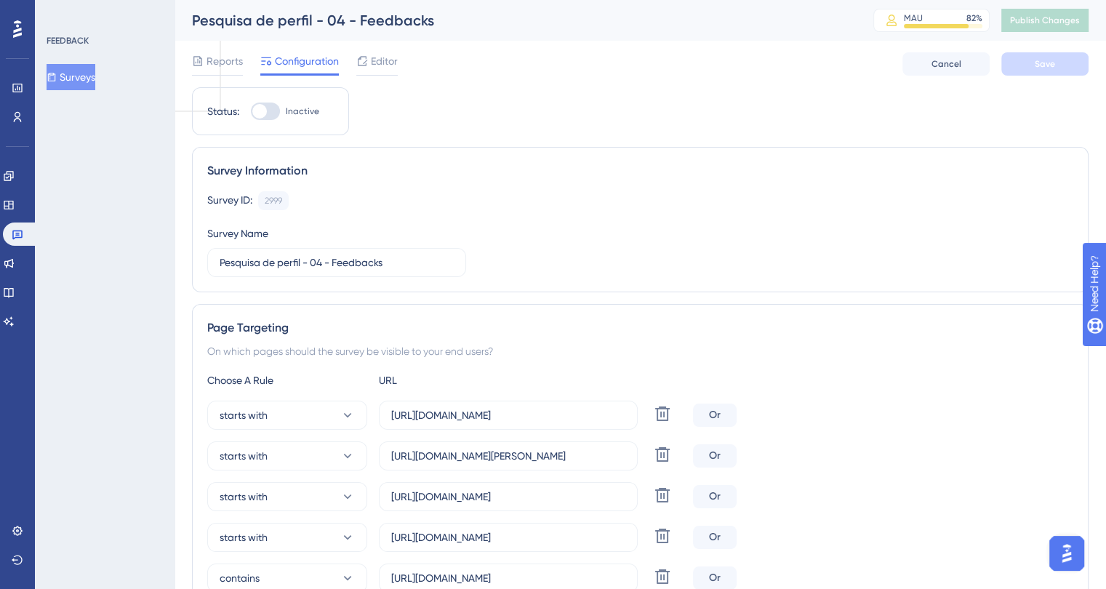
click at [68, 72] on button "Surveys" at bounding box center [71, 77] width 49 height 26
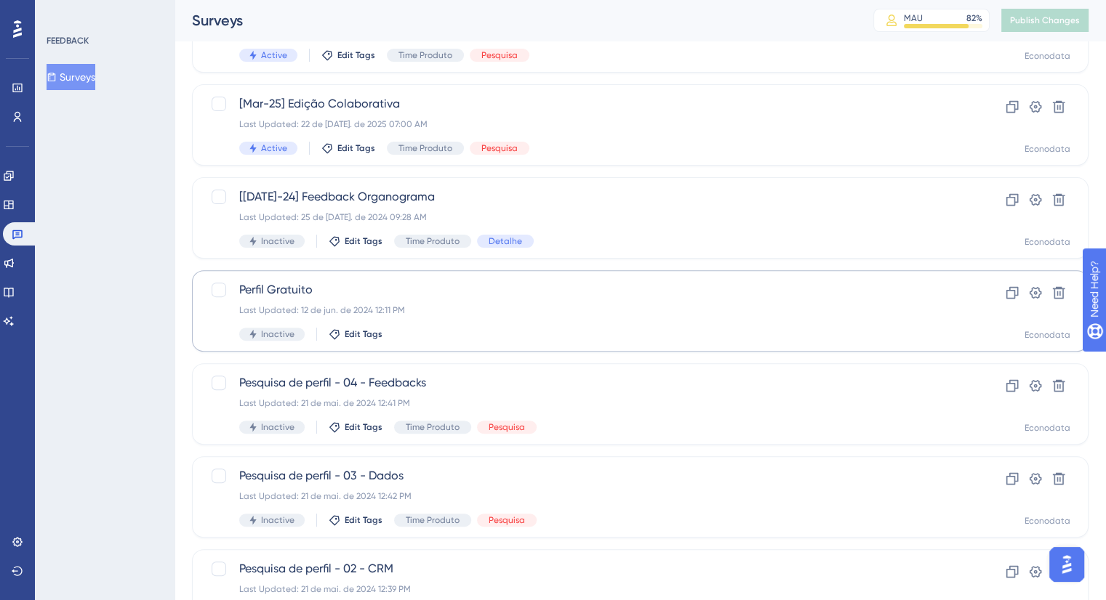
scroll to position [528, 0]
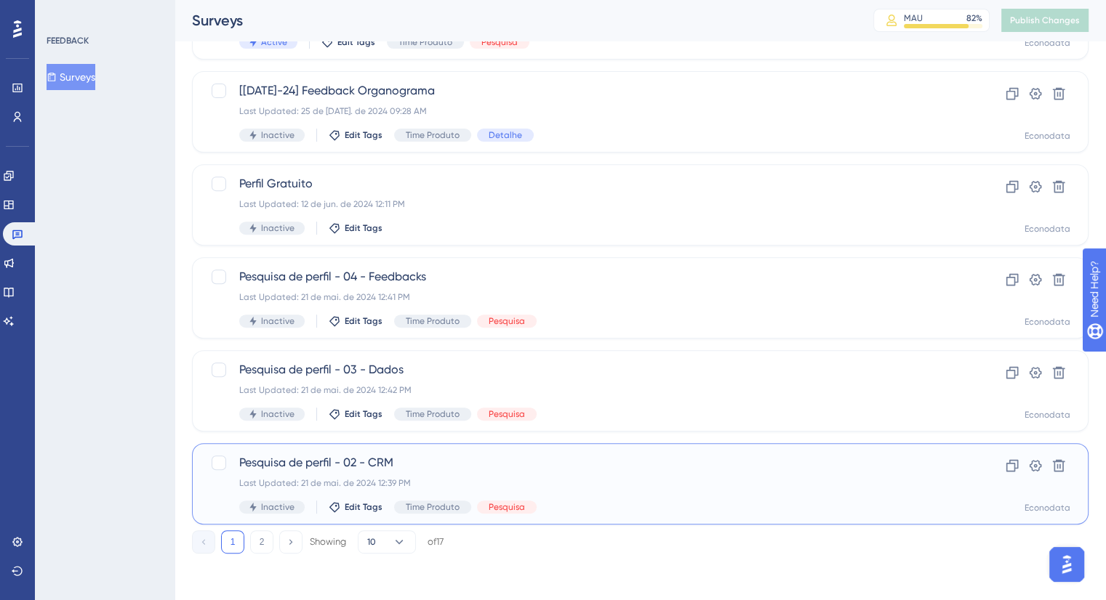
click at [664, 476] on div "Pesquisa de perfil - 02 - CRM Last Updated: 21 de mai. de 2024 12:39 PM Inactiv…" at bounding box center [581, 484] width 685 height 60
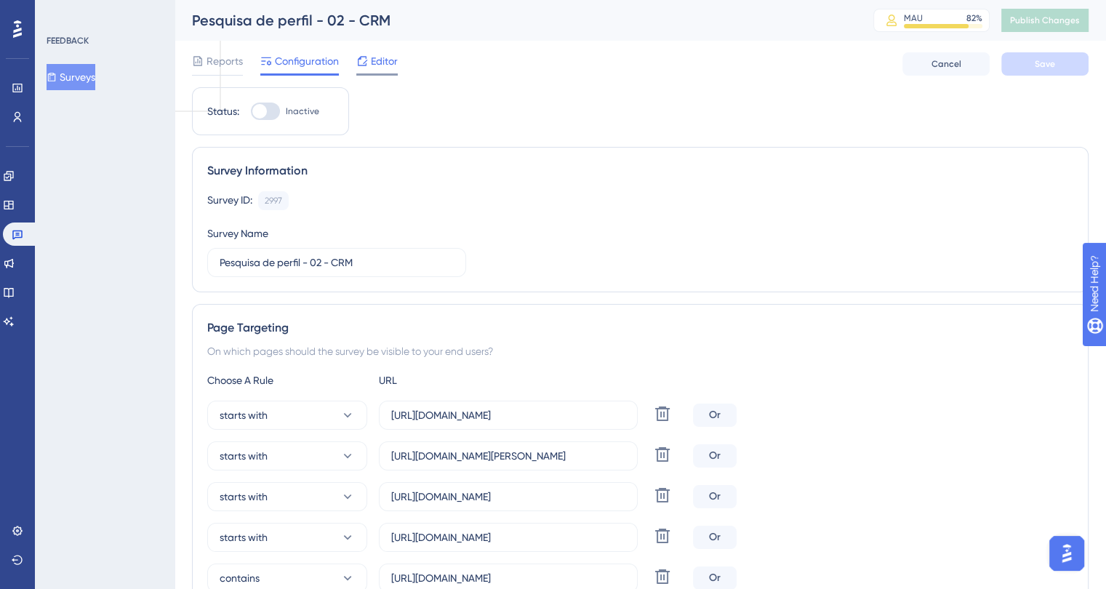
click at [376, 65] on span "Editor" at bounding box center [384, 60] width 27 height 17
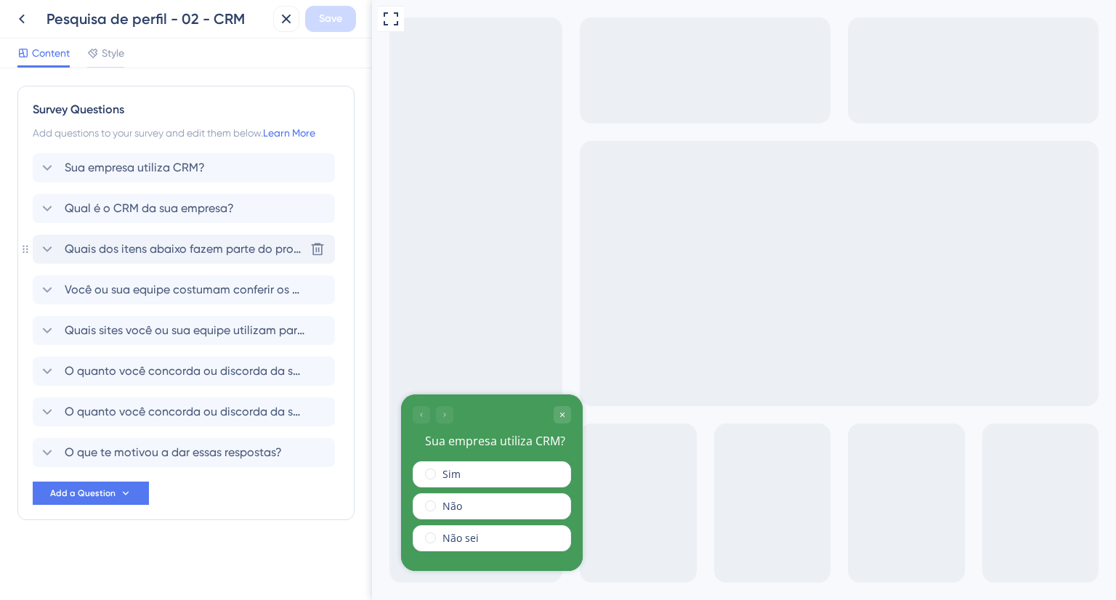
click at [128, 252] on span "Quais dos itens abaixo fazem parte do processo de preparação ou triagem das lis…" at bounding box center [185, 249] width 240 height 17
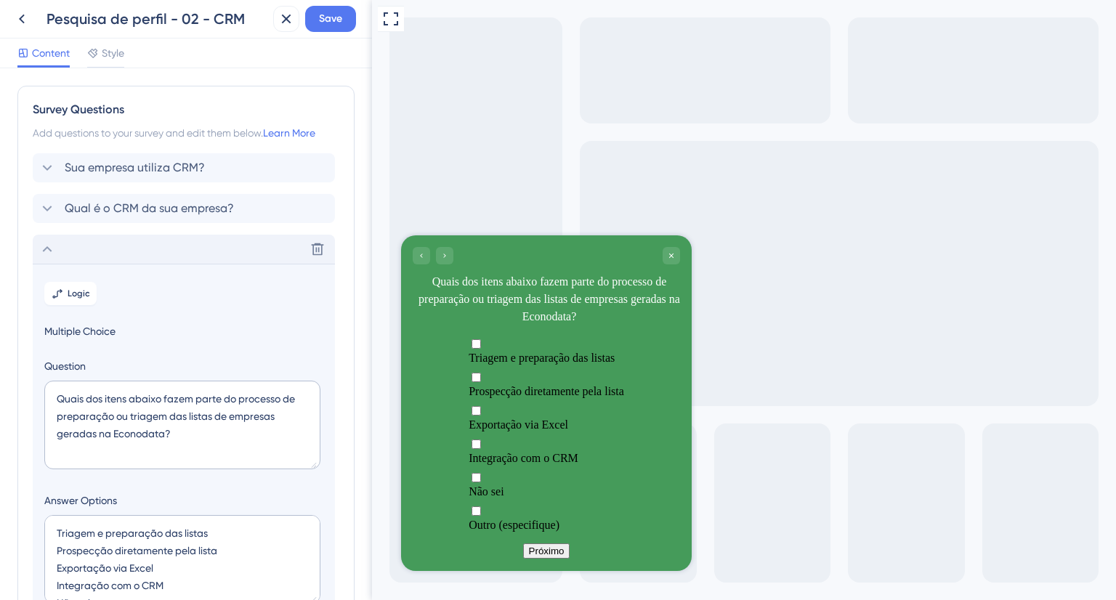
click at [49, 245] on icon at bounding box center [47, 249] width 17 height 17
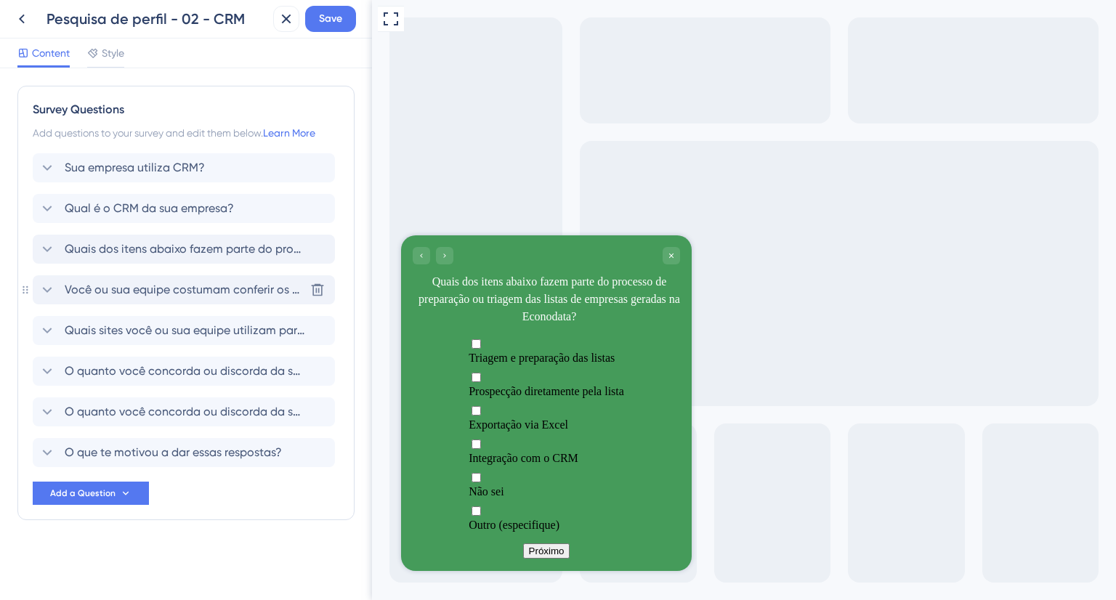
click at [129, 291] on span "Você ou sua equipe costumam conferir os dados das empresas em outros sites além…" at bounding box center [185, 289] width 240 height 17
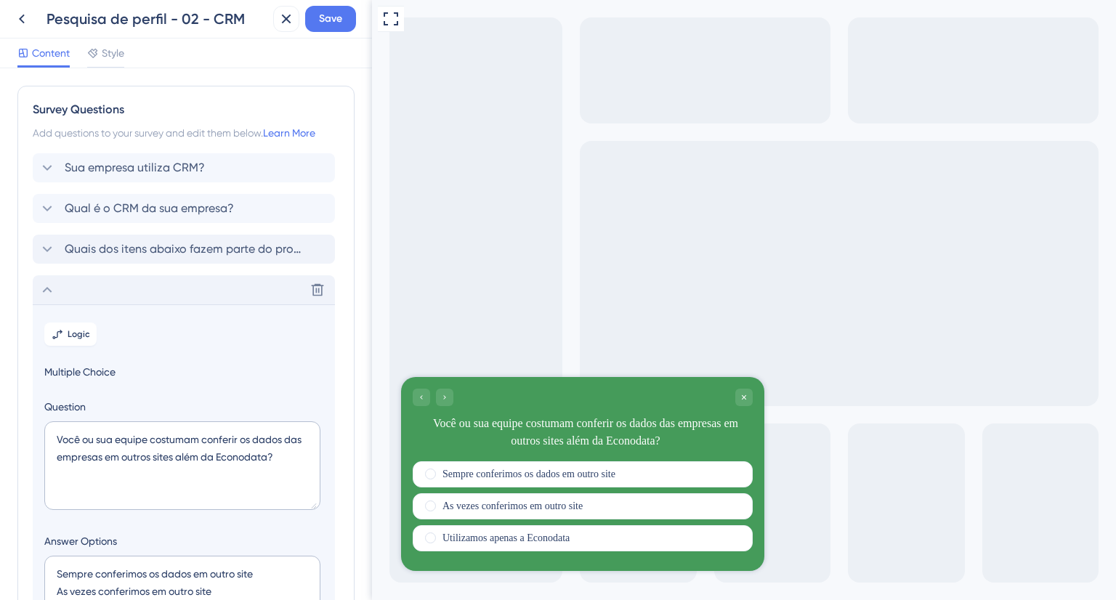
click at [42, 293] on icon at bounding box center [47, 289] width 17 height 17
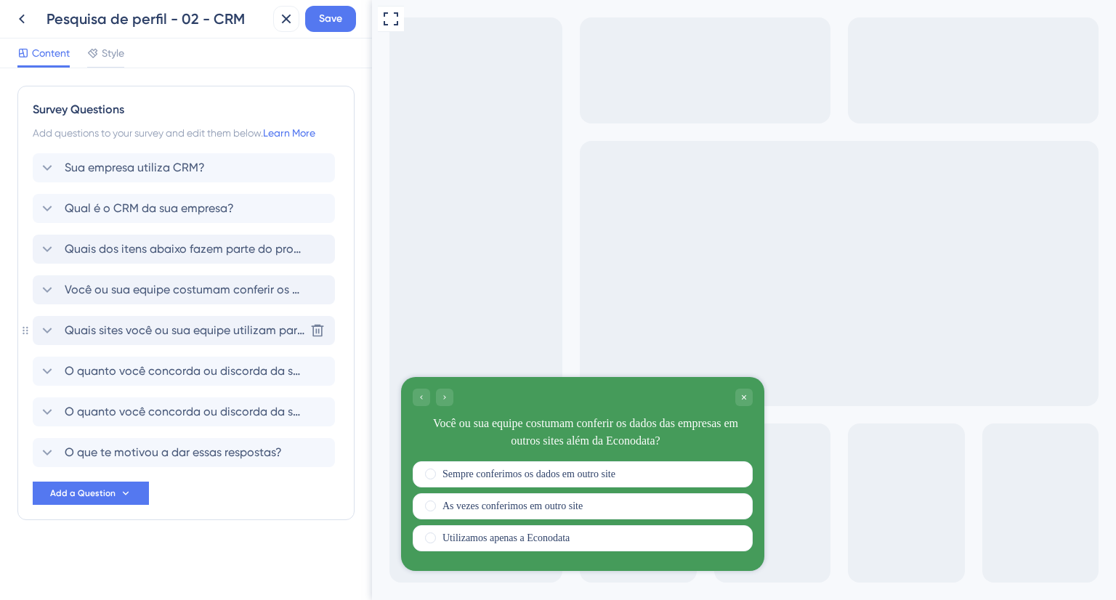
click at [96, 331] on span "Quais sites você ou sua equipe utilizam para conferir os dados?" at bounding box center [185, 330] width 240 height 17
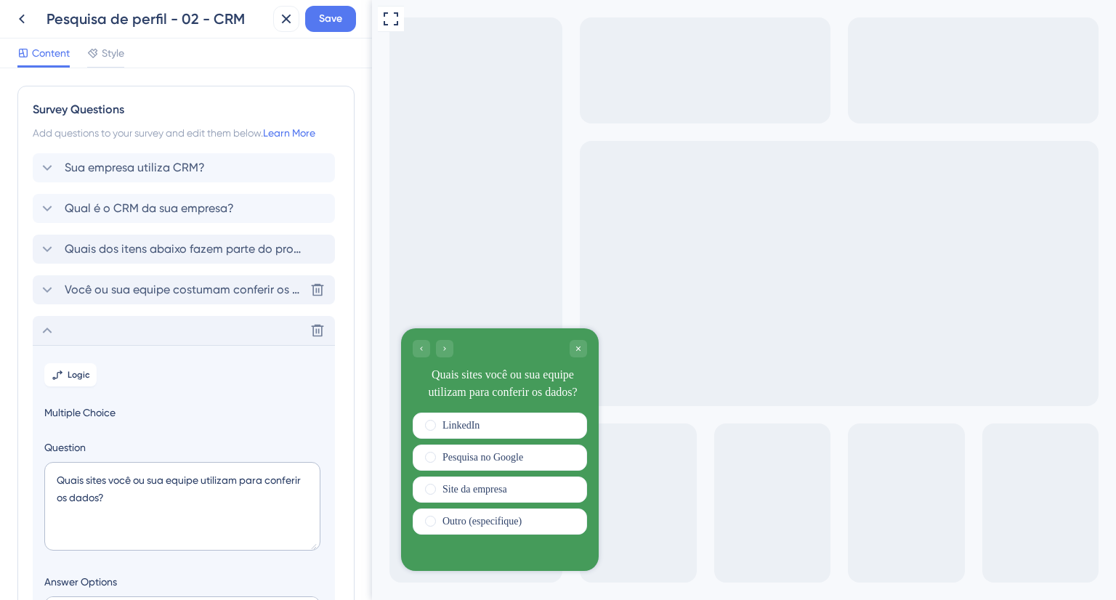
click at [47, 291] on icon at bounding box center [47, 290] width 9 height 6
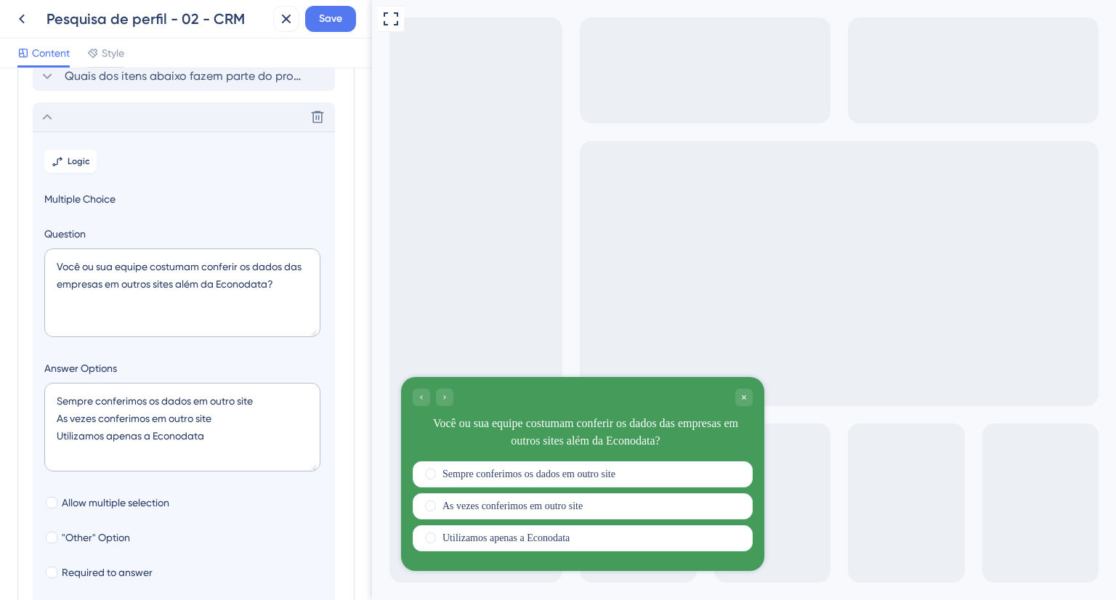
scroll to position [206, 0]
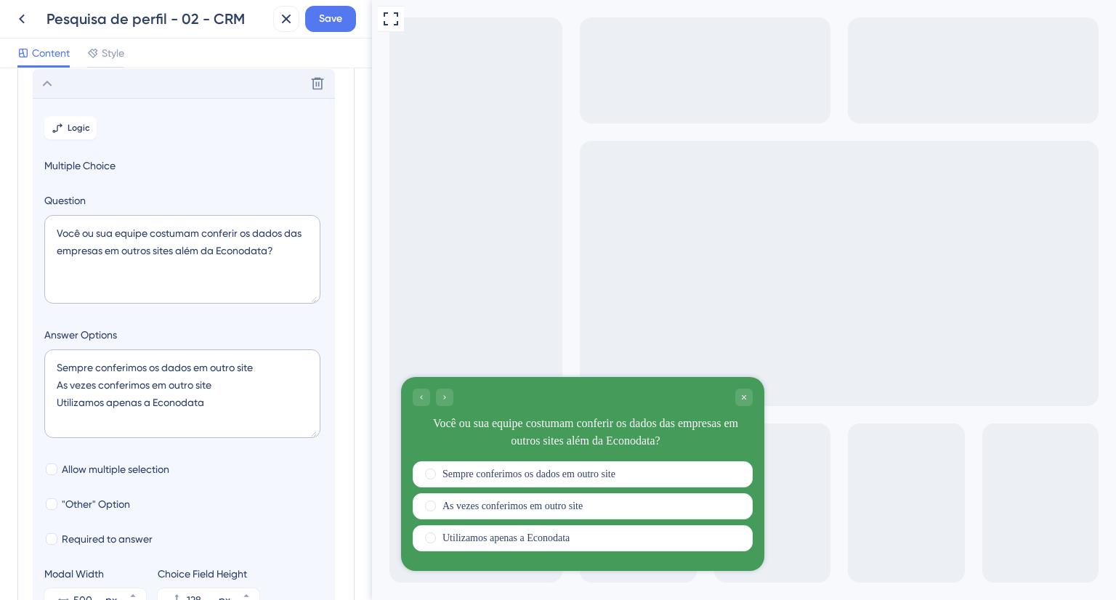
click at [44, 85] on icon at bounding box center [47, 83] width 17 height 17
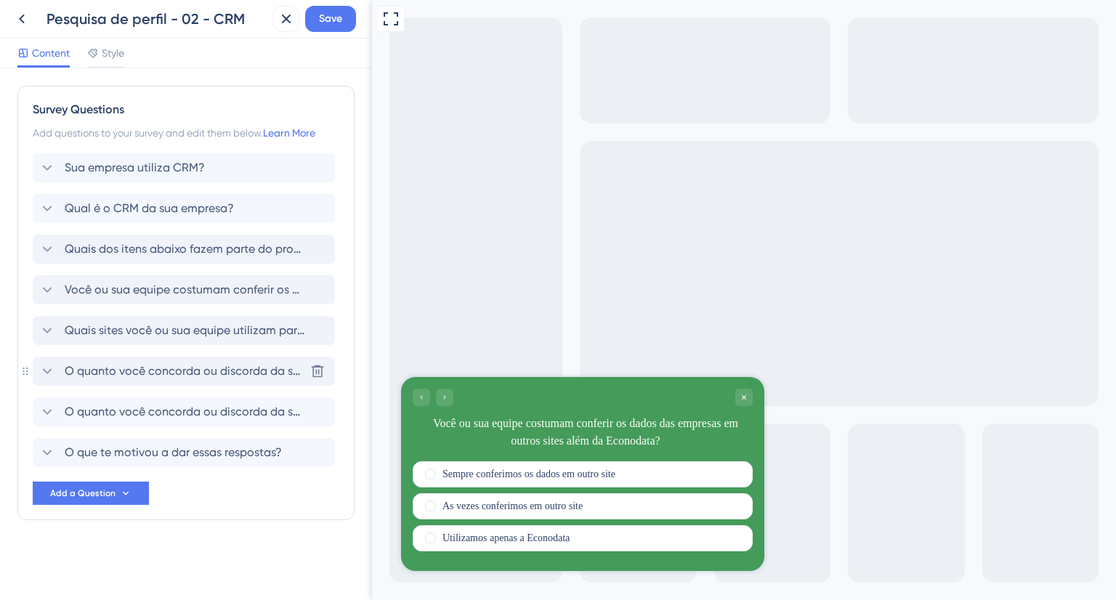
click at [145, 381] on div "O quanto você concorda ou discorda da seguinte afirmação: "Confio na assertivid…" at bounding box center [184, 371] width 302 height 29
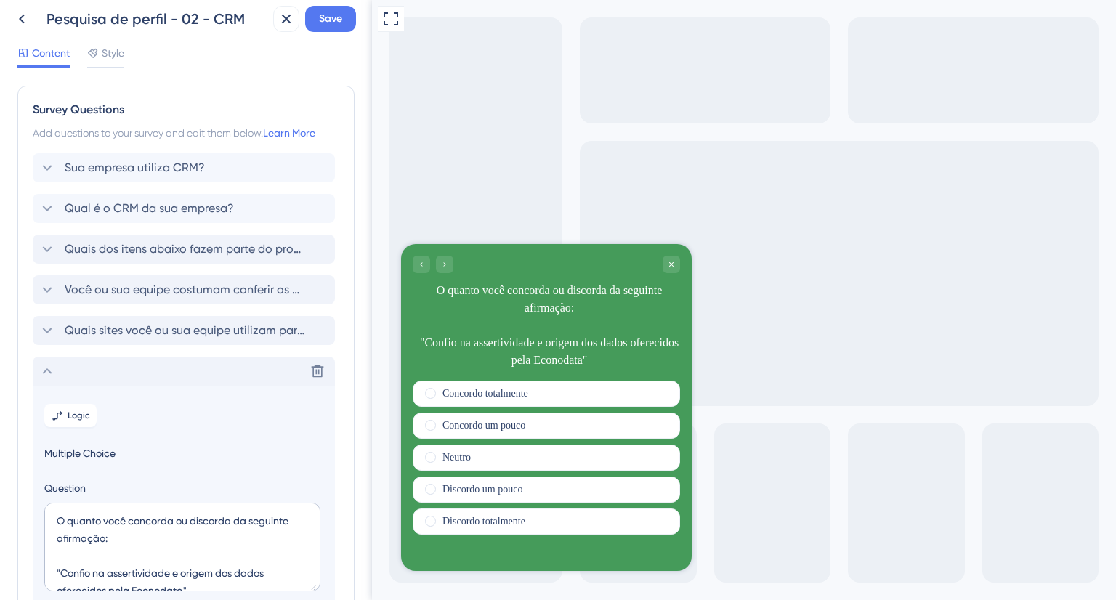
click at [49, 371] on icon at bounding box center [47, 371] width 17 height 17
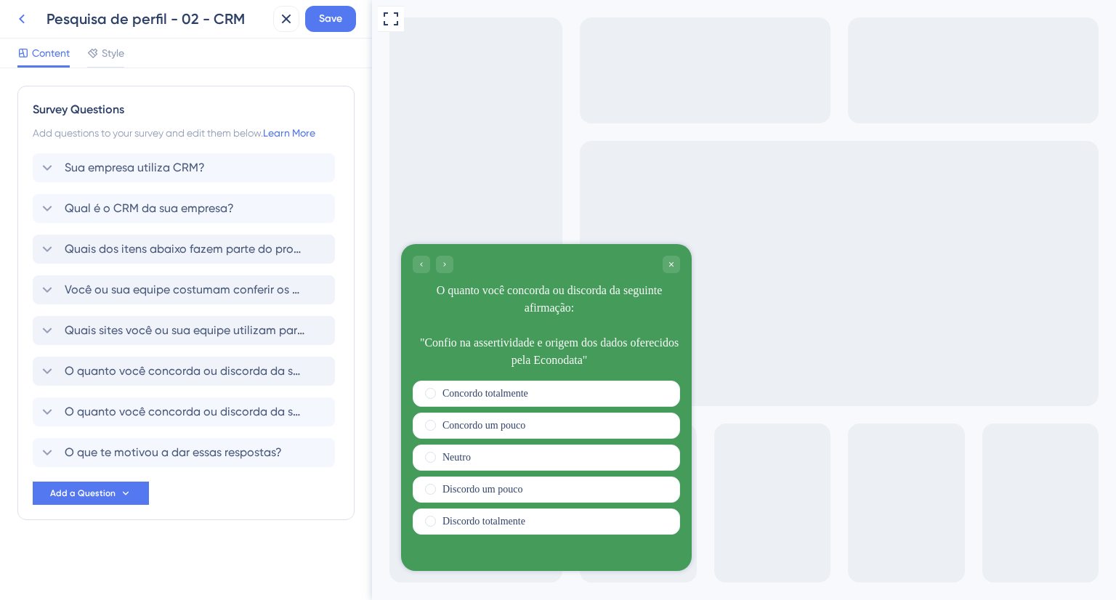
click at [25, 23] on icon at bounding box center [21, 18] width 17 height 17
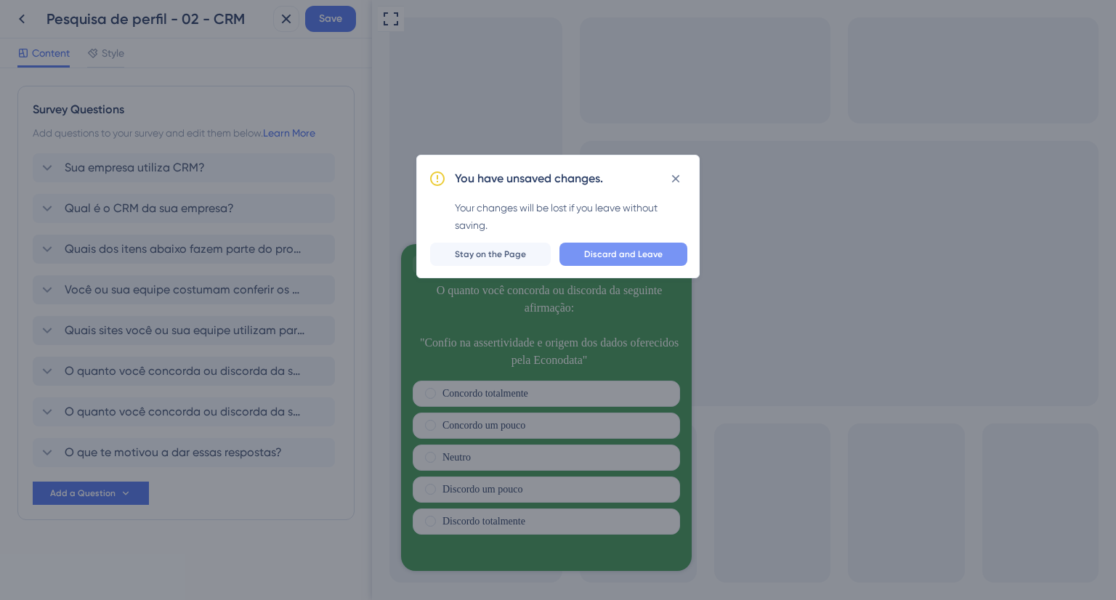
click at [628, 255] on span "Discard and Leave" at bounding box center [623, 255] width 79 height 12
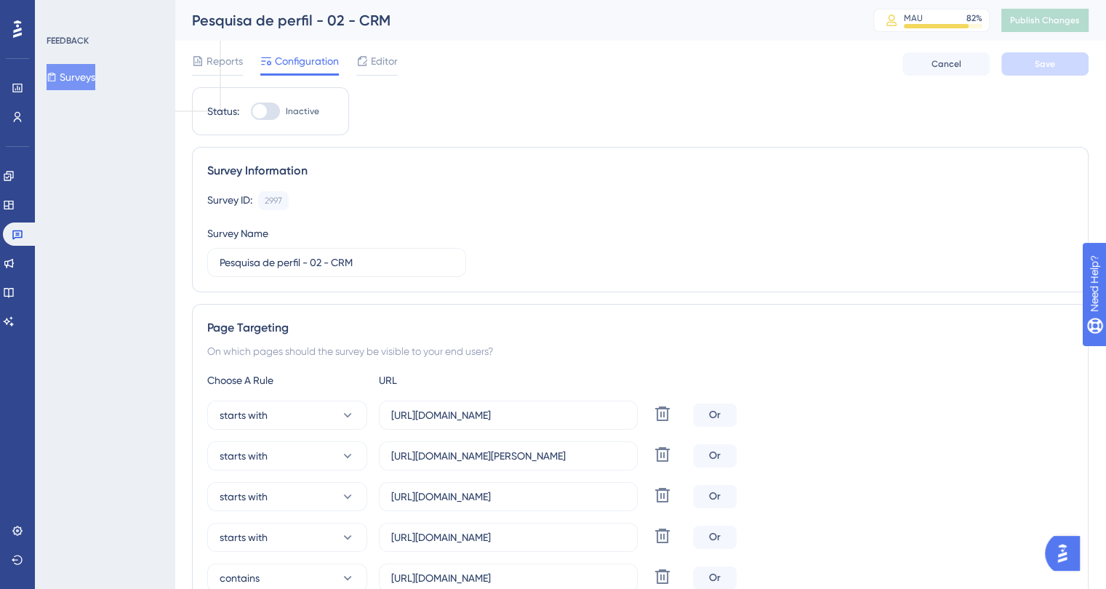
click at [81, 77] on button "Surveys" at bounding box center [71, 77] width 49 height 26
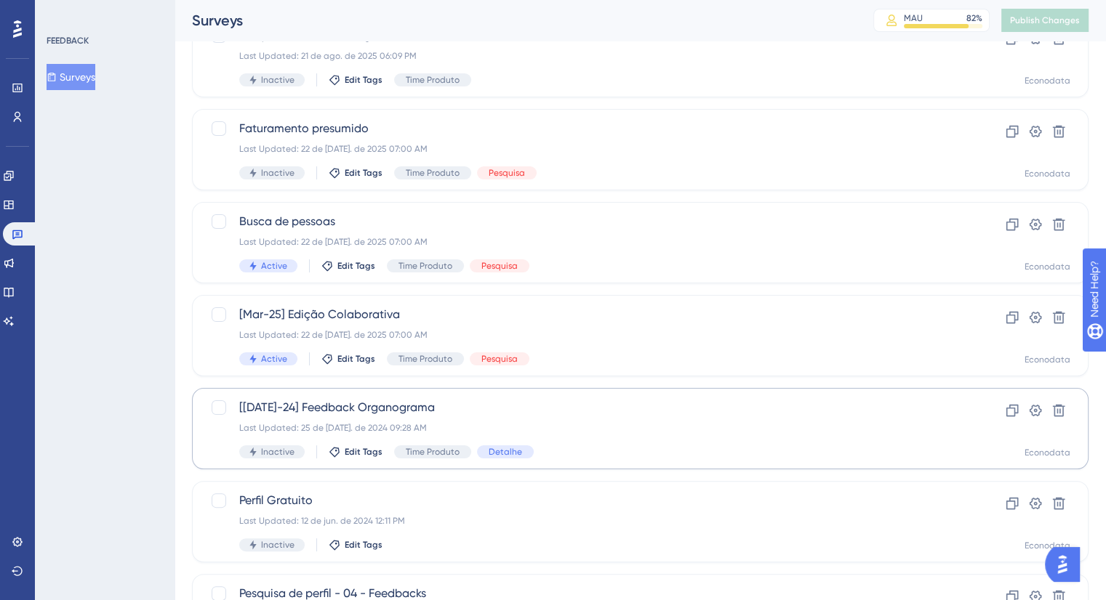
scroll to position [218, 0]
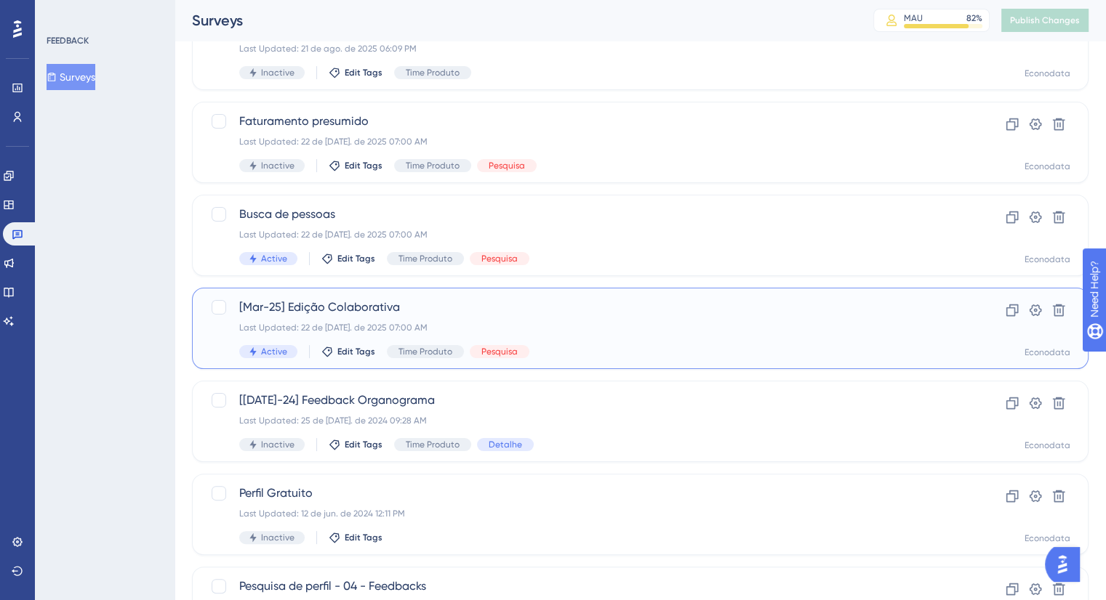
click at [605, 305] on span "[Mar-25] Edição Colaborativa" at bounding box center [581, 307] width 685 height 17
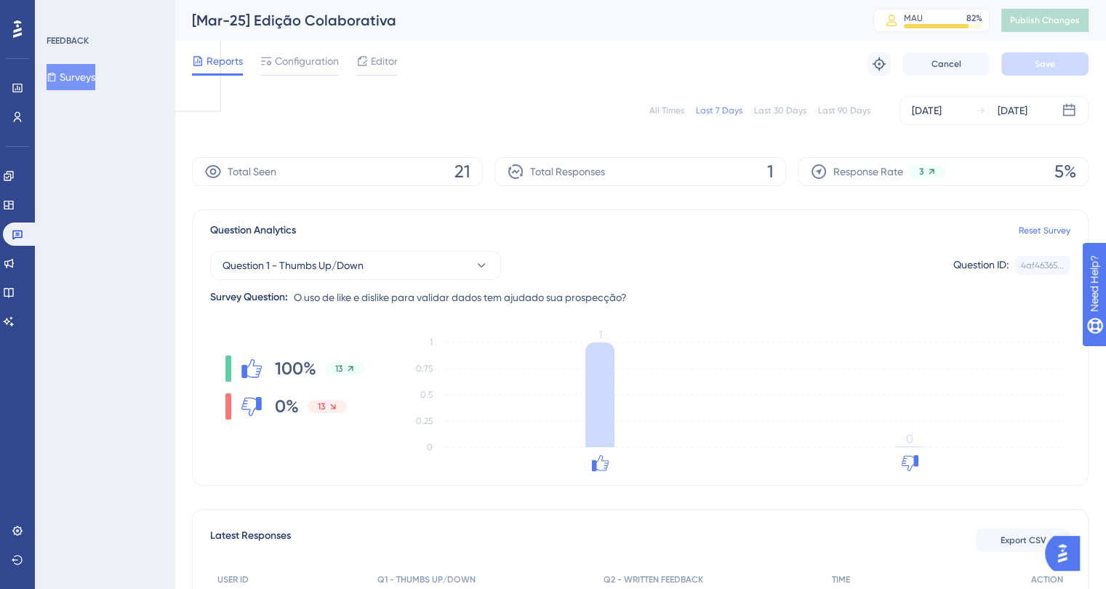
click at [856, 110] on div "Last 90 Days" at bounding box center [844, 111] width 52 height 12
click at [273, 67] on div "Configuration" at bounding box center [299, 60] width 79 height 17
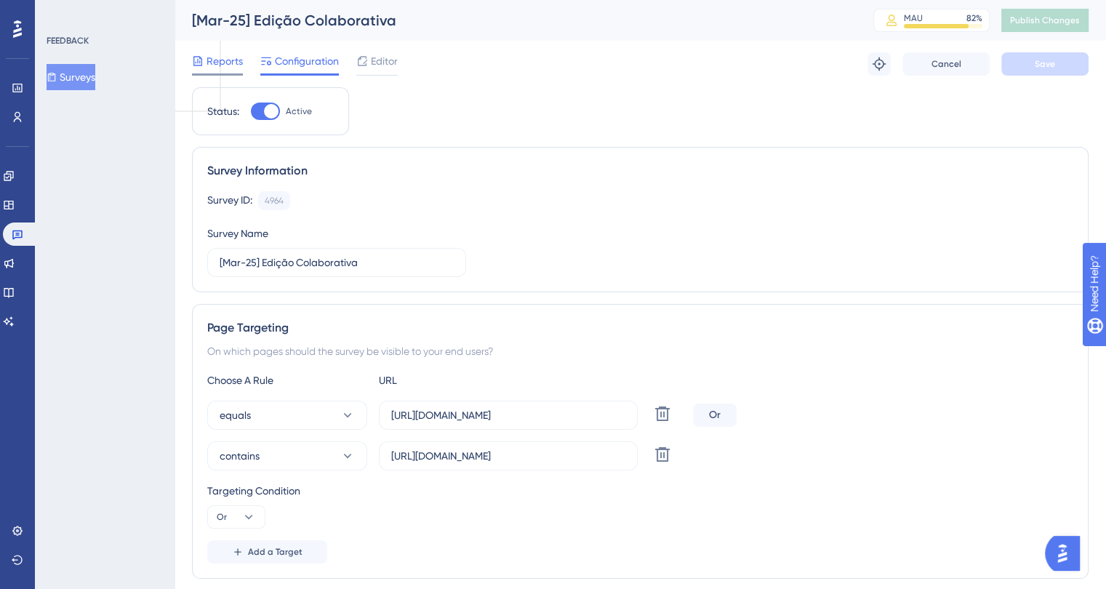
click at [230, 65] on span "Reports" at bounding box center [224, 60] width 36 height 17
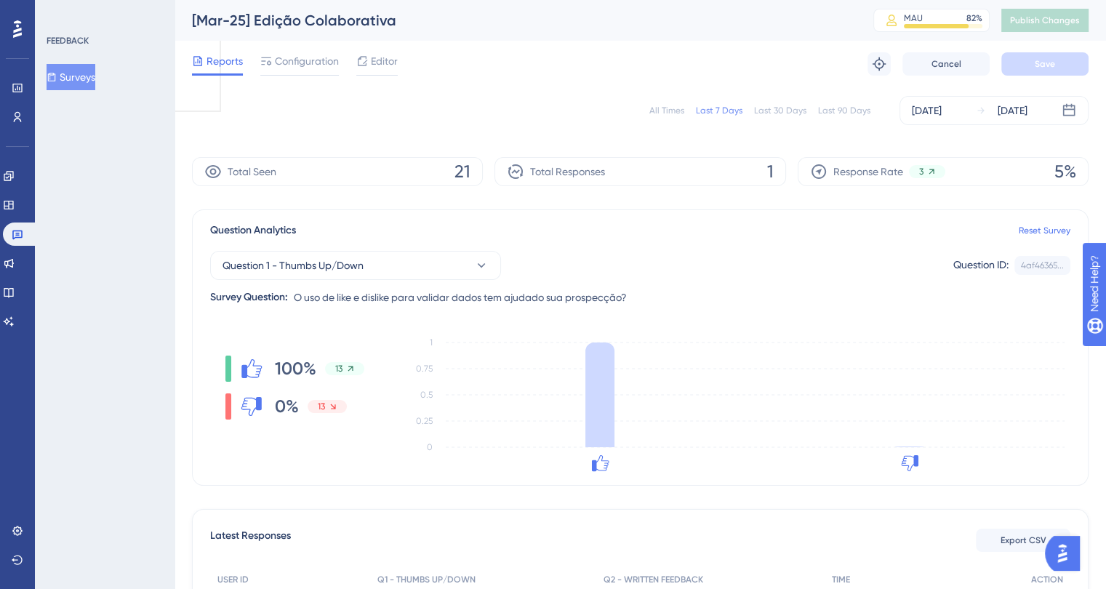
click at [81, 74] on button "Surveys" at bounding box center [71, 77] width 49 height 26
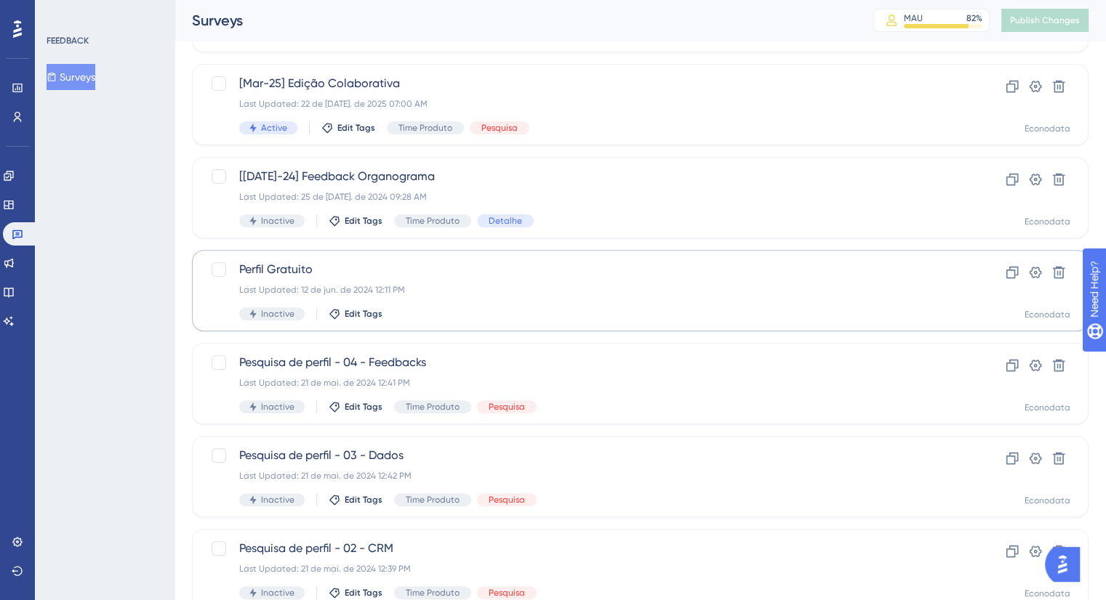
scroll to position [528, 0]
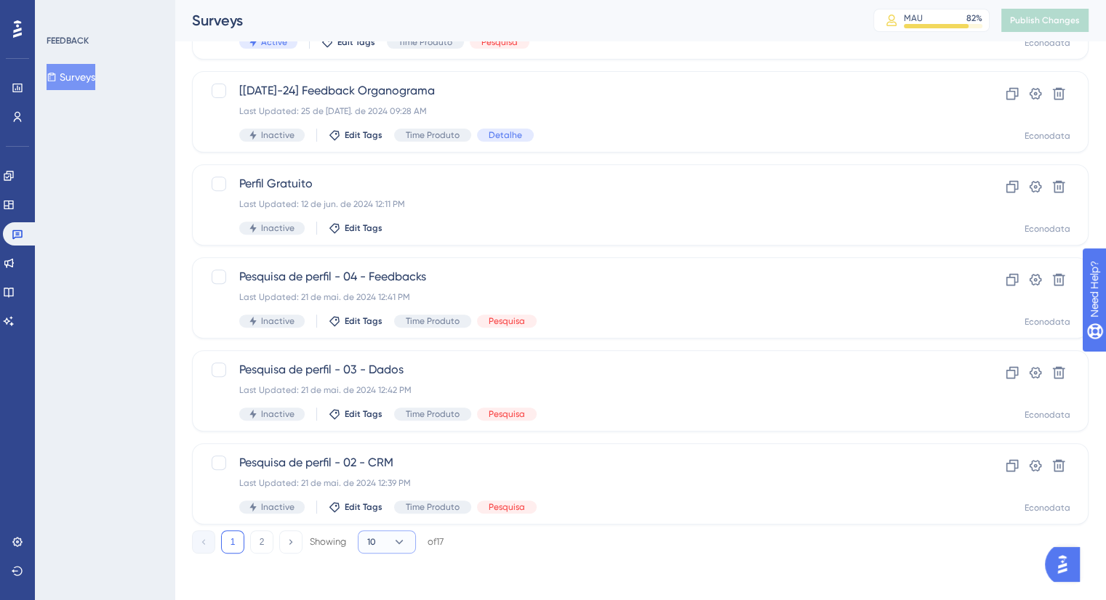
click at [379, 541] on button "10" at bounding box center [387, 542] width 58 height 23
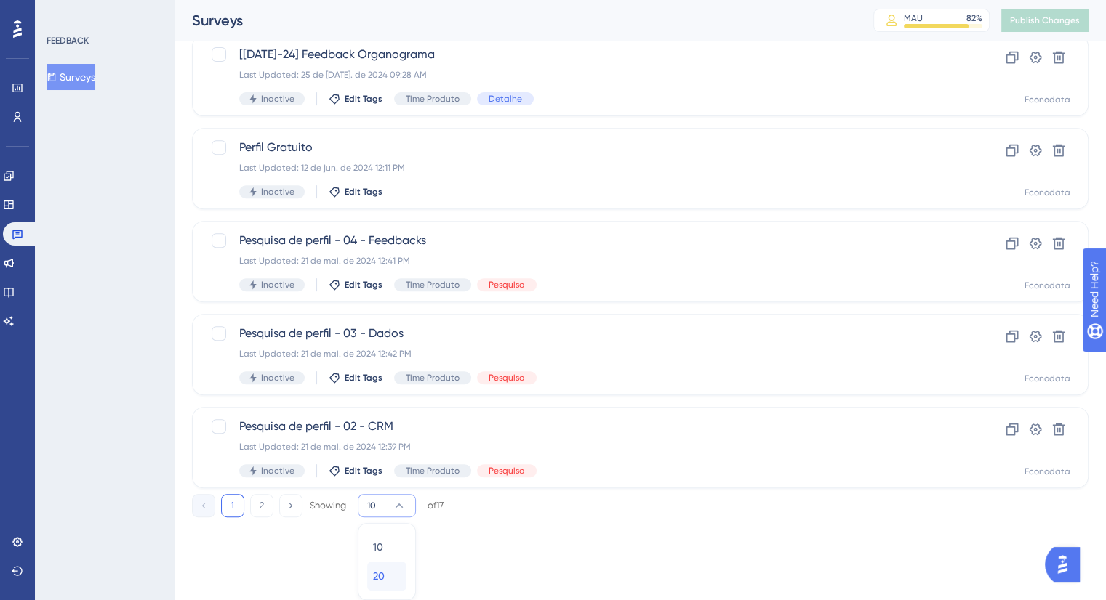
click at [383, 572] on span "20" at bounding box center [379, 576] width 12 height 17
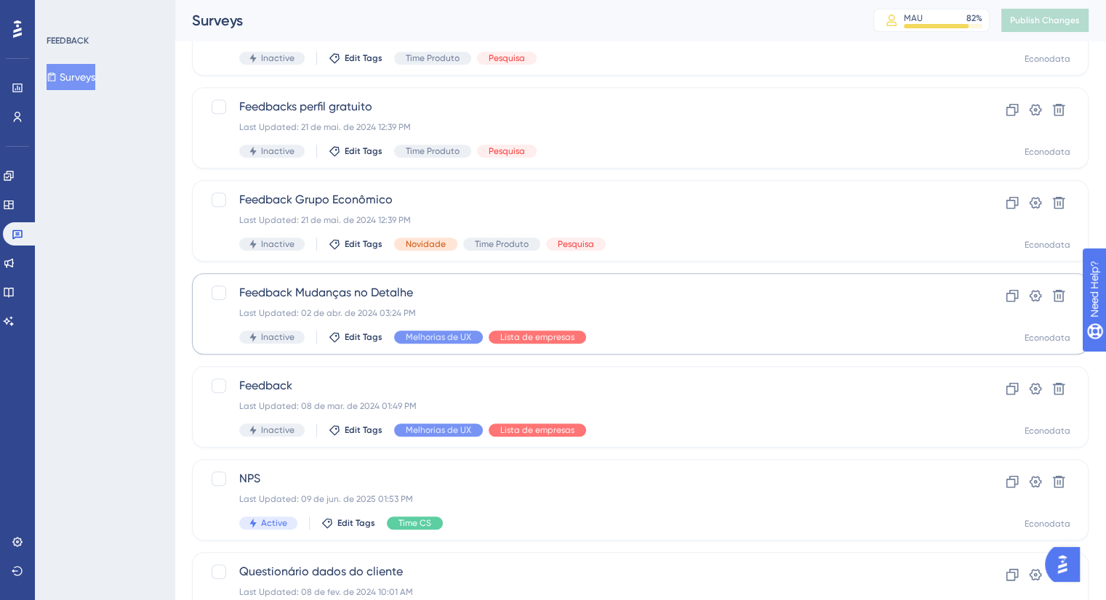
scroll to position [1179, 0]
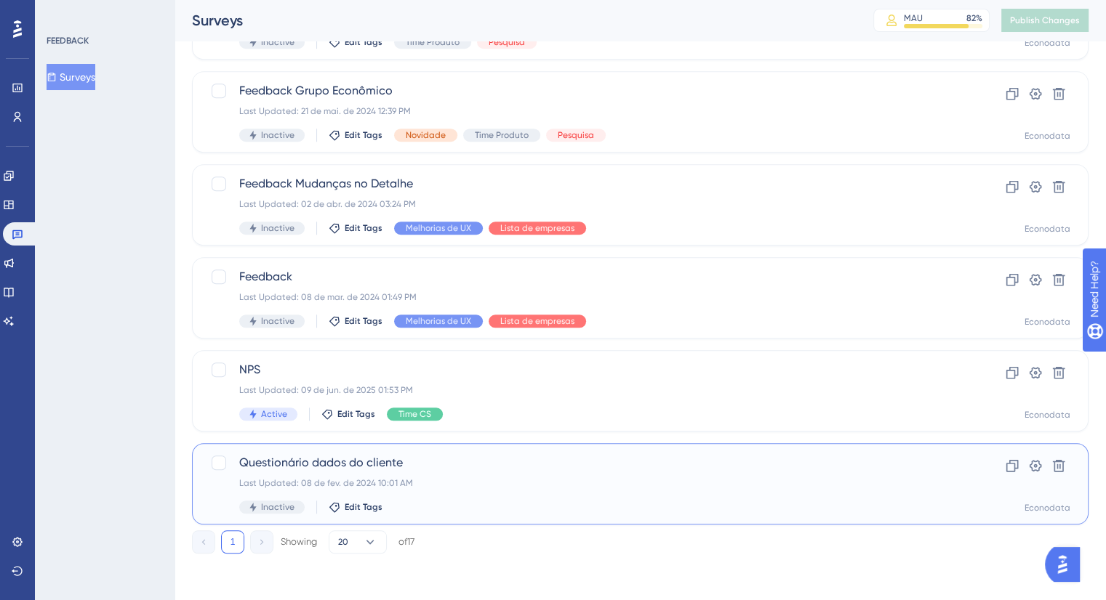
click at [519, 485] on div "Last Updated: 08 de fev. de 2024 10:01 AM" at bounding box center [581, 484] width 685 height 12
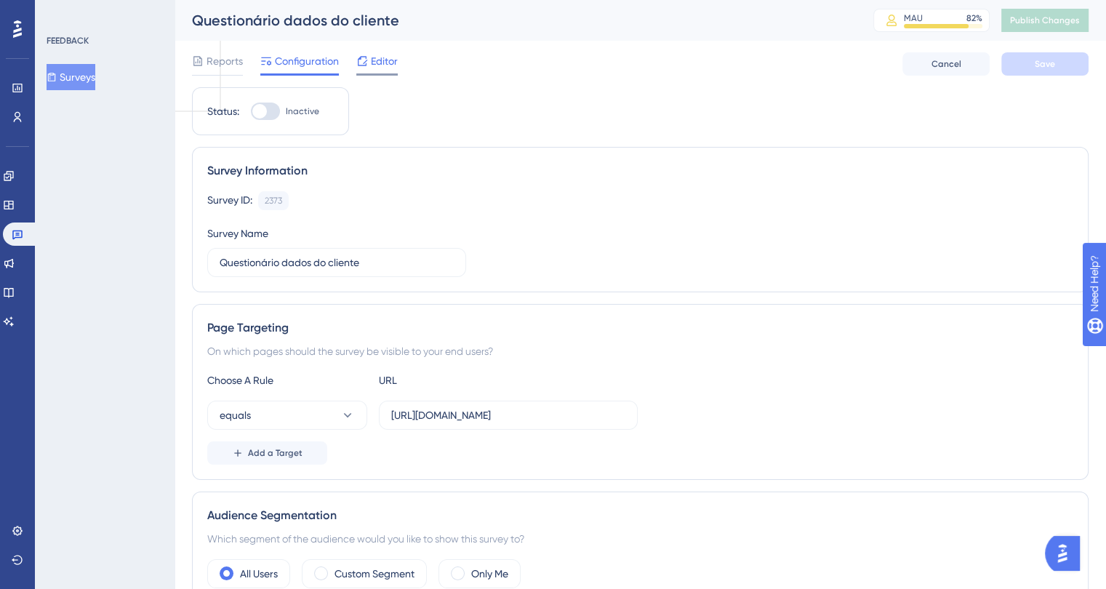
click at [377, 65] on span "Editor" at bounding box center [384, 60] width 27 height 17
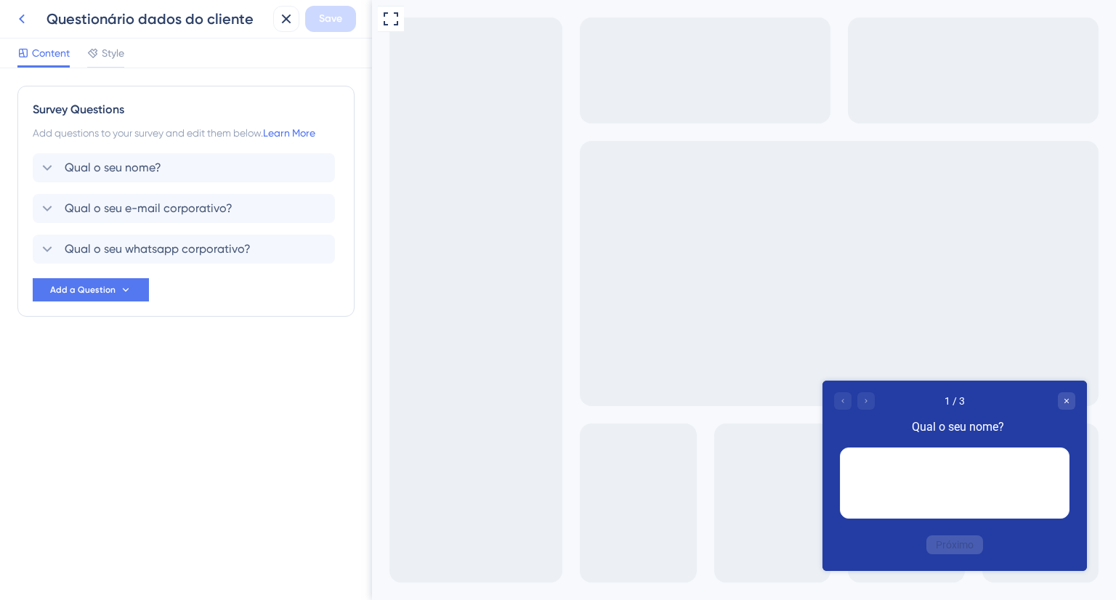
click at [27, 20] on icon at bounding box center [21, 18] width 17 height 17
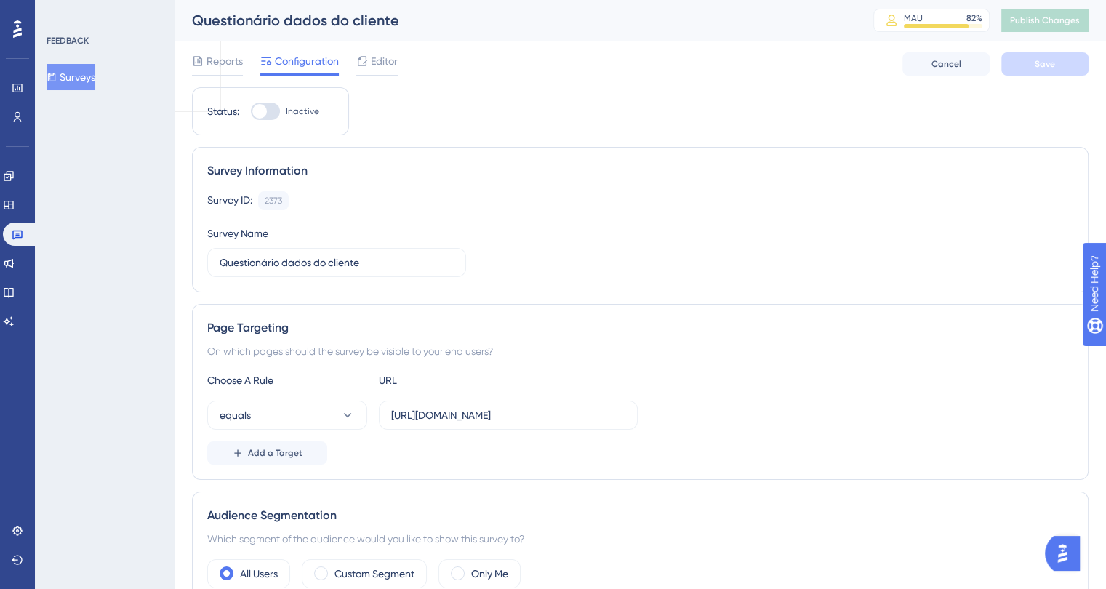
click at [91, 78] on button "Surveys" at bounding box center [71, 77] width 49 height 26
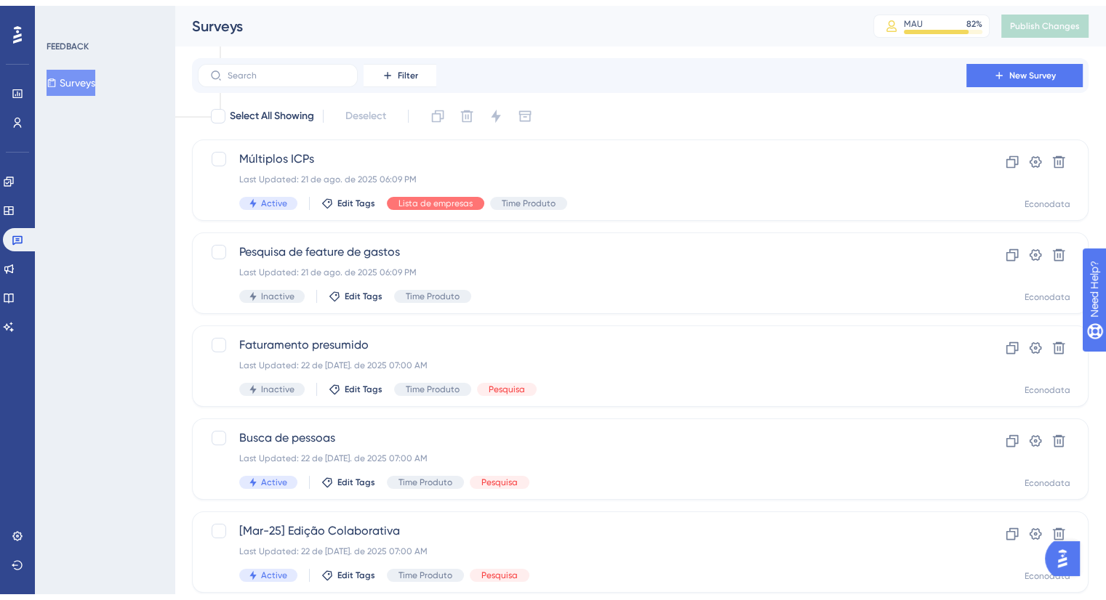
scroll to position [528, 0]
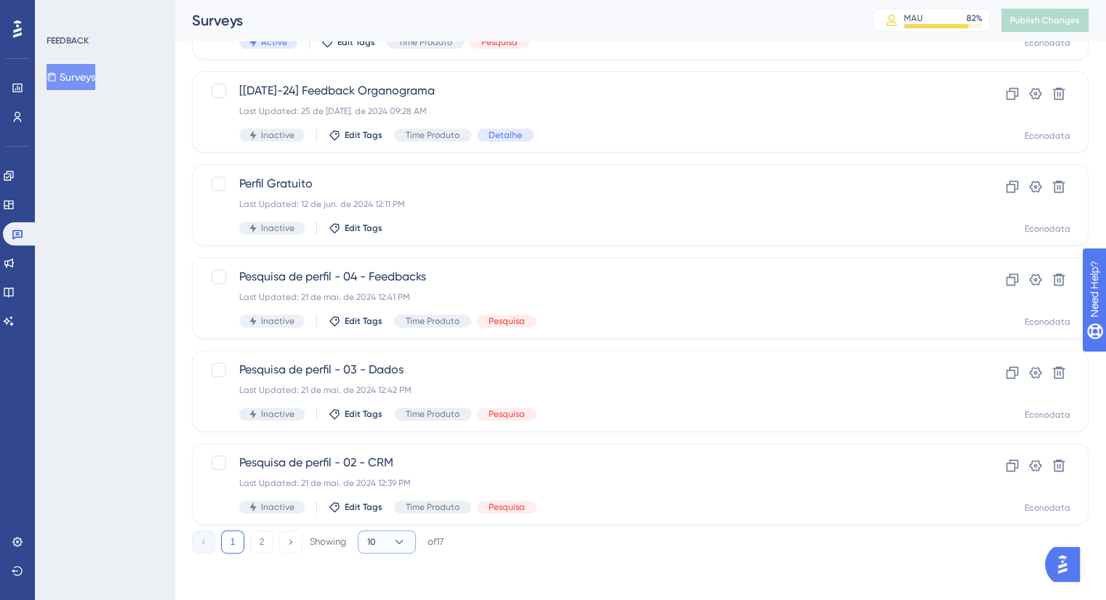
click at [381, 542] on button "10" at bounding box center [387, 542] width 58 height 23
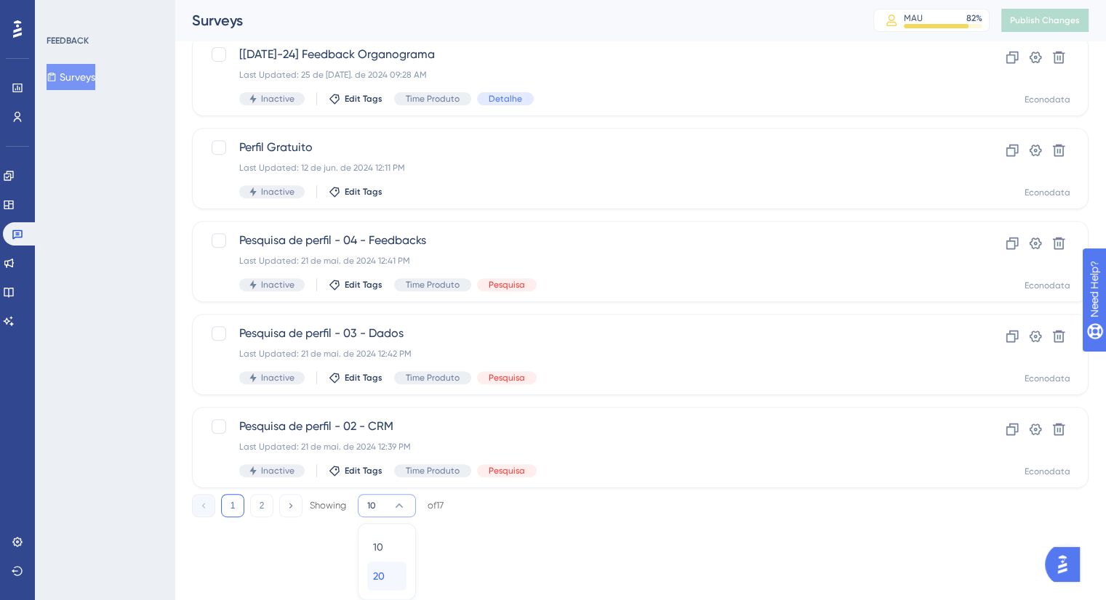
click at [395, 582] on div "20 20" at bounding box center [387, 576] width 28 height 29
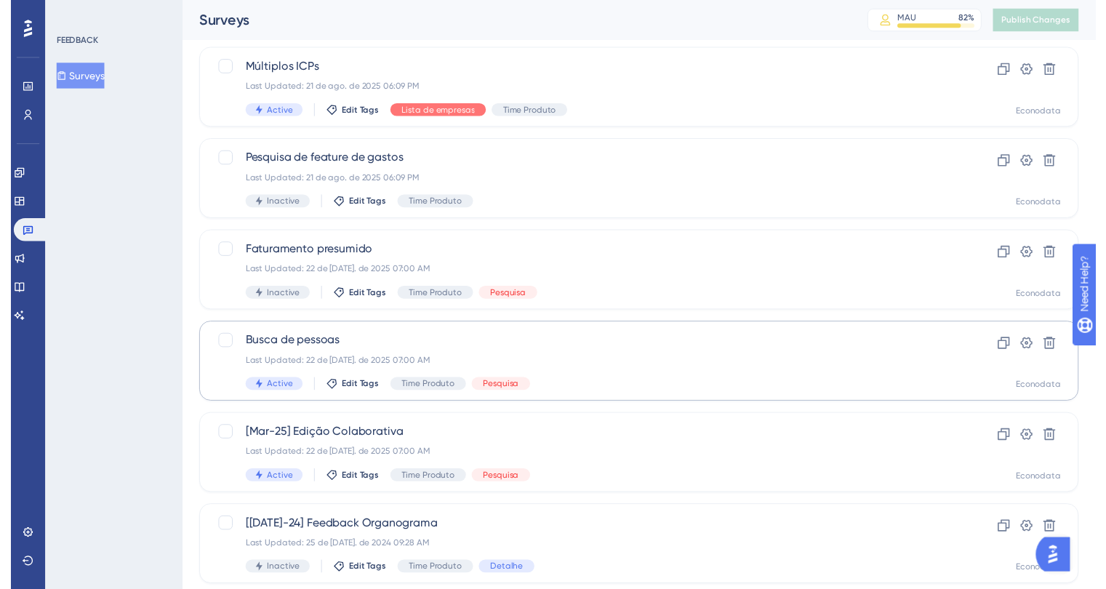
scroll to position [16, 0]
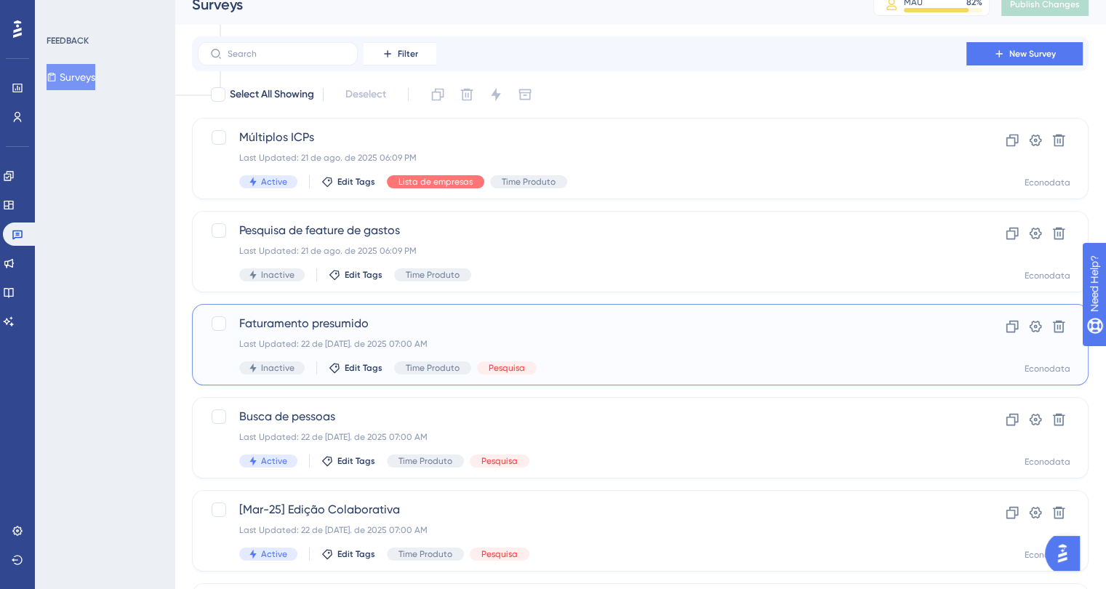
click at [606, 339] on div "Last Updated: 22 de [DATE]. de 2025 07:00 AM" at bounding box center [581, 344] width 685 height 12
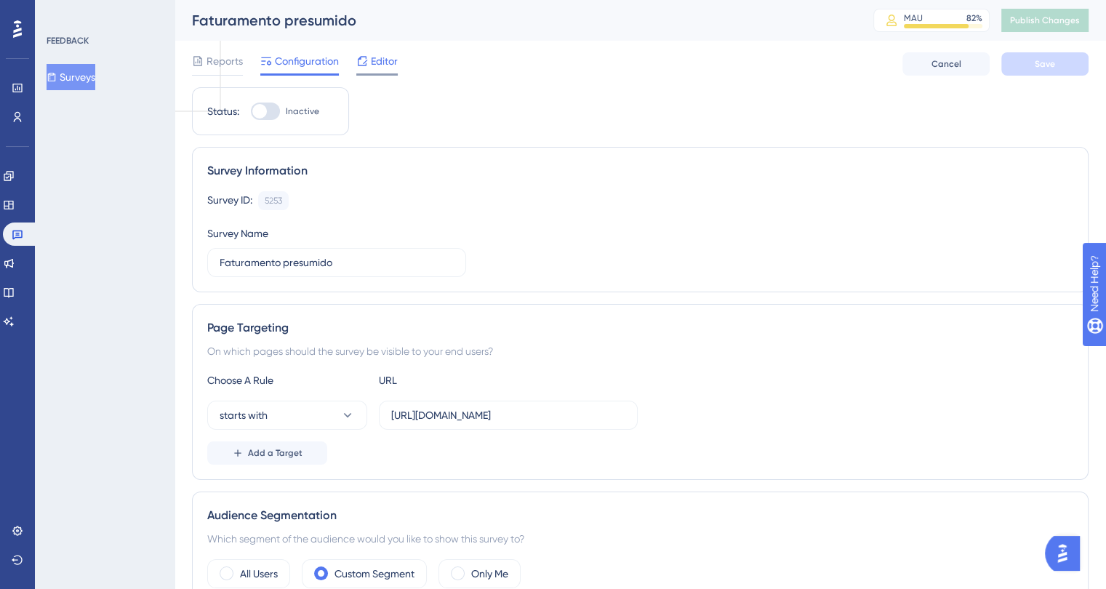
click at [387, 65] on span "Editor" at bounding box center [384, 60] width 27 height 17
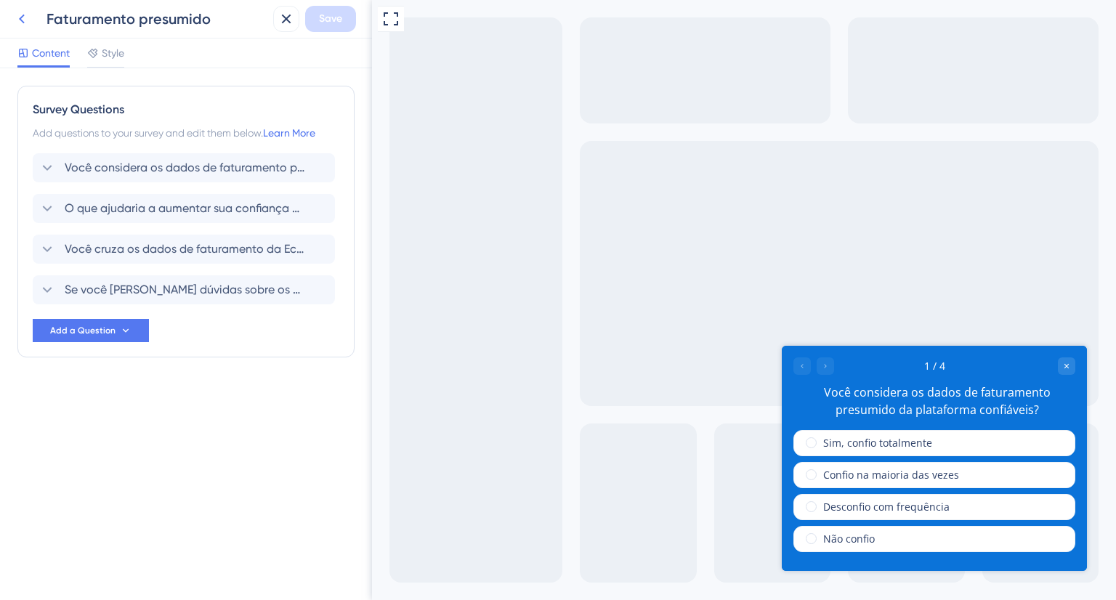
click at [26, 20] on icon at bounding box center [21, 18] width 17 height 17
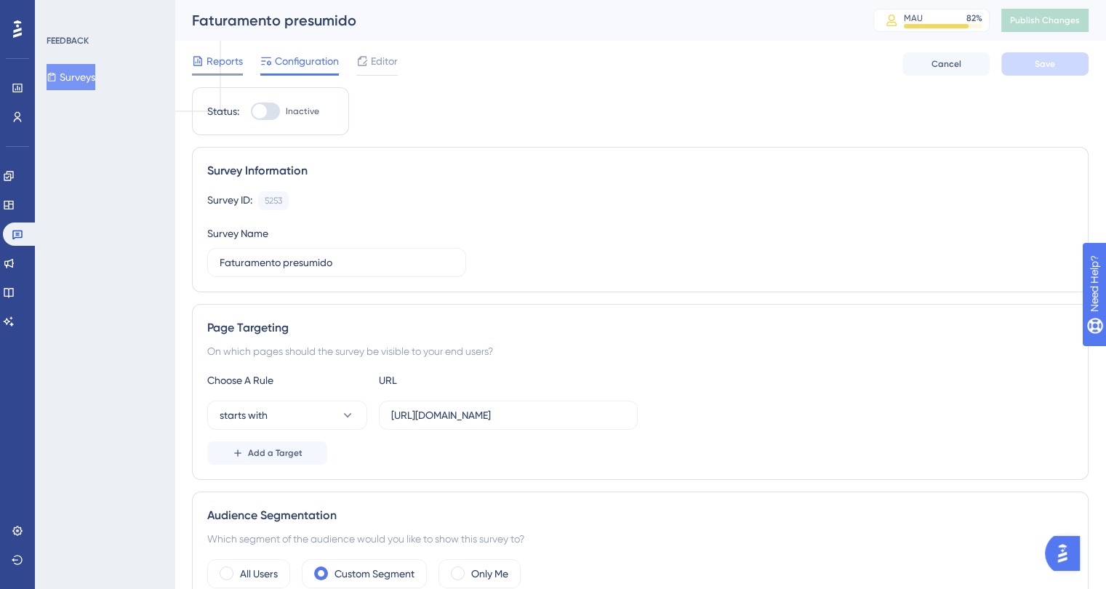
click at [228, 63] on span "Reports" at bounding box center [224, 60] width 36 height 17
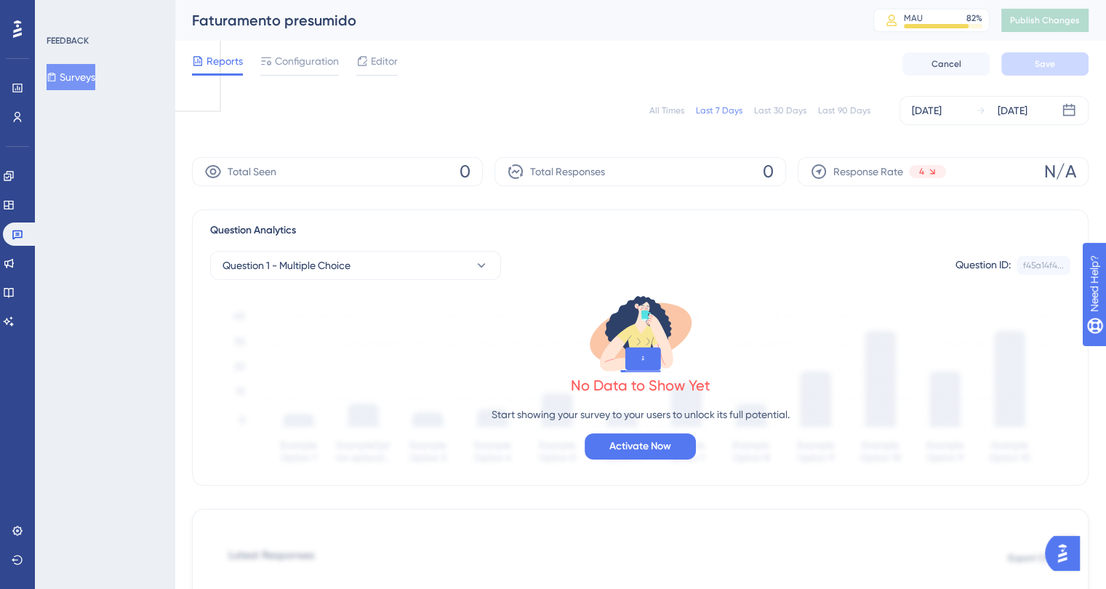
click at [842, 105] on div "Last 90 Days" at bounding box center [844, 111] width 52 height 12
click at [844, 110] on div "Last 90 Days" at bounding box center [844, 111] width 52 height 12
click at [835, 114] on div "Last 90 Days" at bounding box center [844, 111] width 52 height 12
click at [90, 79] on button "Surveys" at bounding box center [71, 77] width 49 height 26
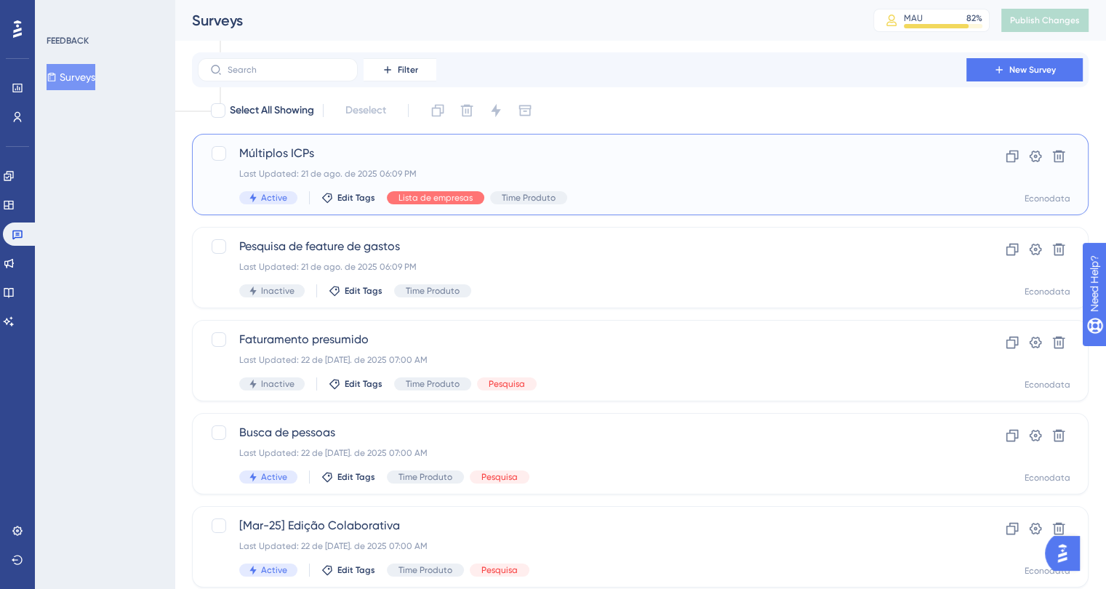
click at [683, 169] on div "Last Updated: 21 de ago. de 2025 06:09 PM" at bounding box center [581, 174] width 685 height 12
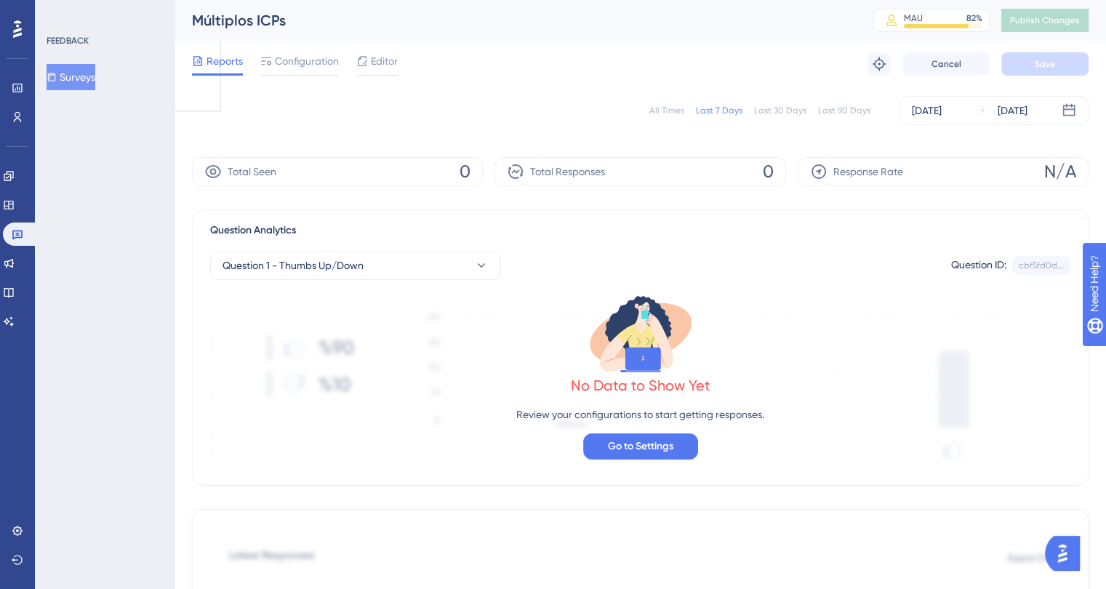
click at [675, 106] on div "All Times" at bounding box center [666, 111] width 35 height 12
click at [95, 74] on button "Surveys" at bounding box center [71, 77] width 49 height 26
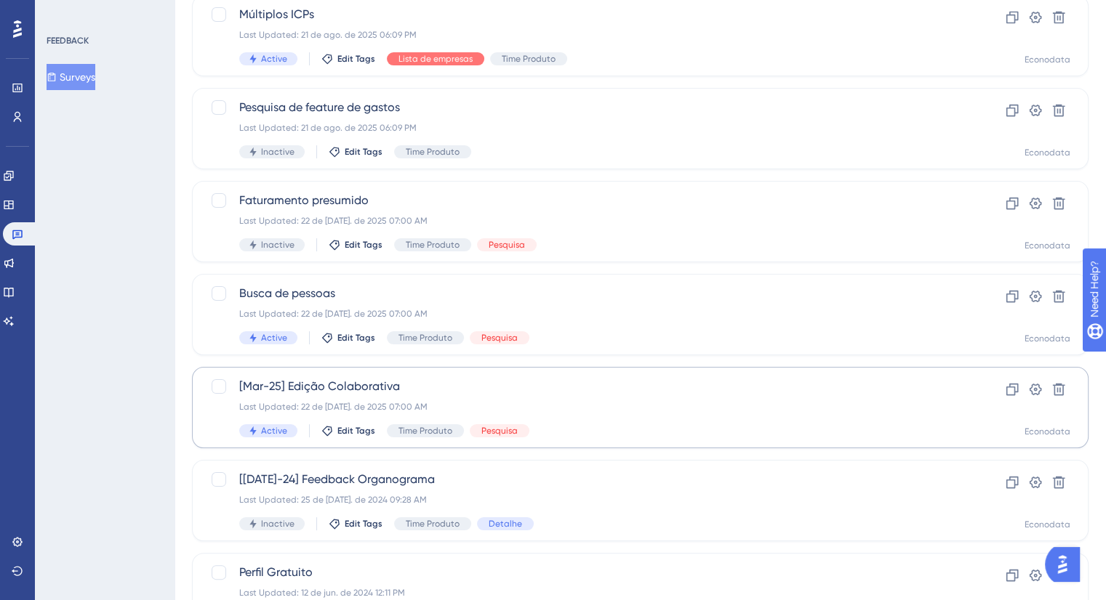
scroll to position [145, 0]
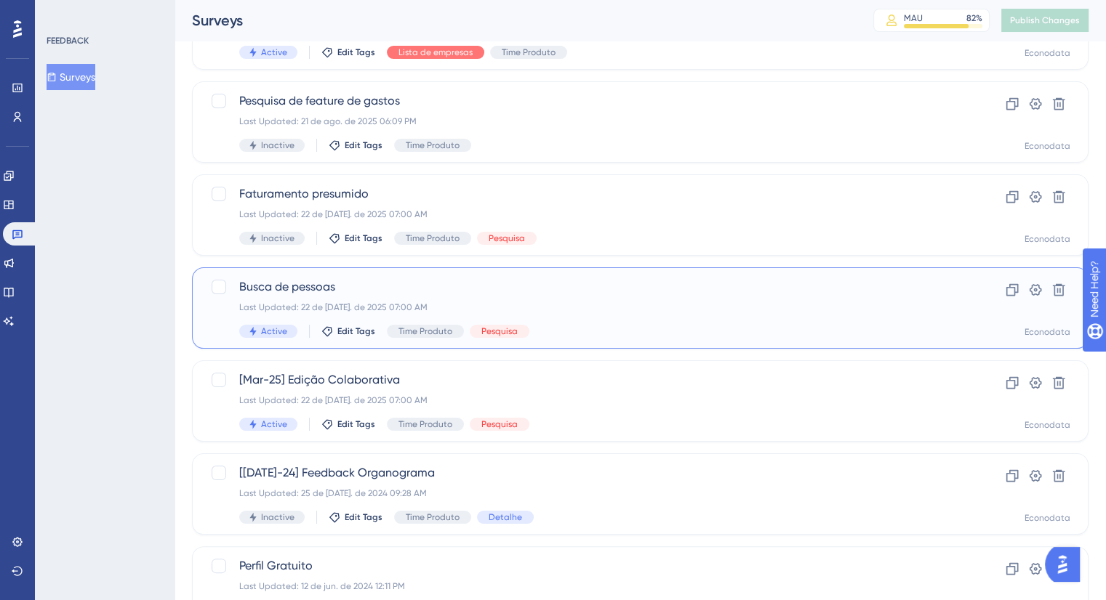
click at [644, 330] on div "Active Edit Tags Time Produto Pesquisa" at bounding box center [581, 331] width 685 height 13
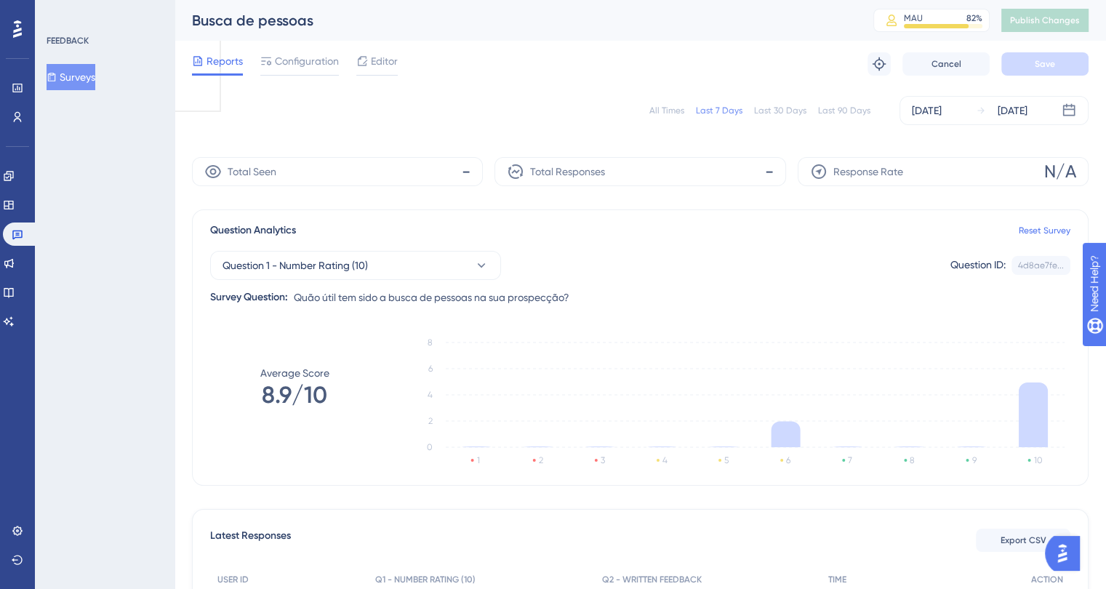
click at [680, 111] on div "All Times" at bounding box center [666, 111] width 35 height 12
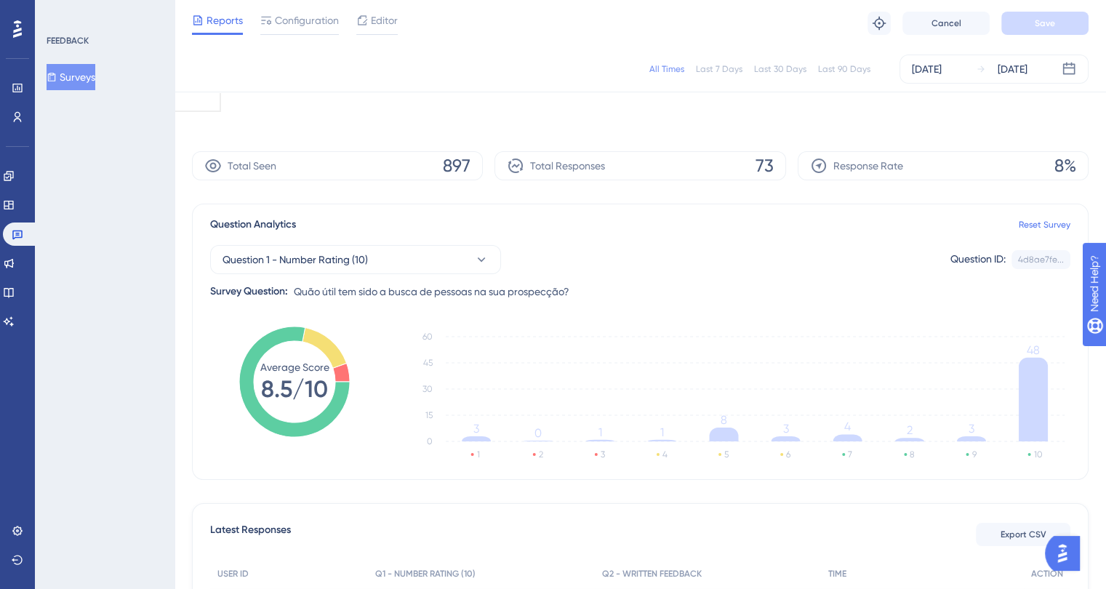
scroll to position [218, 0]
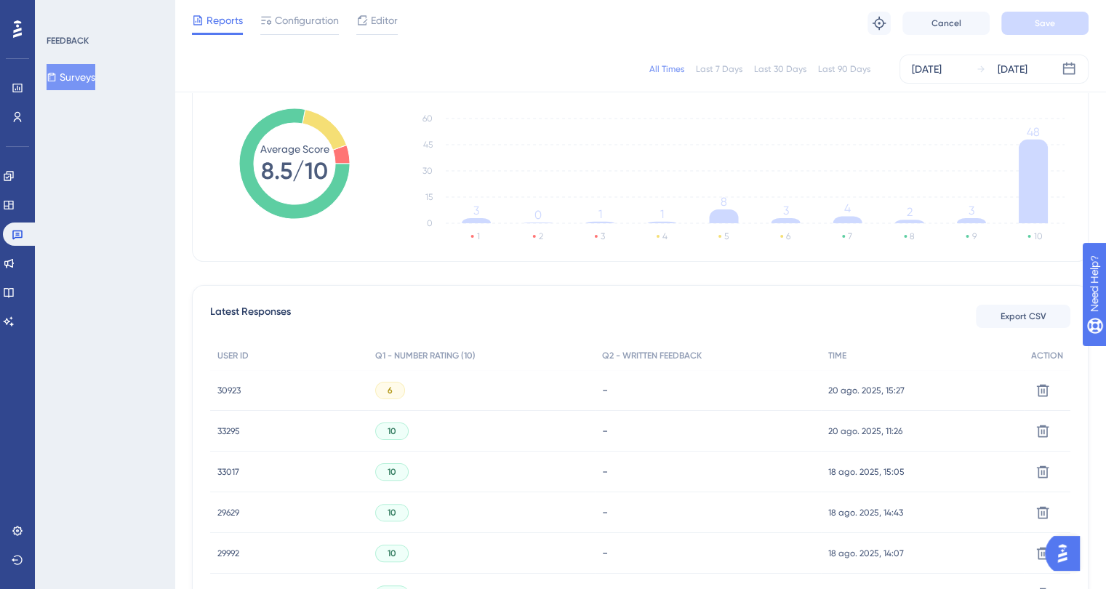
click at [608, 387] on div "-" at bounding box center [708, 390] width 212 height 14
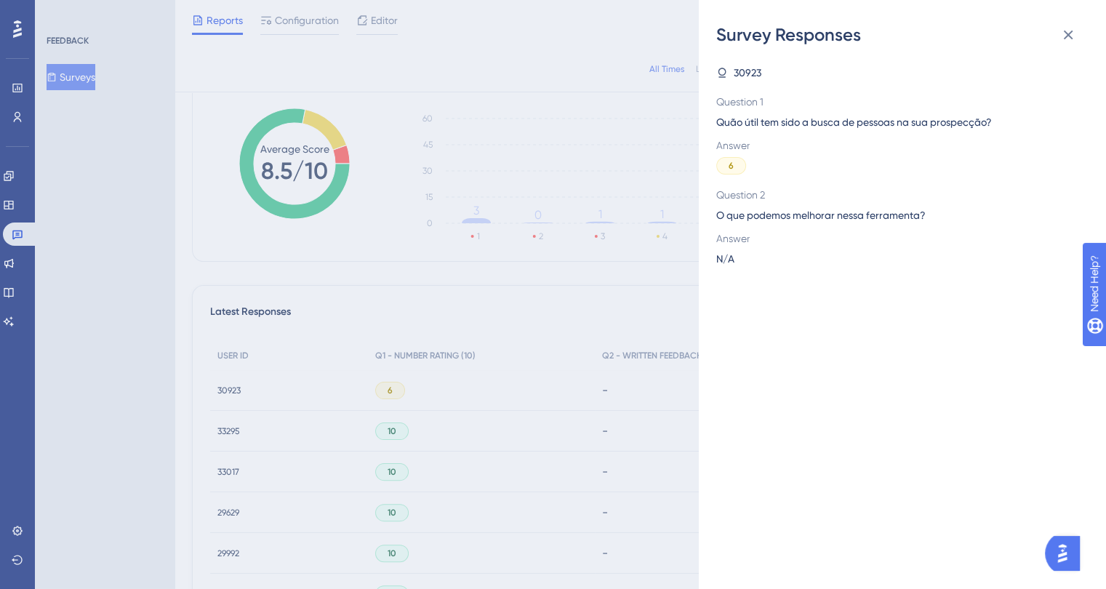
click at [605, 373] on div "Survey Responses 30923 Question 1 Quão útil tem sido a busca de pessoas na sua …" at bounding box center [553, 294] width 1106 height 589
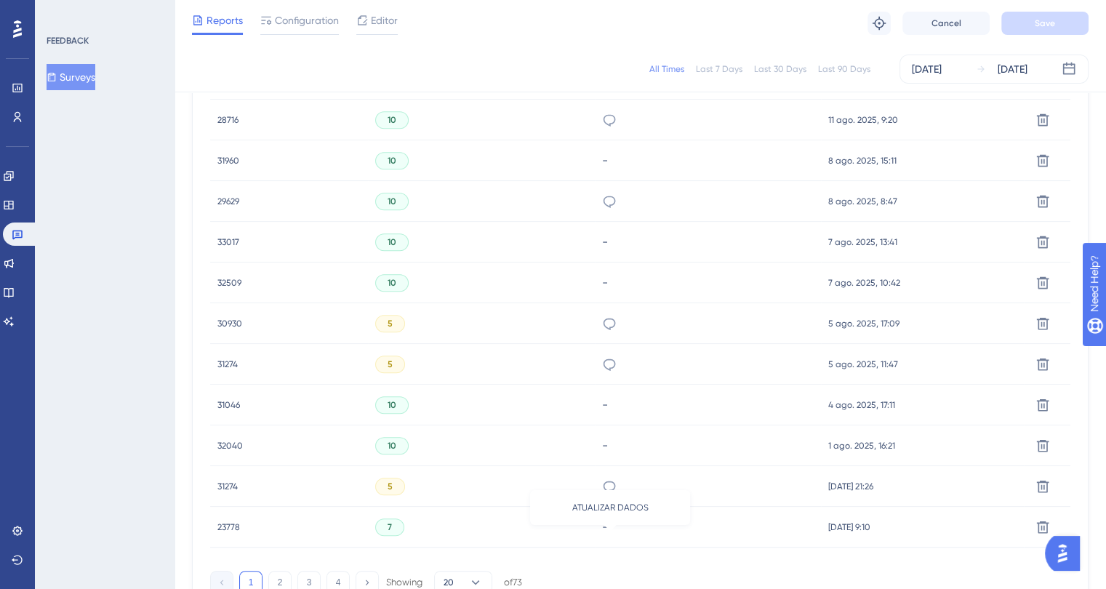
scroll to position [945, 0]
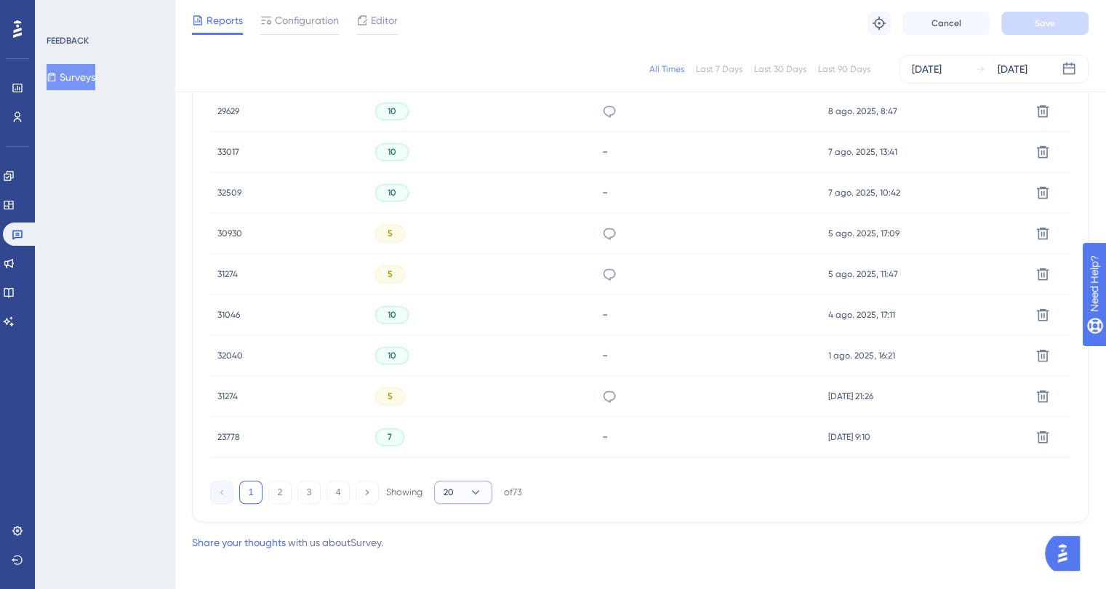
click at [455, 491] on button "20" at bounding box center [463, 491] width 58 height 23
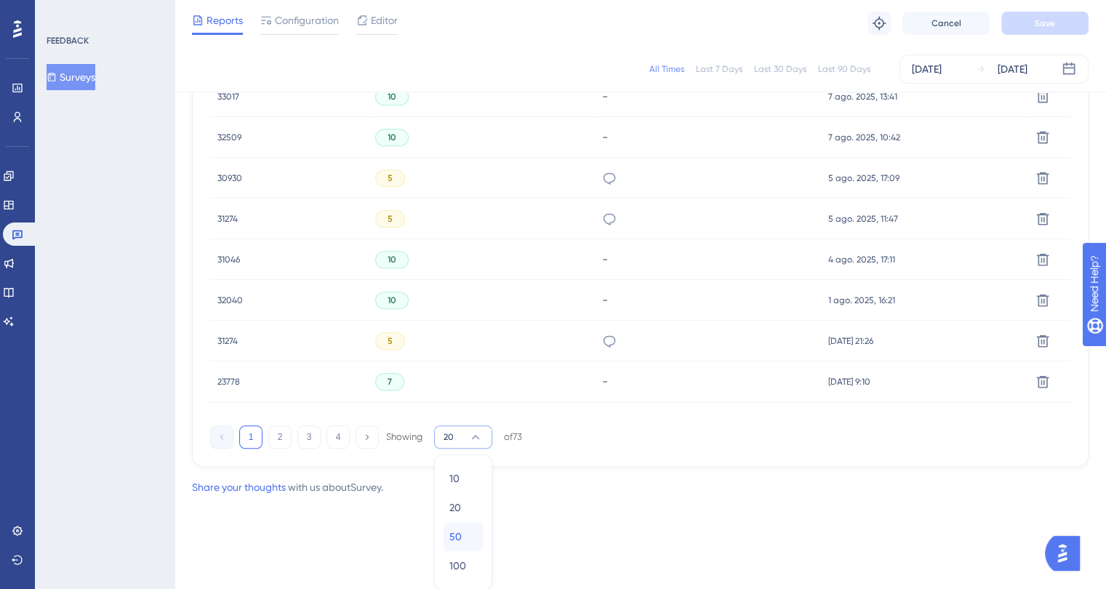
click at [464, 536] on div "50 50" at bounding box center [463, 536] width 28 height 29
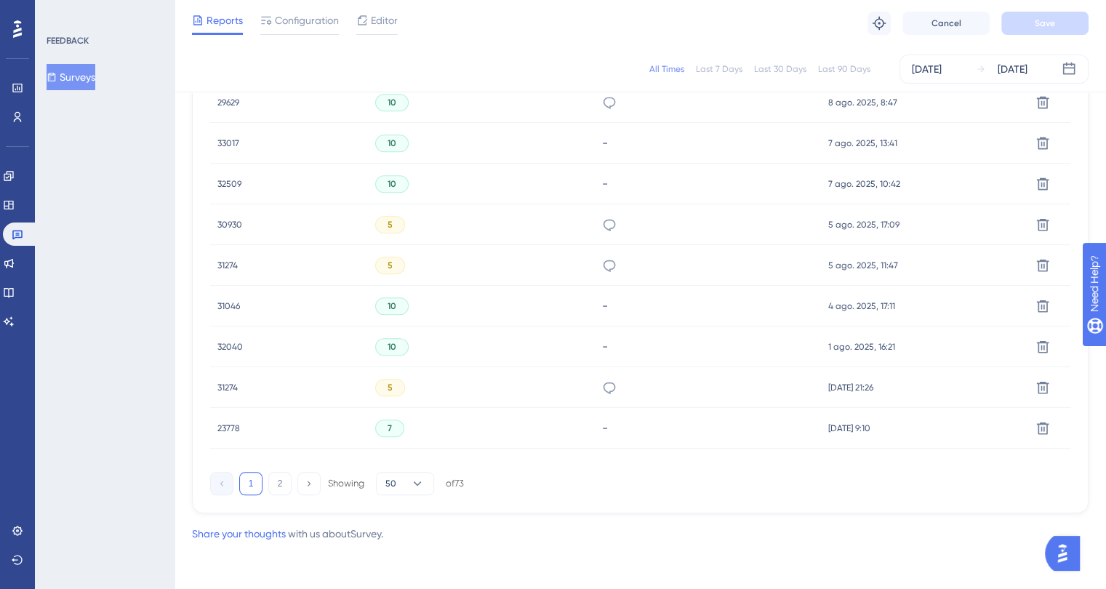
scroll to position [953, 0]
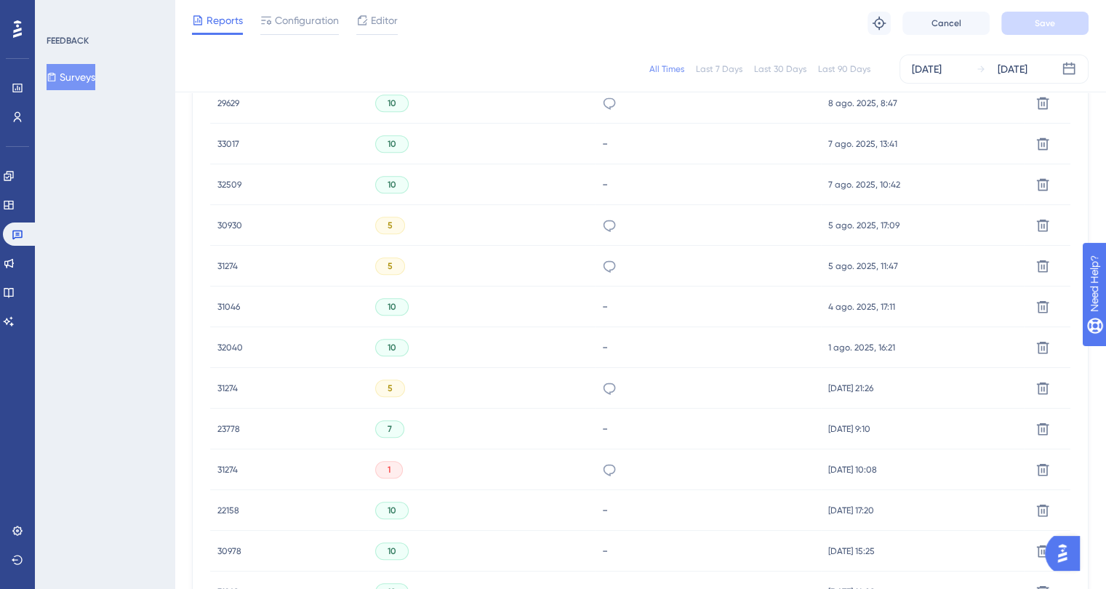
click at [476, 426] on div "7" at bounding box center [481, 428] width 227 height 41
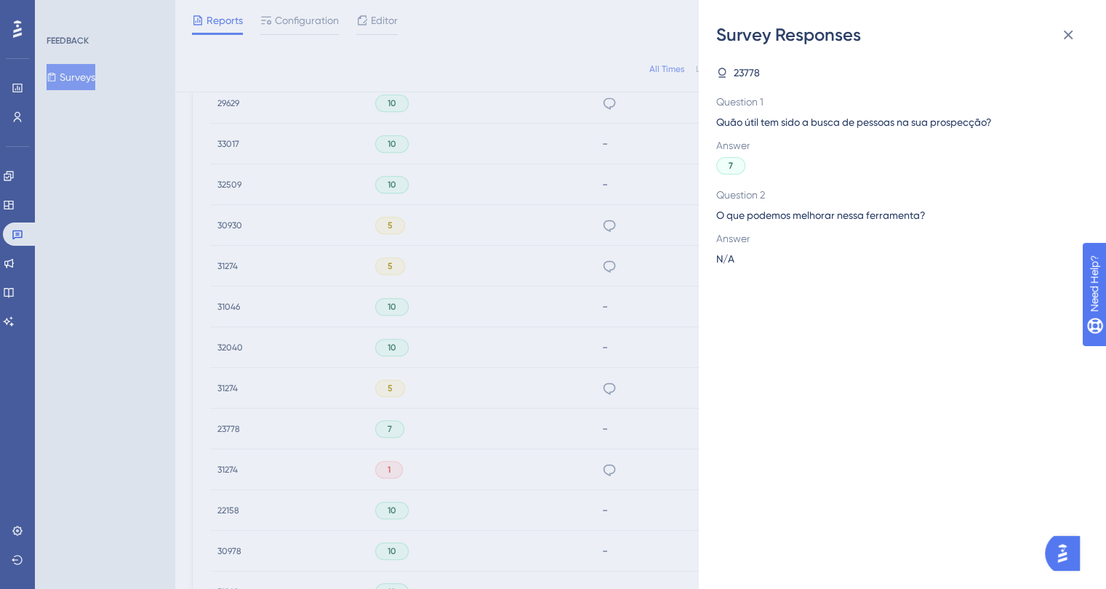
click at [753, 64] on span "23778" at bounding box center [746, 72] width 26 height 17
click at [750, 76] on span "23778" at bounding box center [746, 72] width 26 height 17
click at [1071, 31] on icon at bounding box center [1067, 35] width 9 height 9
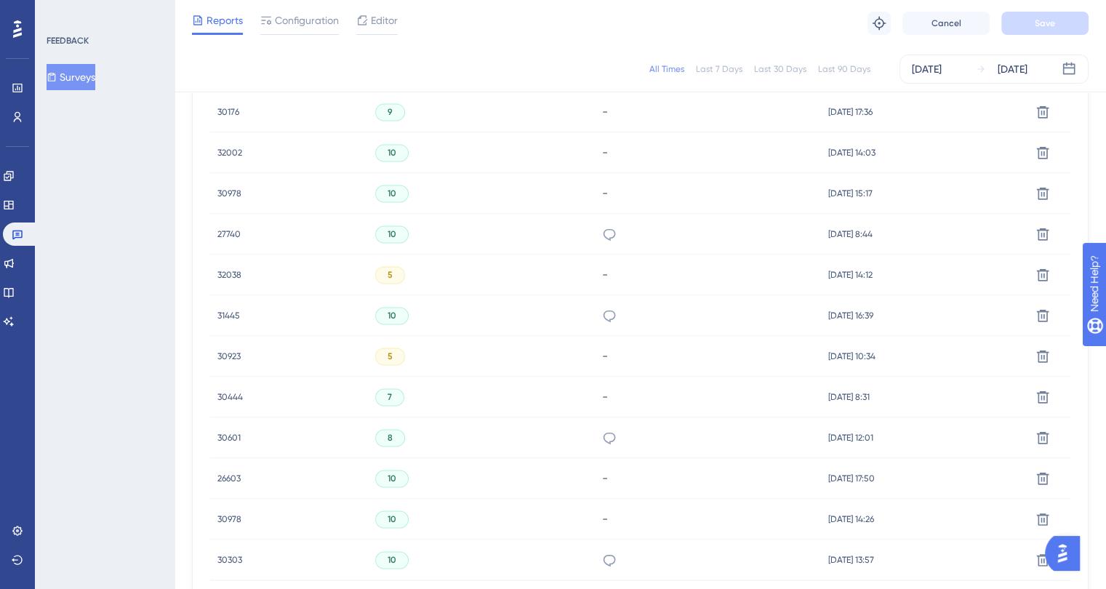
scroll to position [2174, 0]
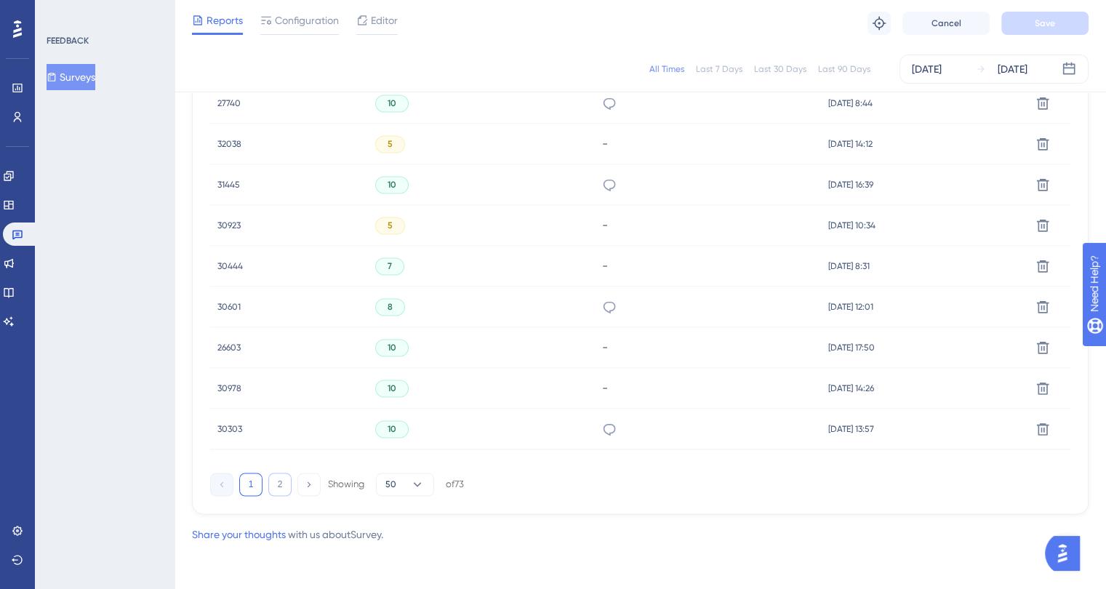
click at [278, 486] on button "2" at bounding box center [279, 483] width 23 height 23
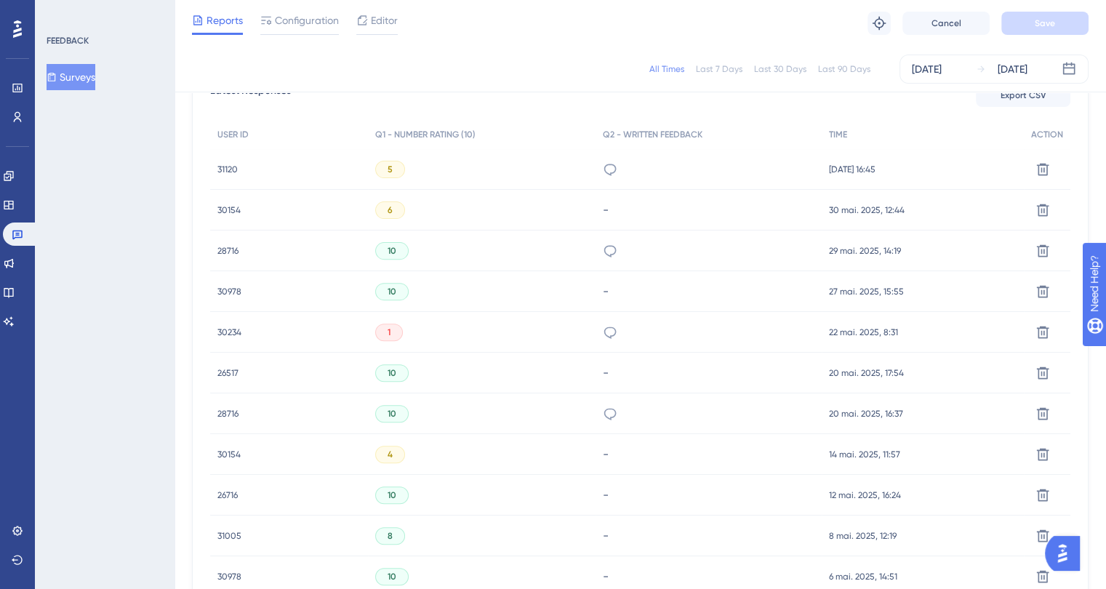
scroll to position [348, 0]
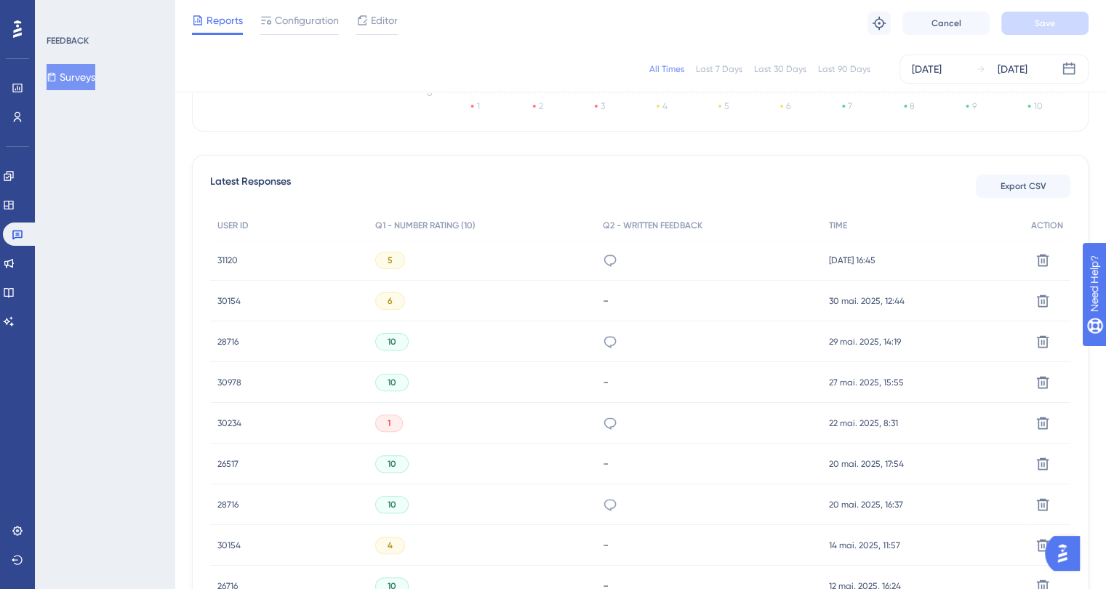
click at [77, 76] on button "Surveys" at bounding box center [71, 77] width 49 height 26
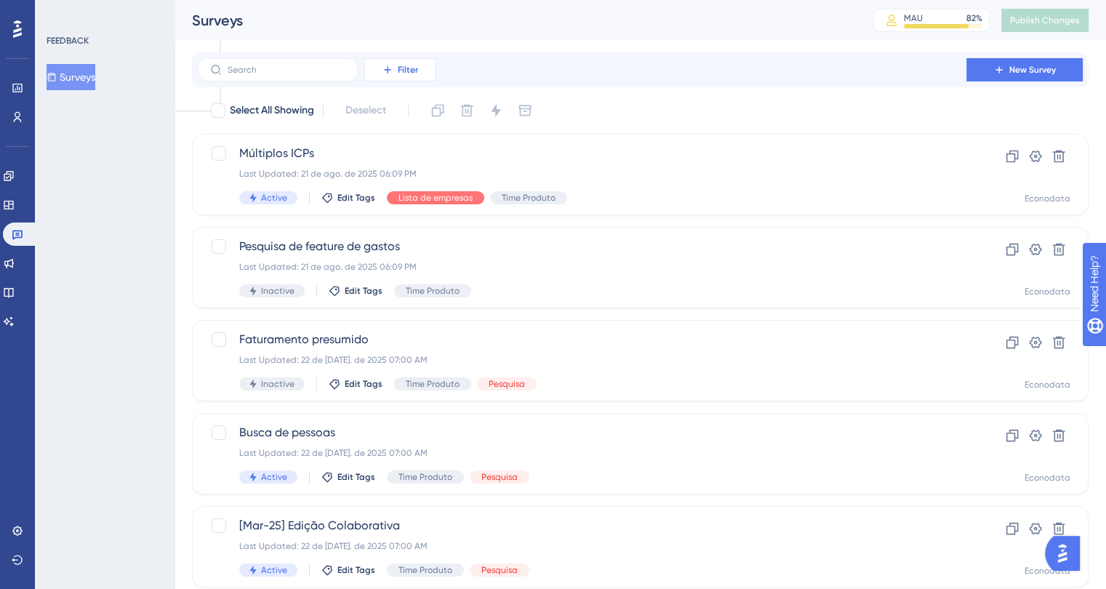
click at [401, 71] on span "Filter" at bounding box center [408, 70] width 20 height 12
click at [422, 190] on div "Status Status" at bounding box center [415, 198] width 60 height 29
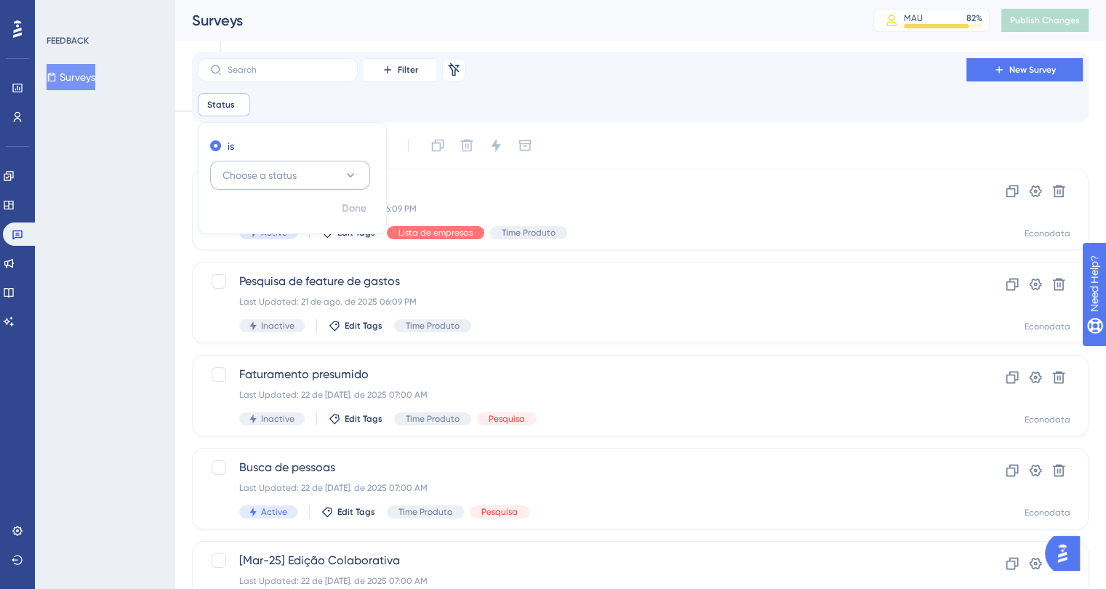
click at [272, 164] on button "Choose a status" at bounding box center [290, 175] width 160 height 29
click at [274, 211] on div "Active Active" at bounding box center [290, 219] width 118 height 29
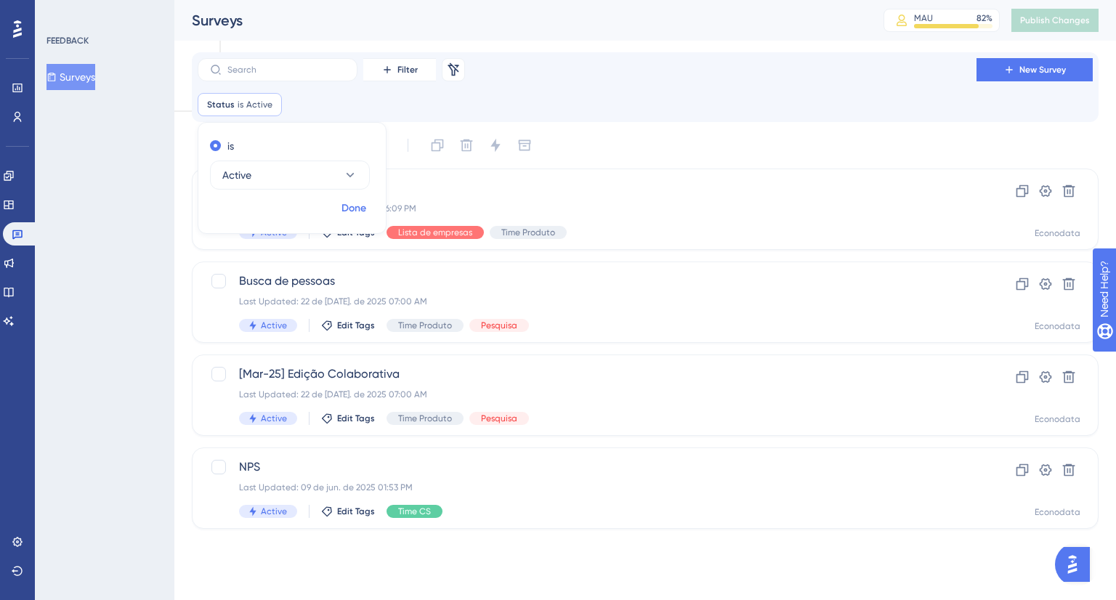
click at [363, 212] on span "Done" at bounding box center [354, 208] width 25 height 17
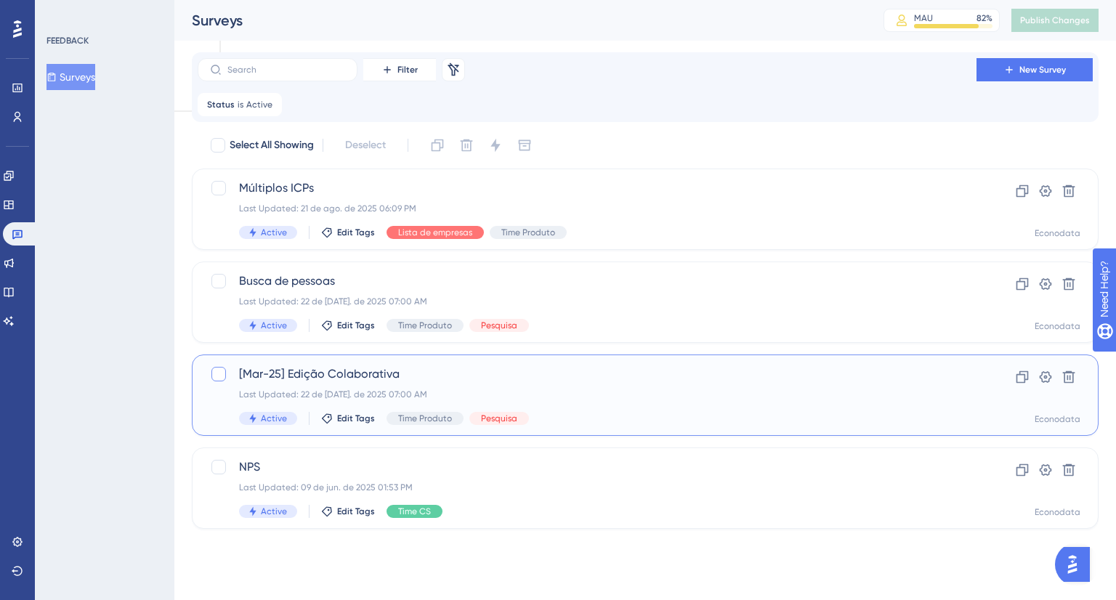
click at [215, 371] on div at bounding box center [219, 374] width 15 height 15
checkbox input "true"
click at [499, 150] on icon at bounding box center [495, 145] width 15 height 15
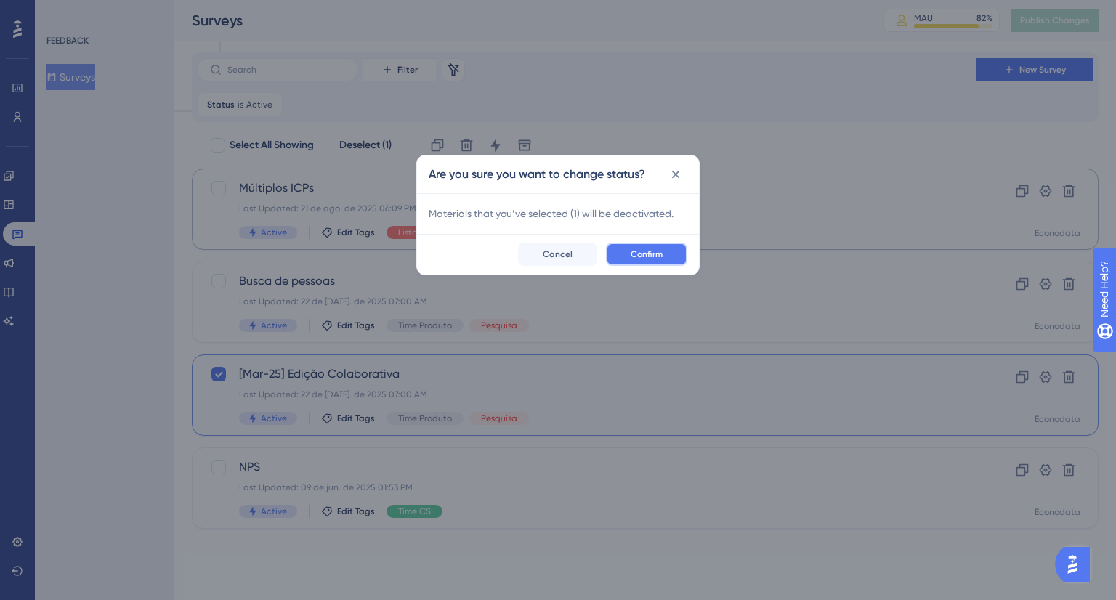
click at [633, 247] on button "Confirm" at bounding box center [646, 254] width 81 height 23
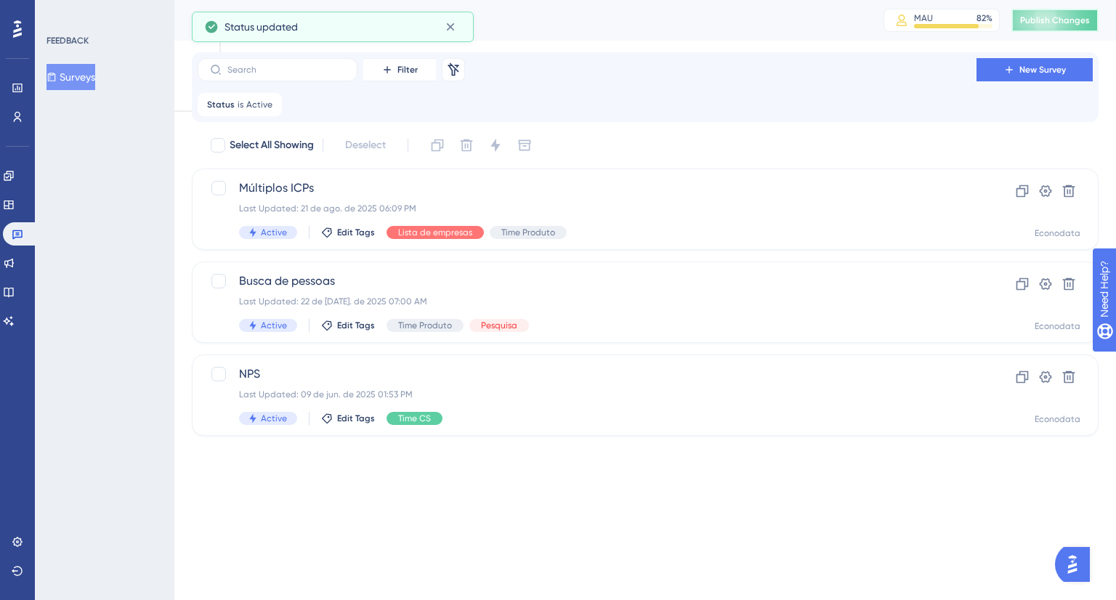
click at [1035, 20] on span "Publish Changes" at bounding box center [1056, 21] width 70 height 12
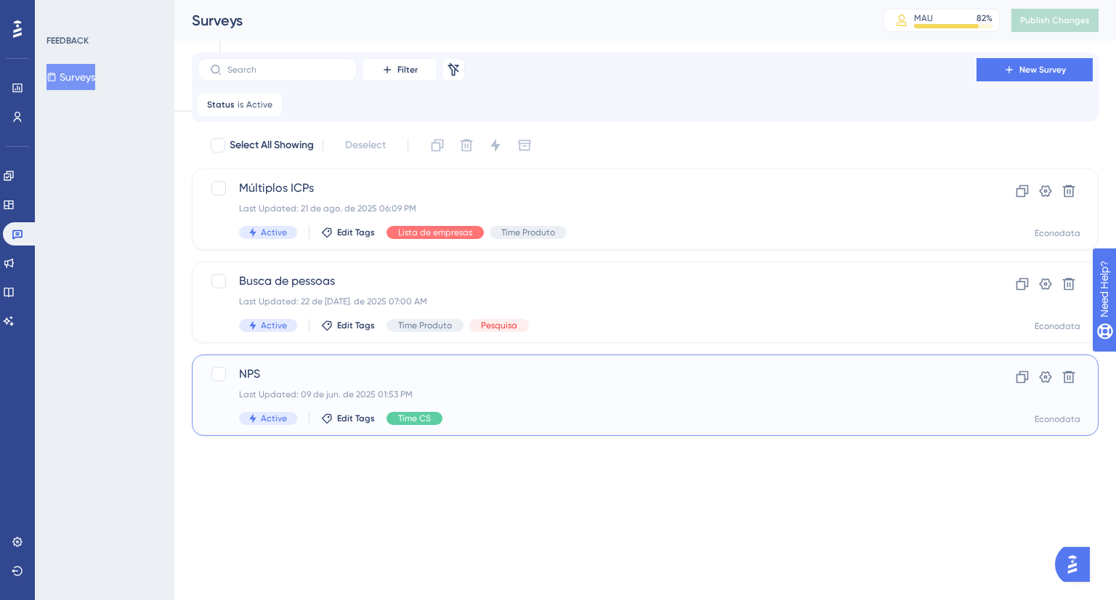
click at [565, 389] on div "Last Updated: 09 de jun. de 2025 01:53 PM" at bounding box center [587, 395] width 696 height 12
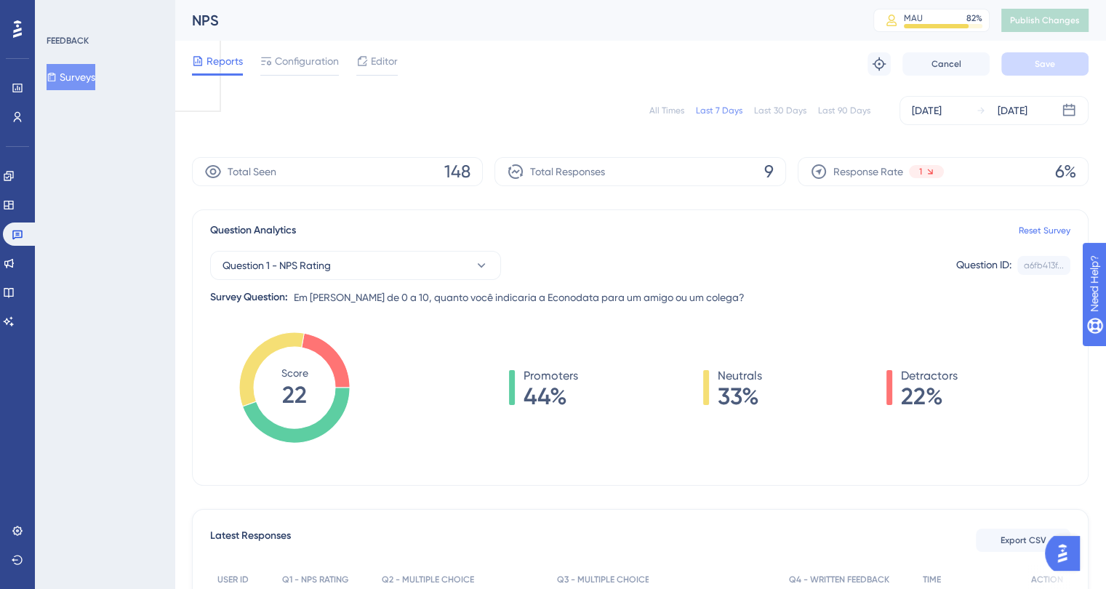
click at [669, 107] on div "All Times" at bounding box center [666, 111] width 35 height 12
click at [784, 108] on div "Last 30 Days" at bounding box center [780, 111] width 52 height 12
click at [831, 108] on div "Last 90 Days" at bounding box center [844, 111] width 52 height 12
click at [684, 110] on div "All Times" at bounding box center [666, 111] width 35 height 12
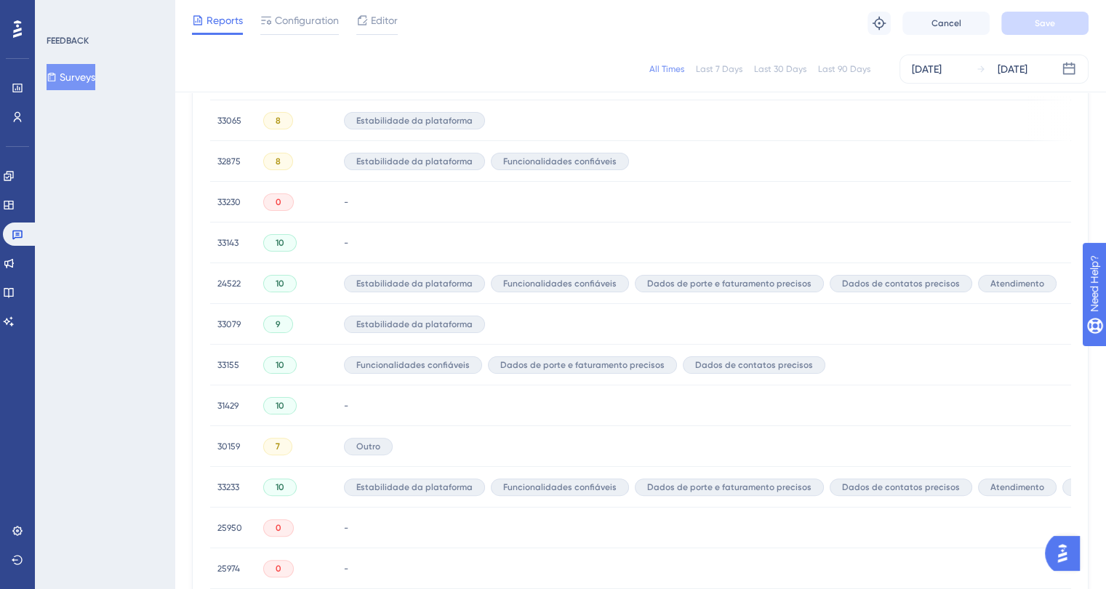
scroll to position [957, 0]
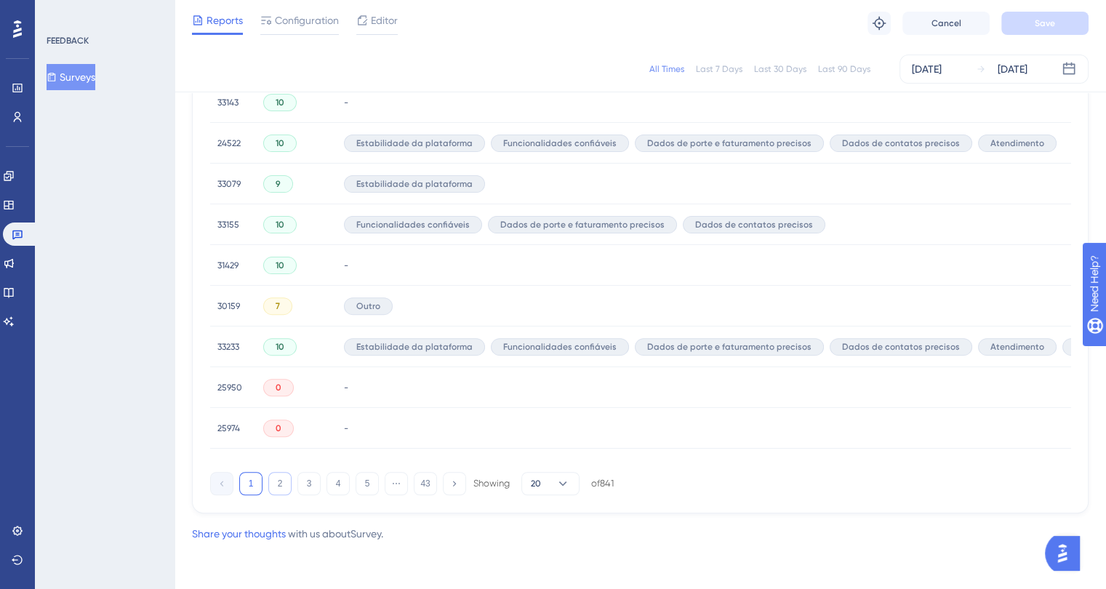
click at [276, 484] on button "2" at bounding box center [279, 483] width 23 height 23
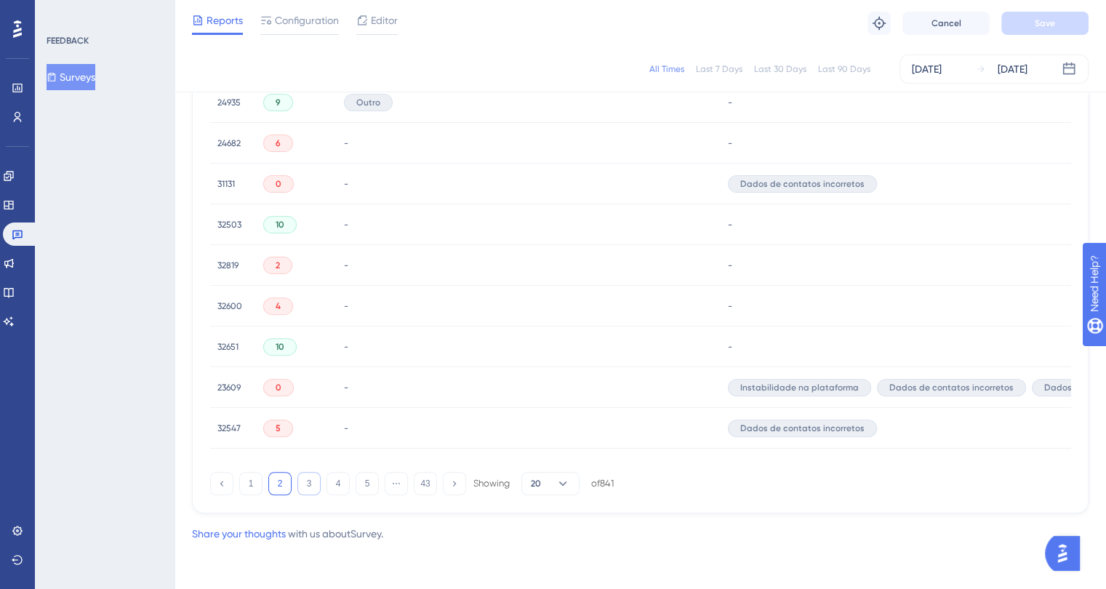
click at [315, 484] on button "3" at bounding box center [308, 483] width 23 height 23
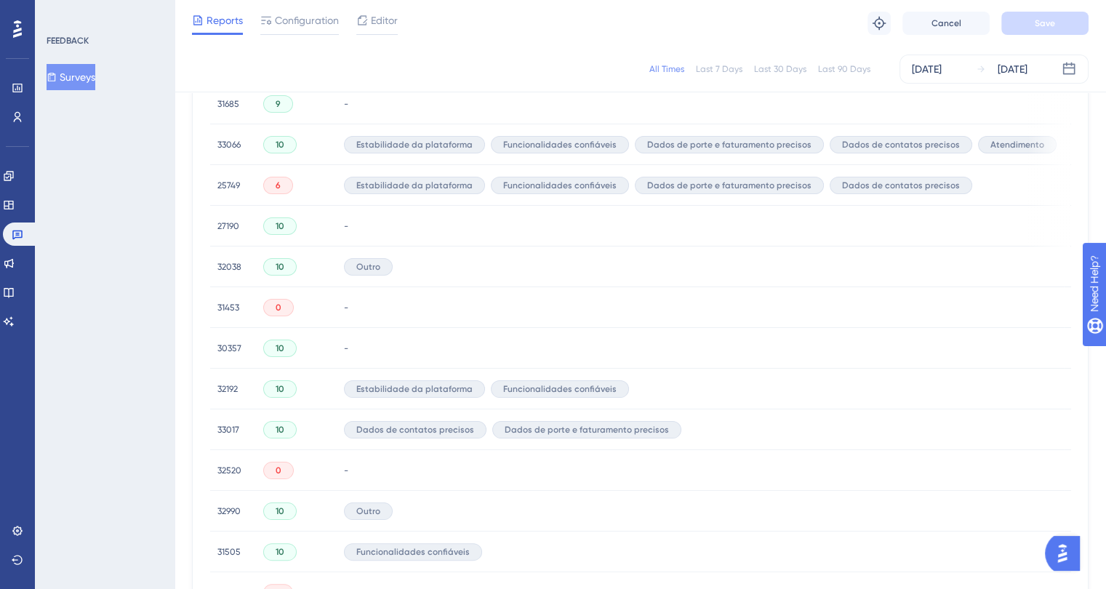
scroll to position [376, 0]
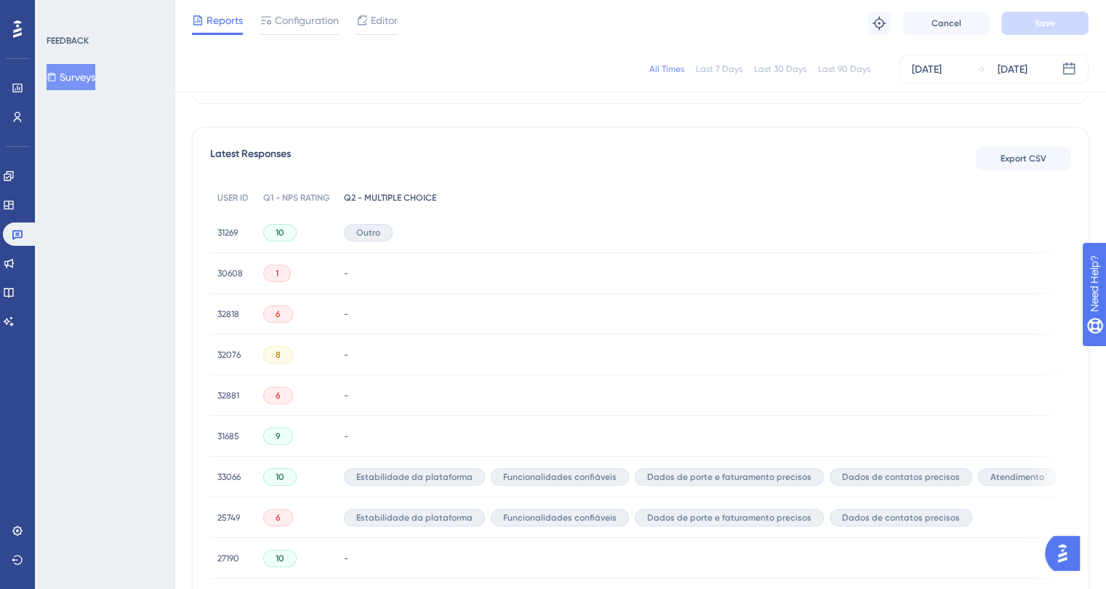
click at [369, 196] on span "Q2 - MULTIPLE CHOICE" at bounding box center [390, 198] width 92 height 12
click at [297, 196] on span "Q1 - NPS RATING" at bounding box center [296, 198] width 66 height 12
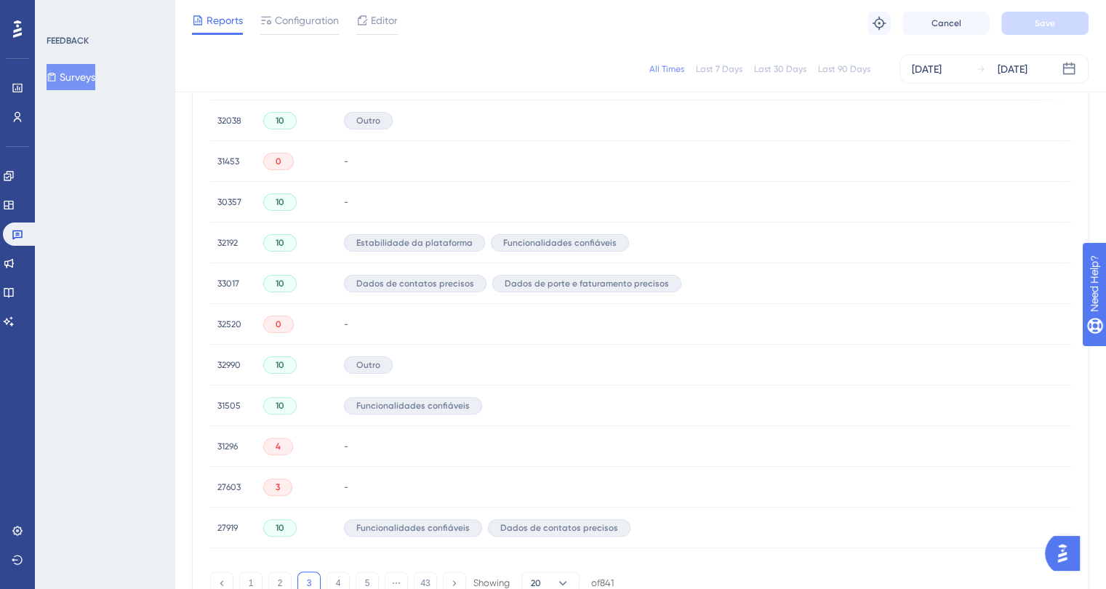
scroll to position [957, 0]
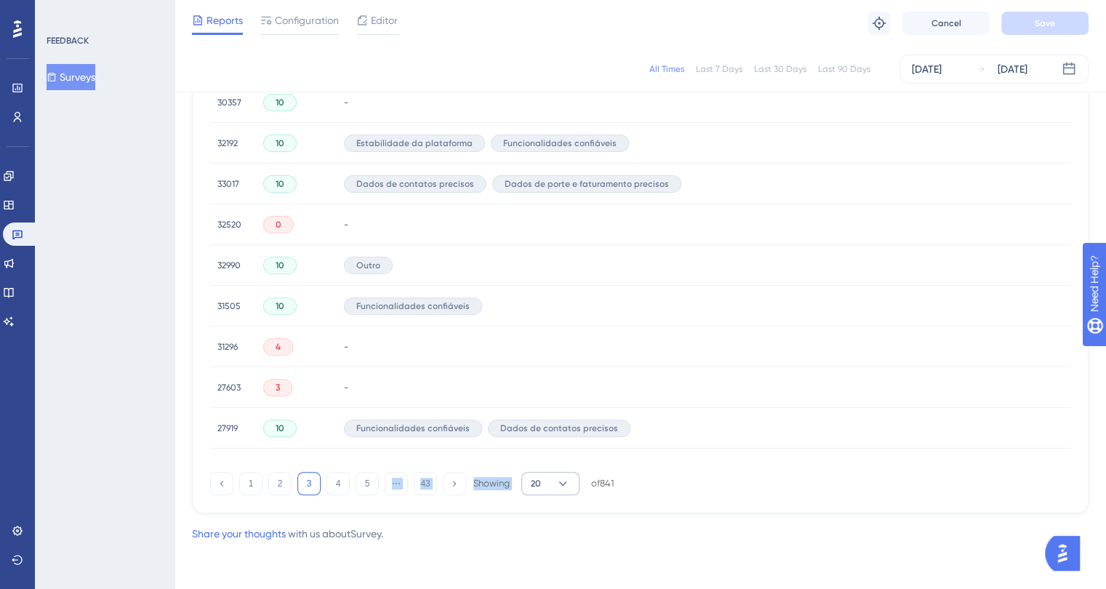
drag, startPoint x: 386, startPoint y: 468, endPoint x: 535, endPoint y: 479, distance: 149.4
click at [535, 479] on div "1 2 3 4 5 ⋯ 43 Showing 20 of 841" at bounding box center [640, 480] width 860 height 29
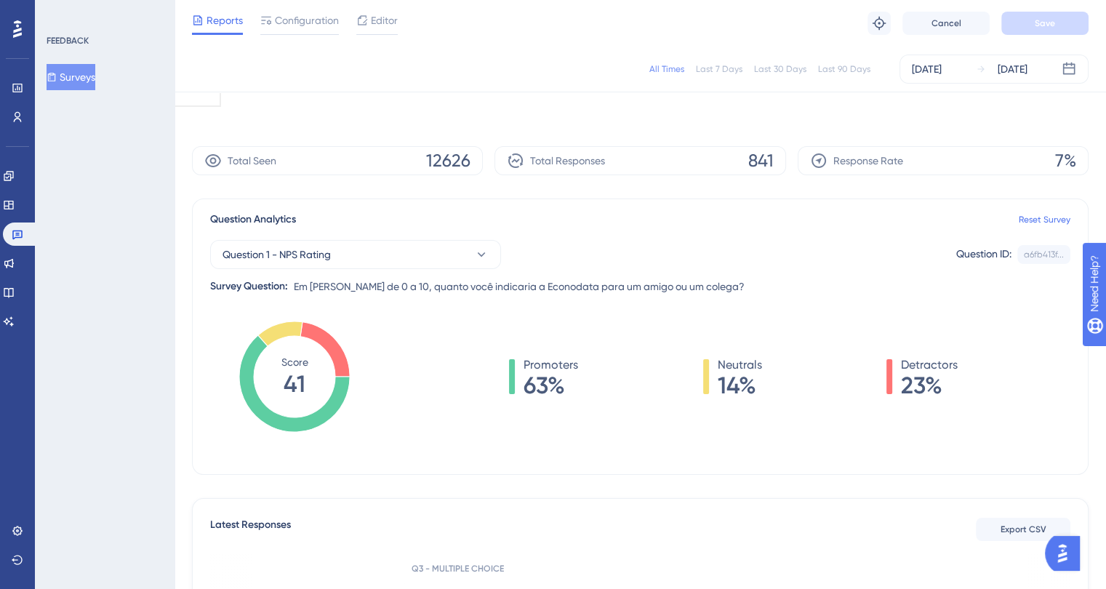
scroll to position [0, 0]
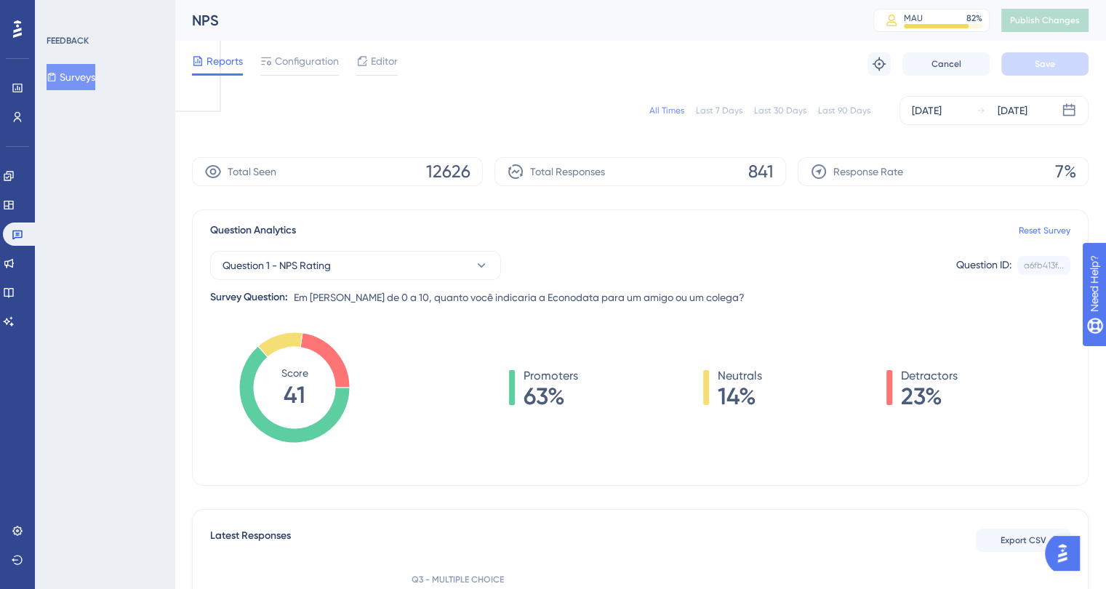
click at [70, 79] on button "Surveys" at bounding box center [71, 77] width 49 height 26
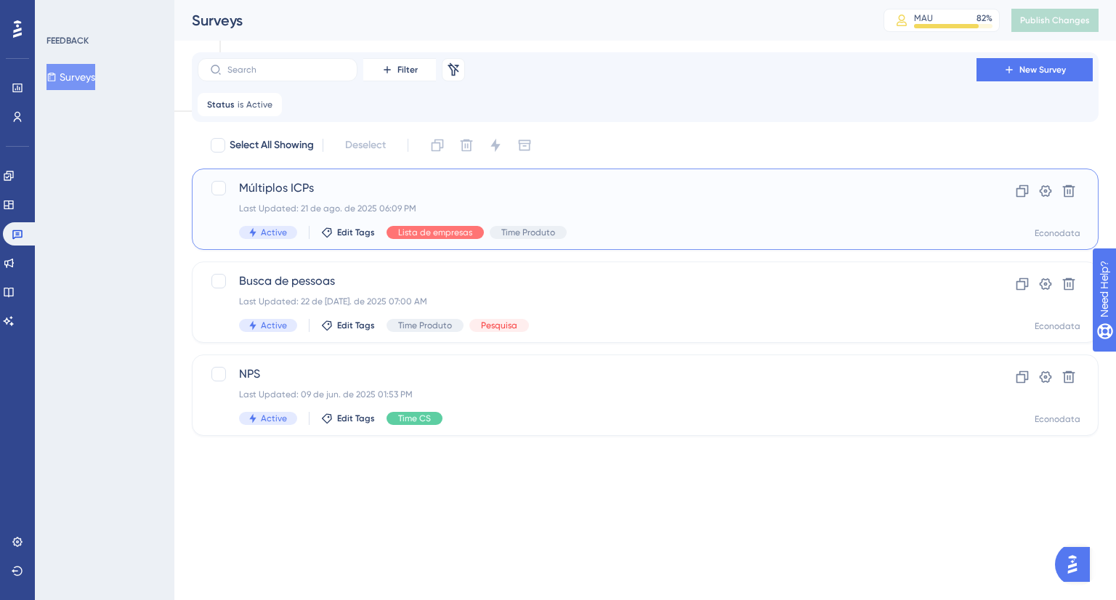
click at [331, 193] on span "Múltiplos ICPs" at bounding box center [587, 188] width 696 height 17
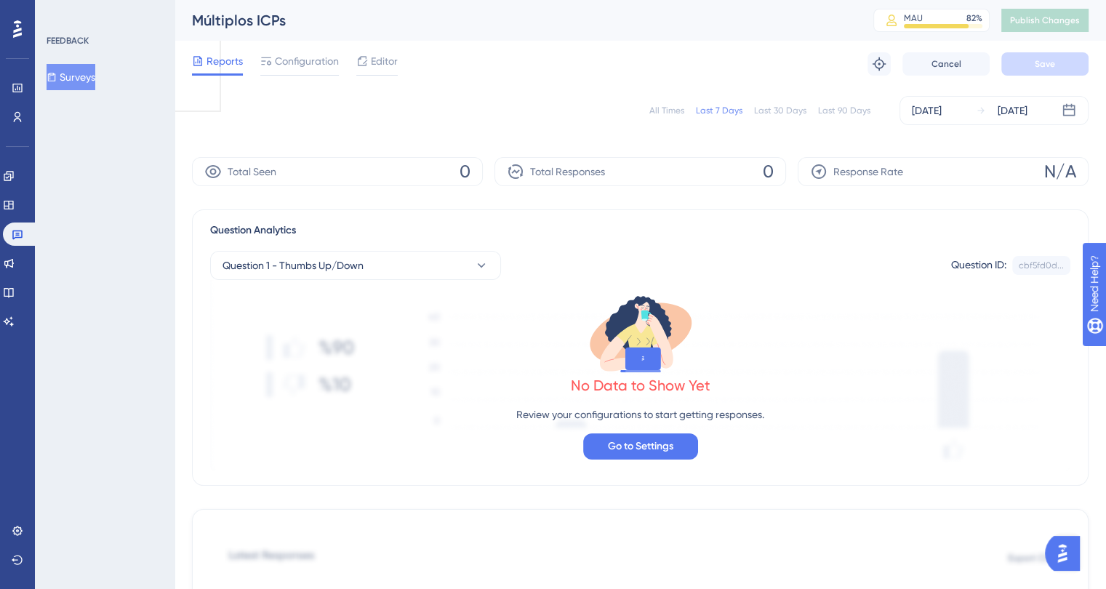
click at [674, 112] on div "All Times" at bounding box center [666, 111] width 35 height 12
click at [583, 411] on p "Review your configurations to start getting responses." at bounding box center [640, 414] width 248 height 17
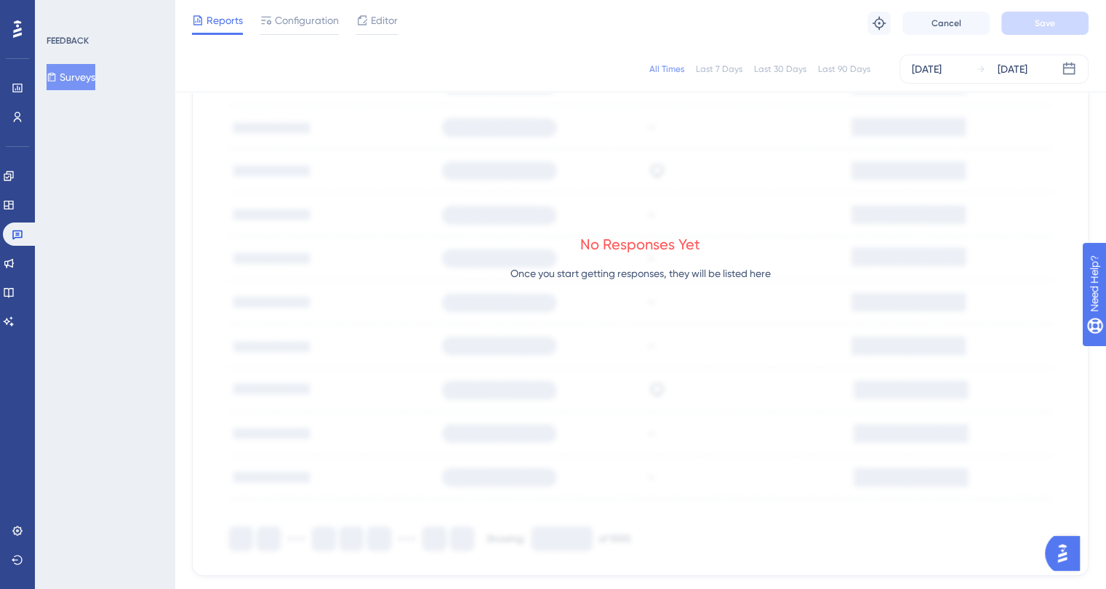
scroll to position [44, 0]
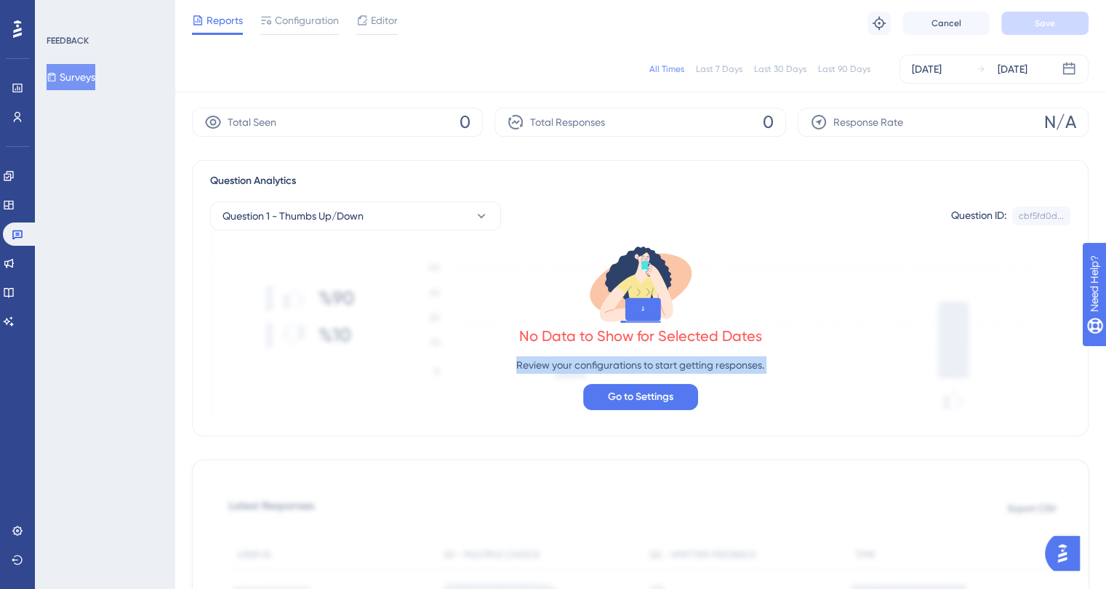
click at [77, 84] on button "Surveys" at bounding box center [71, 77] width 49 height 26
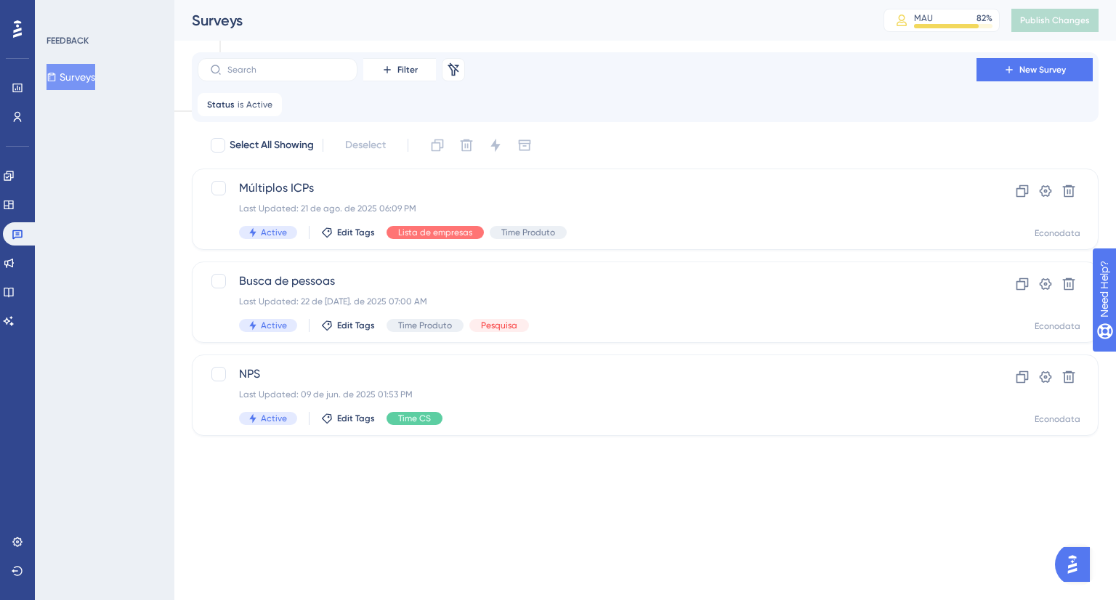
click at [83, 78] on button "Surveys" at bounding box center [71, 77] width 49 height 26
click at [541, 195] on span "Múltiplos ICPs" at bounding box center [587, 188] width 696 height 17
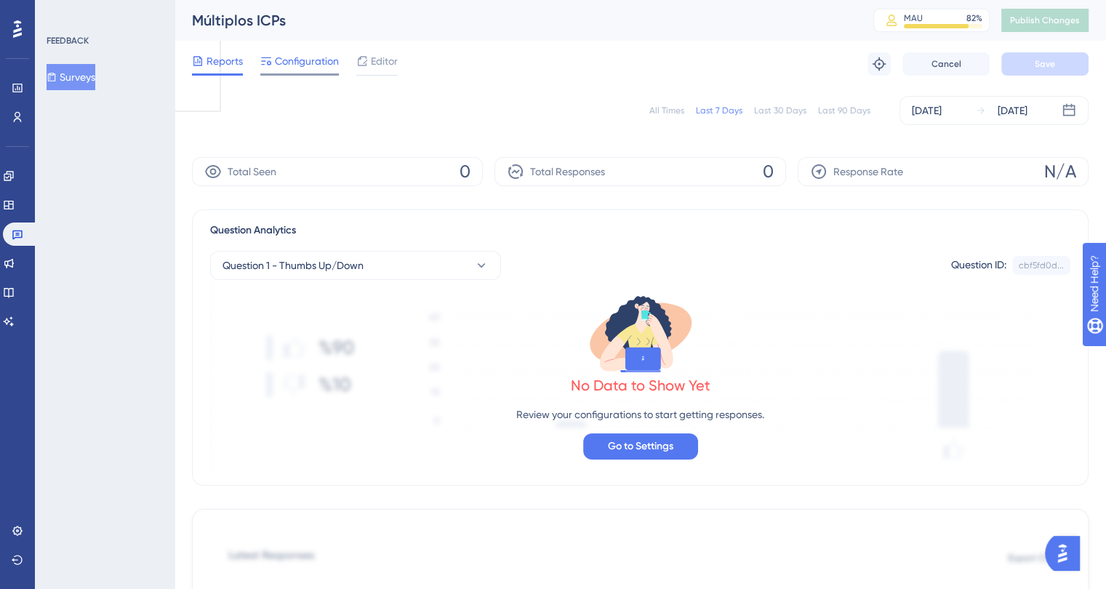
click at [307, 68] on span "Configuration" at bounding box center [307, 60] width 64 height 17
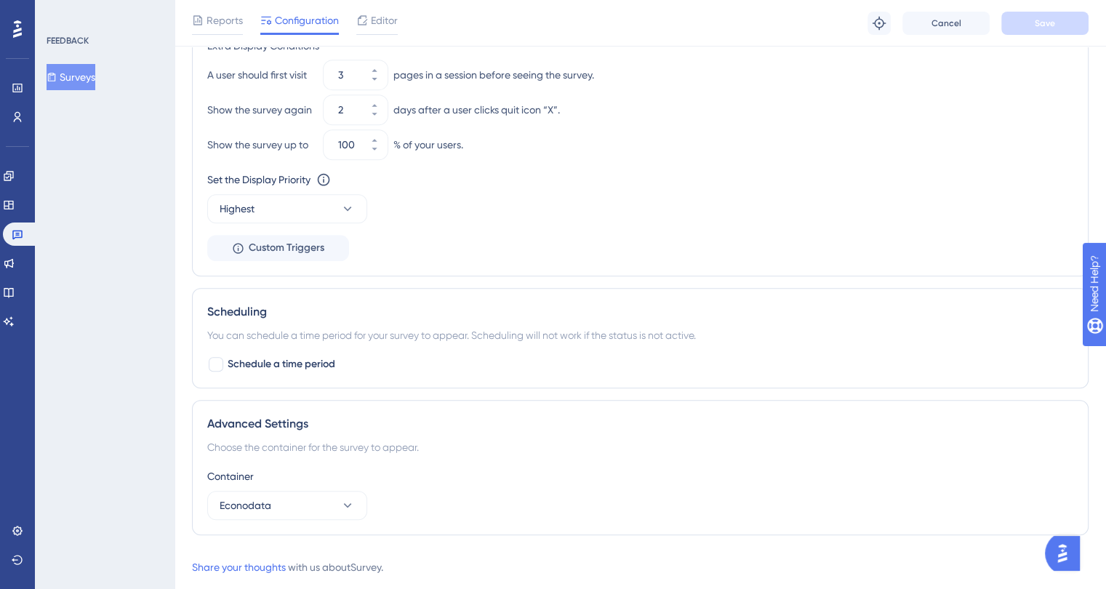
scroll to position [929, 0]
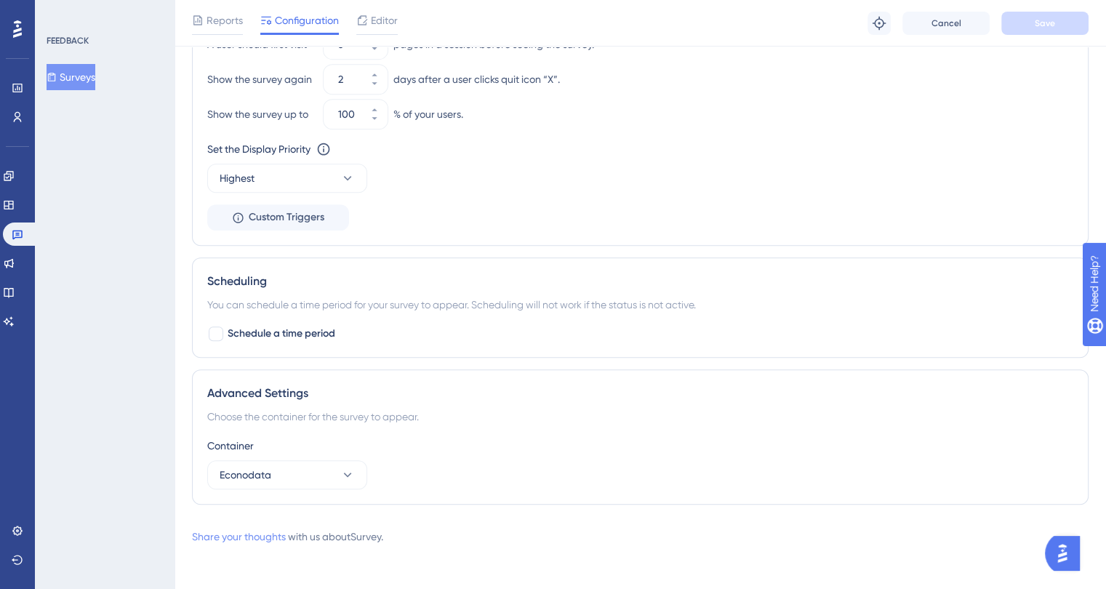
click at [241, 534] on link "Share your thoughts" at bounding box center [239, 537] width 94 height 12
click at [241, 535] on link "Share your thoughts" at bounding box center [239, 537] width 94 height 12
click at [225, 528] on div "Share your thoughts with us about Survey ." at bounding box center [287, 536] width 191 height 17
click at [223, 537] on link "Share your thoughts" at bounding box center [239, 537] width 94 height 12
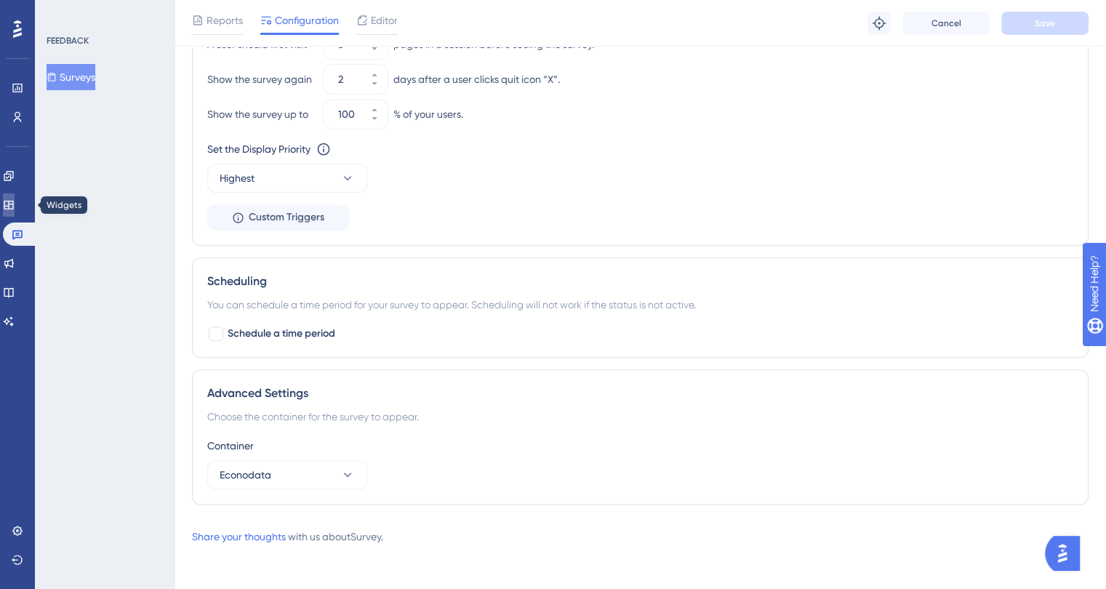
click at [12, 206] on icon at bounding box center [9, 205] width 12 height 12
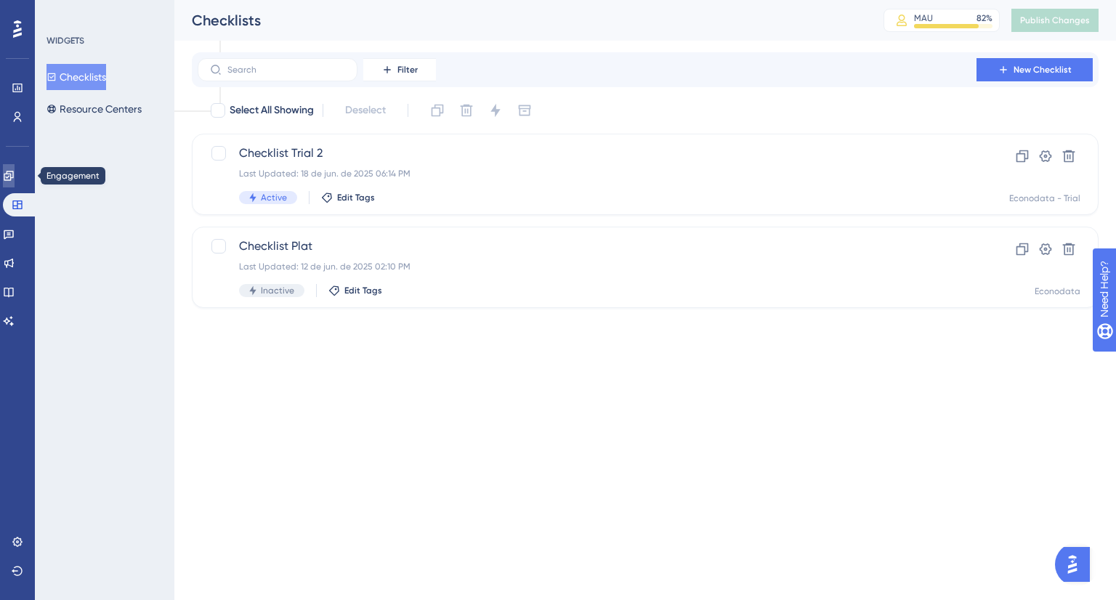
click at [10, 186] on link at bounding box center [9, 175] width 12 height 23
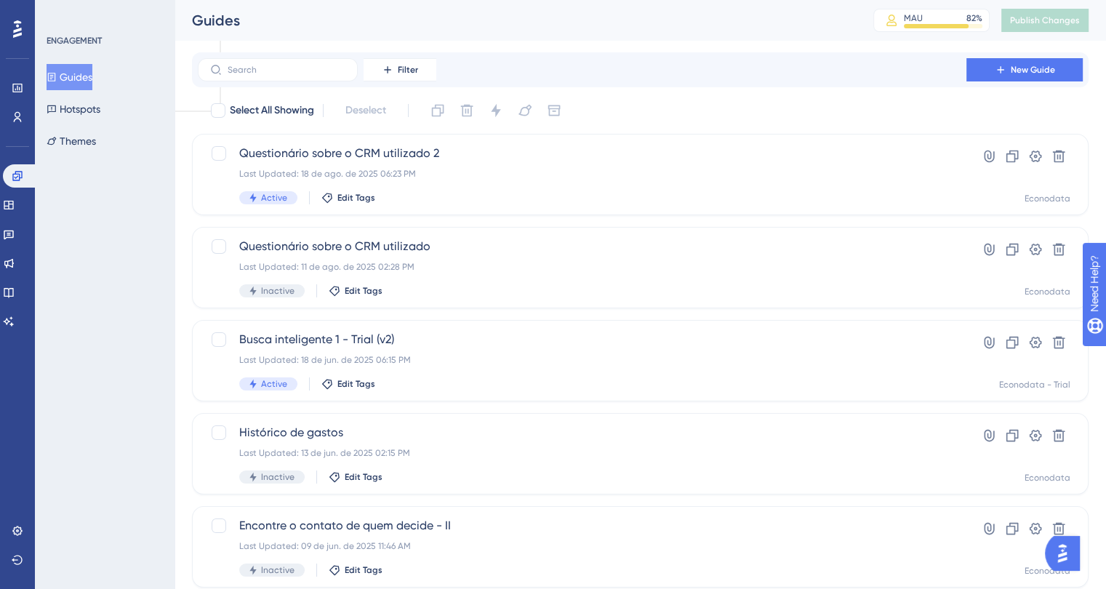
click at [10, 218] on div "Engagement Widgets Feedback Product Updates Knowledge Base AI Assistant" at bounding box center [17, 248] width 29 height 169
click at [14, 235] on icon at bounding box center [9, 234] width 10 height 9
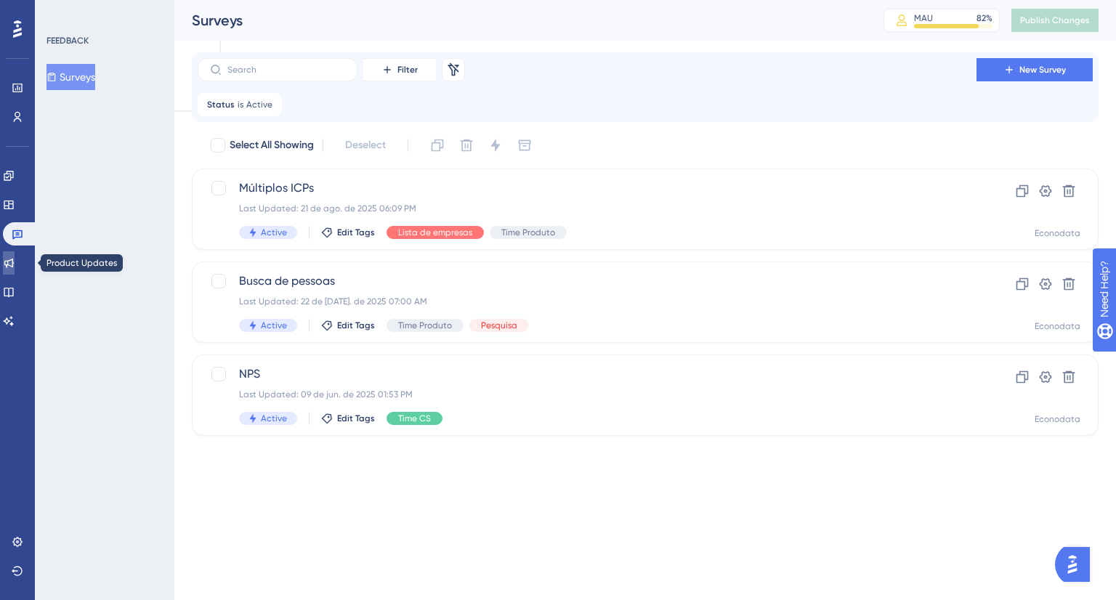
click at [15, 263] on link at bounding box center [9, 262] width 12 height 23
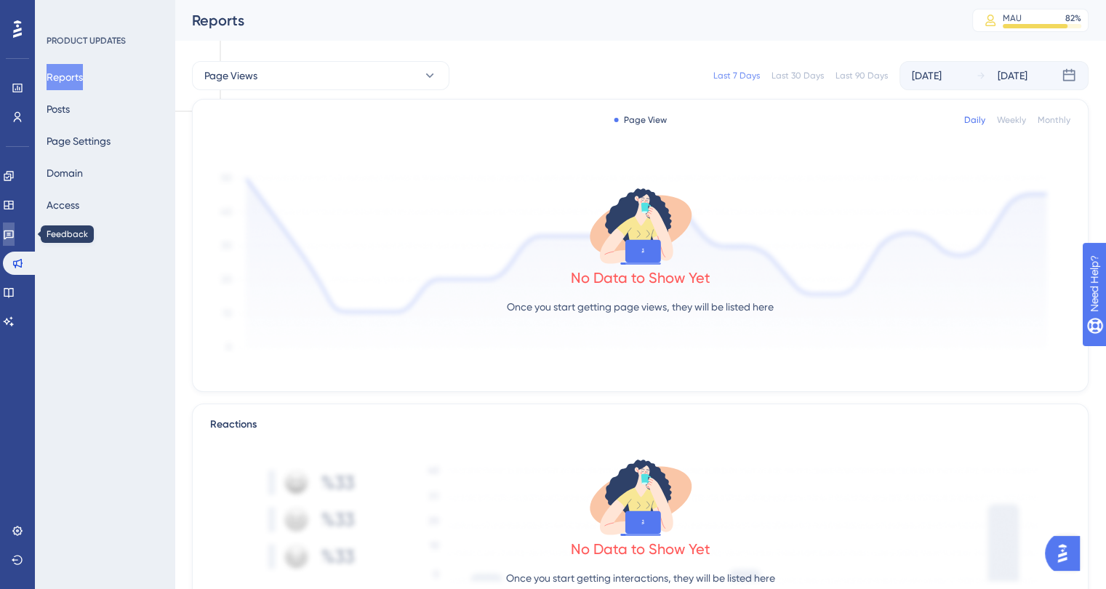
click at [14, 236] on icon at bounding box center [9, 234] width 10 height 9
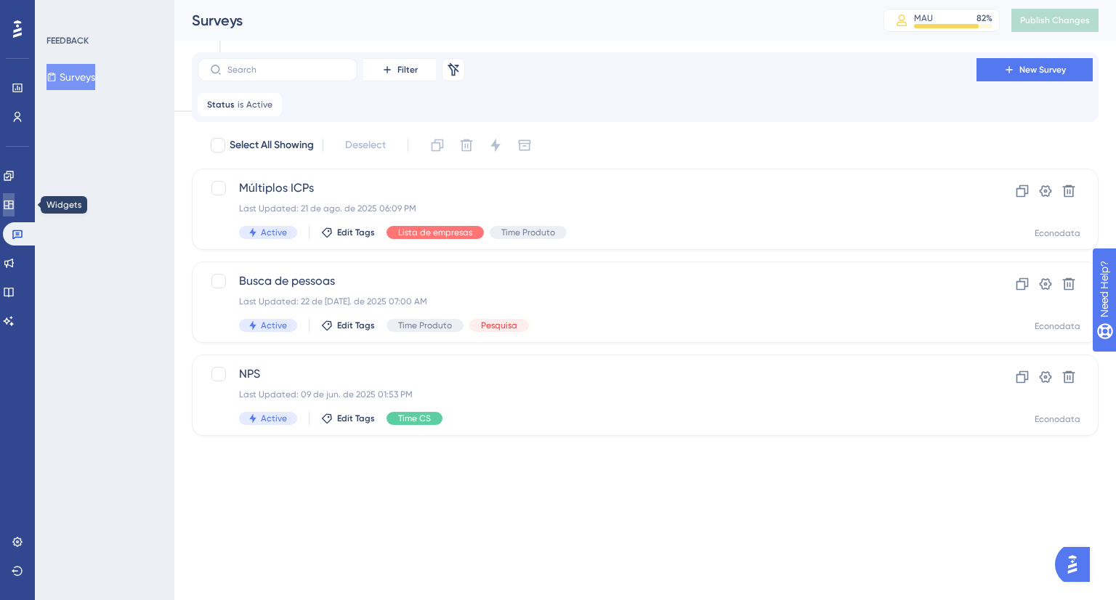
click at [15, 211] on link at bounding box center [9, 204] width 12 height 23
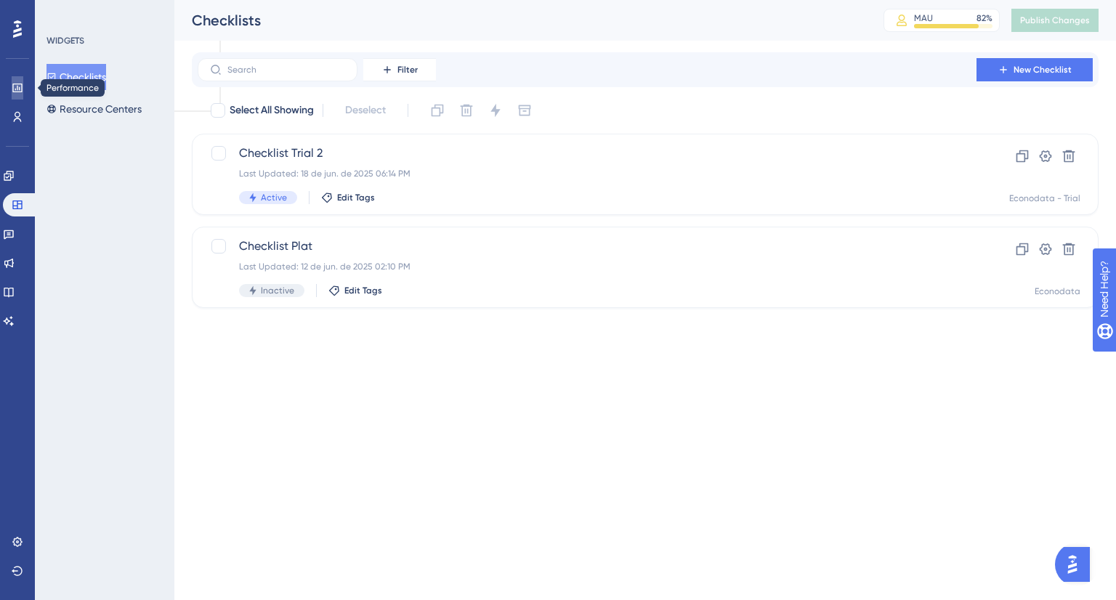
click at [23, 90] on icon at bounding box center [18, 88] width 12 height 12
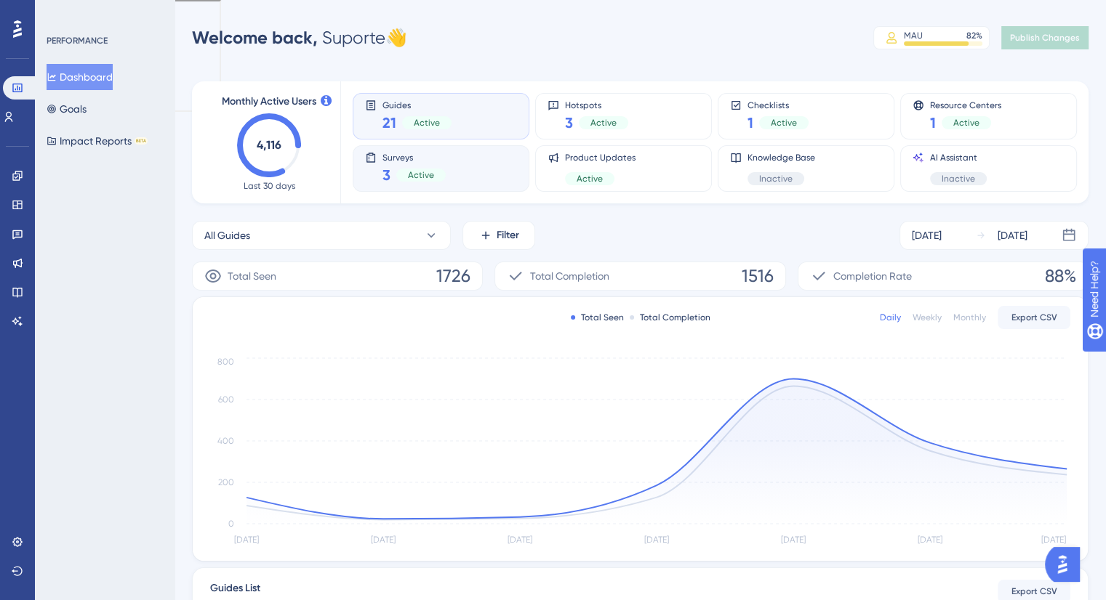
click at [439, 165] on div "3 Active" at bounding box center [413, 175] width 63 height 20
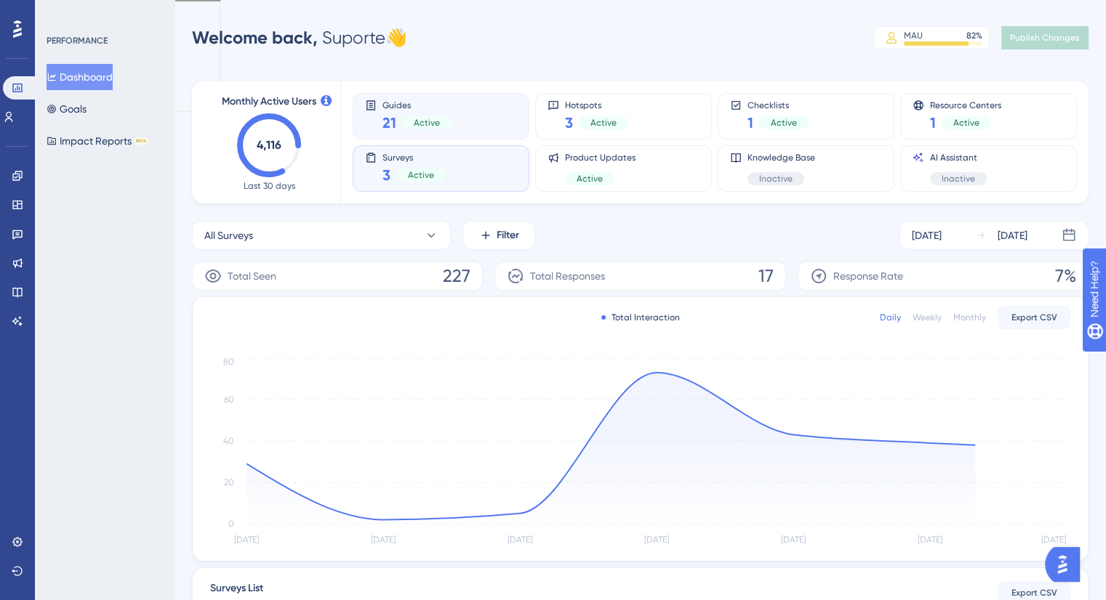
click at [459, 123] on div "Guides 21 Active" at bounding box center [441, 116] width 152 height 33
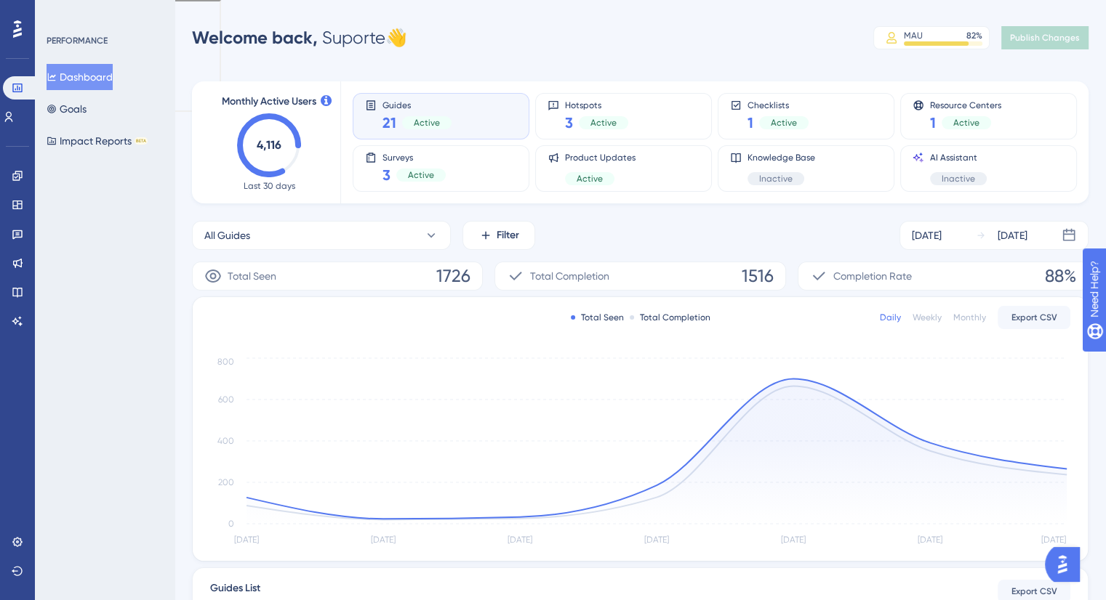
click at [317, 130] on div "Monthly Active Users 4,116 Last 30 days" at bounding box center [269, 142] width 108 height 99
click at [13, 120] on icon at bounding box center [9, 117] width 8 height 10
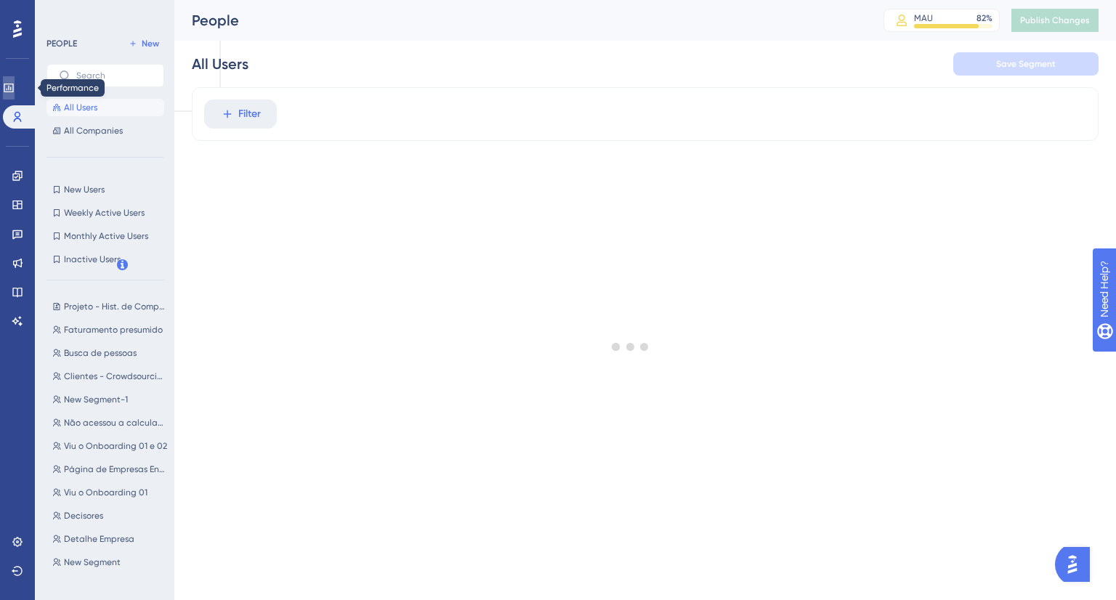
click at [15, 92] on icon at bounding box center [9, 88] width 12 height 12
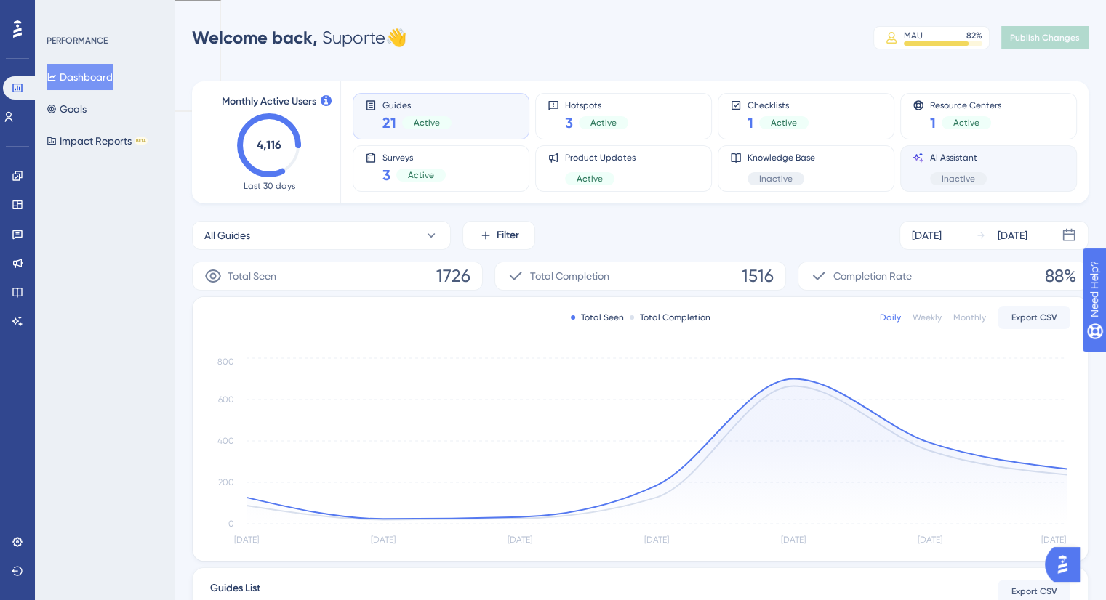
click at [918, 157] on icon at bounding box center [918, 157] width 10 height 9
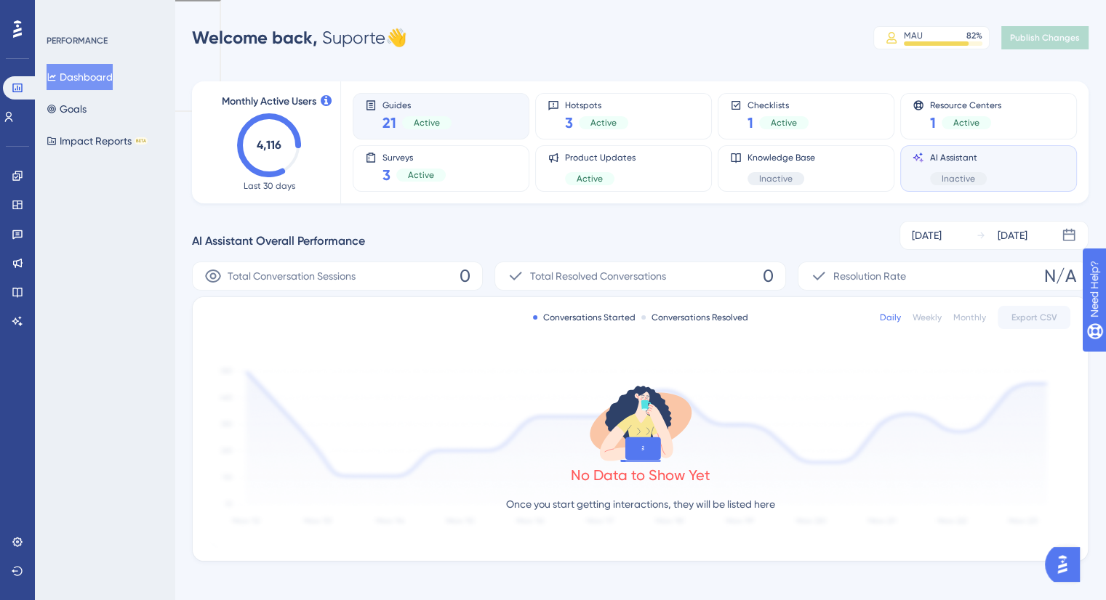
click at [488, 125] on div "Guides 21 Active" at bounding box center [441, 116] width 152 height 33
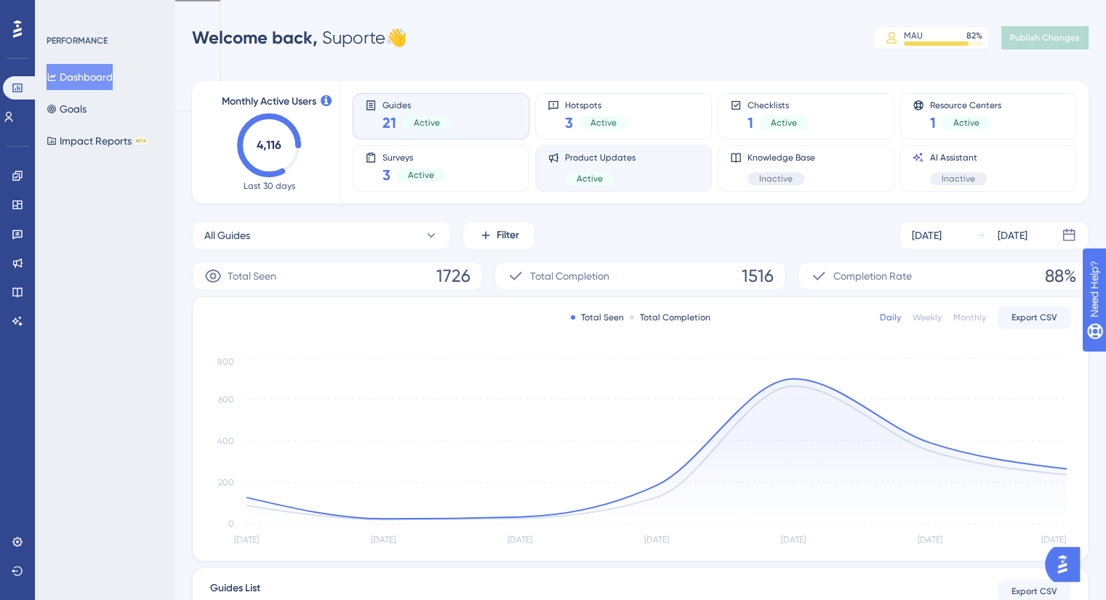
click at [637, 172] on div "Product Updates Active" at bounding box center [623, 168] width 152 height 33
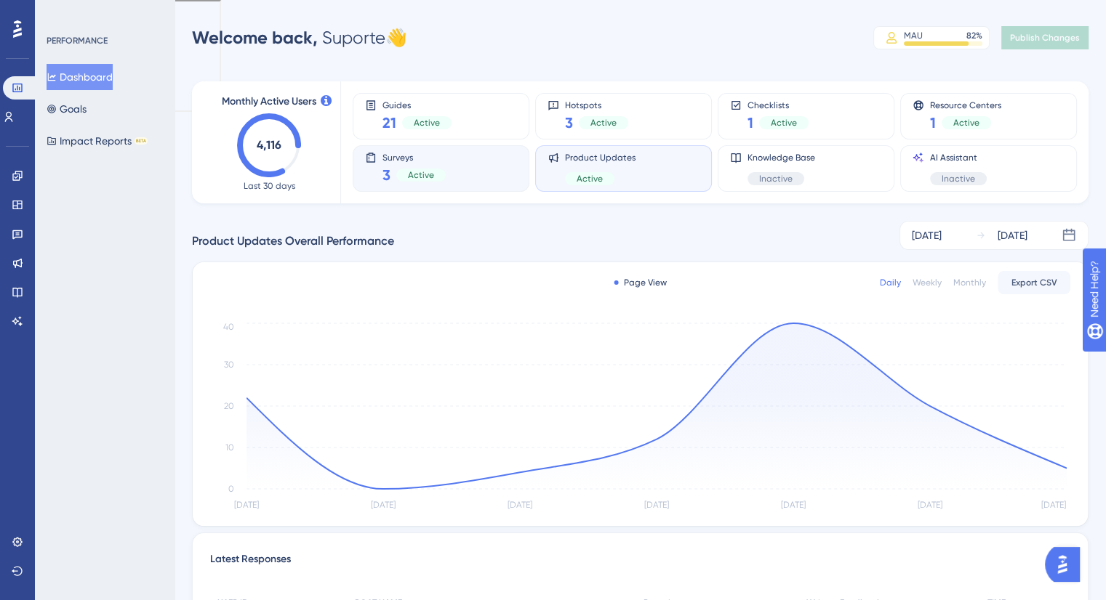
click at [456, 156] on div "Surveys 3 Active" at bounding box center [441, 168] width 152 height 33
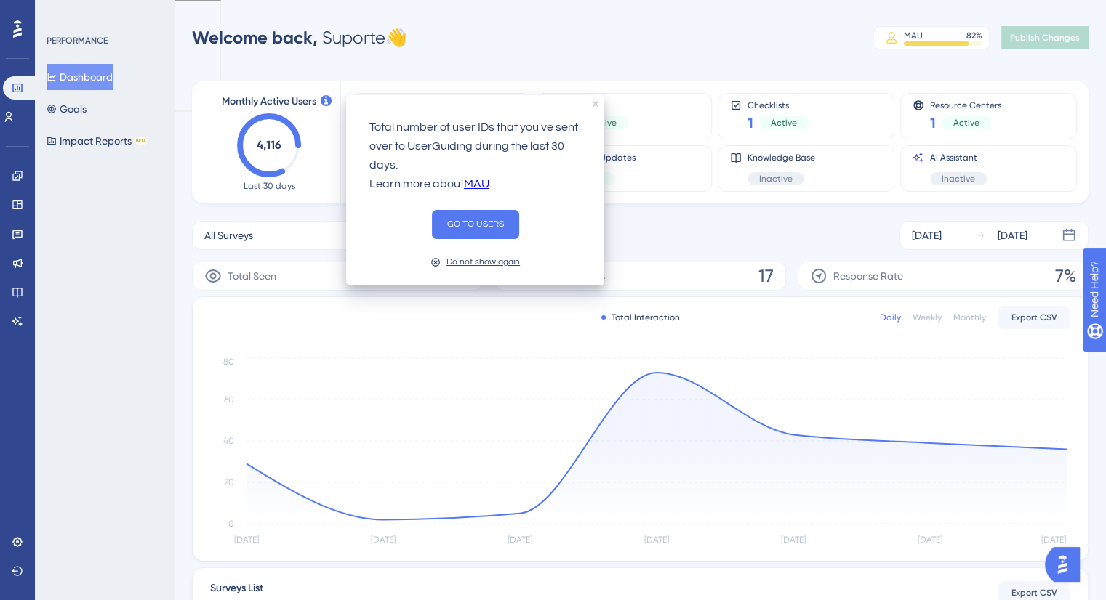
click at [459, 259] on div "Do not show again" at bounding box center [482, 262] width 73 height 14
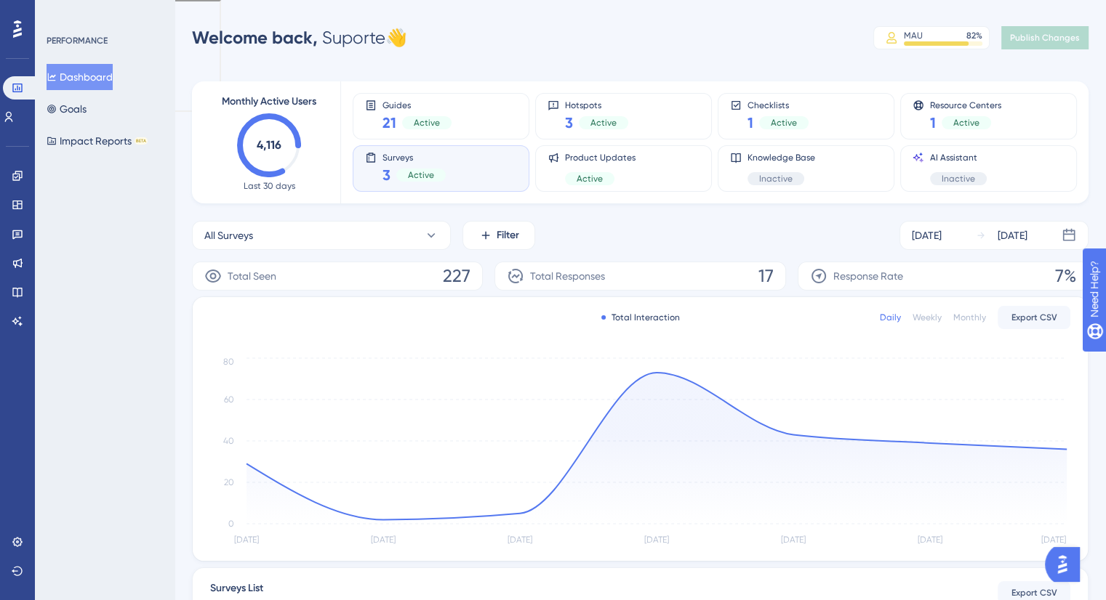
click at [299, 101] on span "Monthly Active Users" at bounding box center [269, 101] width 94 height 17
click at [252, 148] on icon "4,116" at bounding box center [269, 145] width 64 height 64
click at [265, 169] on icon "4,116" at bounding box center [269, 145] width 64 height 64
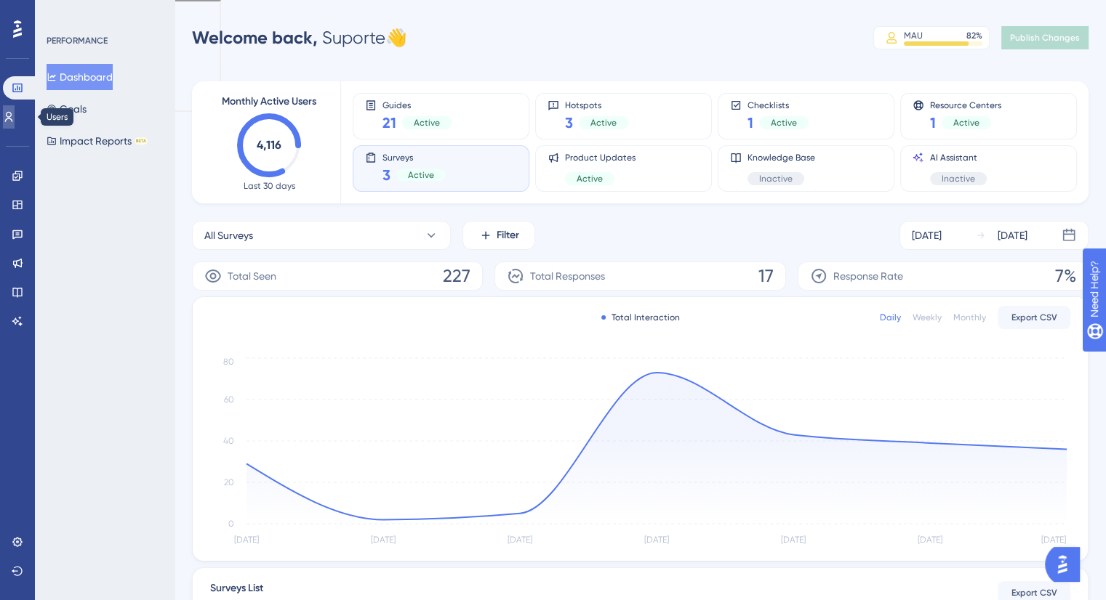
click at [14, 109] on link at bounding box center [9, 116] width 12 height 23
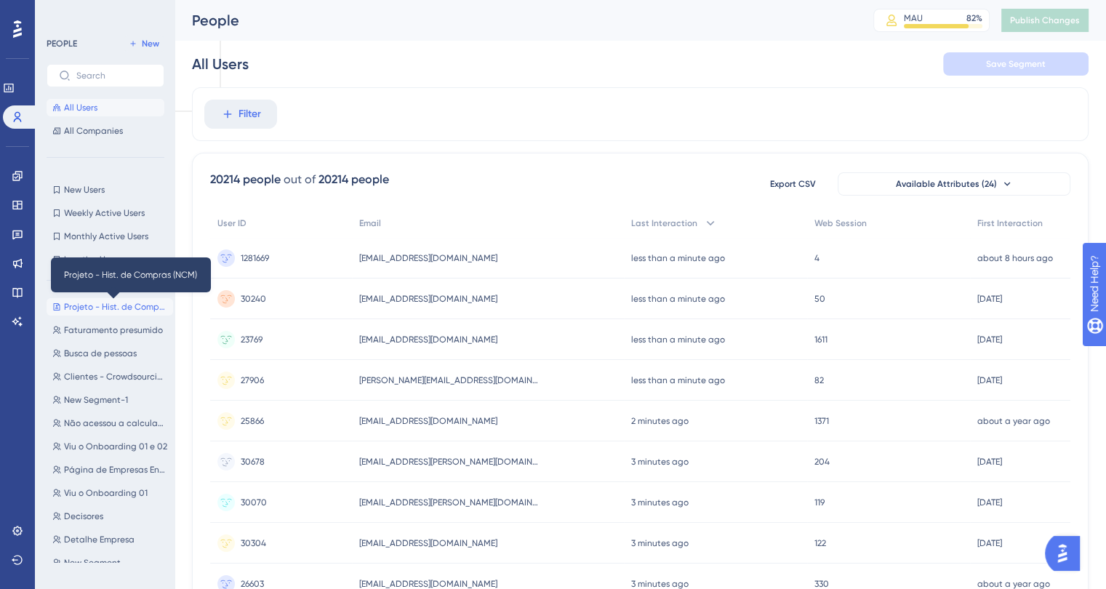
click at [106, 307] on span "Projeto - Hist. de Compras (NCM)" at bounding box center [115, 307] width 103 height 12
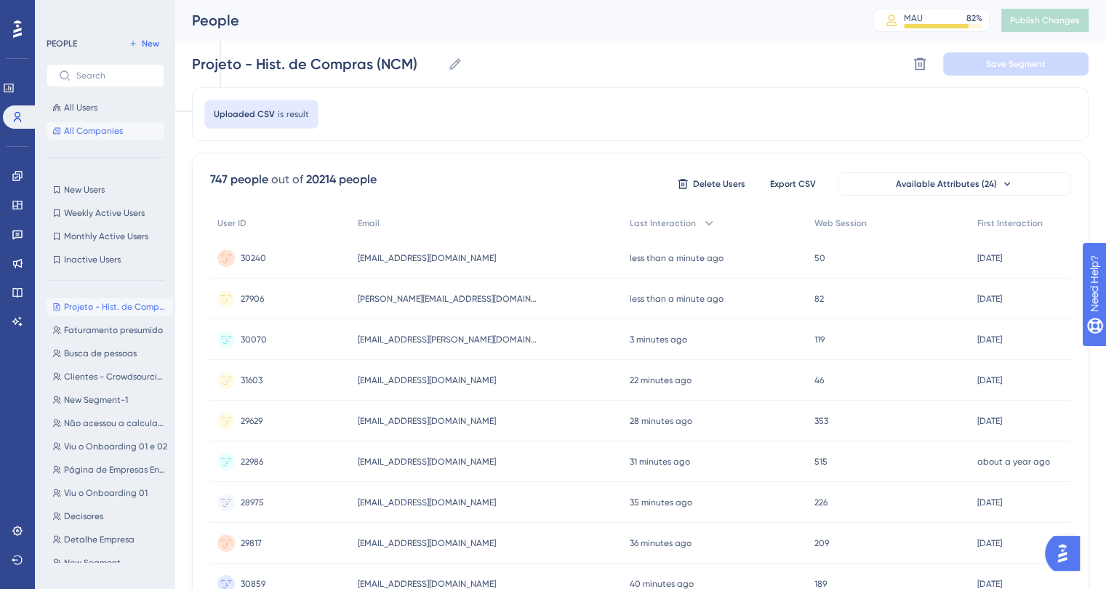
click at [93, 123] on button "All Companies" at bounding box center [106, 130] width 118 height 17
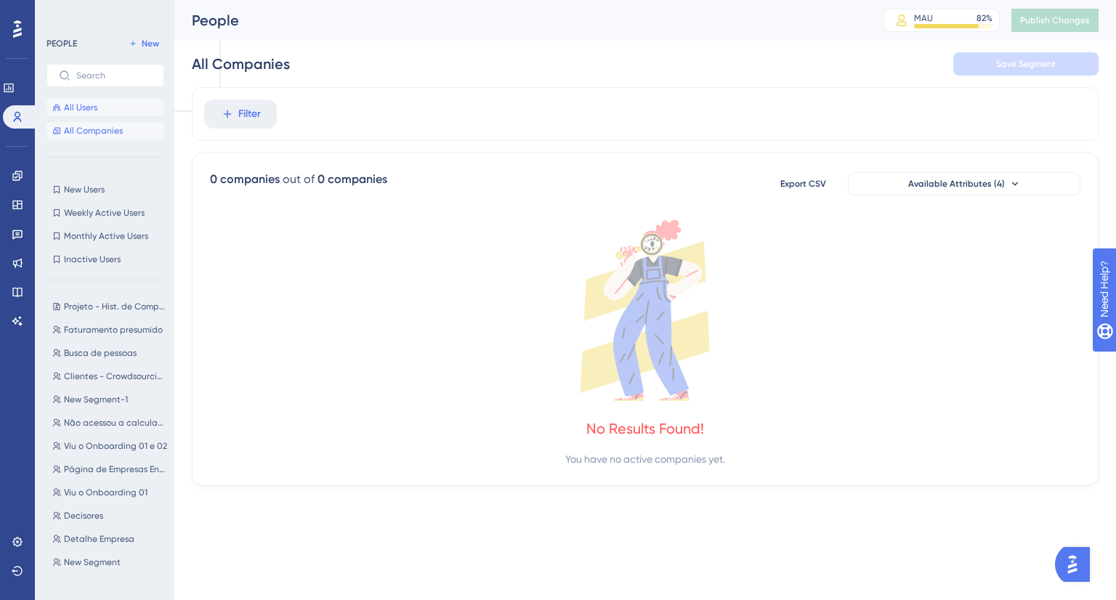
click at [90, 108] on span "All Users" at bounding box center [80, 108] width 33 height 12
